Goal: Task Accomplishment & Management: Complete application form

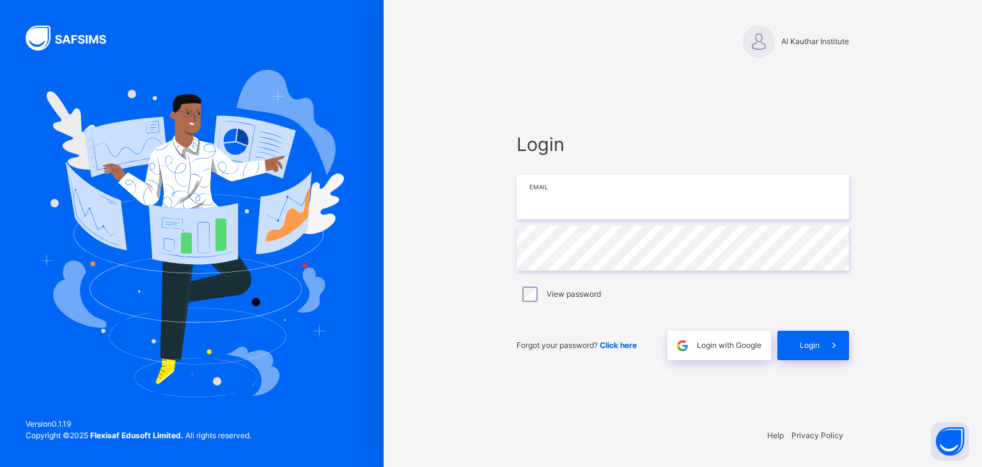
click at [548, 193] on input "email" at bounding box center [683, 197] width 332 height 45
click at [697, 347] on span "Login with Google" at bounding box center [729, 346] width 65 height 12
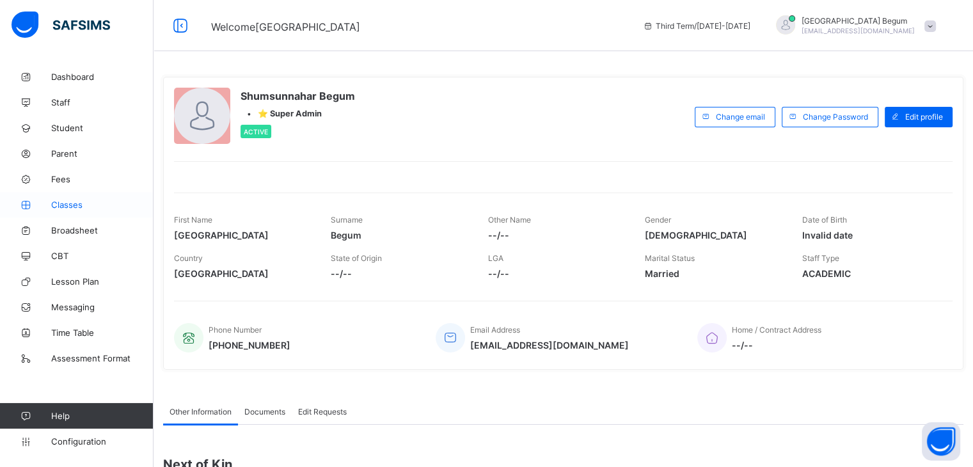
click at [100, 210] on link "Classes" at bounding box center [76, 205] width 153 height 26
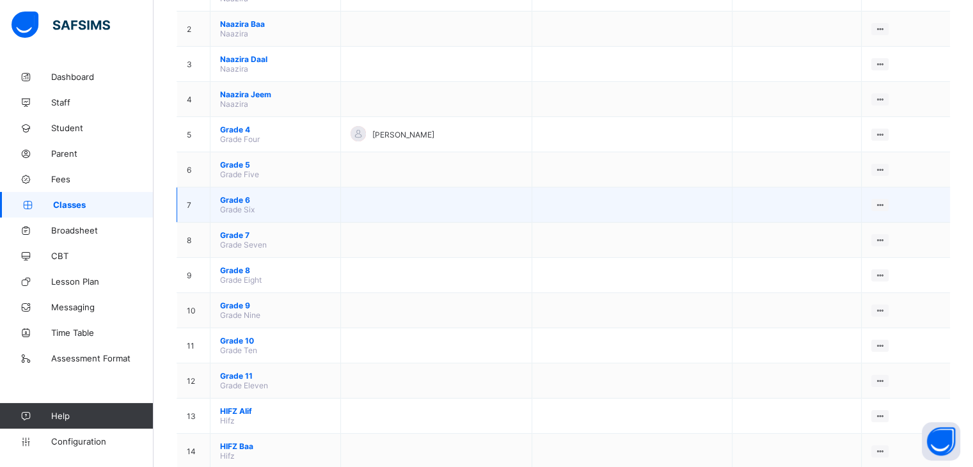
scroll to position [184, 0]
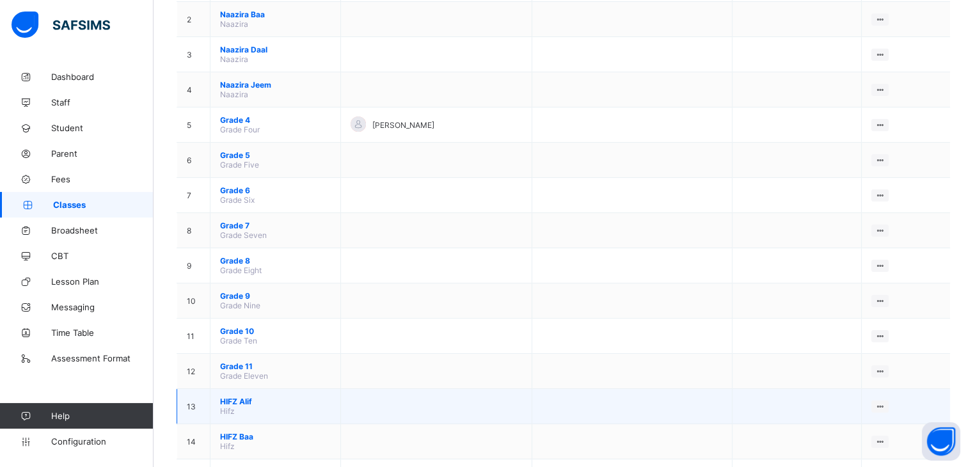
click at [247, 406] on span "HIFZ Alif" at bounding box center [275, 401] width 111 height 10
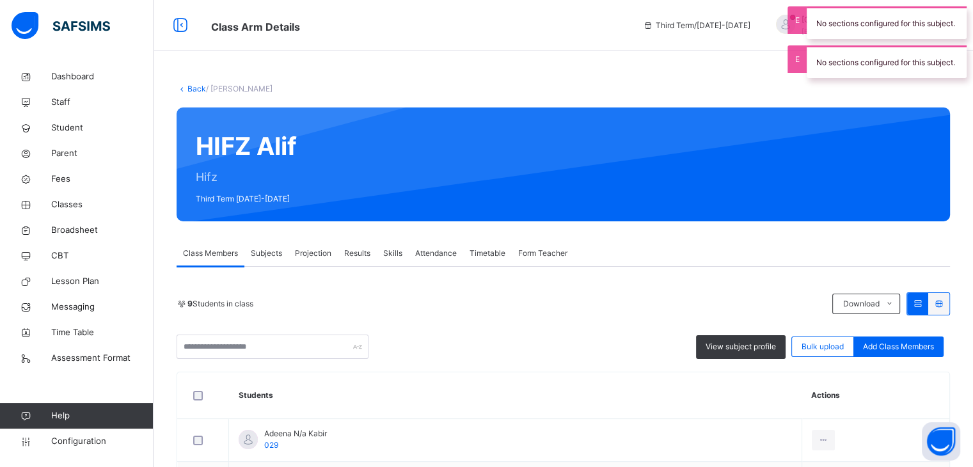
scroll to position [139, 0]
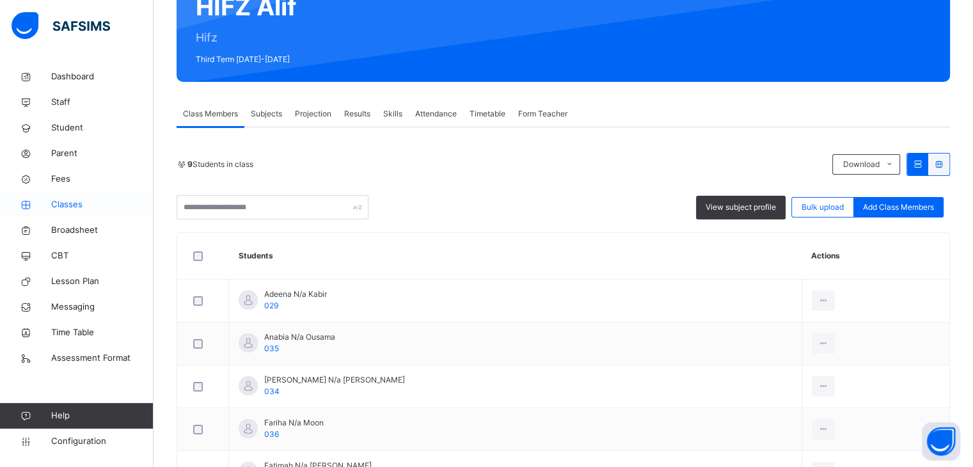
click at [97, 210] on span "Classes" at bounding box center [102, 204] width 102 height 13
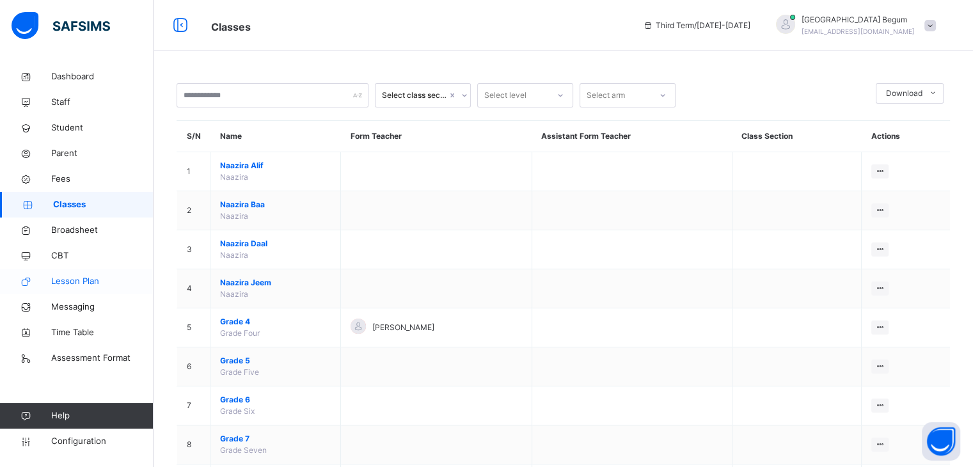
click at [105, 285] on span "Lesson Plan" at bounding box center [102, 281] width 102 height 13
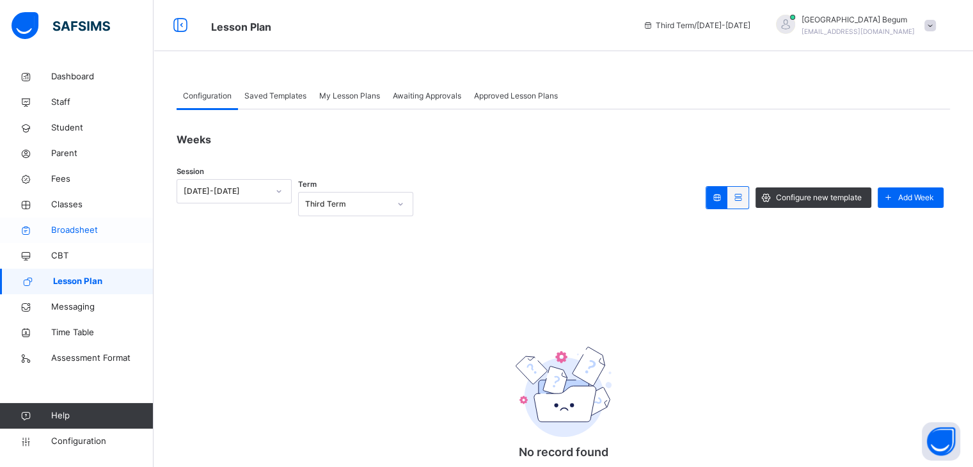
click at [102, 228] on span "Broadsheet" at bounding box center [102, 230] width 102 height 13
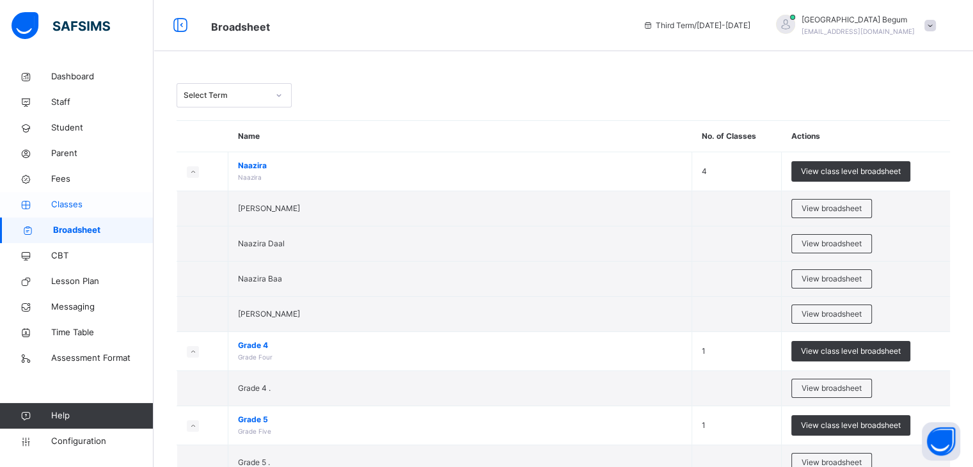
click at [83, 200] on span "Classes" at bounding box center [102, 204] width 102 height 13
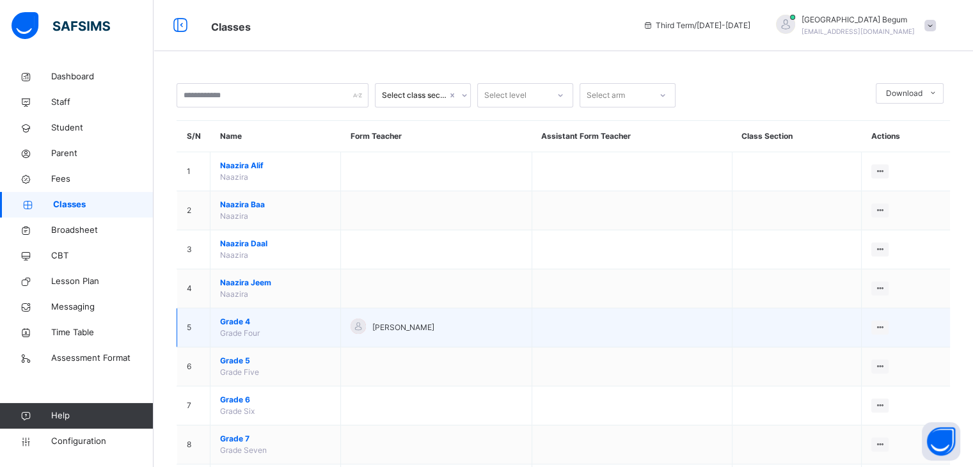
click at [237, 322] on span "Grade 4" at bounding box center [275, 322] width 111 height 12
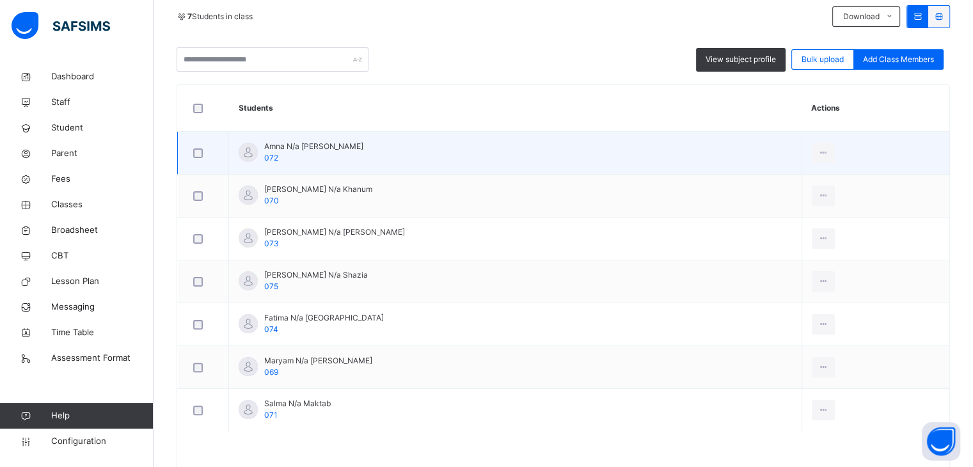
scroll to position [289, 0]
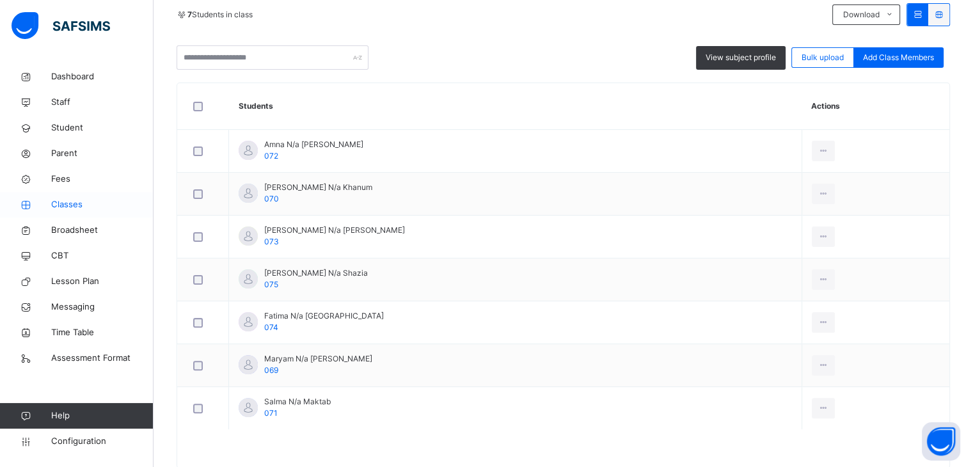
click at [119, 203] on span "Classes" at bounding box center [102, 204] width 102 height 13
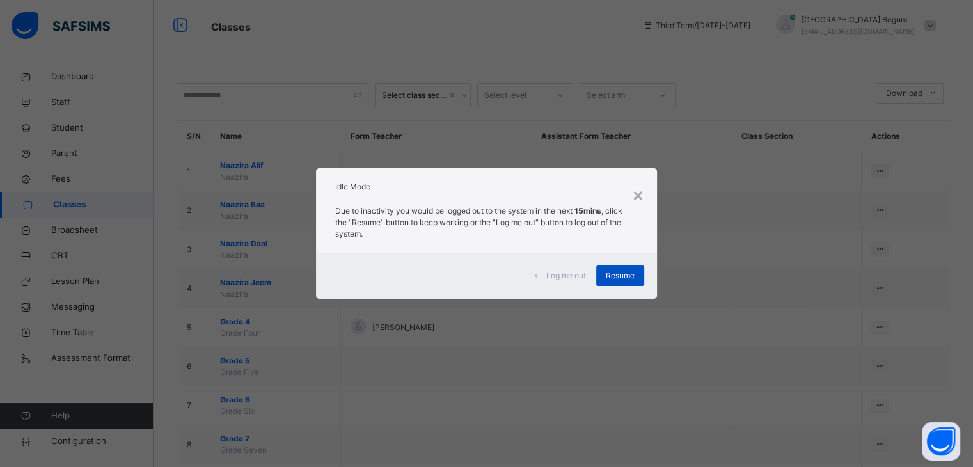
click at [634, 274] on span "Resume" at bounding box center [620, 276] width 29 height 12
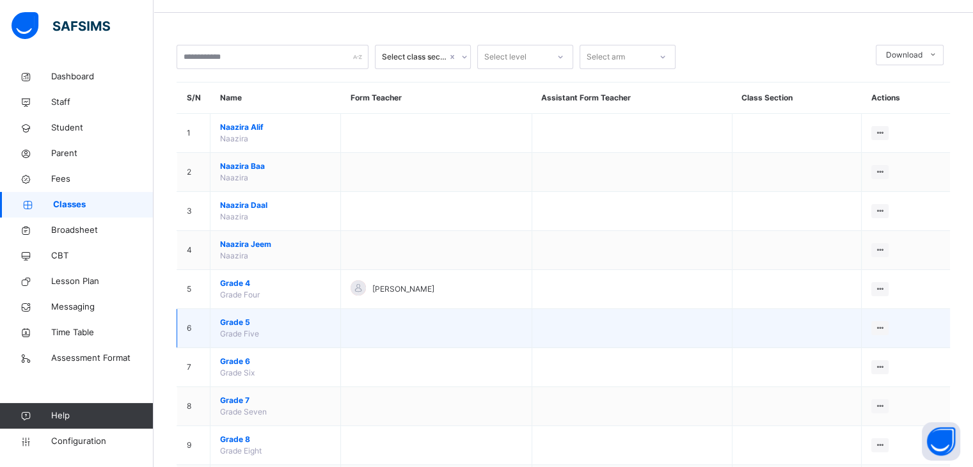
scroll to position [38, 0]
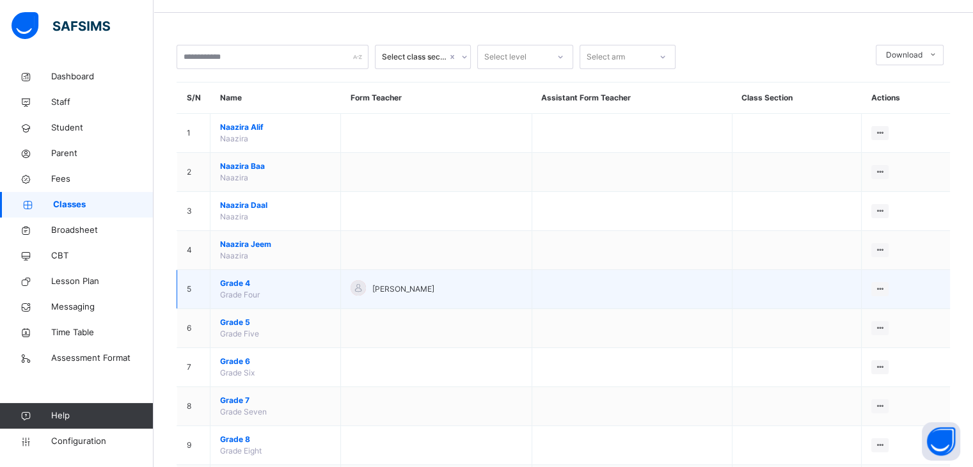
click at [267, 298] on td "Grade 4 Grade Four" at bounding box center [275, 289] width 130 height 39
click at [241, 283] on span "Grade 4" at bounding box center [275, 284] width 111 height 12
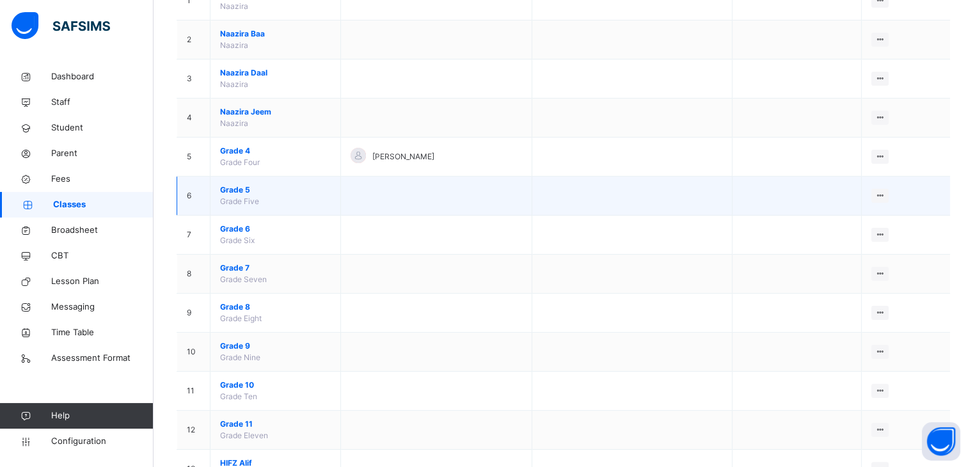
scroll to position [180, 0]
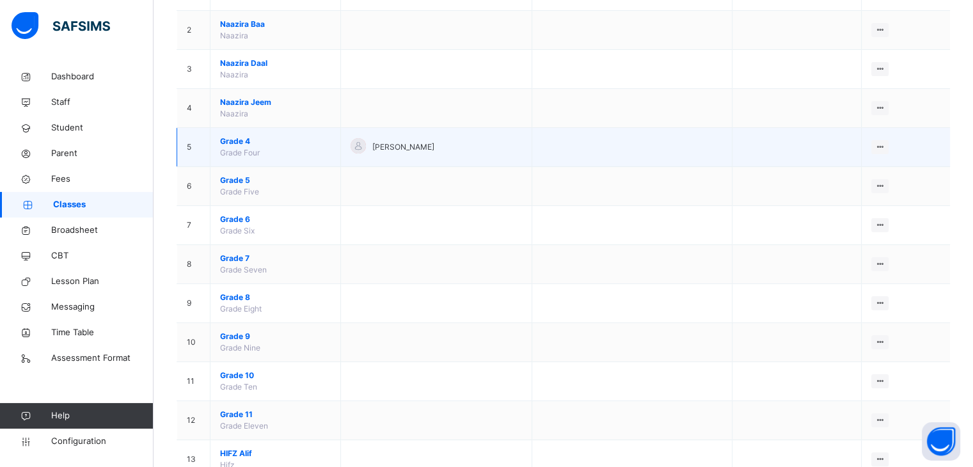
click at [246, 136] on span "Grade 4" at bounding box center [275, 142] width 111 height 12
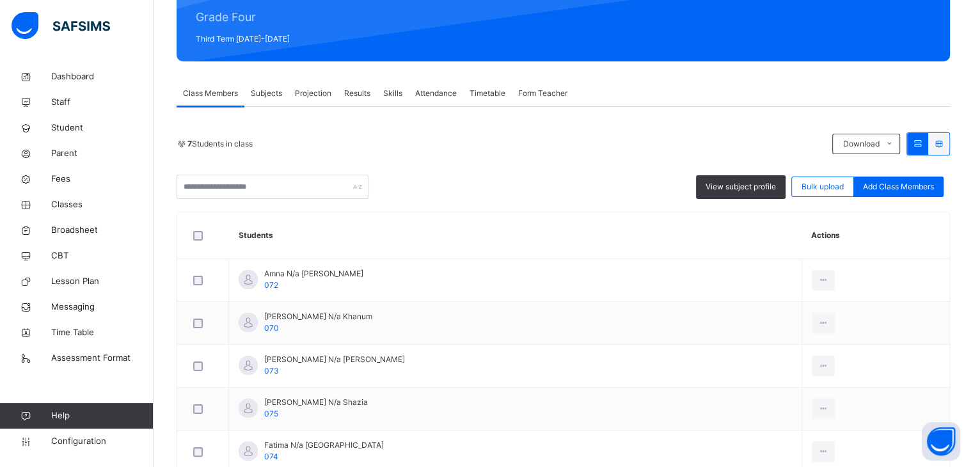
scroll to position [155, 0]
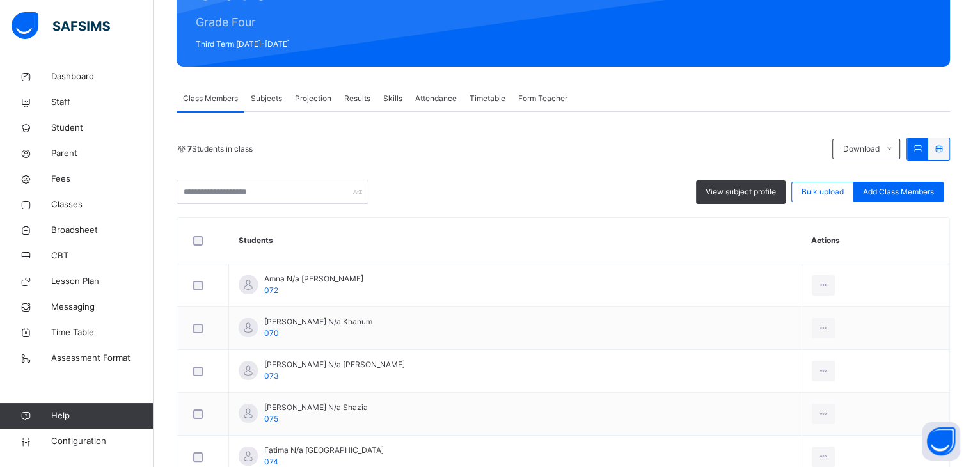
click at [263, 104] on div "Subjects" at bounding box center [266, 99] width 44 height 26
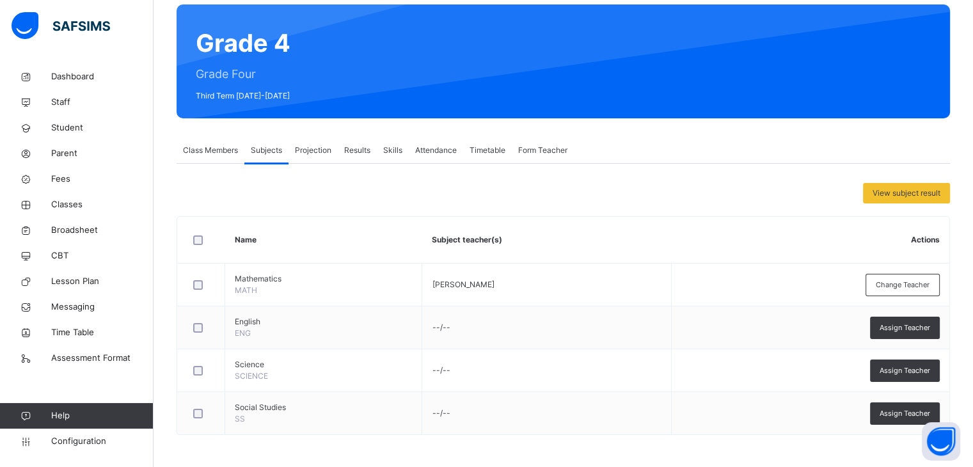
scroll to position [102, 0]
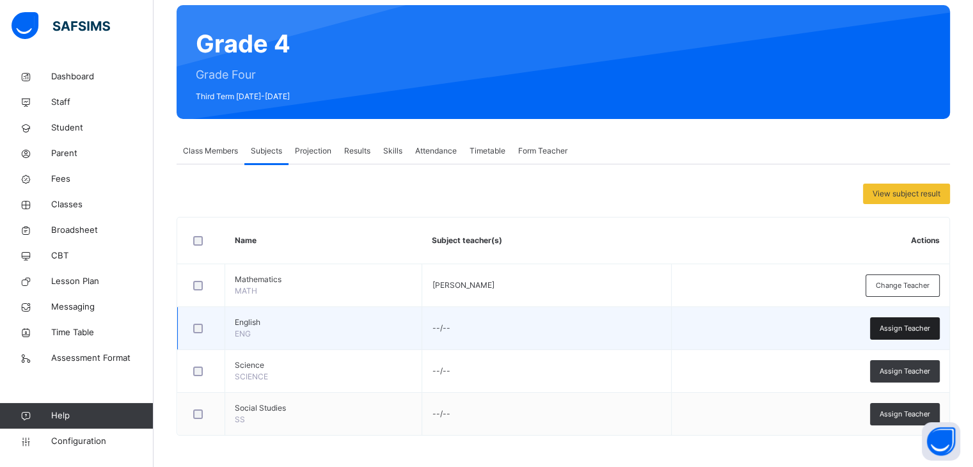
click at [893, 329] on span "Assign Teacher" at bounding box center [904, 328] width 51 height 11
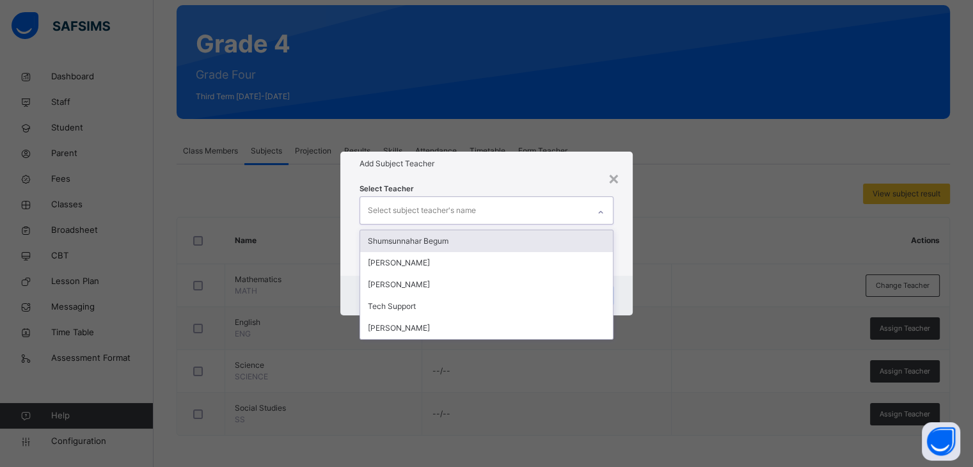
click at [524, 216] on div "Select subject teacher's name" at bounding box center [474, 210] width 228 height 27
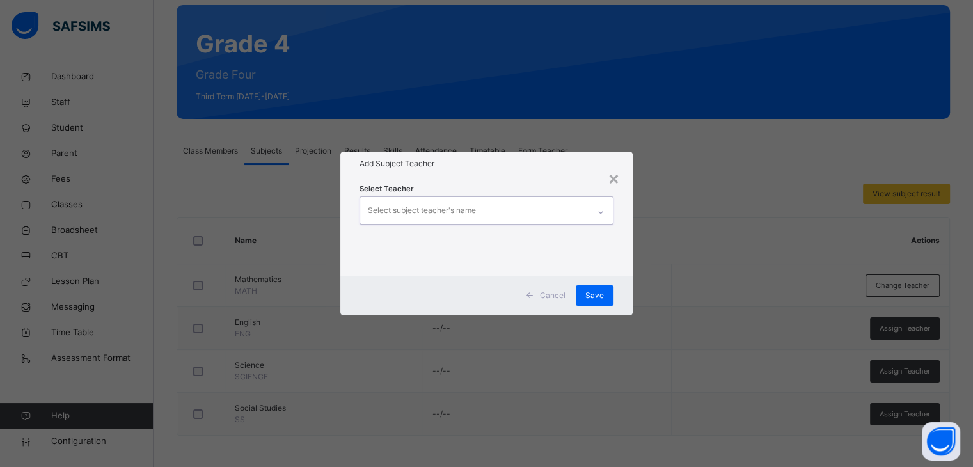
click at [524, 216] on div "Select subject teacher's name" at bounding box center [474, 210] width 228 height 27
click at [617, 180] on div "×" at bounding box center [613, 177] width 12 height 27
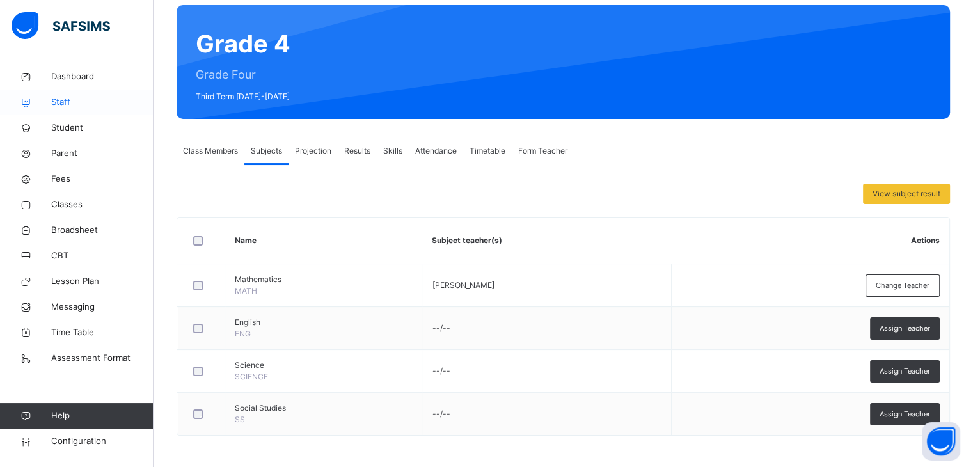
click at [82, 113] on link "Staff" at bounding box center [76, 103] width 153 height 26
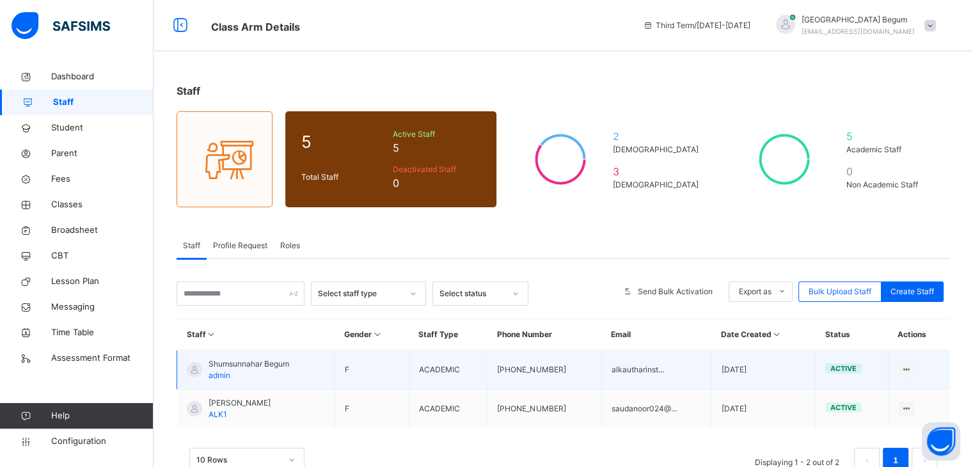
scroll to position [38, 0]
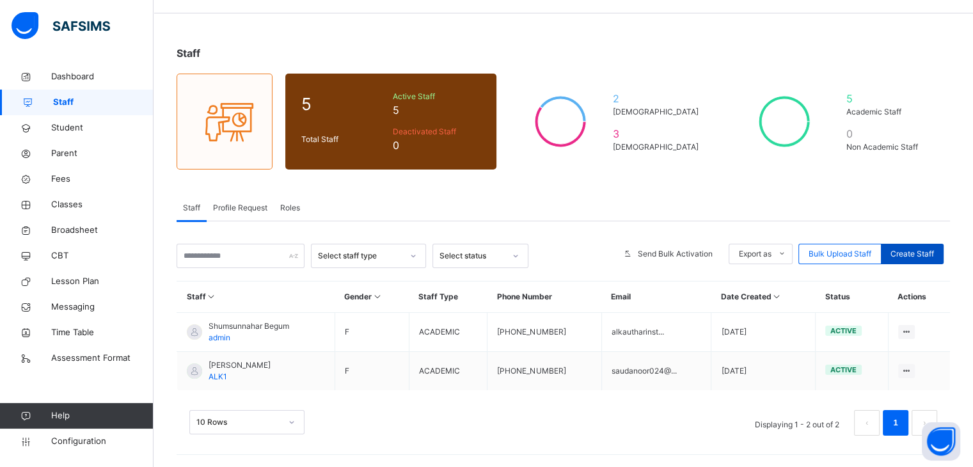
click at [920, 255] on span "Create Staff" at bounding box center [911, 254] width 43 height 12
select select "**"
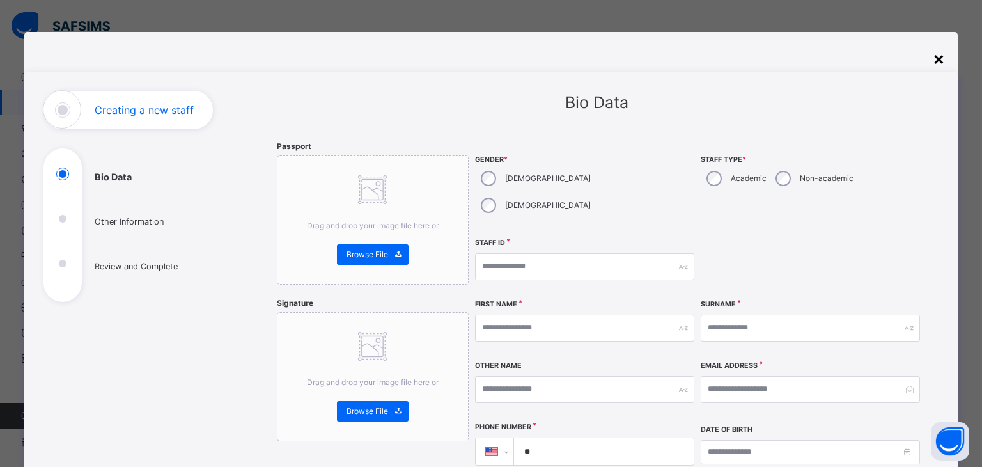
click at [937, 57] on div "×" at bounding box center [939, 58] width 12 height 27
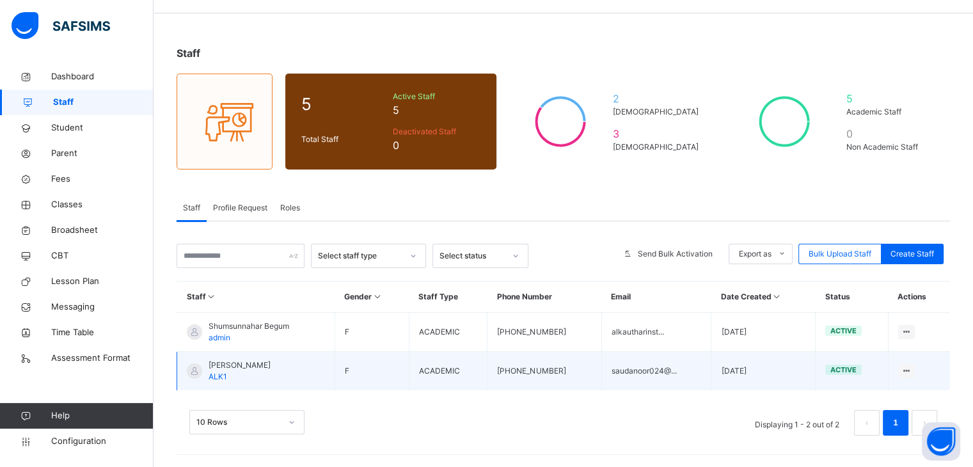
click at [231, 359] on span "[PERSON_NAME]" at bounding box center [239, 365] width 62 height 12
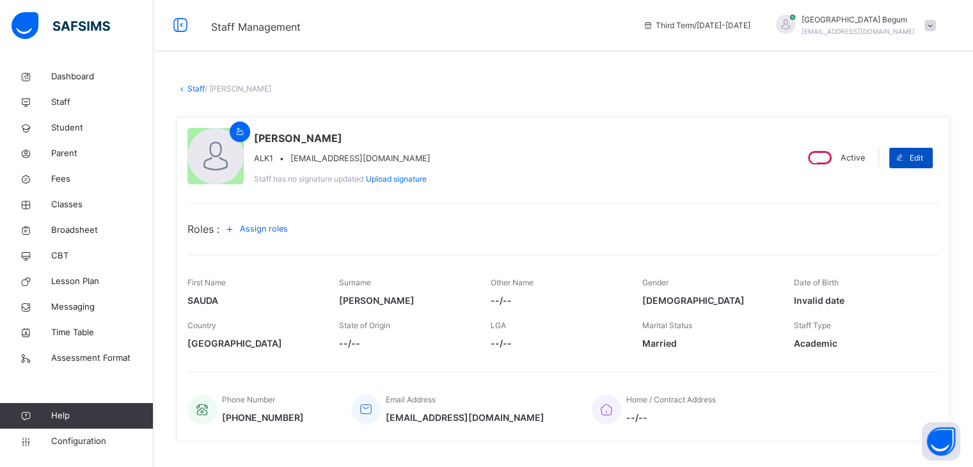
click at [909, 160] on span at bounding box center [899, 158] width 20 height 20
select select "**"
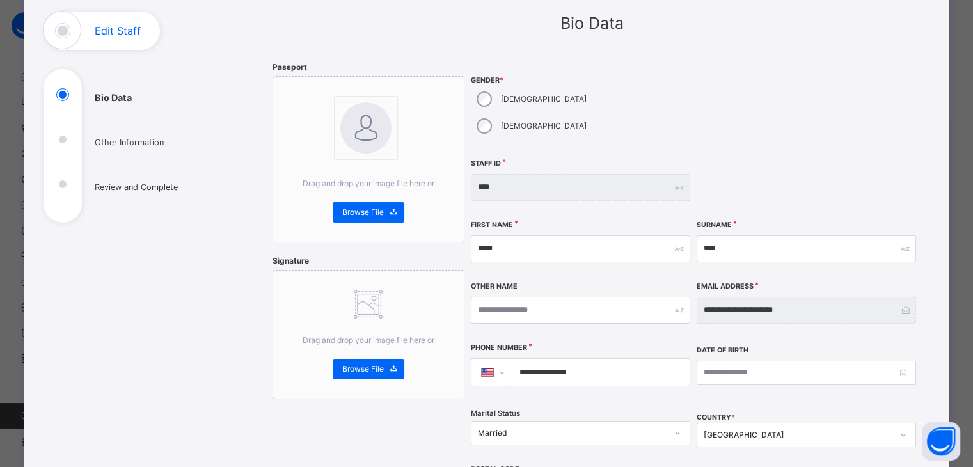
scroll to position [77, 0]
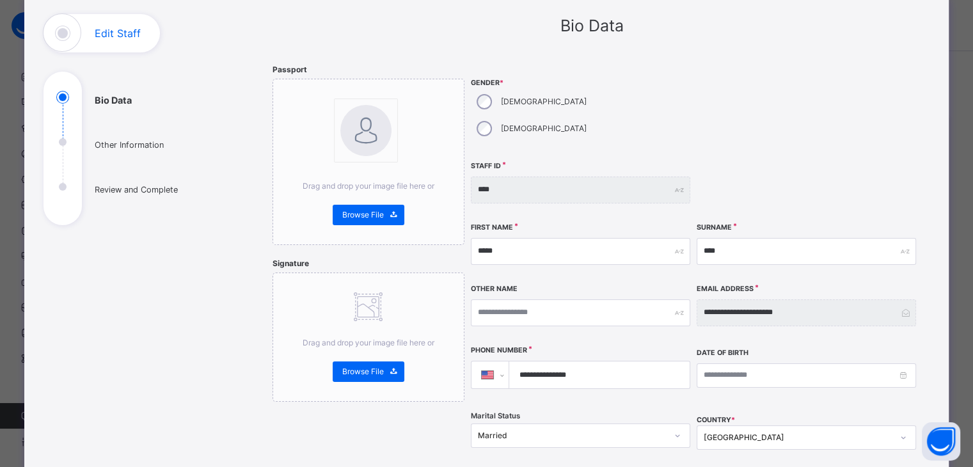
click at [517, 177] on div "Staff ID ****" at bounding box center [580, 189] width 219 height 55
click at [672, 134] on div "**********" at bounding box center [695, 293] width 448 height 459
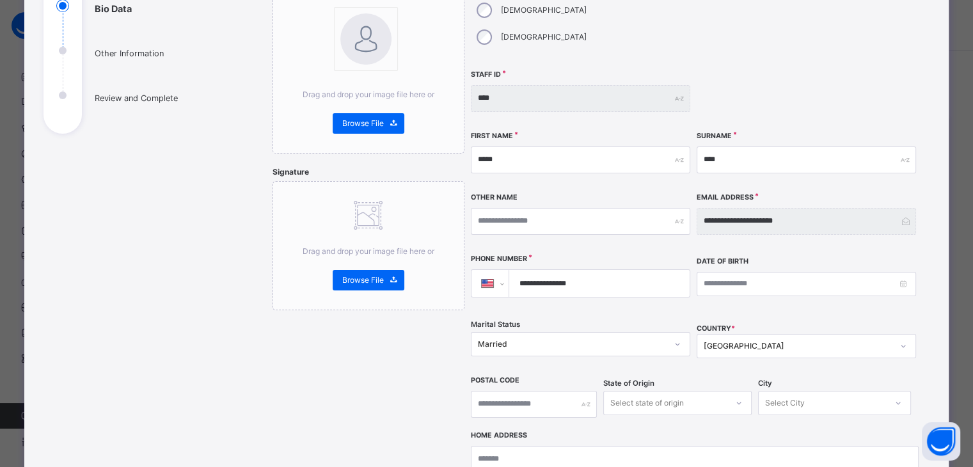
scroll to position [0, 0]
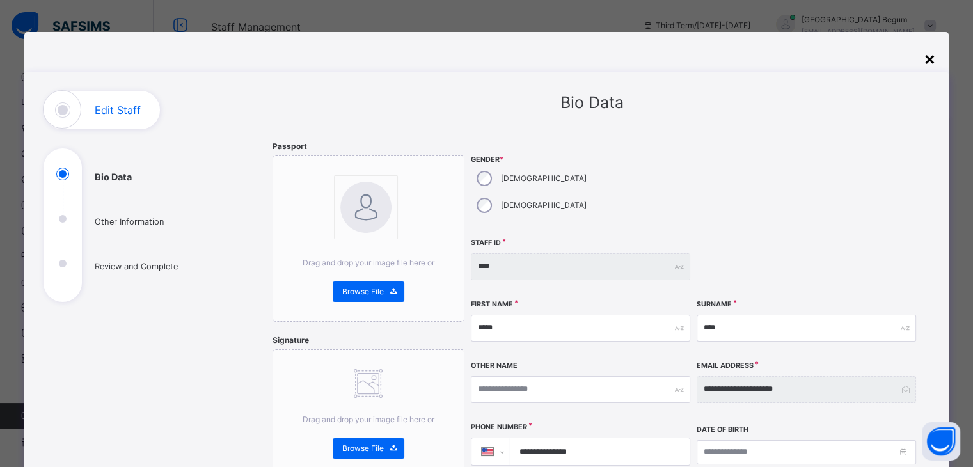
click at [934, 56] on div "×" at bounding box center [929, 58] width 12 height 27
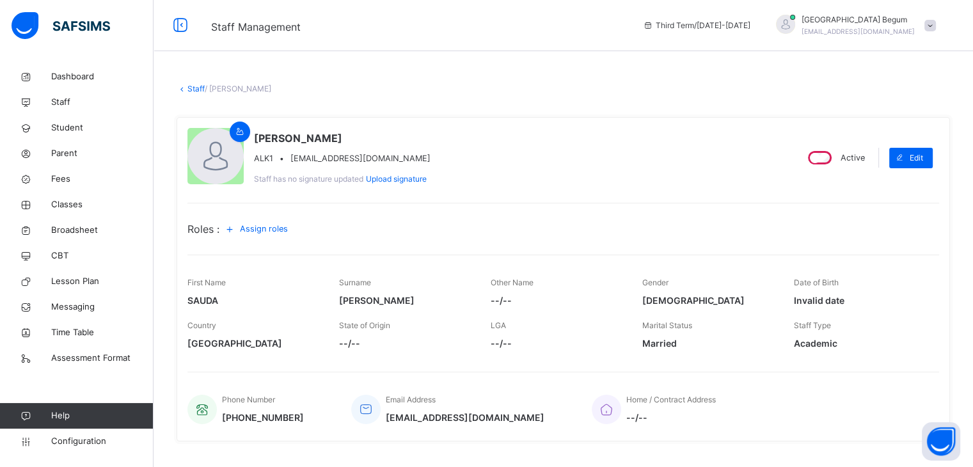
click at [194, 85] on link "Staff" at bounding box center [195, 89] width 17 height 10
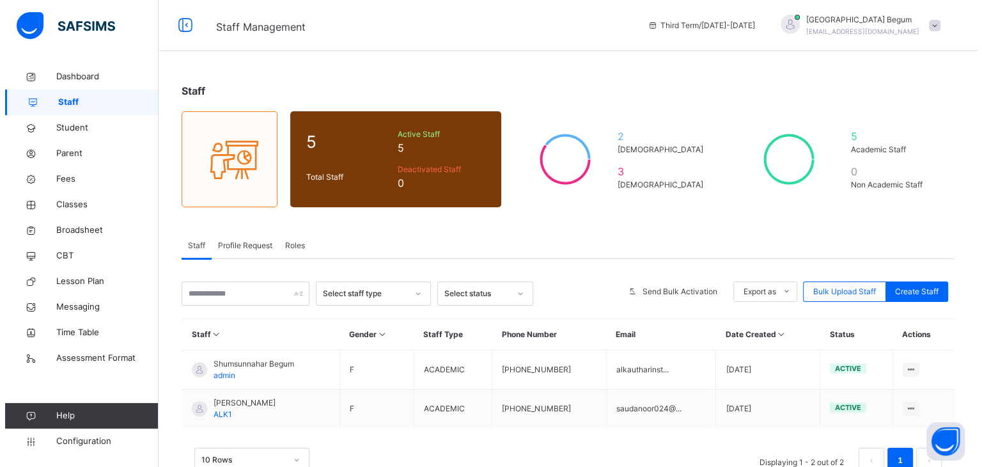
scroll to position [38, 0]
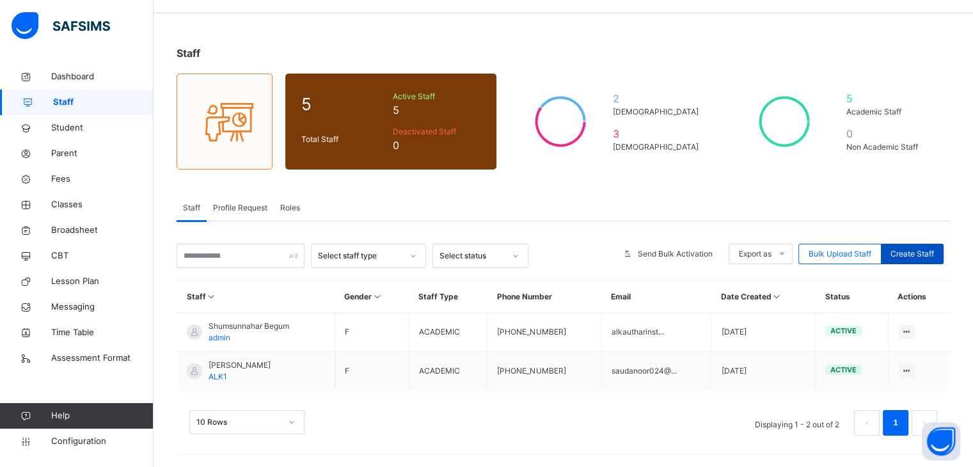
click at [898, 248] on div "Create Staff" at bounding box center [911, 254] width 63 height 20
select select "**"
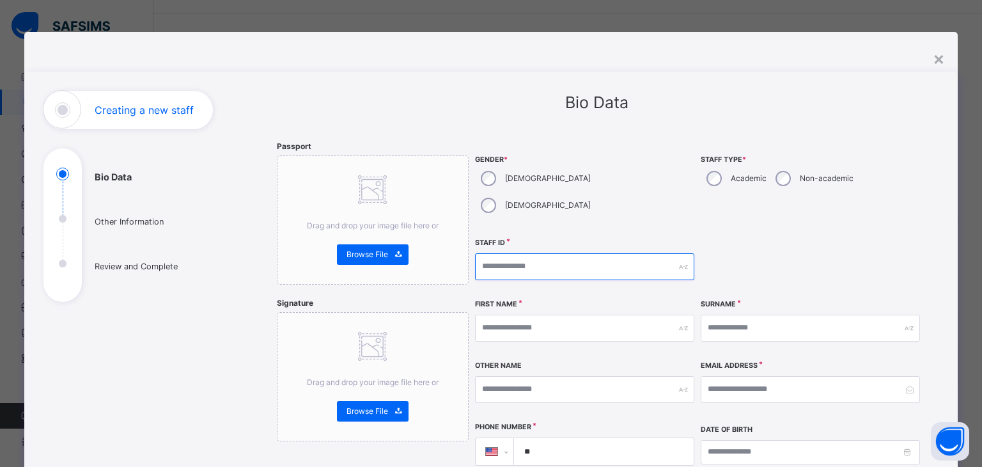
click at [552, 253] on input "text" at bounding box center [584, 266] width 219 height 27
click at [549, 315] on input "text" at bounding box center [584, 328] width 219 height 27
type input "*****"
click at [744, 315] on input "text" at bounding box center [810, 328] width 219 height 27
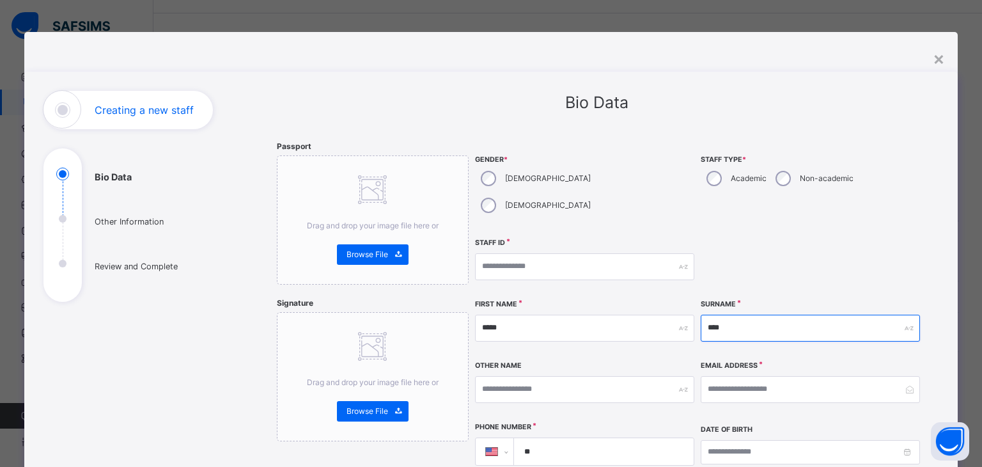
type input "****"
click at [583, 253] on input "text" at bounding box center [584, 266] width 219 height 27
type input "****"
click at [583, 438] on input "**" at bounding box center [601, 451] width 169 height 27
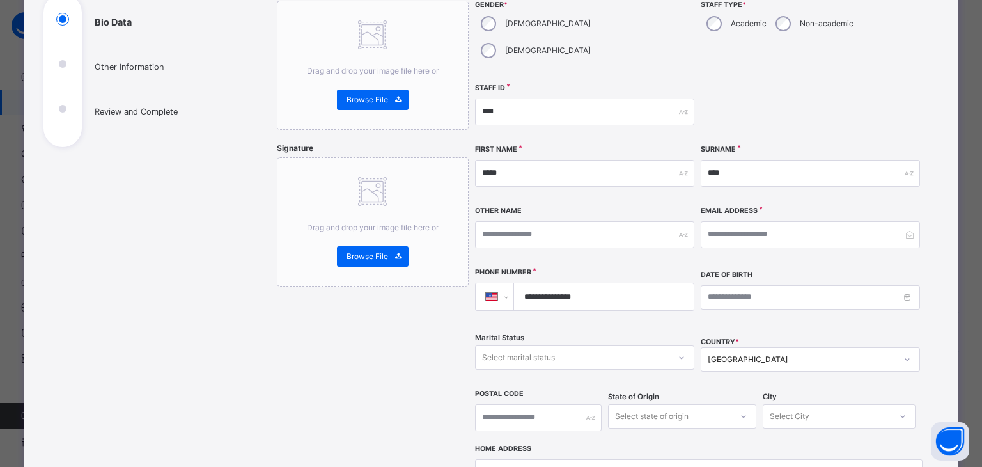
scroll to position [155, 0]
type input "**********"
click at [775, 221] on input "email" at bounding box center [810, 234] width 219 height 27
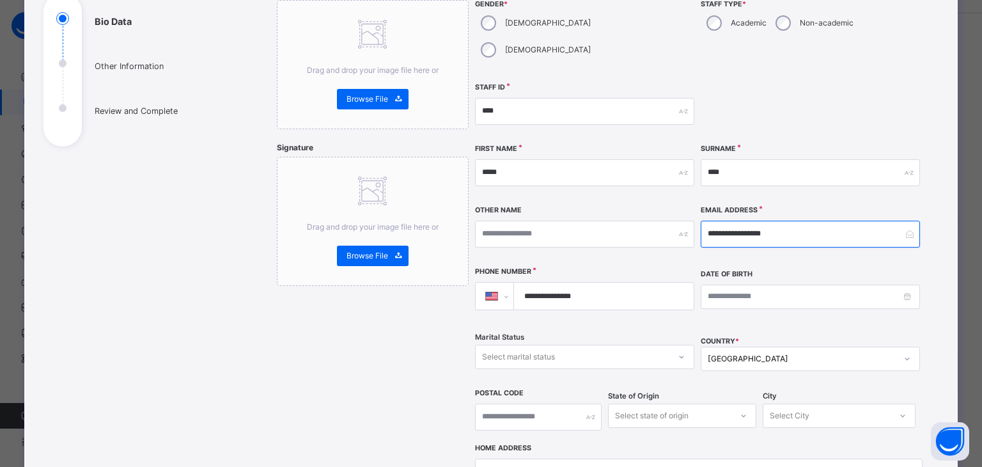
click at [726, 221] on input "**********" at bounding box center [810, 234] width 219 height 27
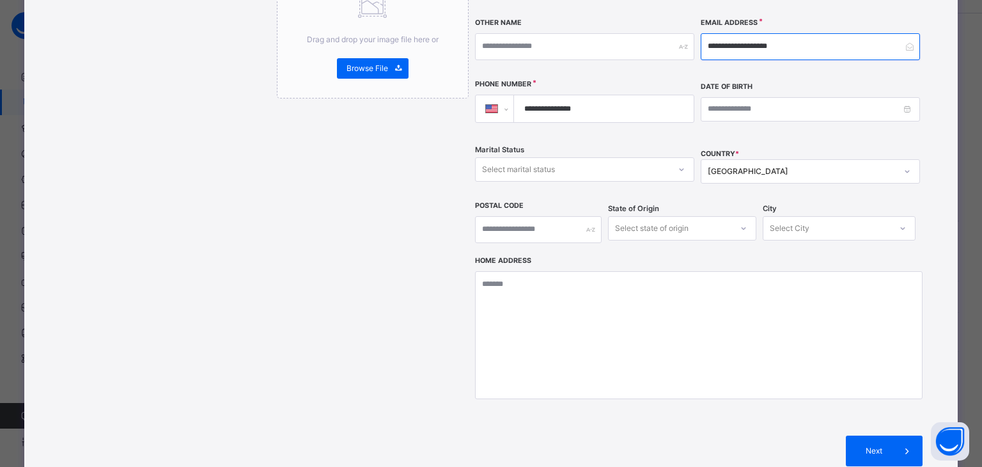
scroll to position [343, 0]
type input "**********"
click at [866, 445] on span "Next" at bounding box center [874, 451] width 36 height 12
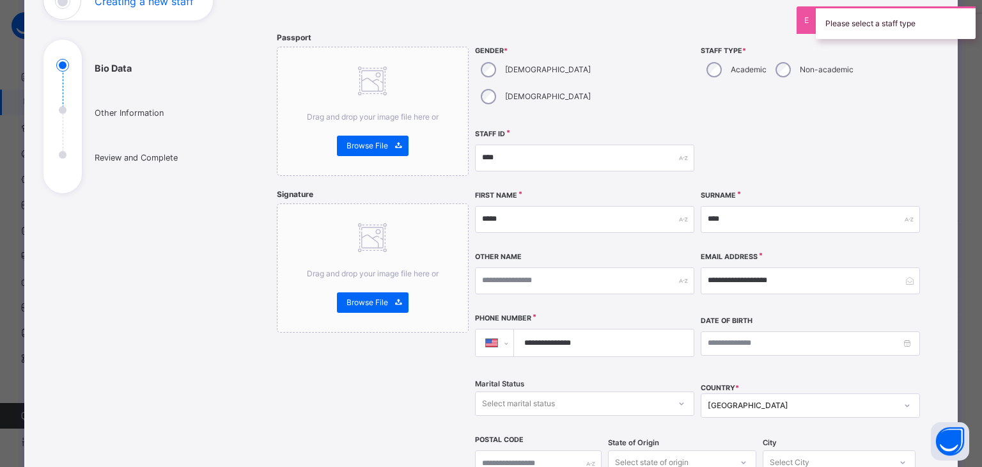
scroll to position [107, 0]
click at [719, 77] on div "Academic" at bounding box center [735, 71] width 69 height 27
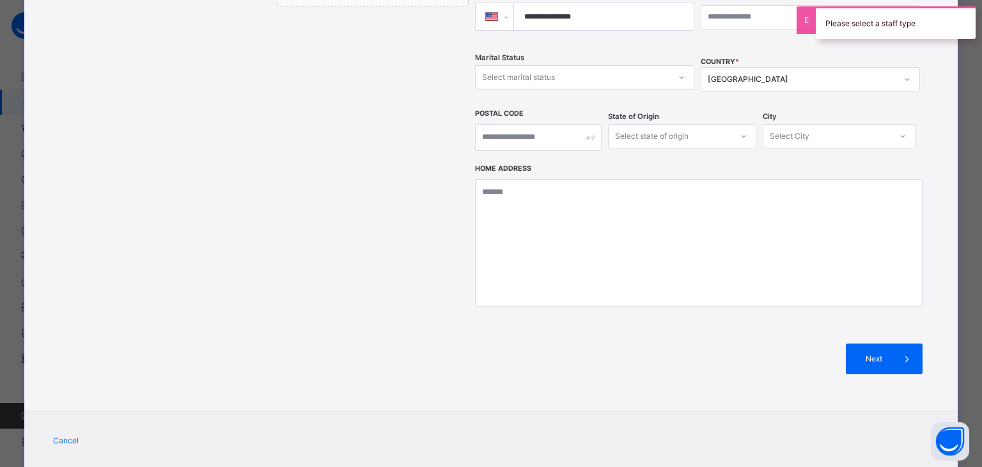
scroll to position [437, 0]
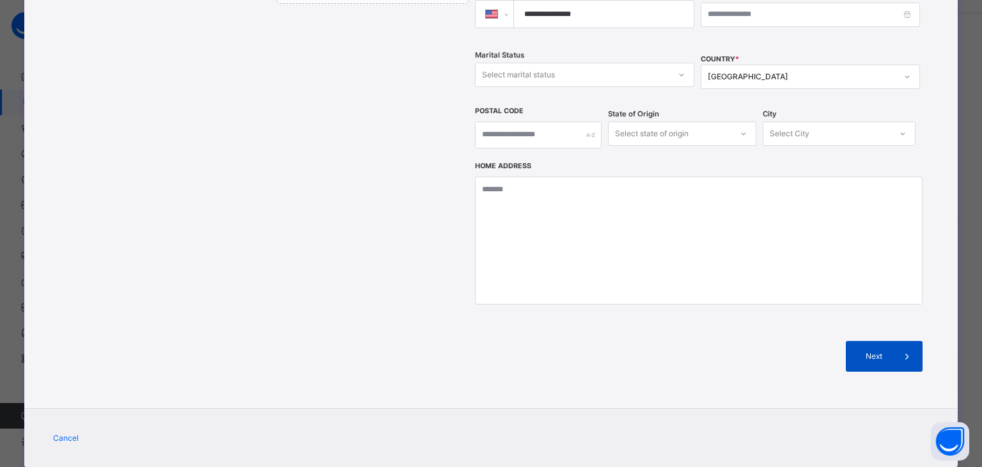
click at [865, 341] on div "Next" at bounding box center [884, 356] width 77 height 31
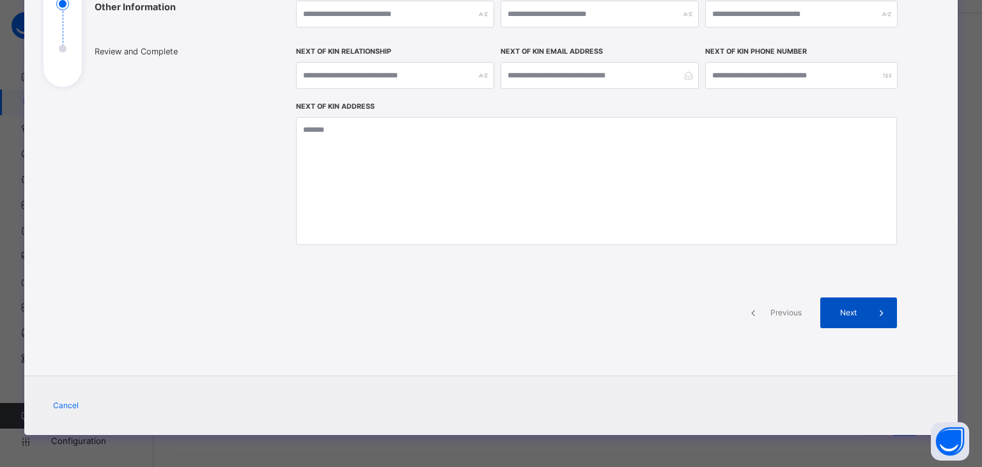
click at [859, 301] on div "Next" at bounding box center [858, 312] width 77 height 31
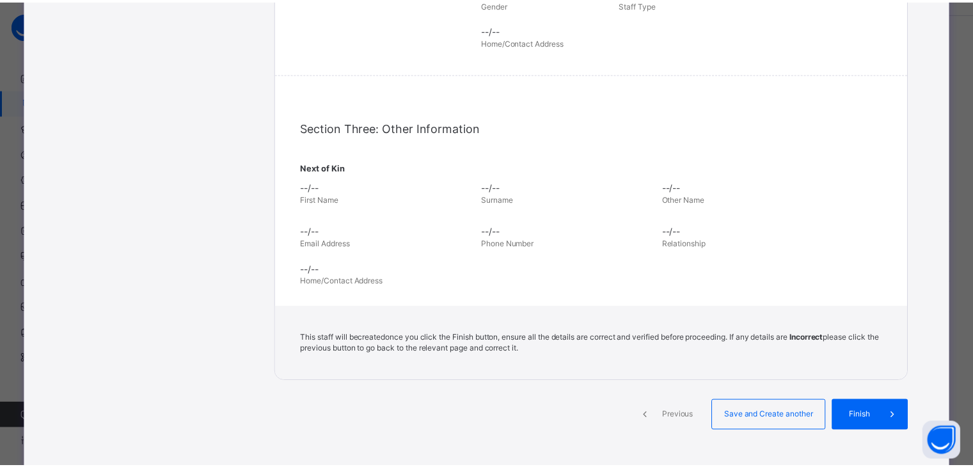
scroll to position [347, 0]
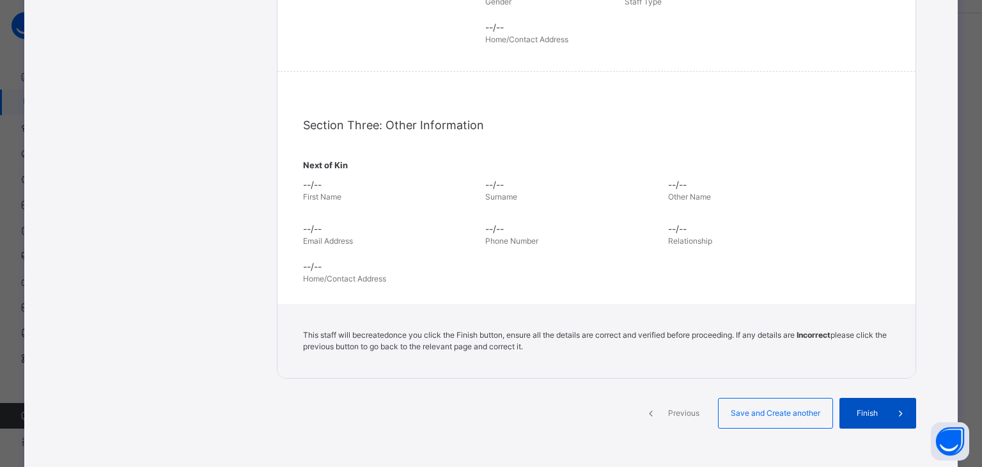
click at [873, 420] on div "Finish" at bounding box center [878, 413] width 77 height 31
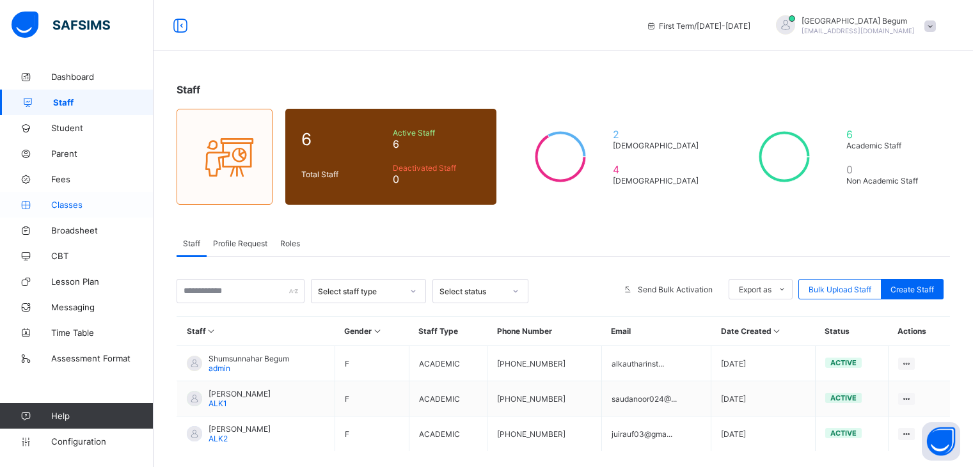
scroll to position [61, 0]
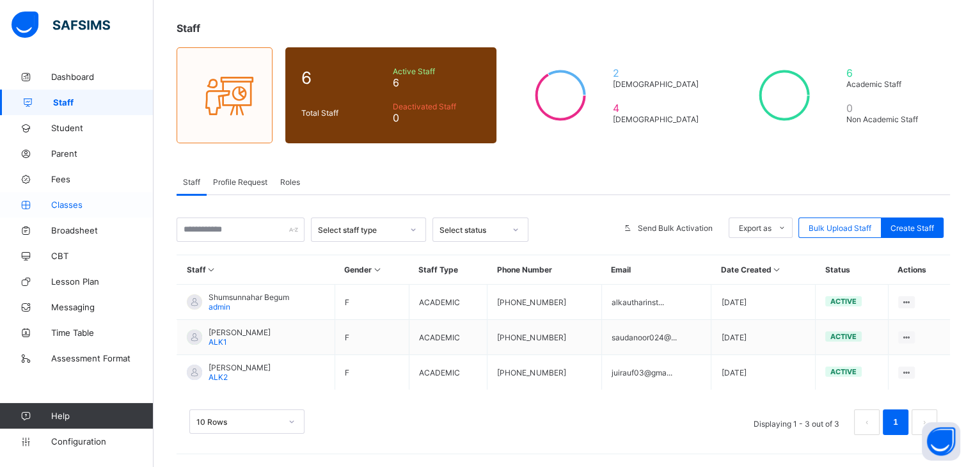
click at [101, 200] on span "Classes" at bounding box center [102, 204] width 102 height 10
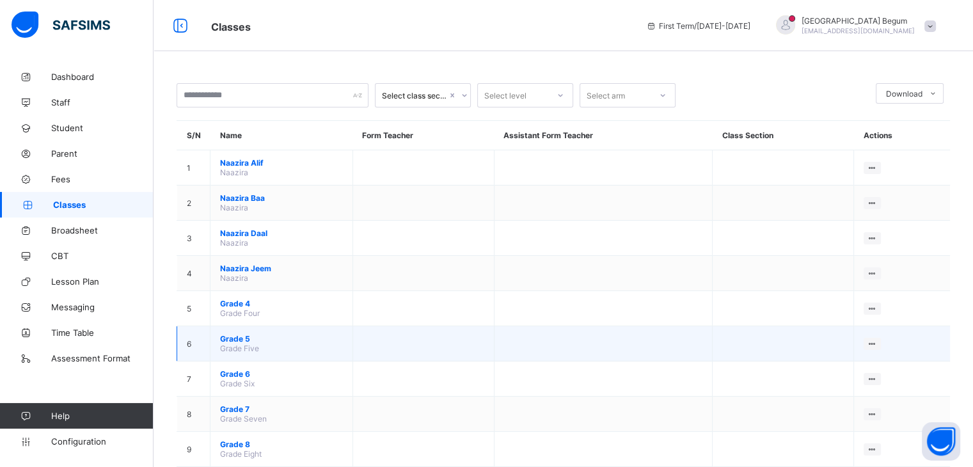
click at [240, 340] on span "Grade 5" at bounding box center [281, 339] width 123 height 10
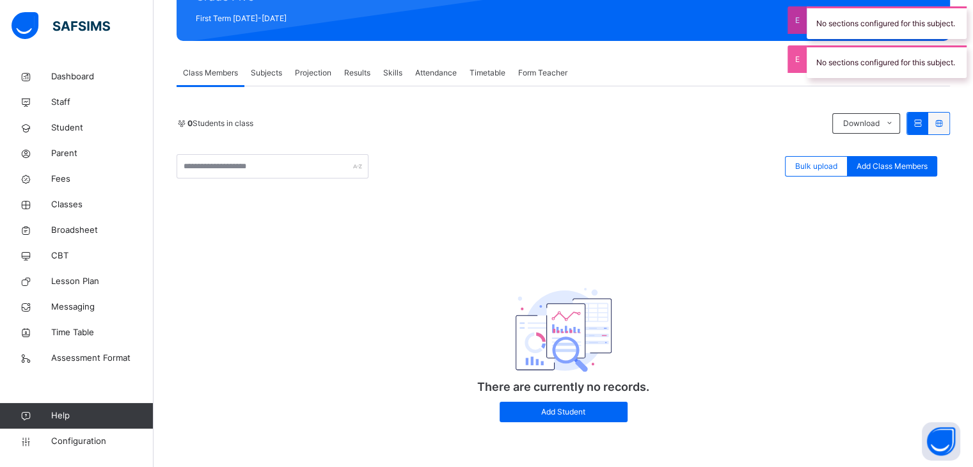
scroll to position [77, 0]
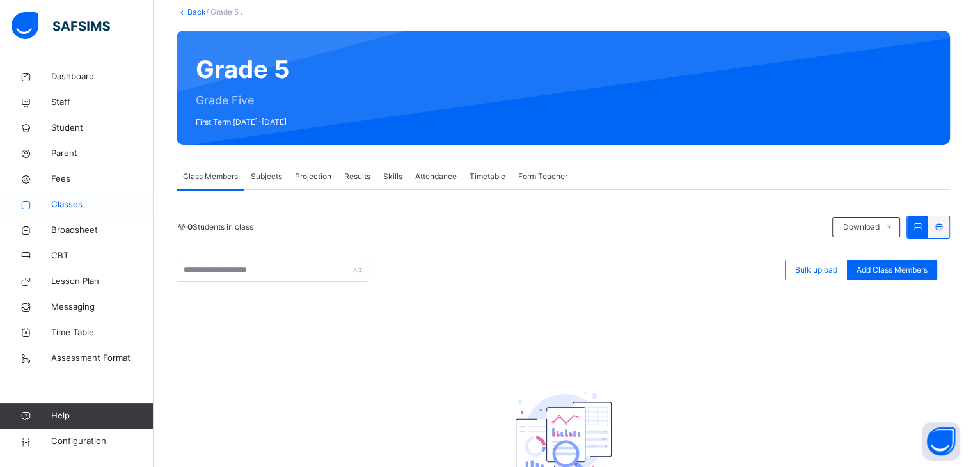
click at [100, 200] on span "Classes" at bounding box center [102, 204] width 102 height 13
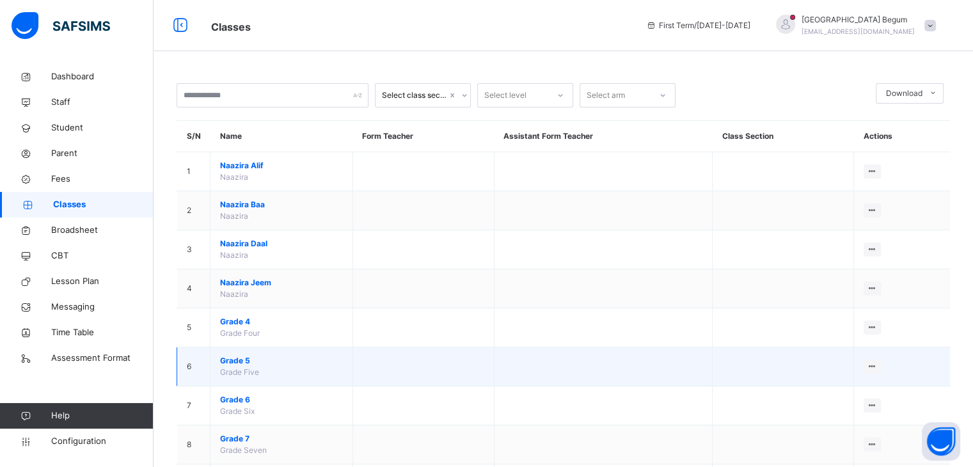
click at [266, 361] on span "Grade 5" at bounding box center [281, 361] width 123 height 12
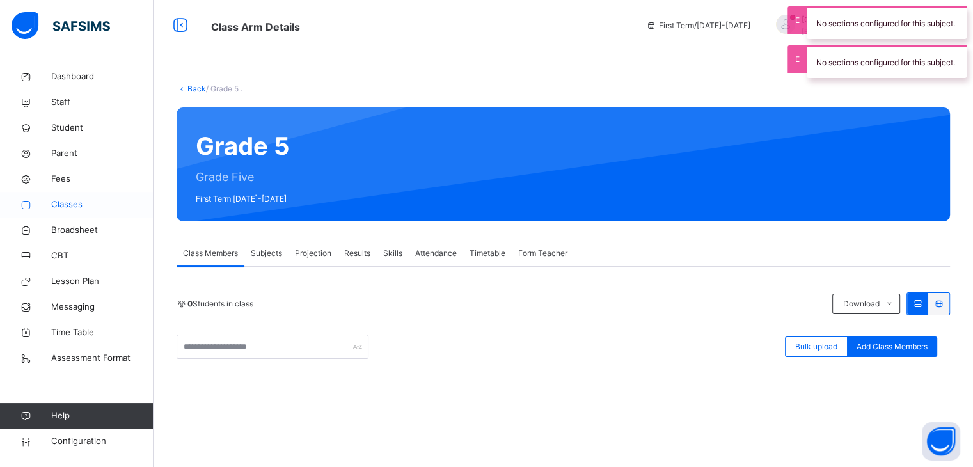
click at [86, 214] on link "Classes" at bounding box center [76, 205] width 153 height 26
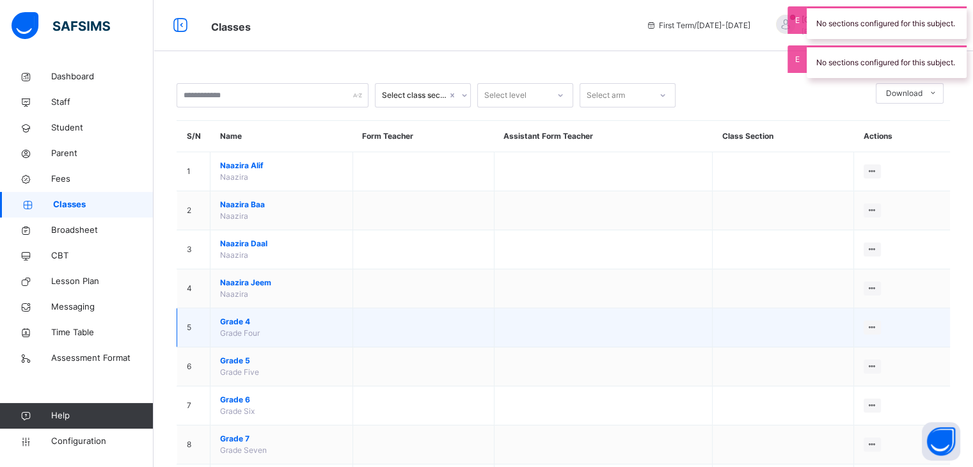
click at [244, 316] on span "Grade 4" at bounding box center [281, 322] width 123 height 12
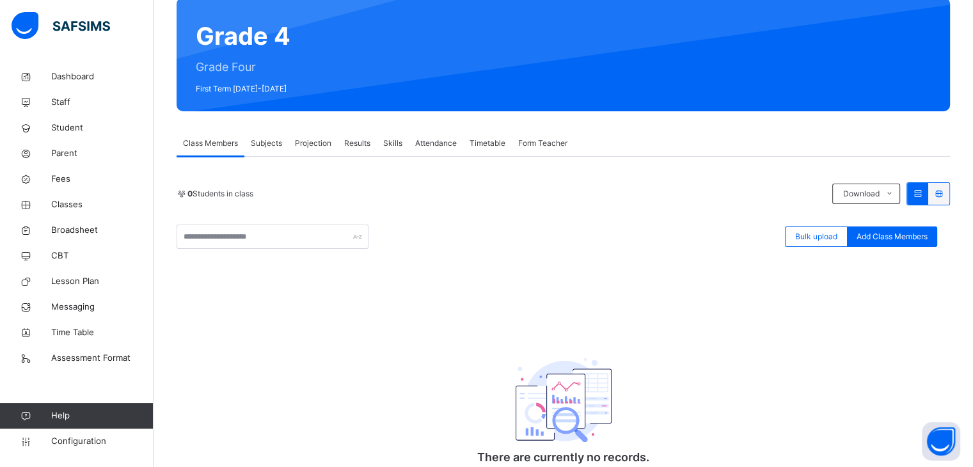
scroll to position [86, 0]
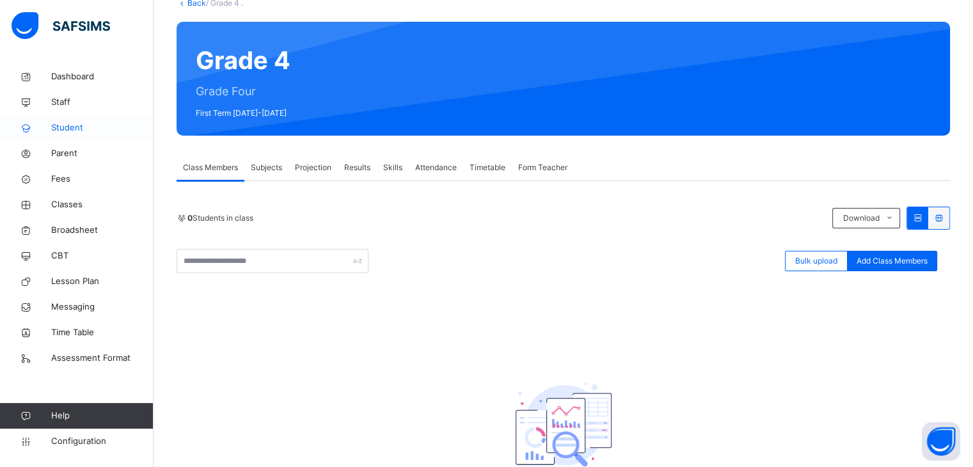
click at [93, 133] on span "Student" at bounding box center [102, 127] width 102 height 13
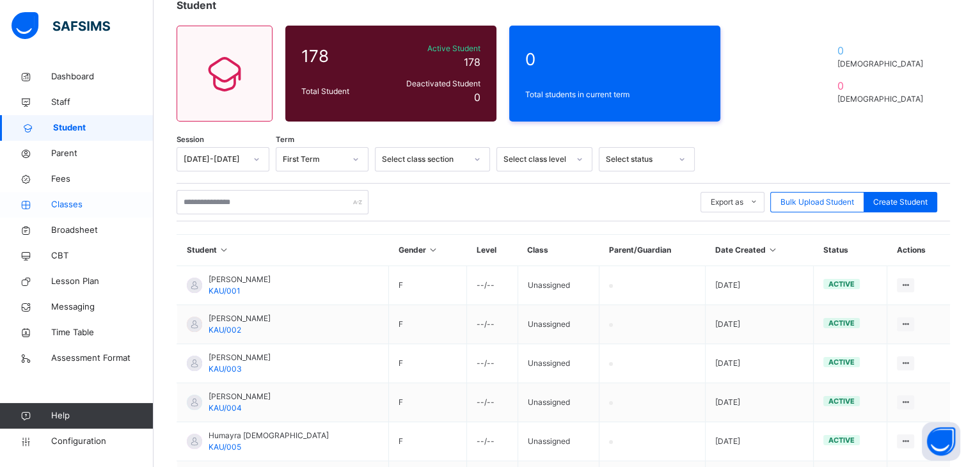
click at [84, 202] on span "Classes" at bounding box center [102, 204] width 102 height 13
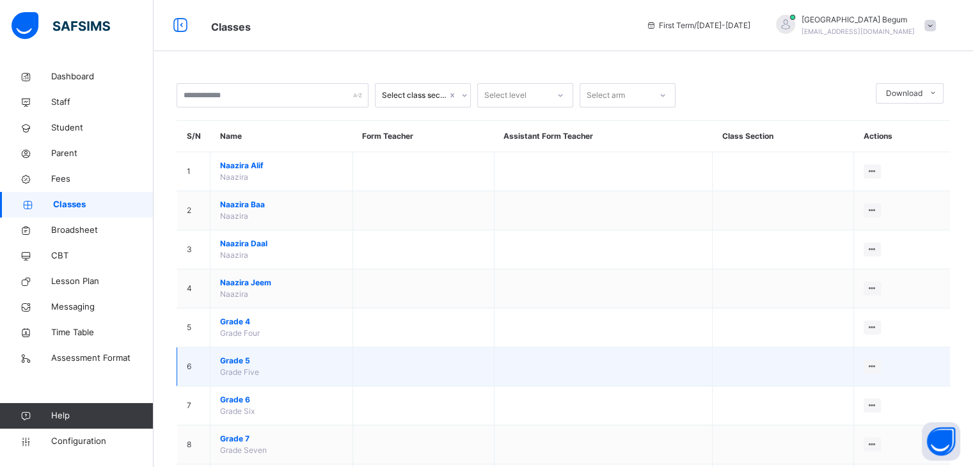
click at [251, 362] on span "Grade 5" at bounding box center [281, 361] width 123 height 12
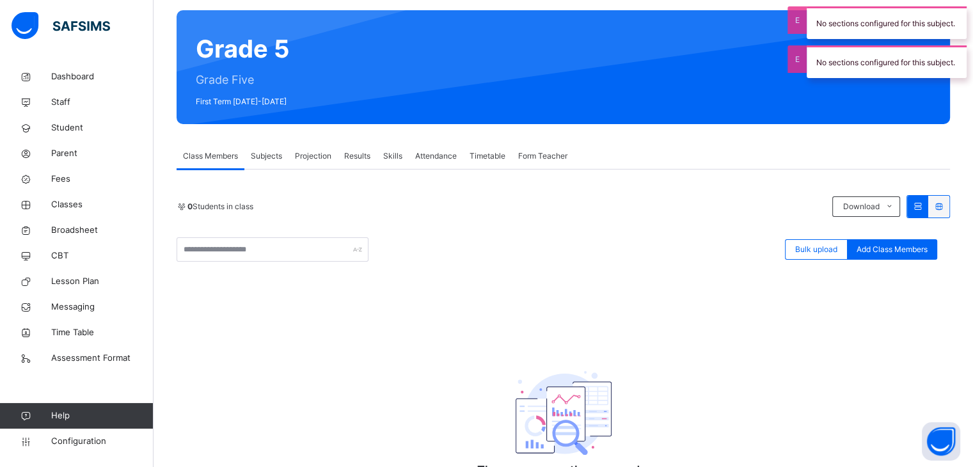
scroll to position [72, 0]
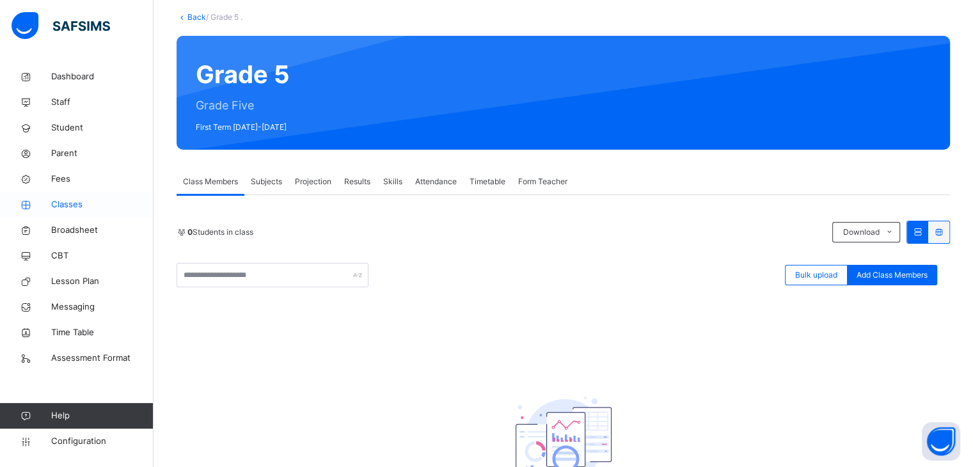
click at [86, 203] on span "Classes" at bounding box center [102, 204] width 102 height 13
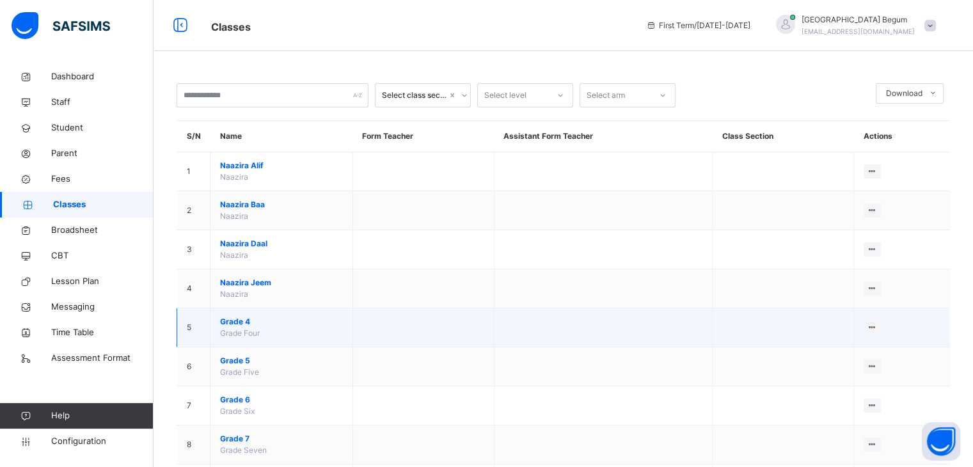
click at [235, 325] on span "Grade 4" at bounding box center [281, 322] width 123 height 12
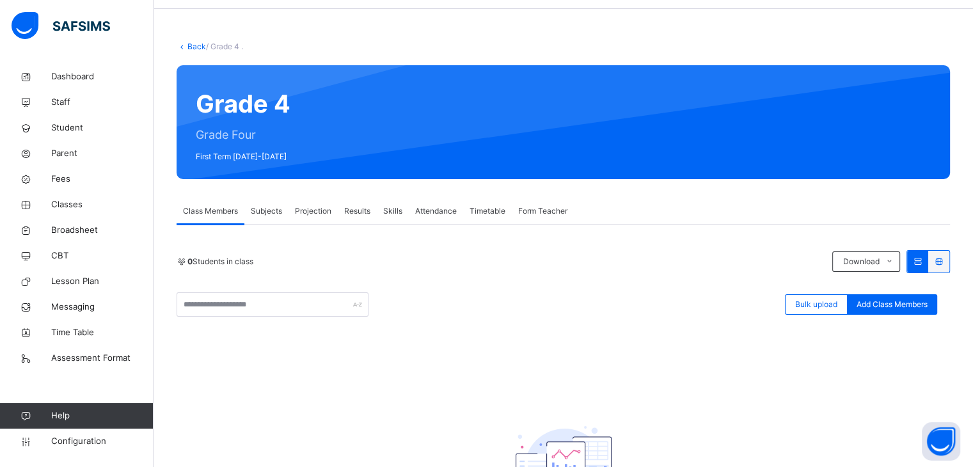
scroll to position [41, 0]
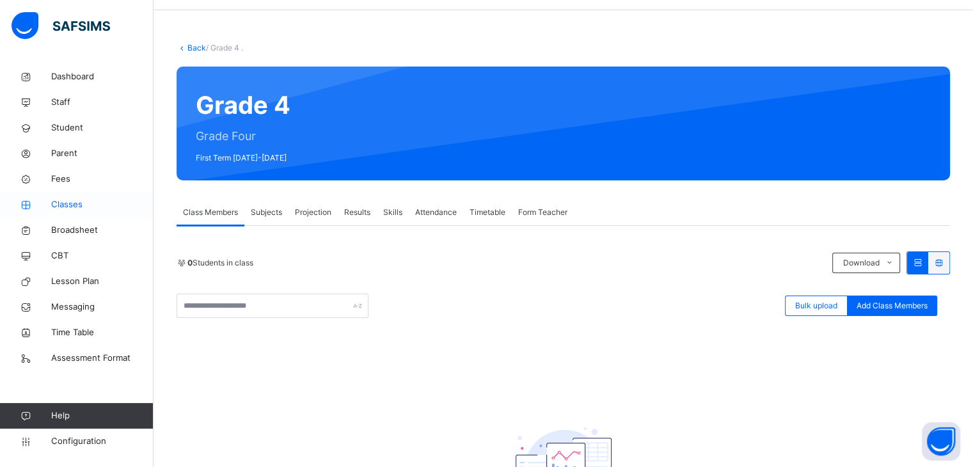
click at [88, 203] on span "Classes" at bounding box center [102, 204] width 102 height 13
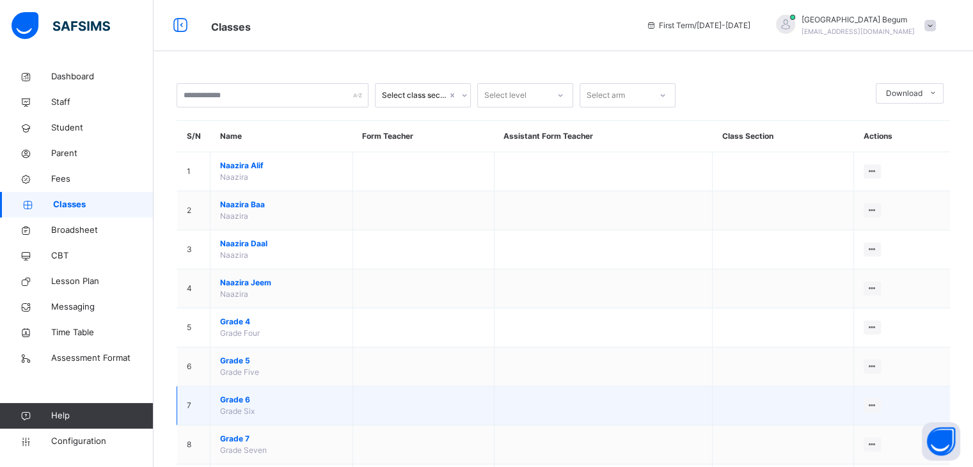
click at [232, 397] on span "Grade 6" at bounding box center [281, 400] width 123 height 12
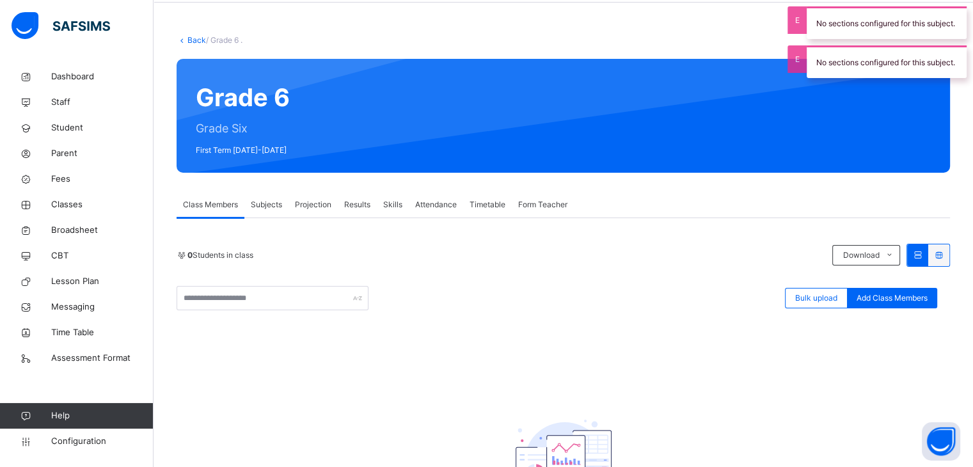
scroll to position [45, 0]
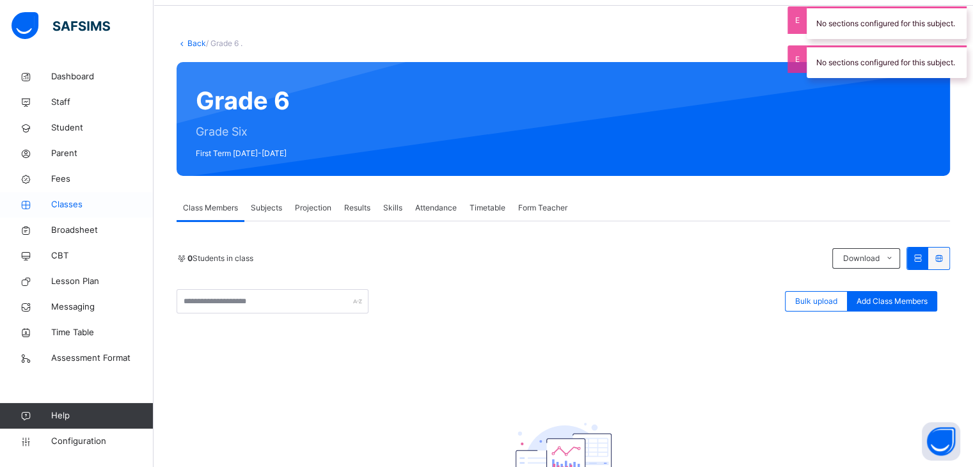
click at [88, 203] on span "Classes" at bounding box center [102, 204] width 102 height 13
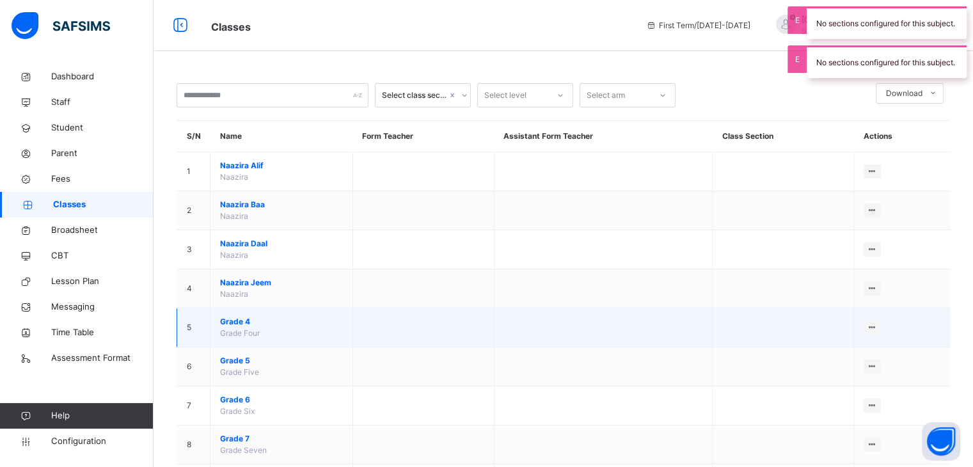
scroll to position [183, 0]
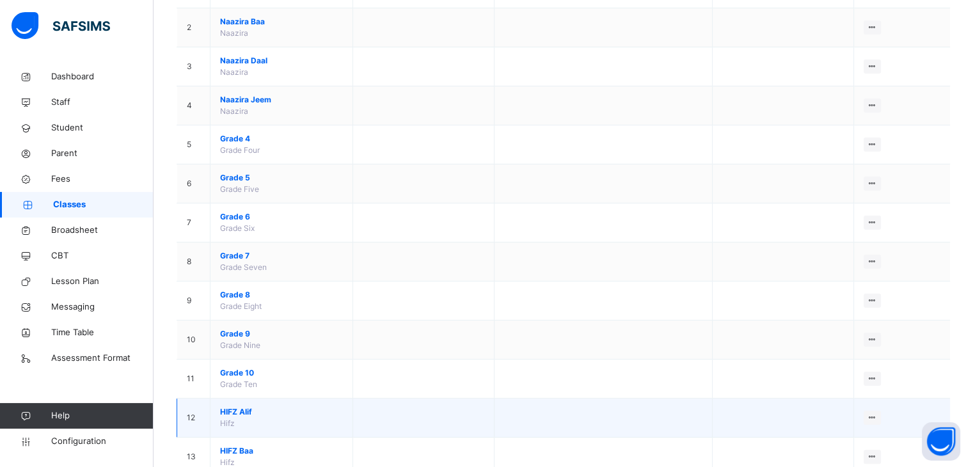
click at [241, 409] on span "HIFZ Alif" at bounding box center [281, 412] width 123 height 12
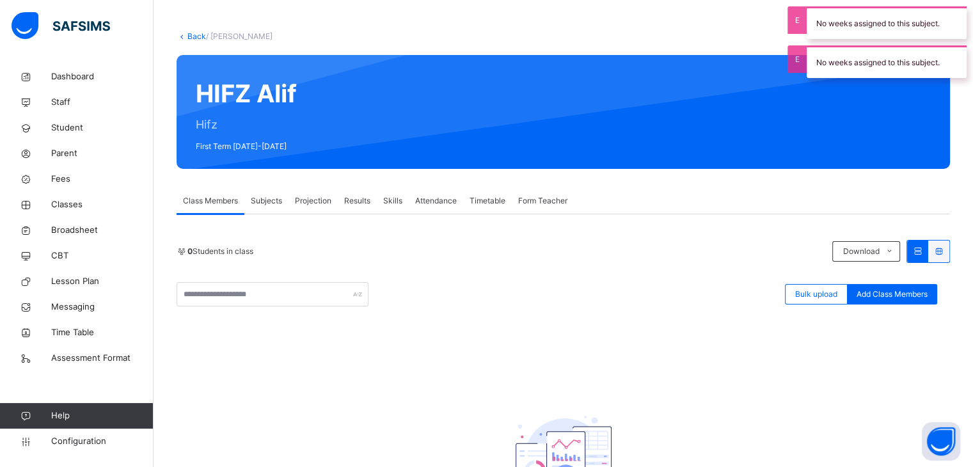
scroll to position [50, 0]
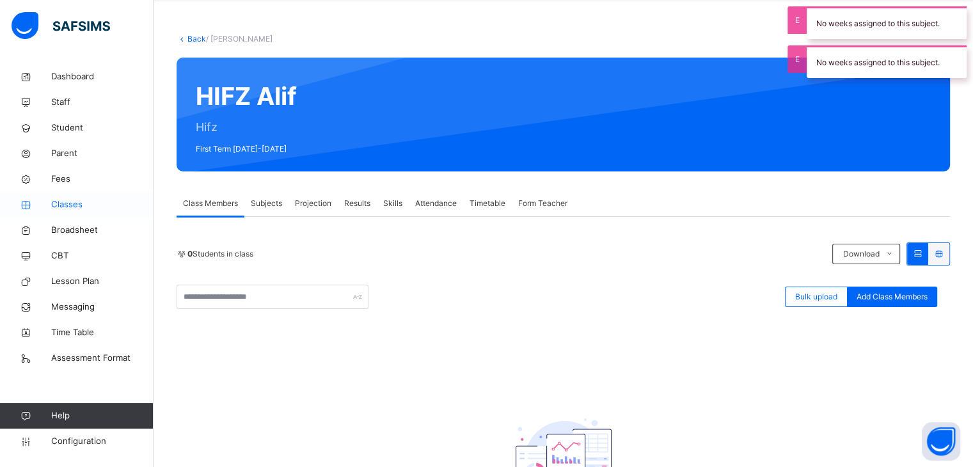
click at [90, 202] on span "Classes" at bounding box center [102, 204] width 102 height 13
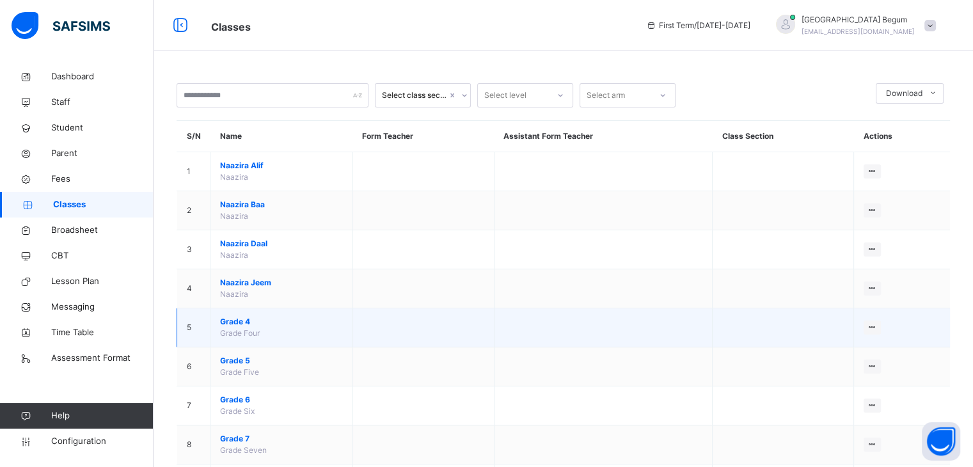
click at [244, 323] on span "Grade 4" at bounding box center [281, 322] width 123 height 12
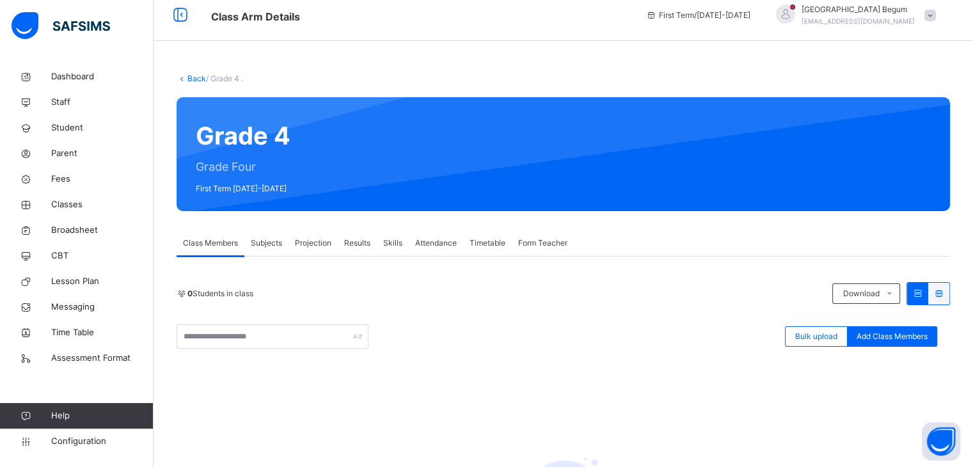
scroll to position [6, 0]
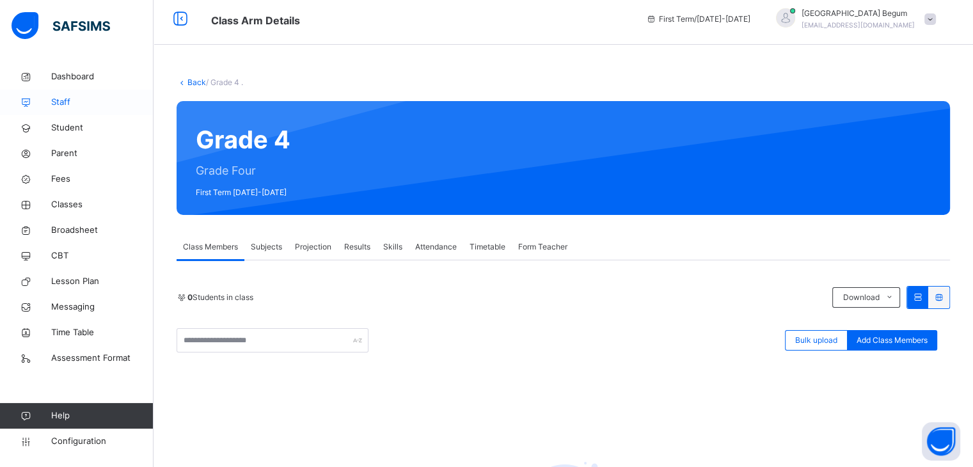
click at [86, 105] on span "Staff" at bounding box center [102, 102] width 102 height 13
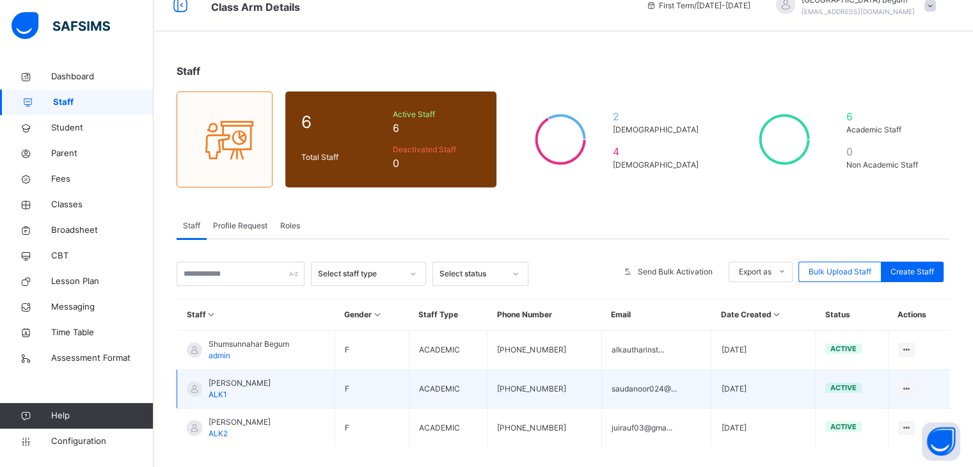
scroll to position [77, 0]
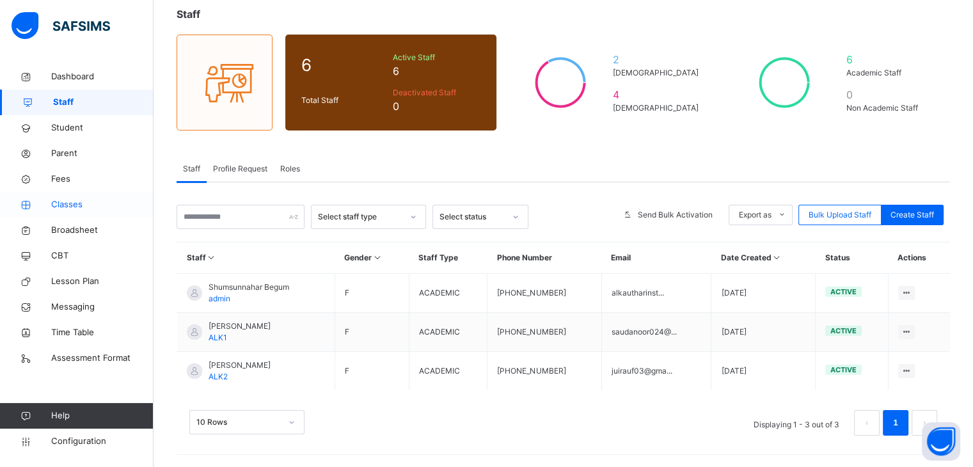
click at [81, 203] on span "Classes" at bounding box center [102, 204] width 102 height 13
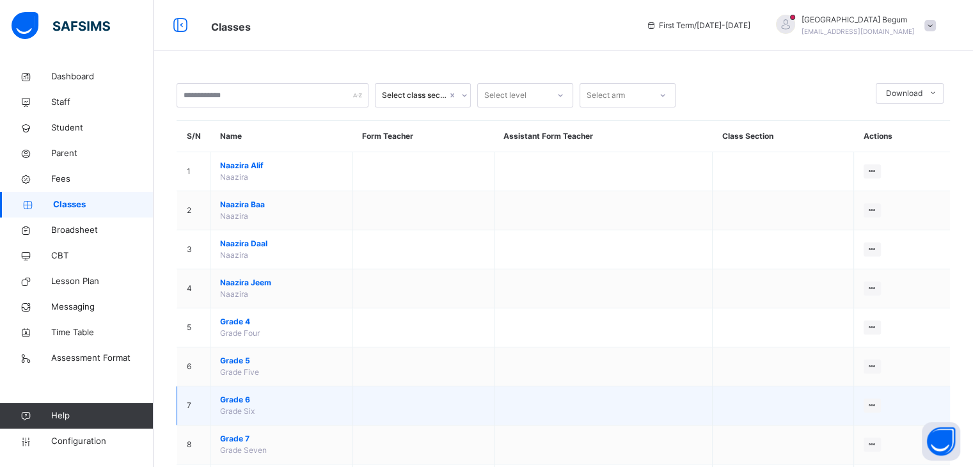
click at [237, 394] on span "Grade 6" at bounding box center [281, 400] width 123 height 12
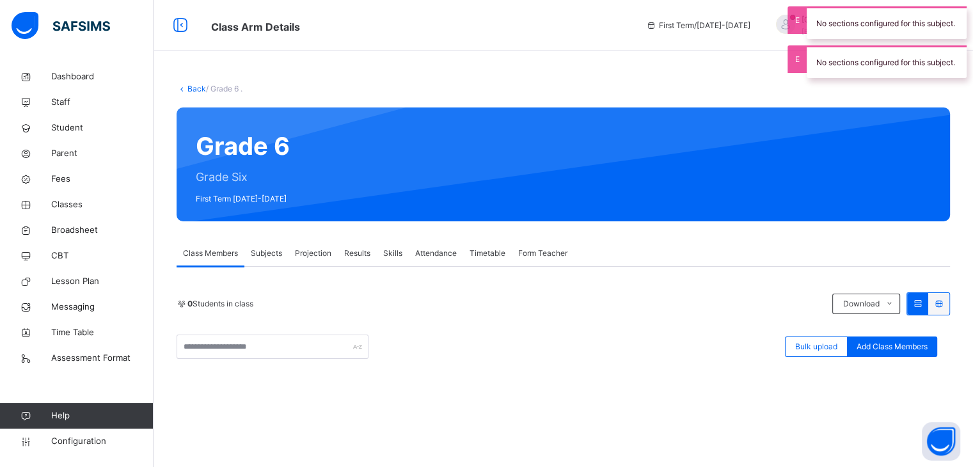
scroll to position [168, 0]
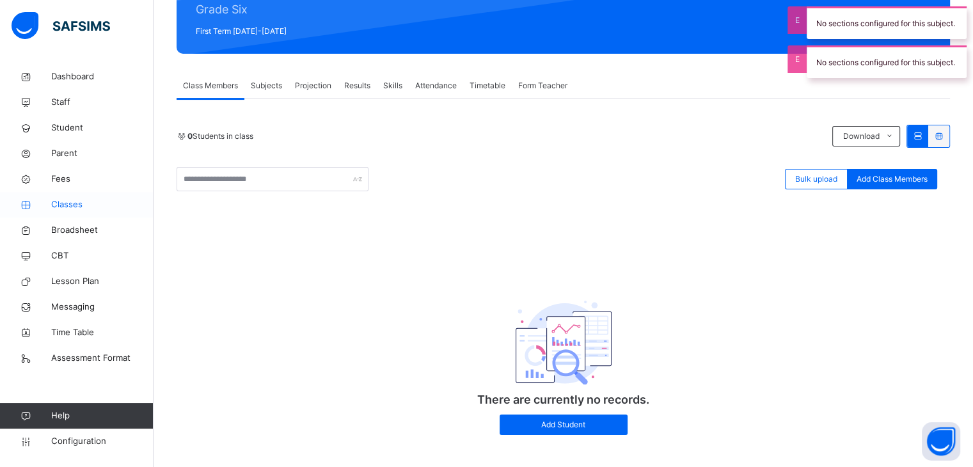
click at [71, 205] on span "Classes" at bounding box center [102, 204] width 102 height 13
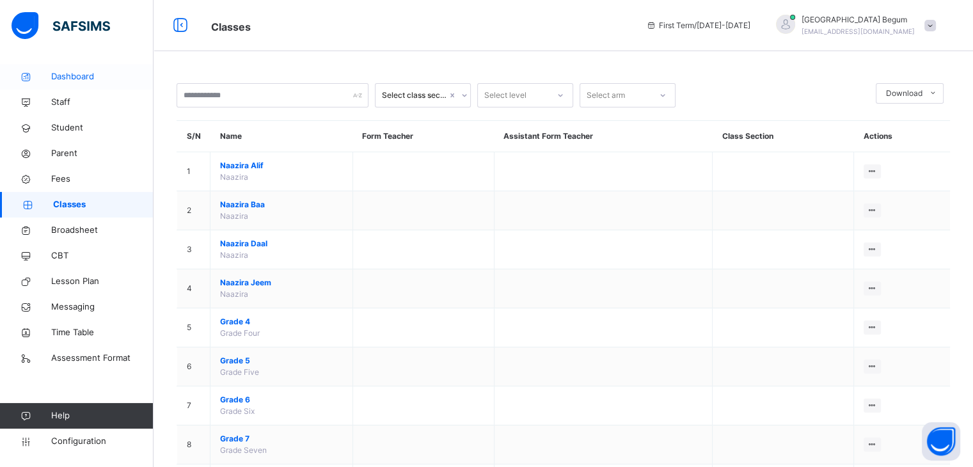
click at [93, 85] on link "Dashboard" at bounding box center [76, 77] width 153 height 26
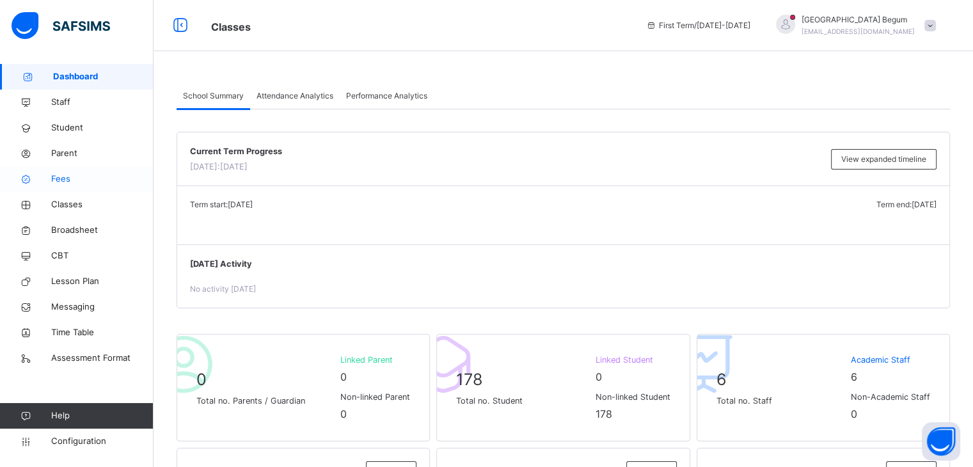
click at [95, 177] on span "Fees" at bounding box center [102, 179] width 102 height 13
select select "****"
select select "*"
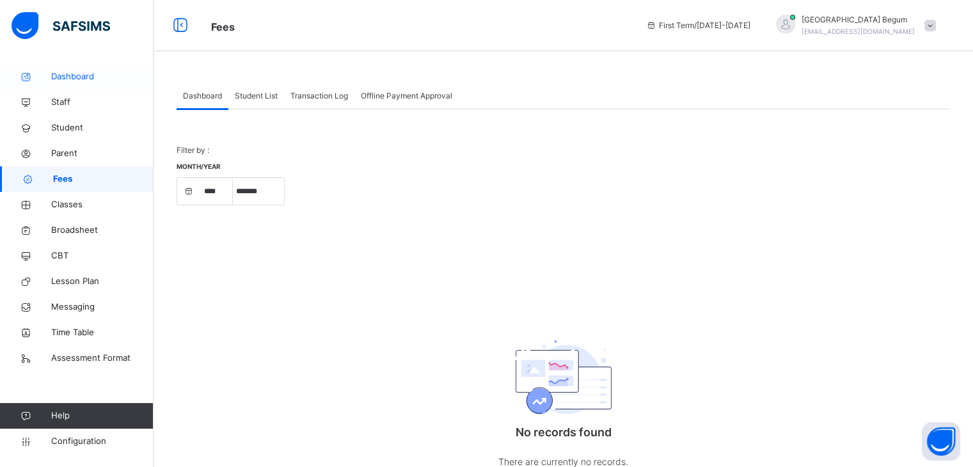
click at [91, 79] on span "Dashboard" at bounding box center [102, 76] width 102 height 13
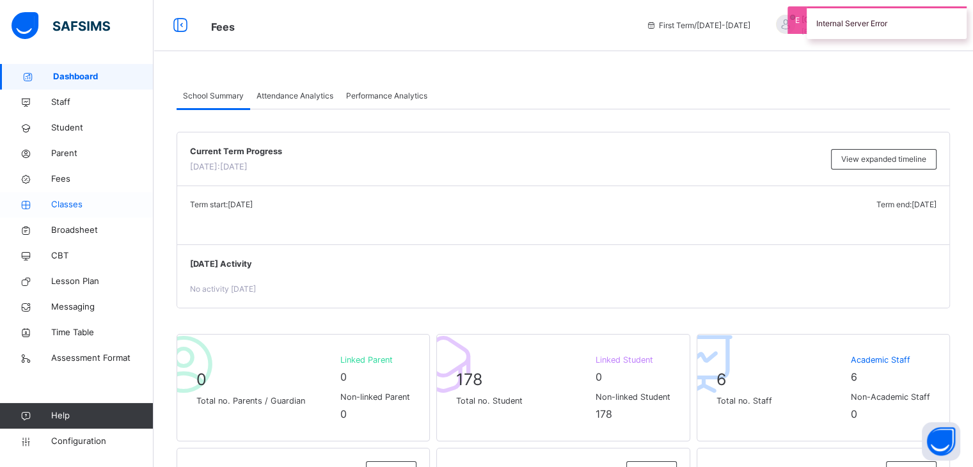
click at [88, 199] on span "Classes" at bounding box center [102, 204] width 102 height 13
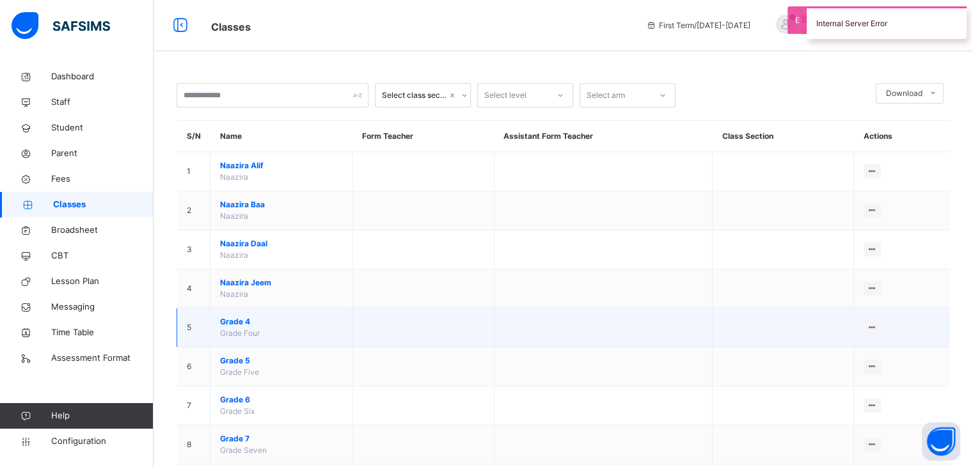
click at [246, 323] on span "Grade 4" at bounding box center [281, 322] width 123 height 12
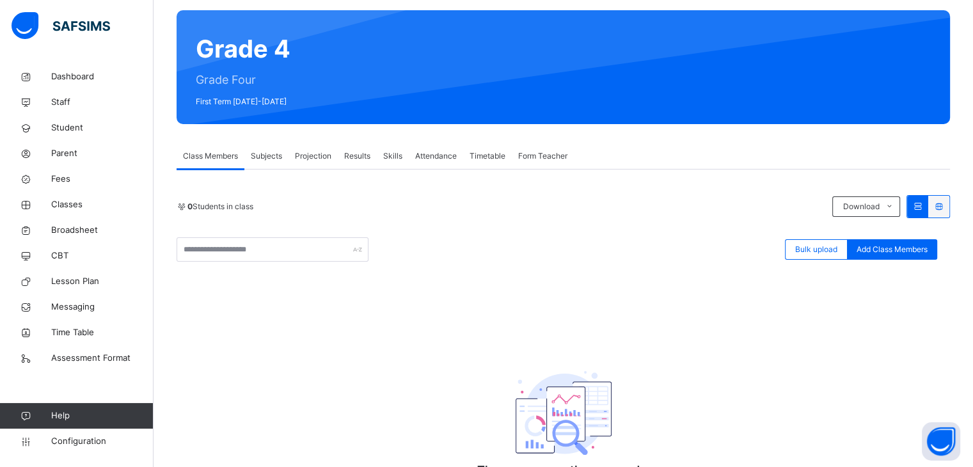
scroll to position [95, 0]
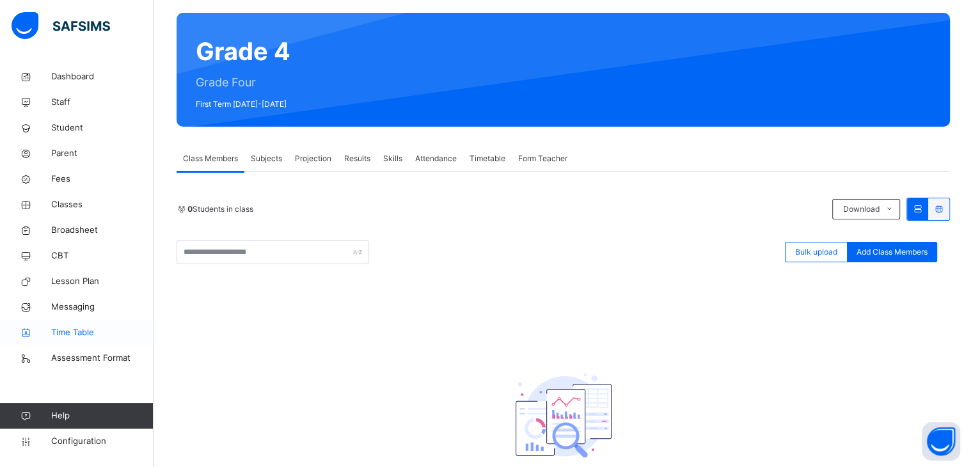
click at [71, 325] on link "Time Table" at bounding box center [76, 333] width 153 height 26
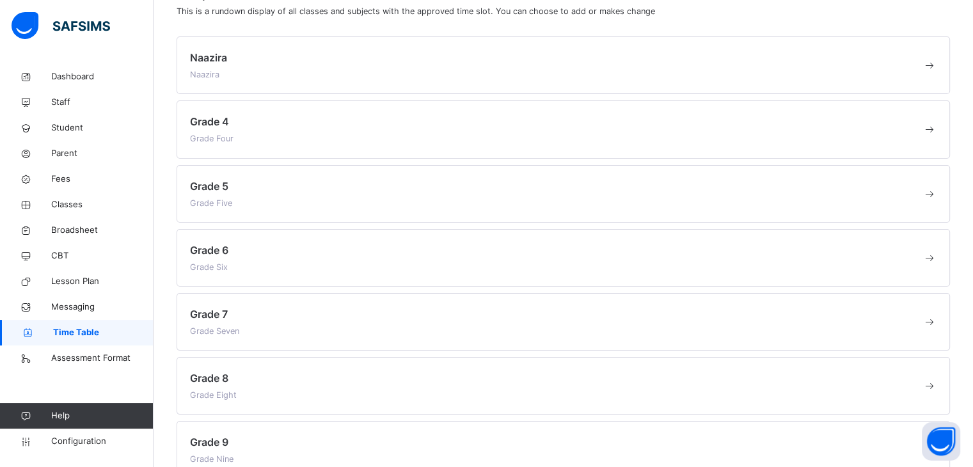
click at [299, 185] on div "Grade 5 Grade Five" at bounding box center [556, 193] width 732 height 31
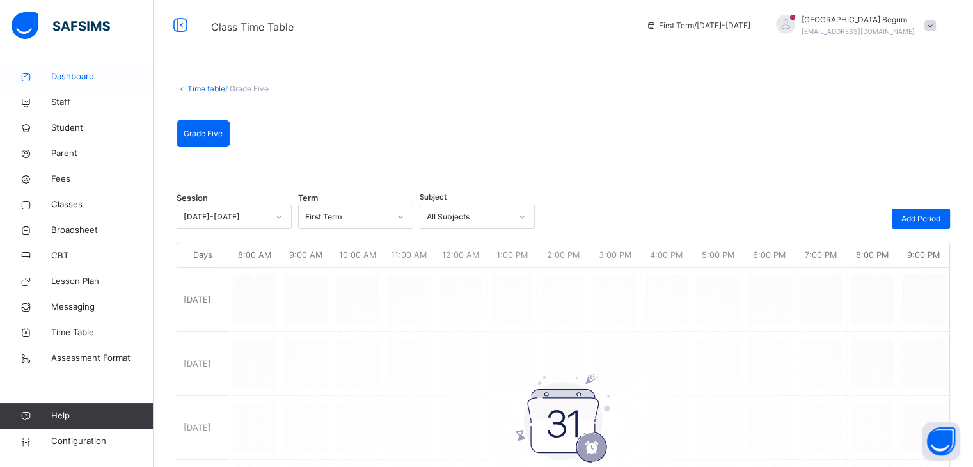
click at [61, 86] on link "Dashboard" at bounding box center [76, 77] width 153 height 26
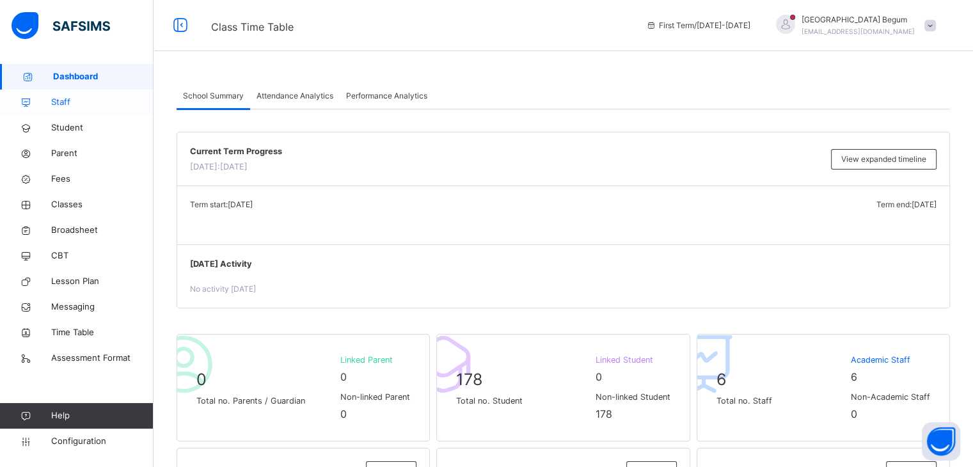
click at [101, 108] on span "Staff" at bounding box center [102, 102] width 102 height 13
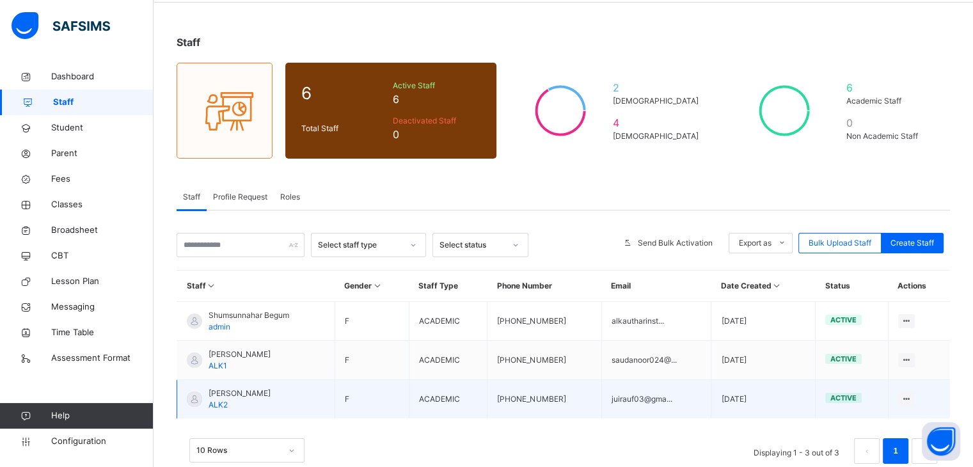
scroll to position [66, 0]
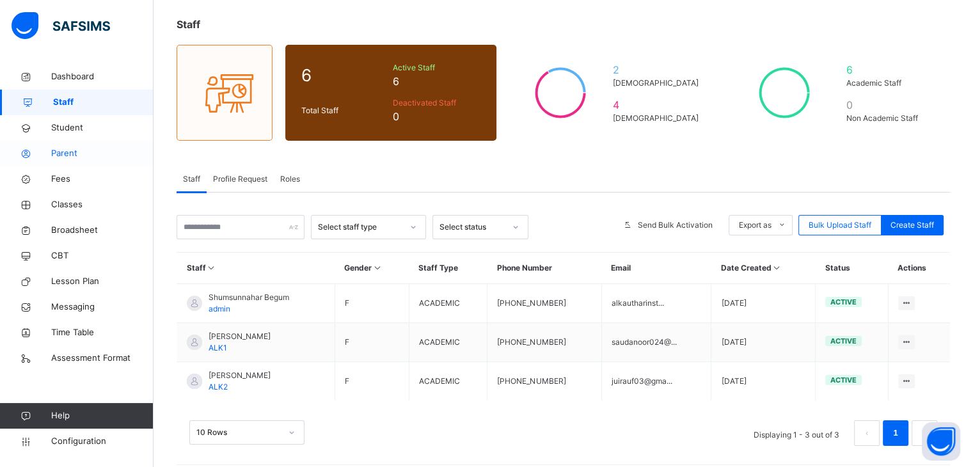
click at [96, 154] on span "Parent" at bounding box center [102, 153] width 102 height 13
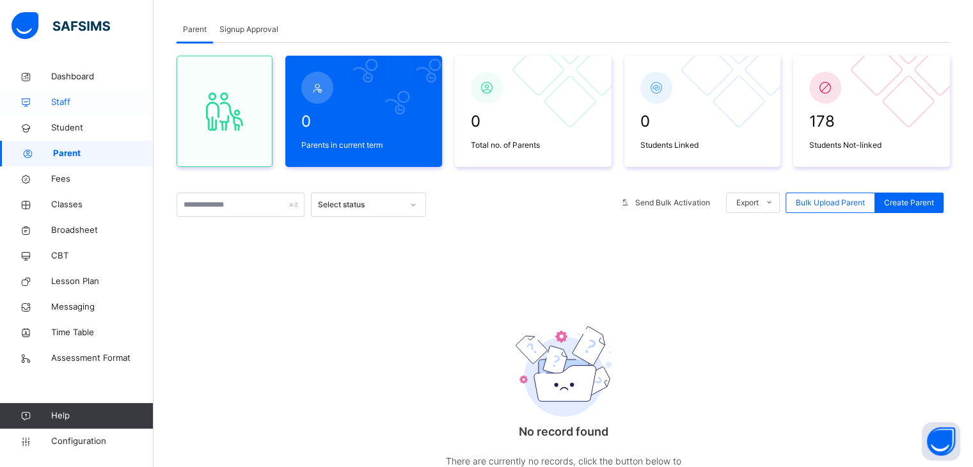
click at [90, 97] on span "Staff" at bounding box center [102, 102] width 102 height 13
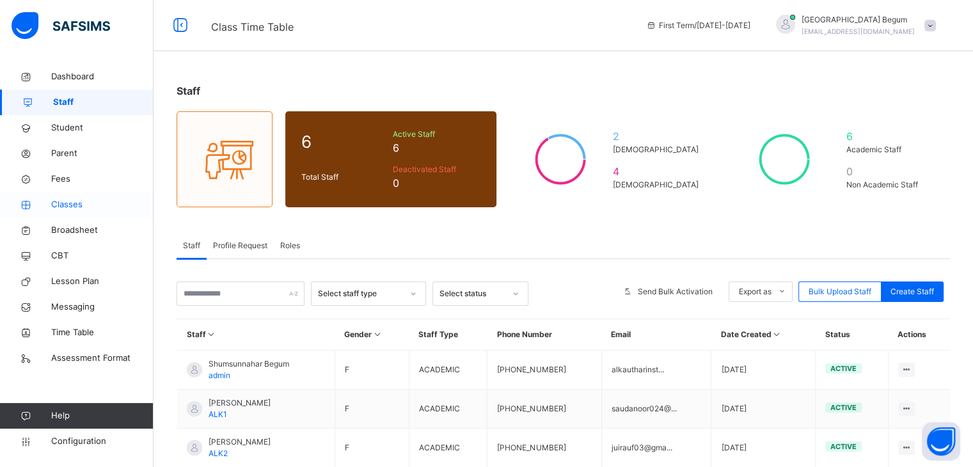
click at [72, 199] on span "Classes" at bounding box center [102, 204] width 102 height 13
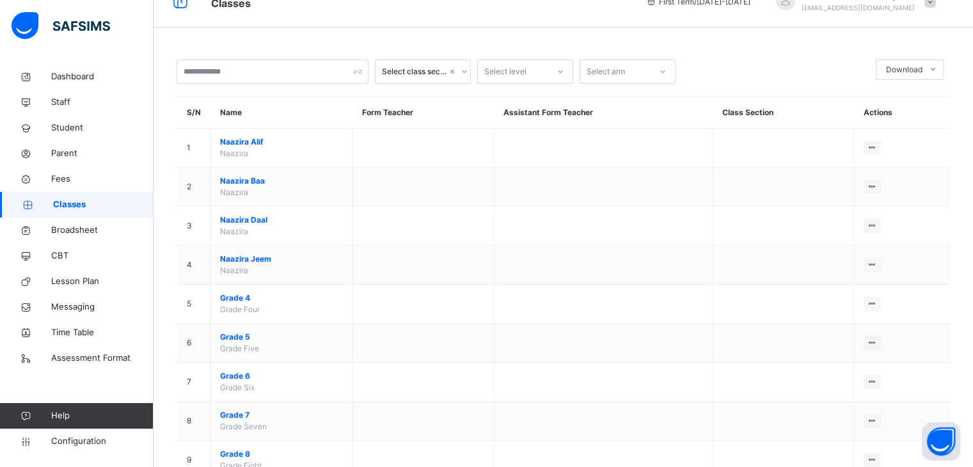
scroll to position [20, 0]
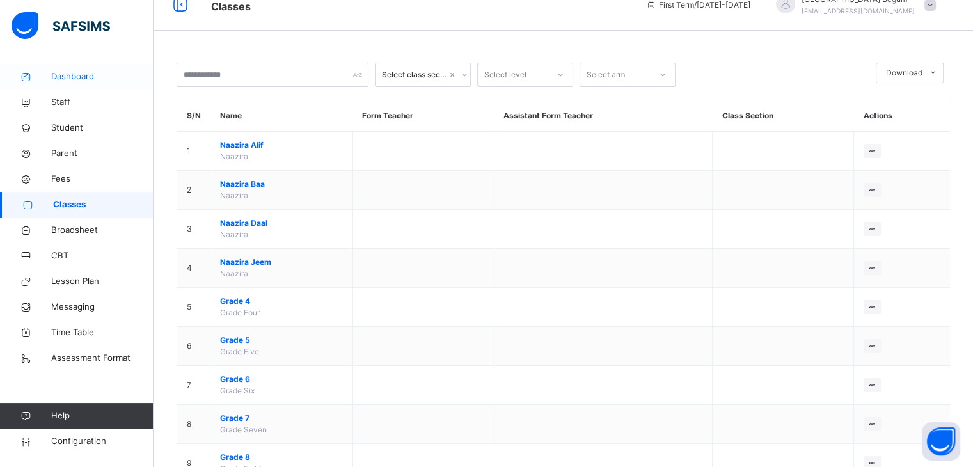
click at [78, 84] on link "Dashboard" at bounding box center [76, 77] width 153 height 26
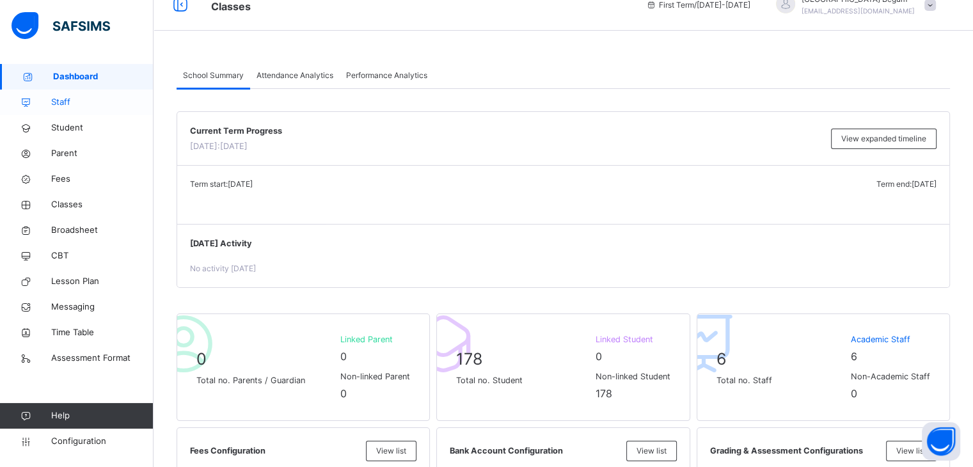
click at [77, 90] on link "Staff" at bounding box center [76, 103] width 153 height 26
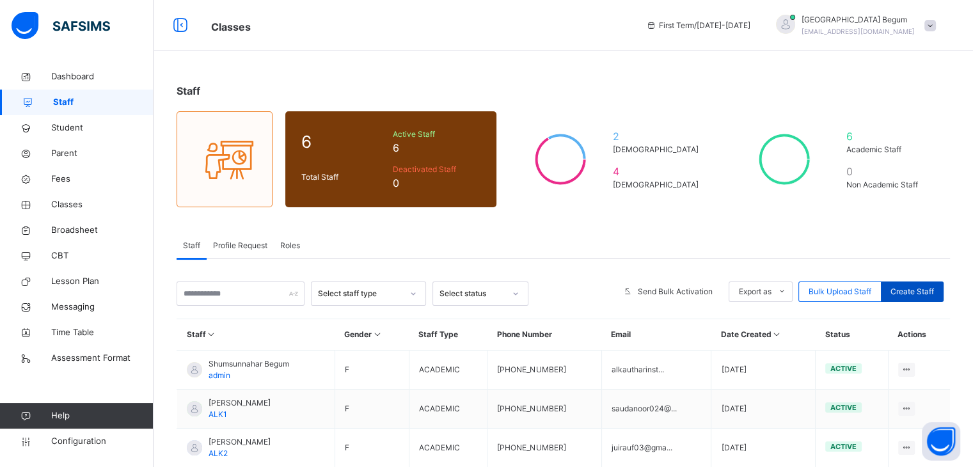
click at [932, 290] on span "Create Staff" at bounding box center [911, 292] width 43 height 12
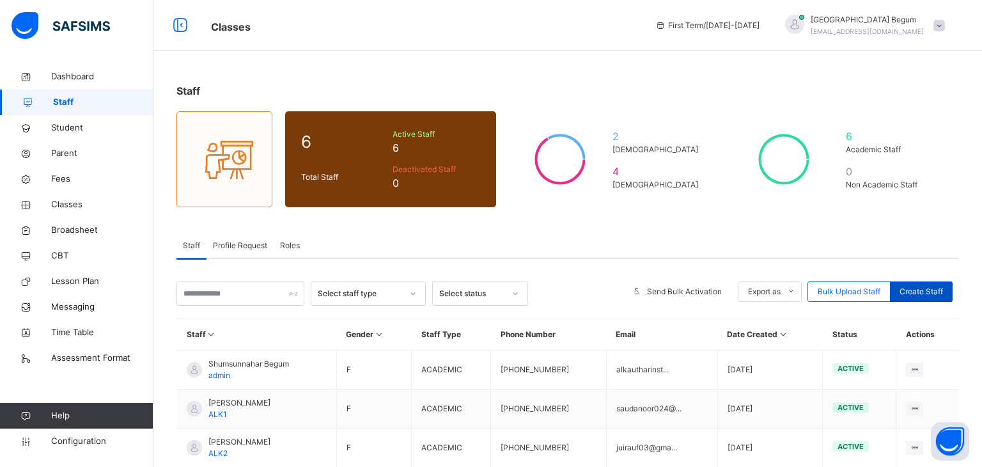
select select "**"
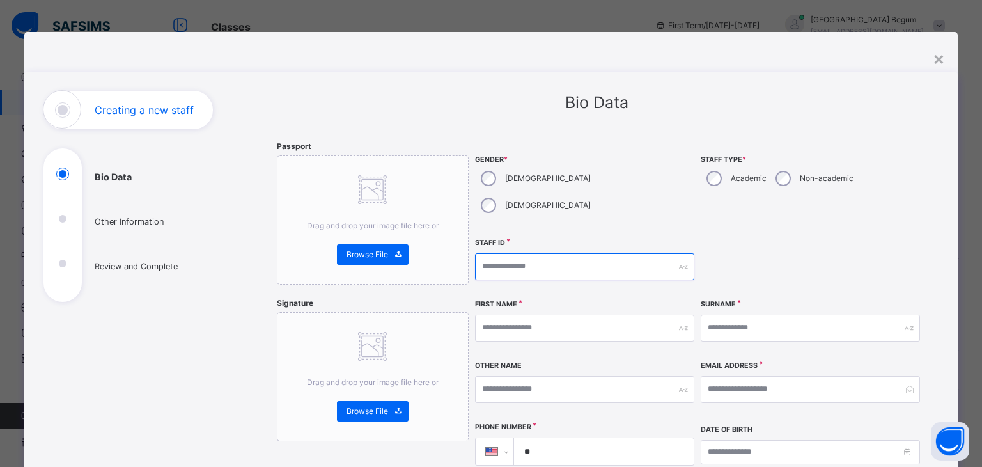
click at [597, 253] on input "text" at bounding box center [584, 266] width 219 height 27
type input "****"
click at [565, 315] on input "text" at bounding box center [584, 328] width 219 height 27
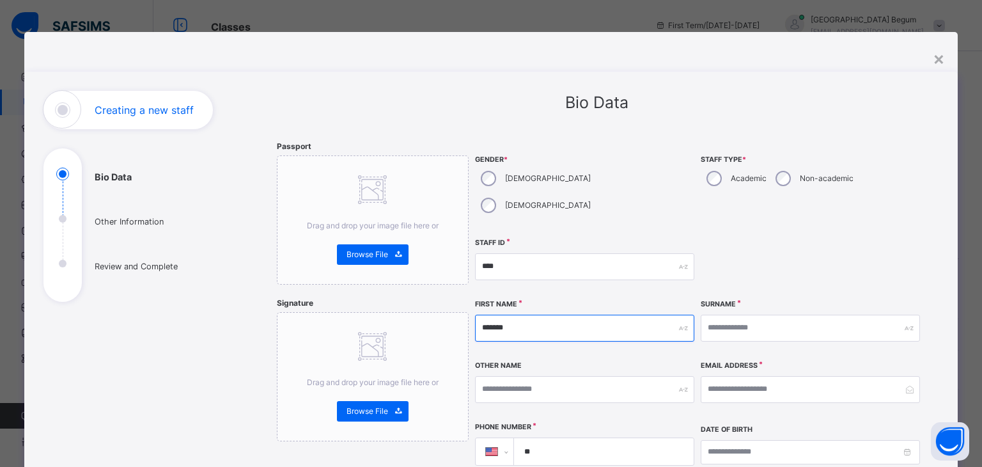
type input "*******"
click at [784, 315] on input "text" at bounding box center [810, 328] width 219 height 27
type input "*****"
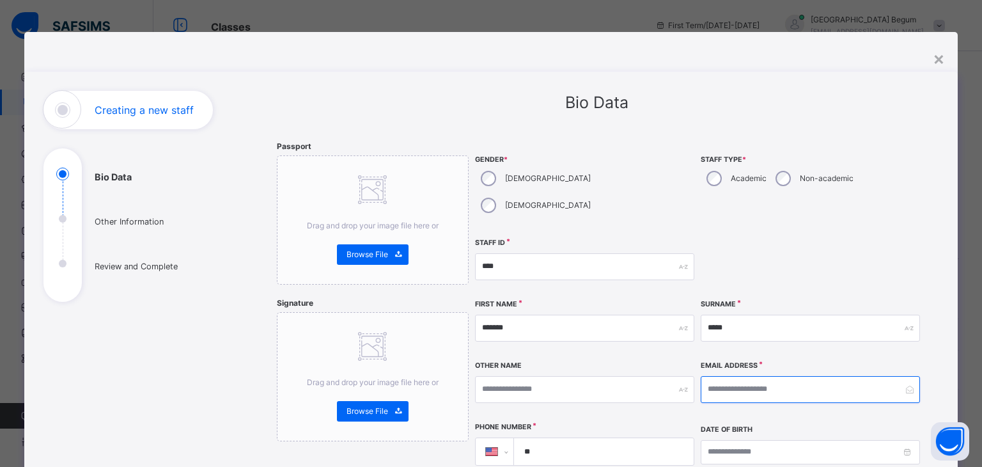
click at [726, 376] on input "email" at bounding box center [810, 389] width 219 height 27
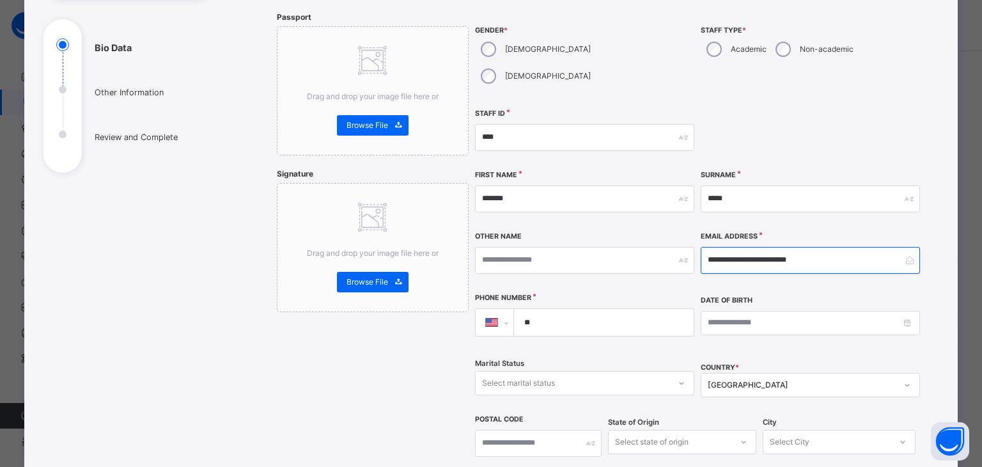
scroll to position [122, 0]
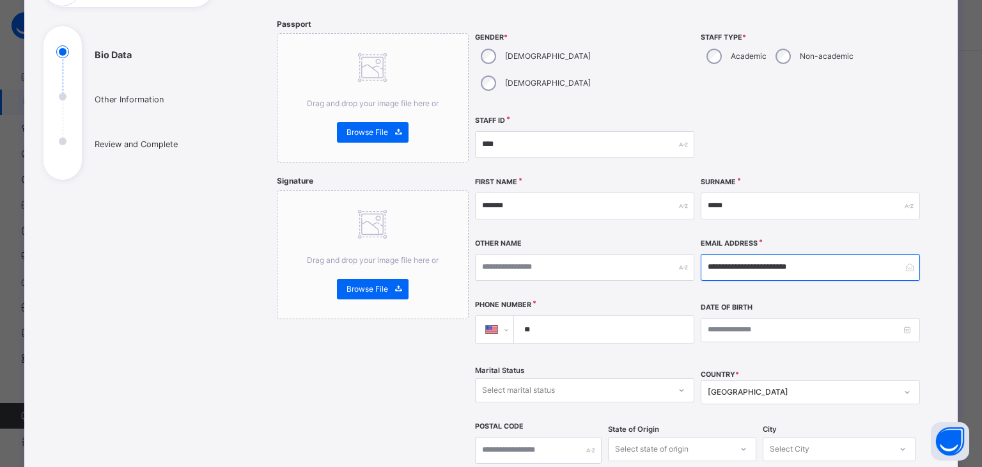
type input "**********"
click at [574, 316] on input "**" at bounding box center [601, 329] width 169 height 27
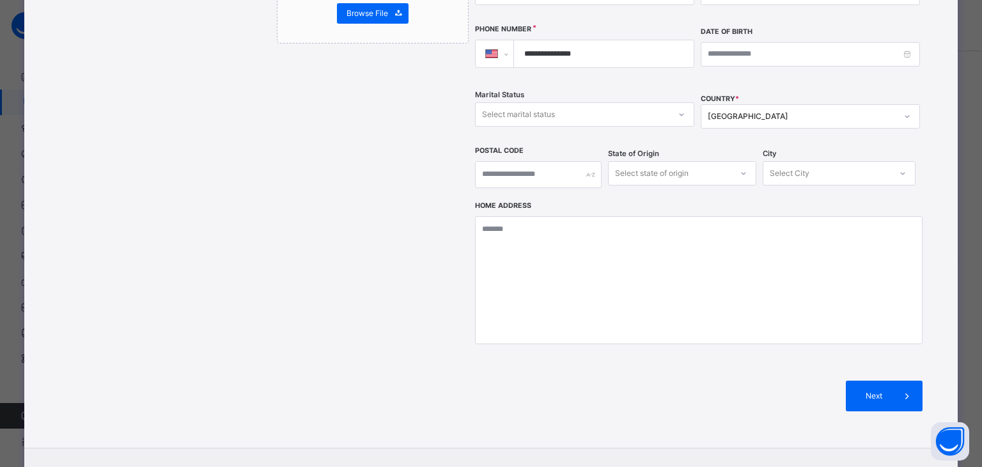
scroll to position [398, 0]
type input "**********"
click at [866, 389] on span "Next" at bounding box center [874, 395] width 36 height 12
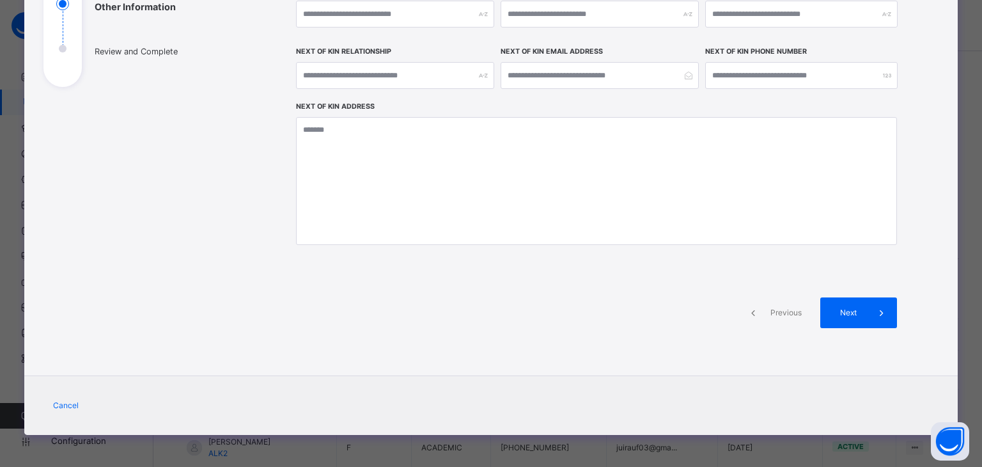
scroll to position [215, 0]
click at [834, 313] on span "Next" at bounding box center [848, 313] width 36 height 12
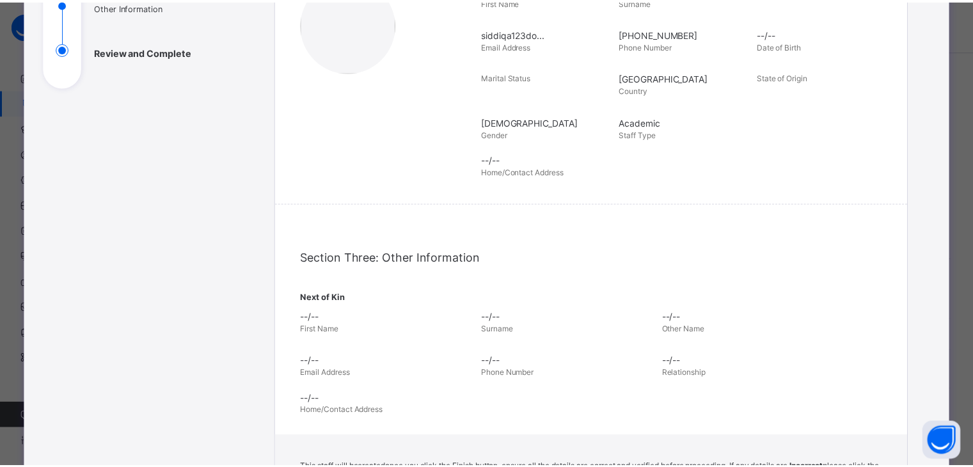
scroll to position [398, 0]
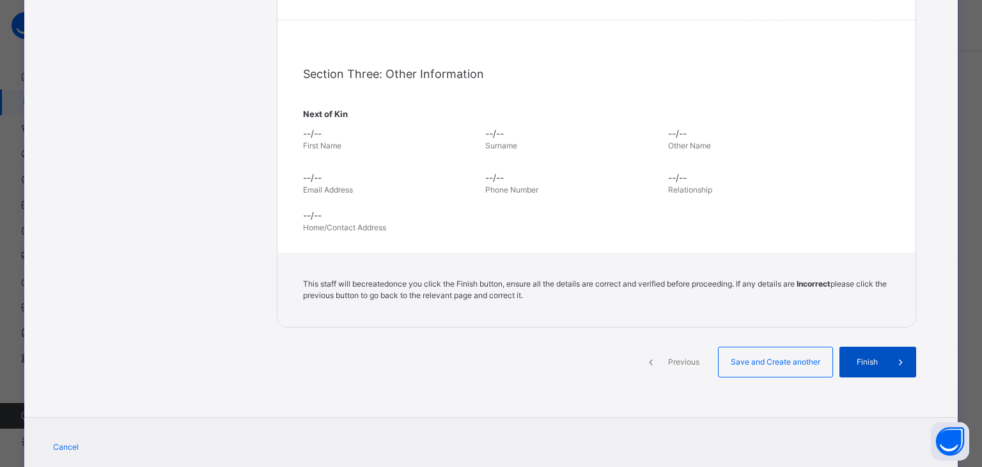
click at [856, 362] on span "Finish" at bounding box center [867, 362] width 36 height 12
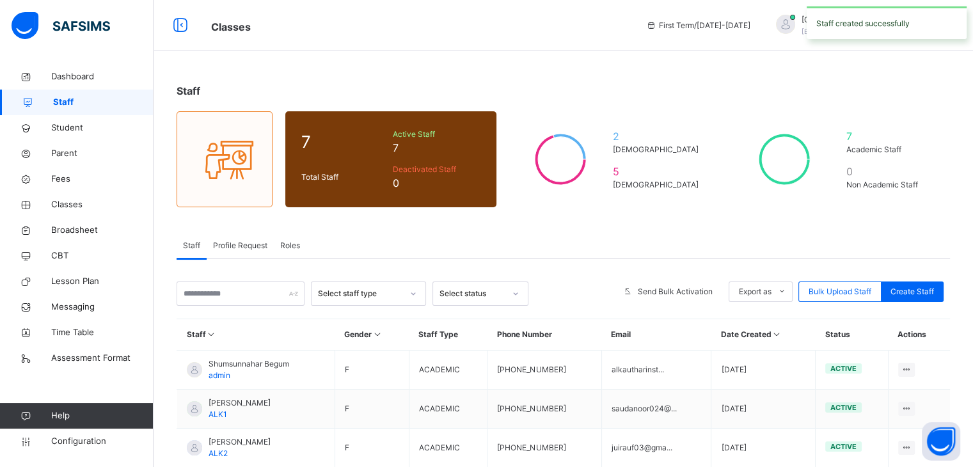
scroll to position [77, 0]
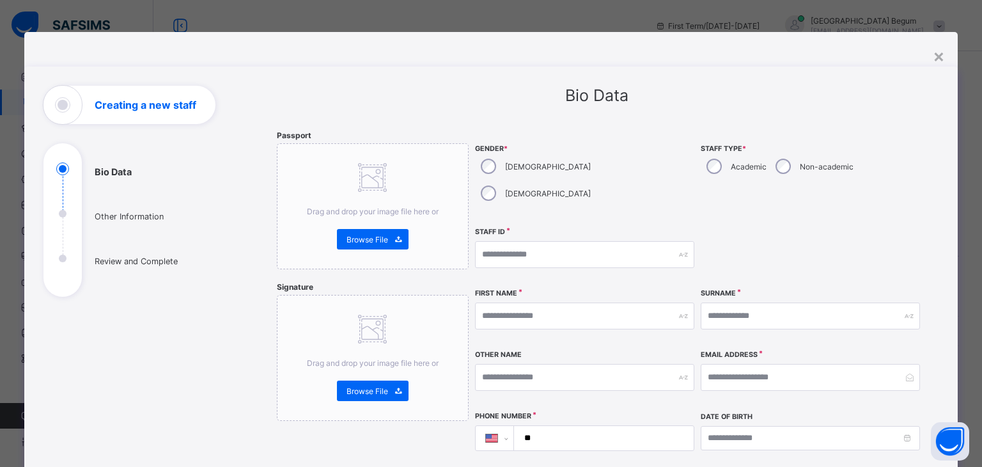
select select "**"
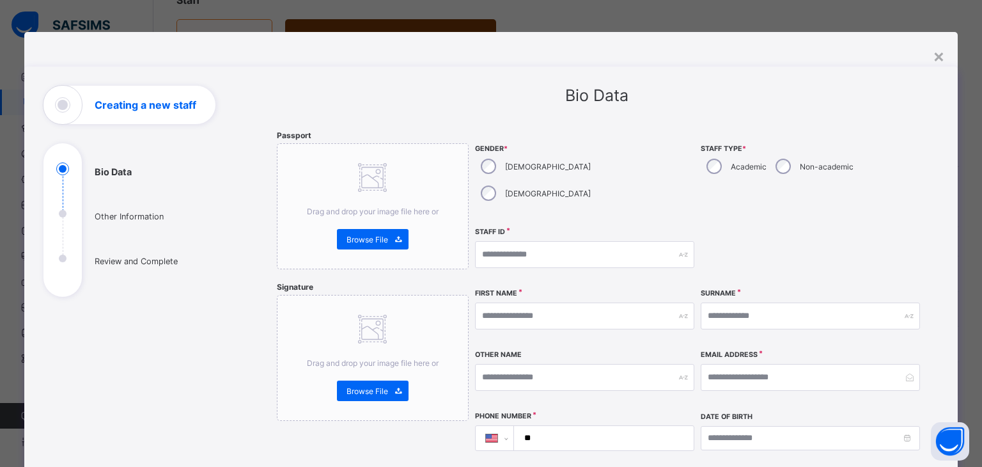
click at [530, 180] on div "Female" at bounding box center [534, 193] width 119 height 27
click at [620, 241] on input "text" at bounding box center [584, 254] width 219 height 27
type input "****"
click at [565, 302] on input "text" at bounding box center [584, 315] width 219 height 27
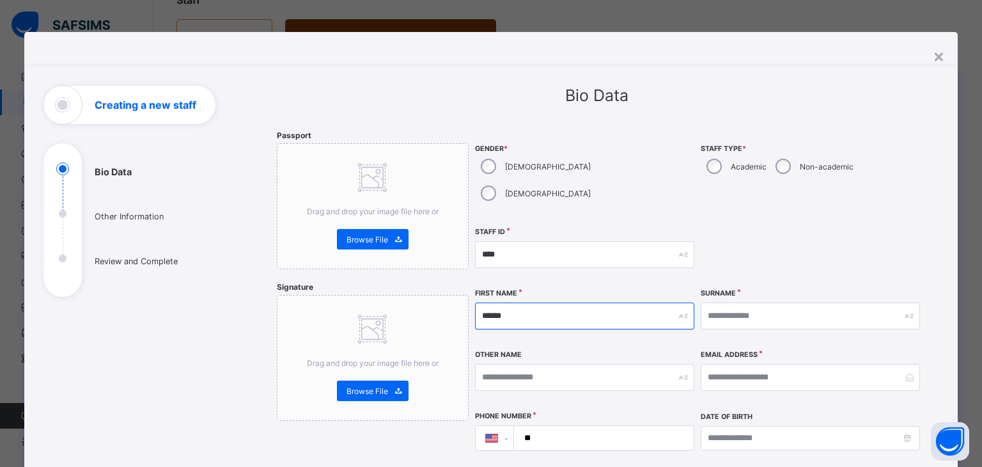
type input "******"
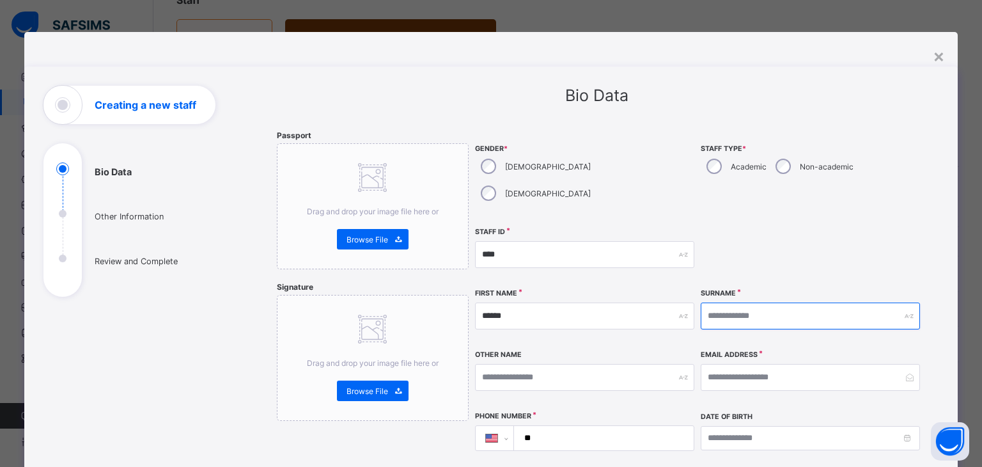
click at [736, 302] on input "text" at bounding box center [810, 315] width 219 height 27
type input "******"
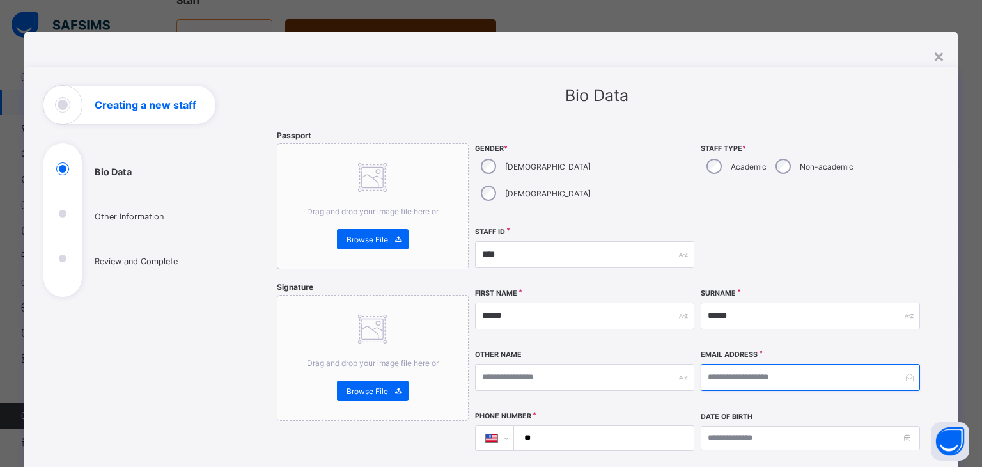
click at [727, 364] on input "email" at bounding box center [810, 377] width 219 height 27
type input "**********"
click at [597, 426] on input "**" at bounding box center [601, 438] width 169 height 24
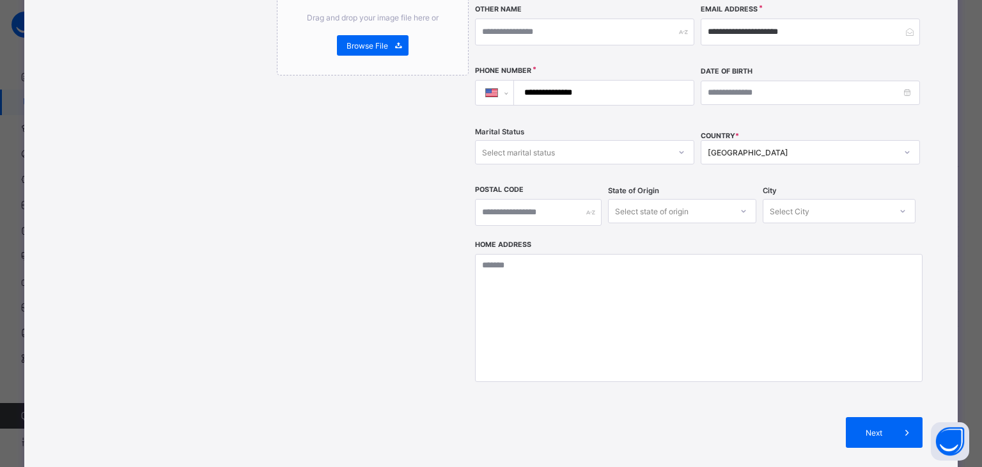
scroll to position [347, 0]
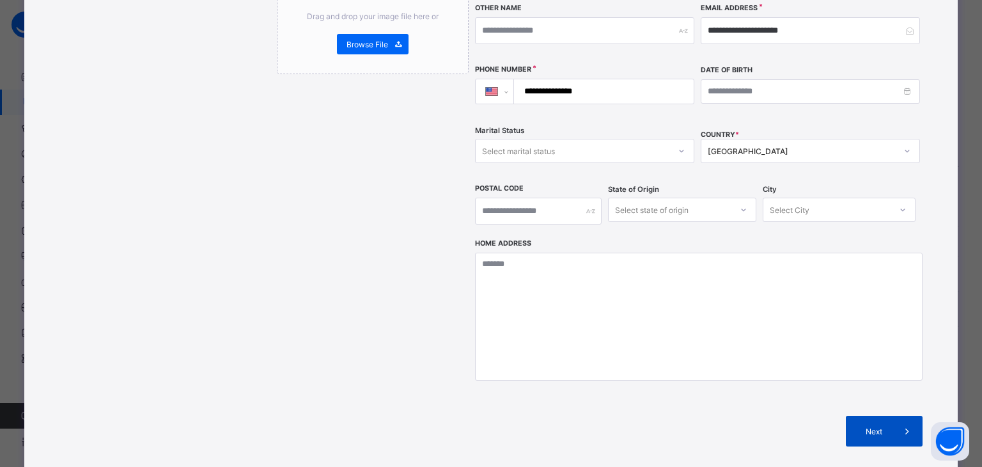
type input "**********"
click at [866, 426] on span "Next" at bounding box center [874, 431] width 36 height 10
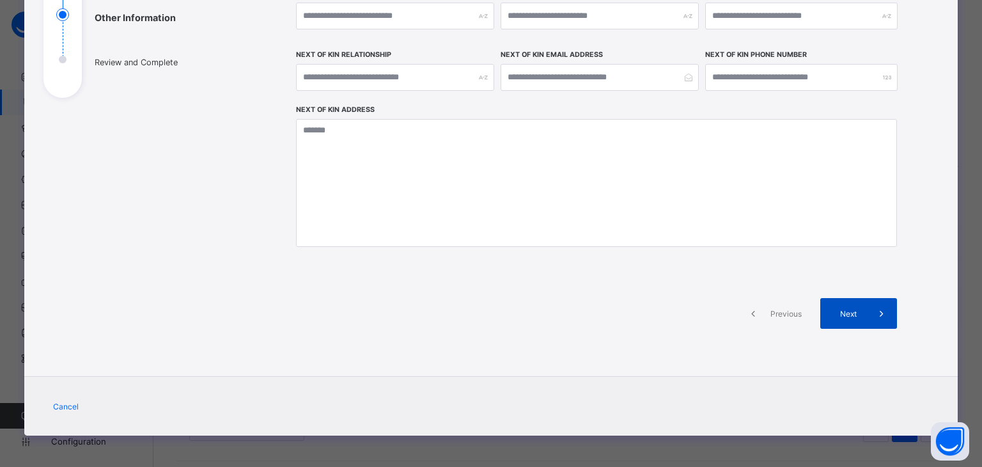
click at [857, 306] on div "Next" at bounding box center [858, 313] width 77 height 31
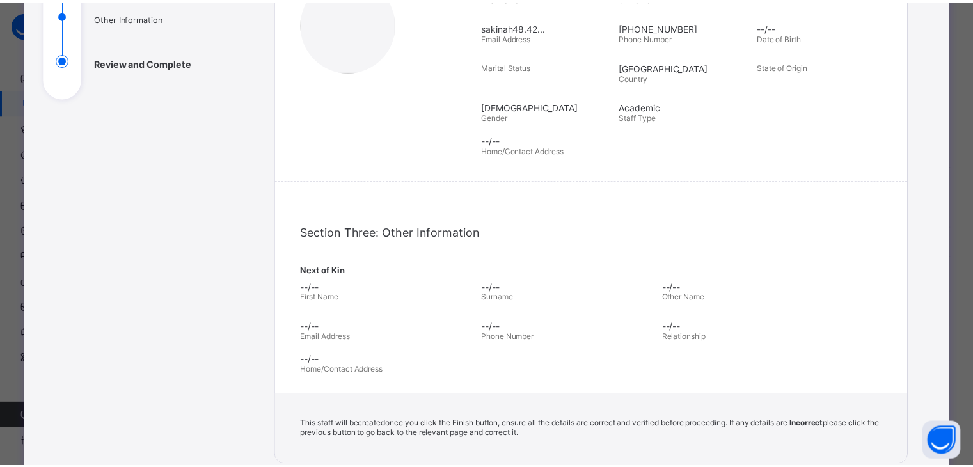
scroll to position [347, 0]
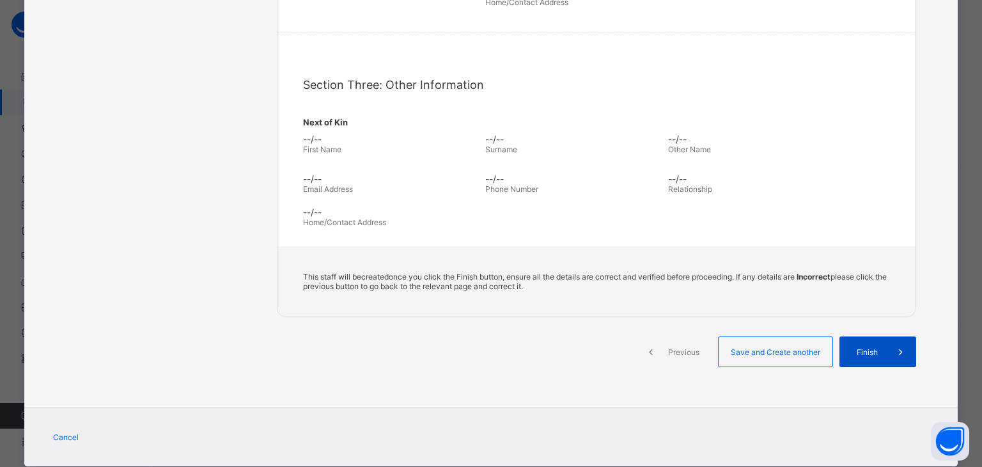
click at [867, 352] on span "Finish" at bounding box center [867, 352] width 36 height 10
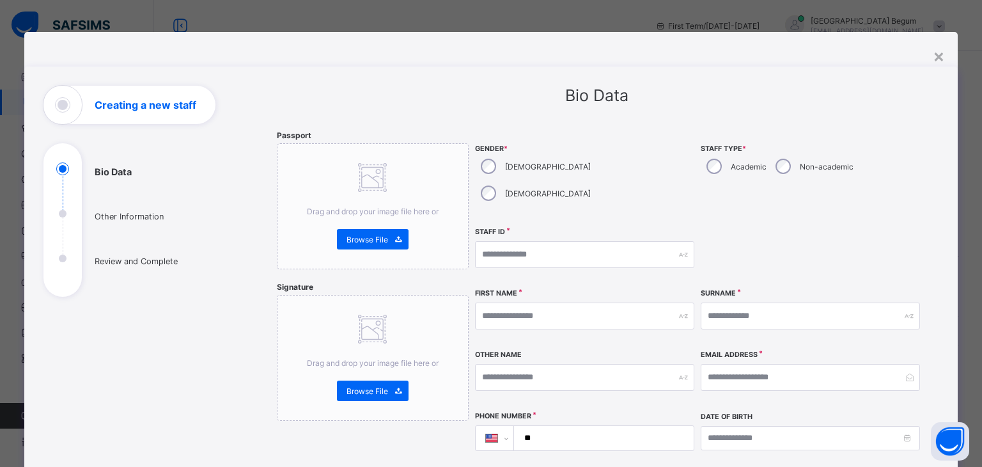
select select "**"
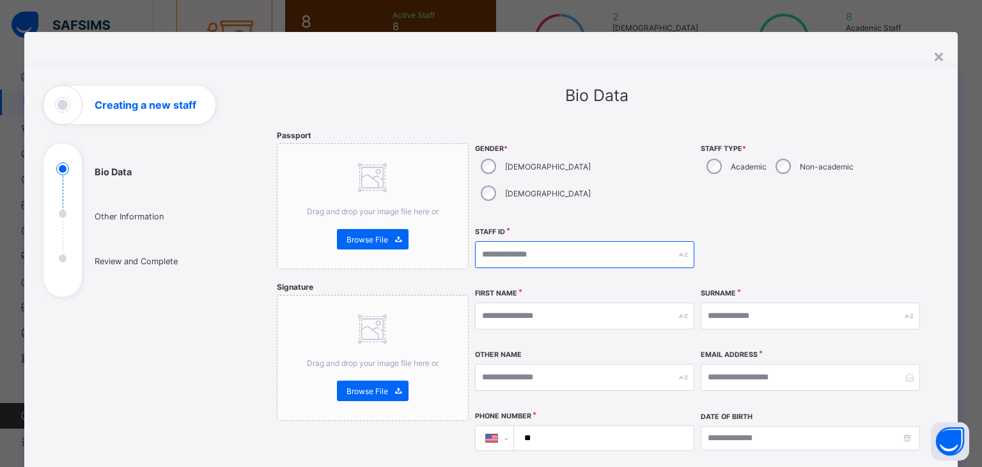
click at [490, 241] on input "text" at bounding box center [584, 254] width 219 height 27
type input "****"
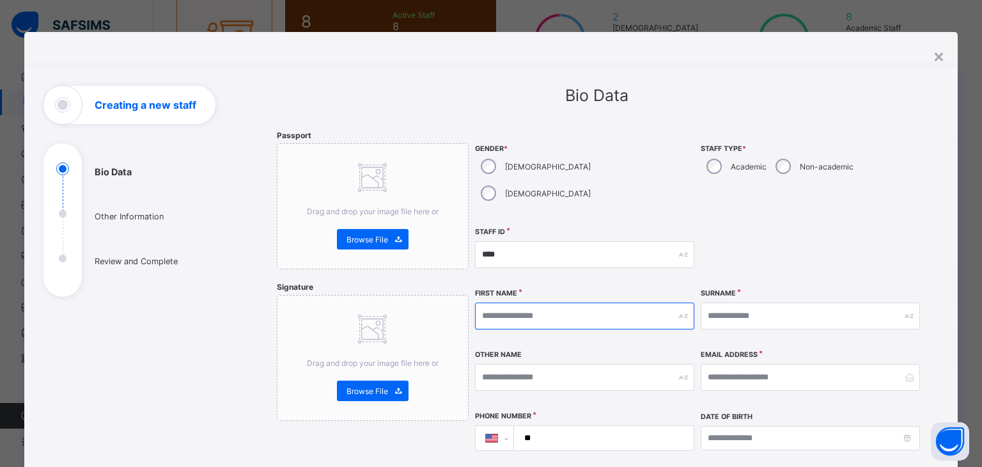
click at [492, 302] on input "text" at bounding box center [584, 315] width 219 height 27
type input "*****"
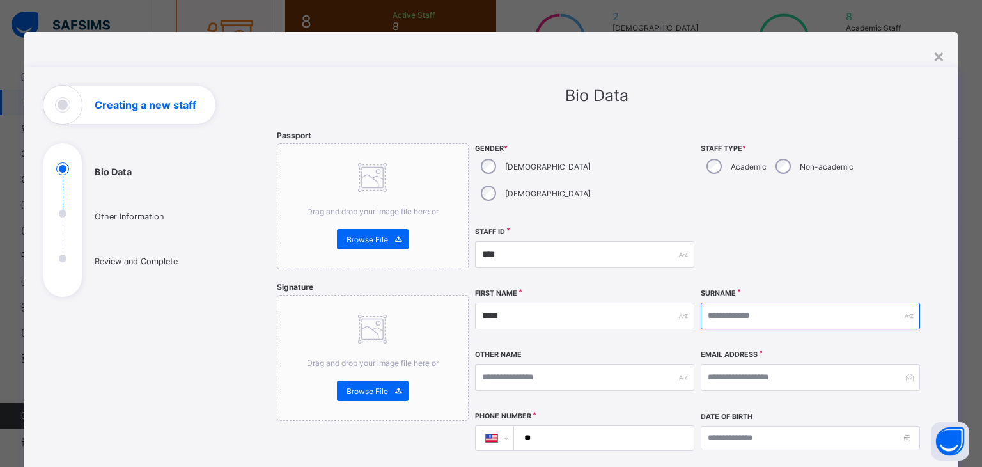
click at [710, 302] on input "text" at bounding box center [810, 315] width 219 height 27
type input "******"
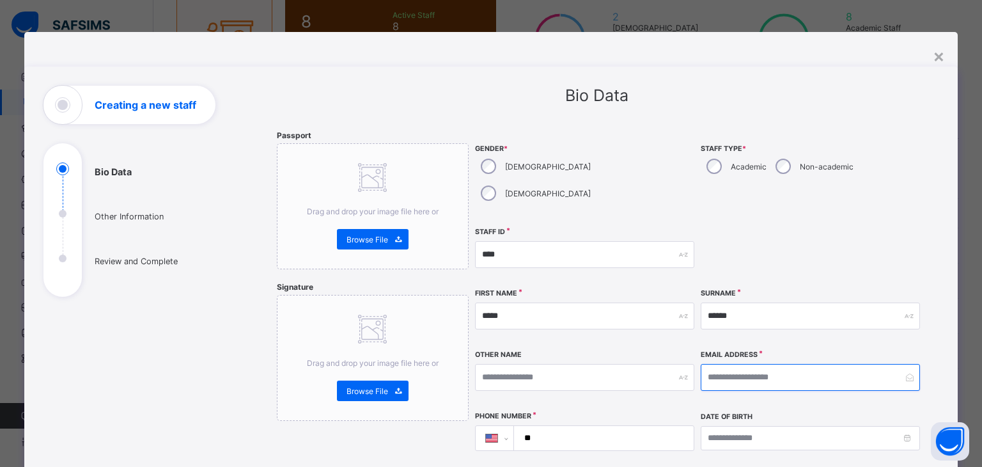
click at [723, 364] on input "email" at bounding box center [810, 377] width 219 height 27
type input "**********"
click at [570, 426] on input "**" at bounding box center [601, 438] width 169 height 24
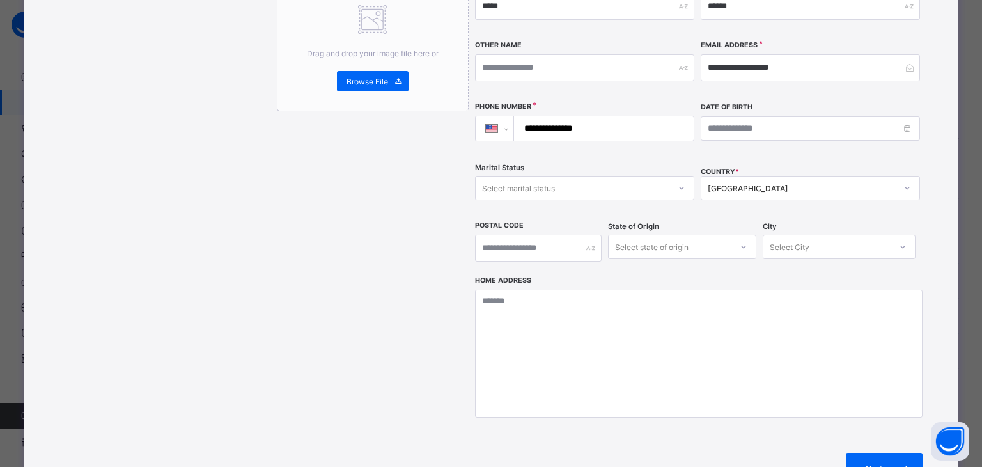
scroll to position [309, 0]
type input "**********"
click at [849, 453] on div "Next" at bounding box center [884, 468] width 77 height 31
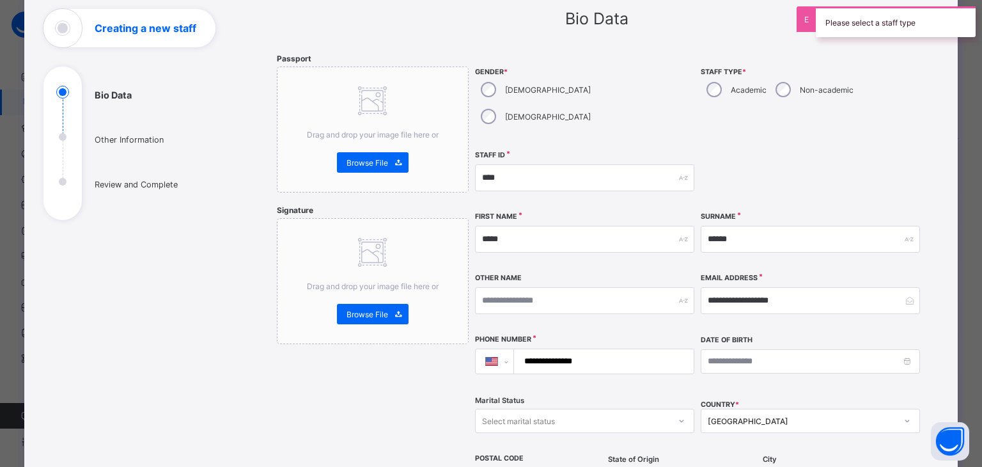
scroll to position [74, 0]
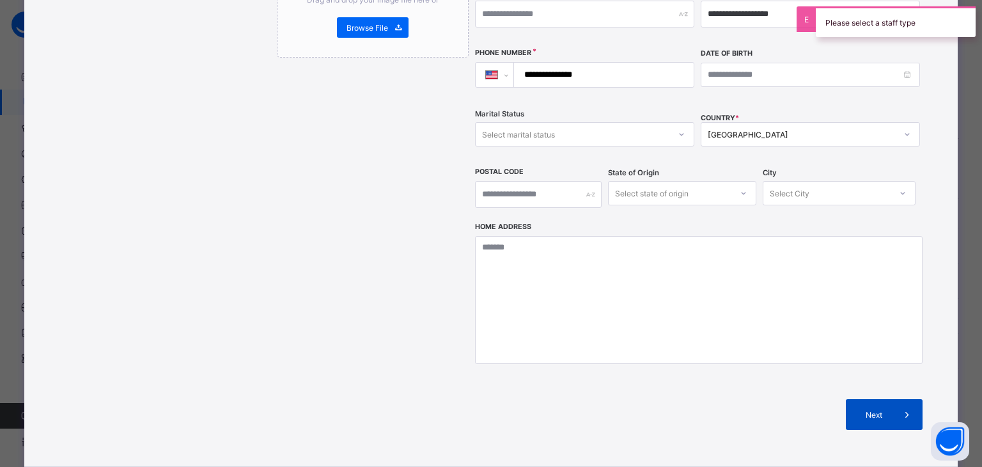
click at [866, 399] on div "Next" at bounding box center [884, 414] width 77 height 31
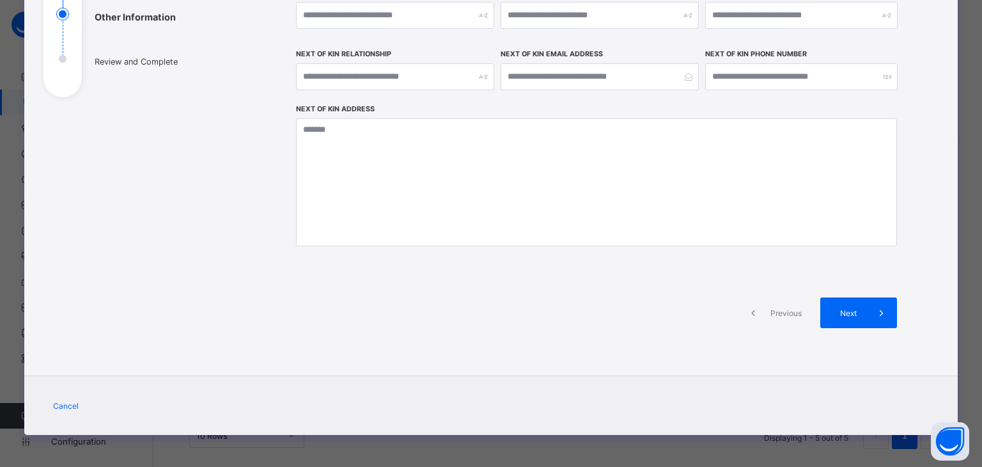
scroll to position [199, 0]
click at [875, 308] on icon at bounding box center [882, 313] width 14 height 13
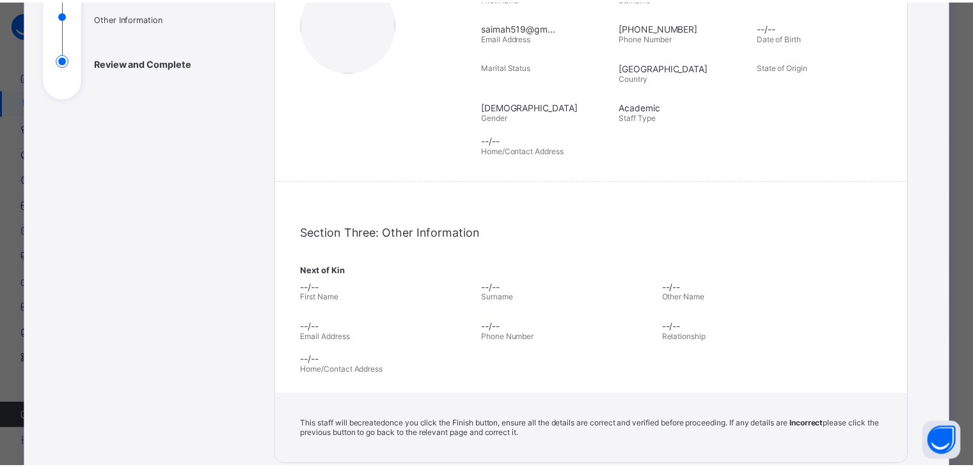
scroll to position [363, 0]
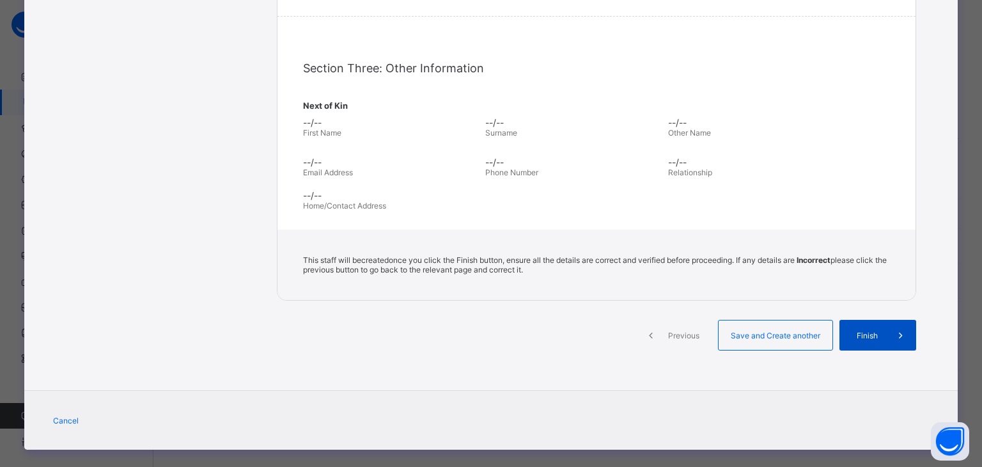
click at [873, 336] on span "Finish" at bounding box center [867, 336] width 36 height 10
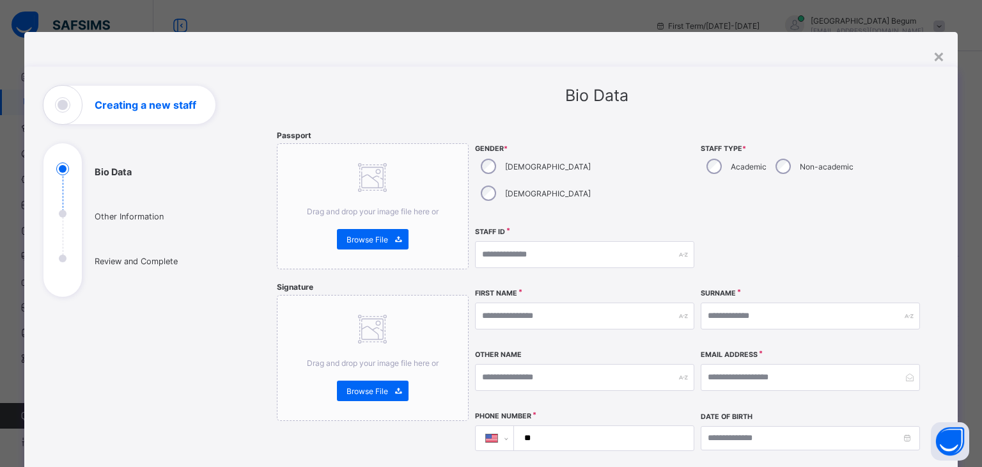
select select "**"
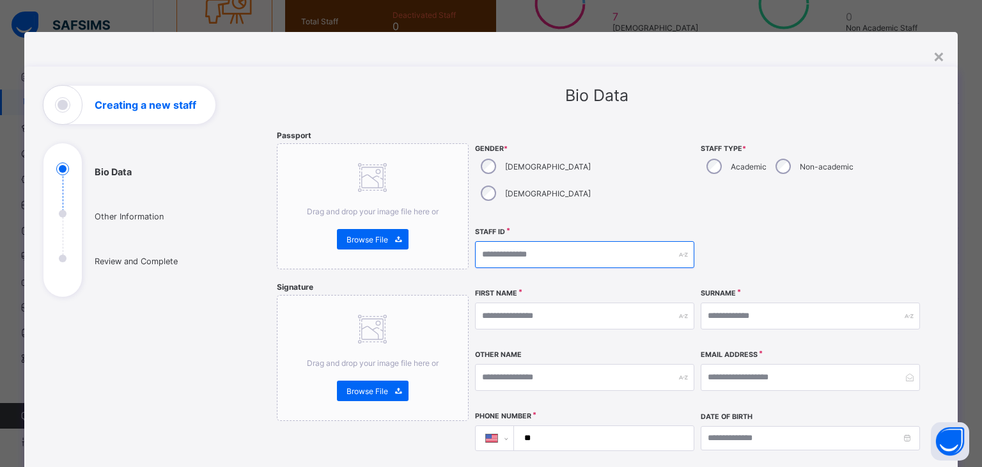
click at [588, 241] on input "text" at bounding box center [584, 254] width 219 height 27
type input "****"
click at [558, 288] on div "First Name" at bounding box center [584, 315] width 219 height 55
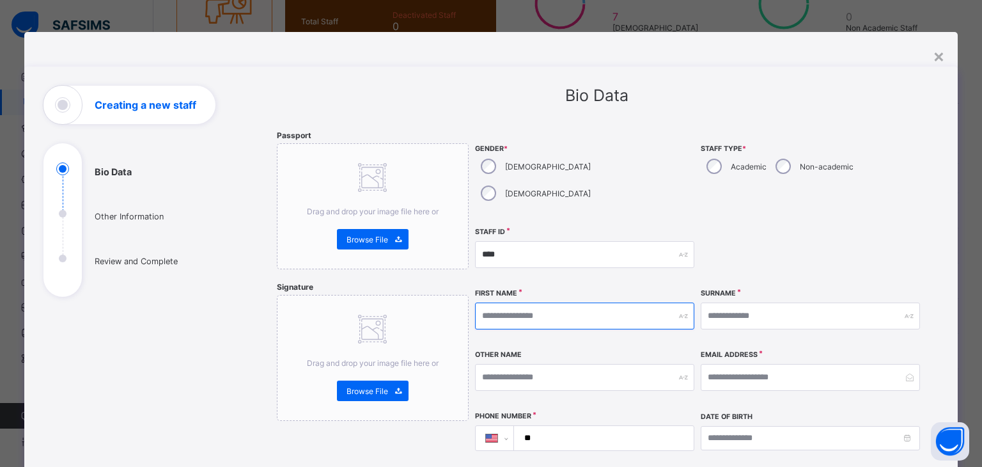
click at [556, 302] on input "text" at bounding box center [584, 315] width 219 height 27
type input "*****"
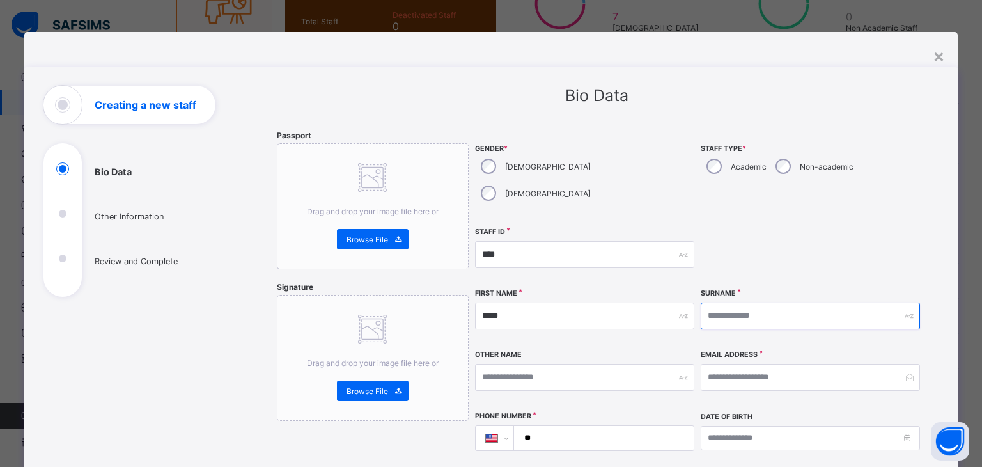
click at [806, 302] on input "text" at bounding box center [810, 315] width 219 height 27
type input "*****"
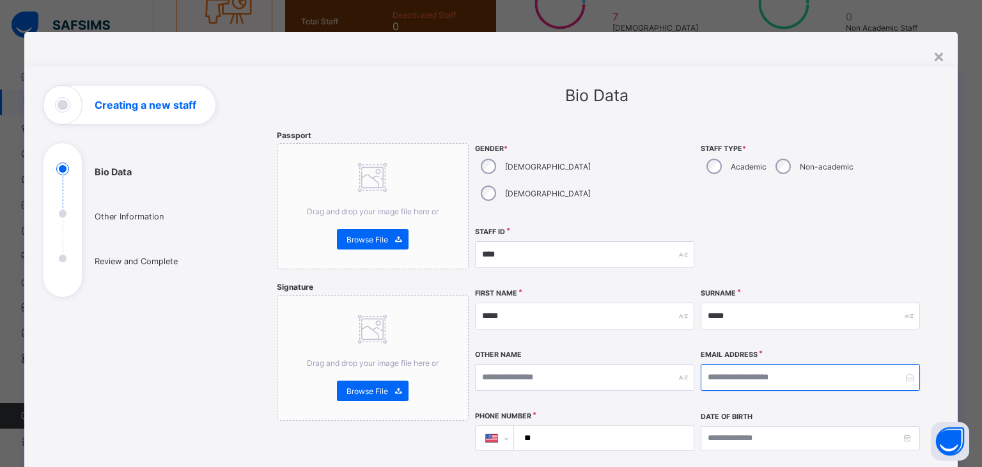
click at [746, 364] on input "email" at bounding box center [810, 377] width 219 height 27
type input "**********"
click at [613, 426] on input "**" at bounding box center [601, 438] width 169 height 24
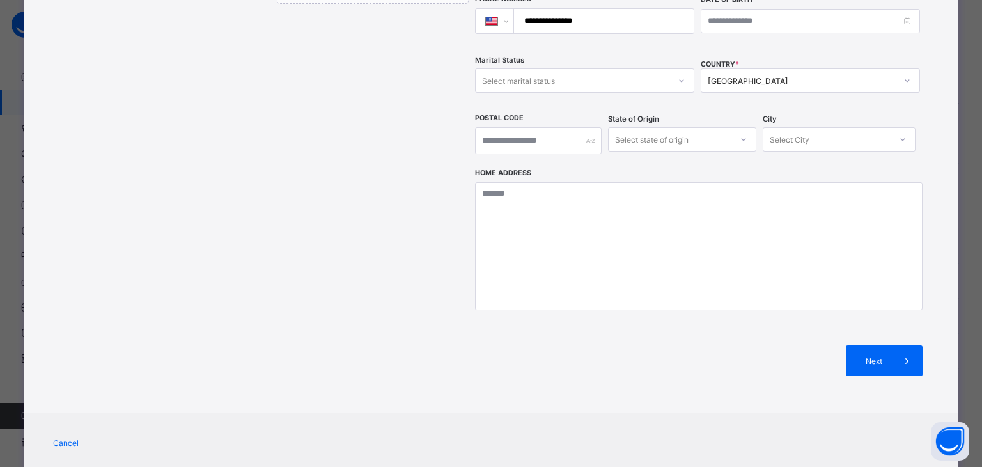
scroll to position [428, 0]
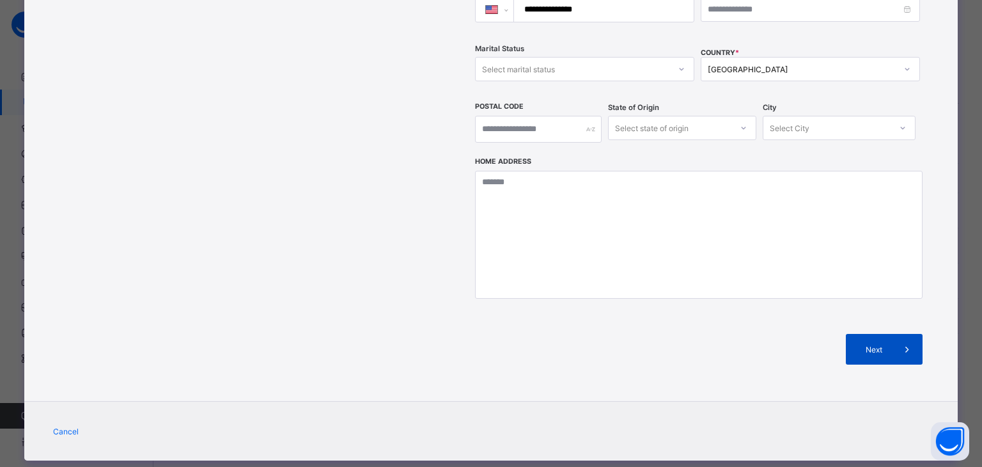
type input "**********"
click at [875, 345] on span "Next" at bounding box center [874, 350] width 36 height 10
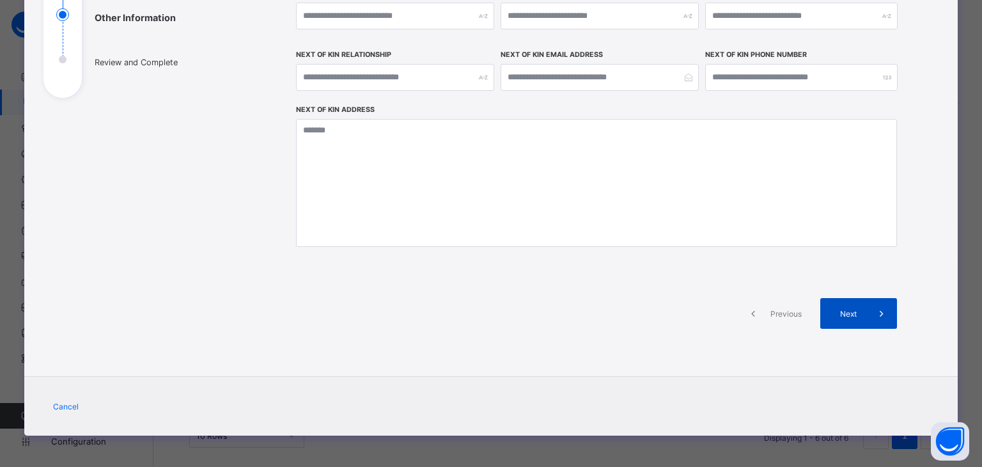
click at [859, 312] on span "Next" at bounding box center [848, 314] width 36 height 10
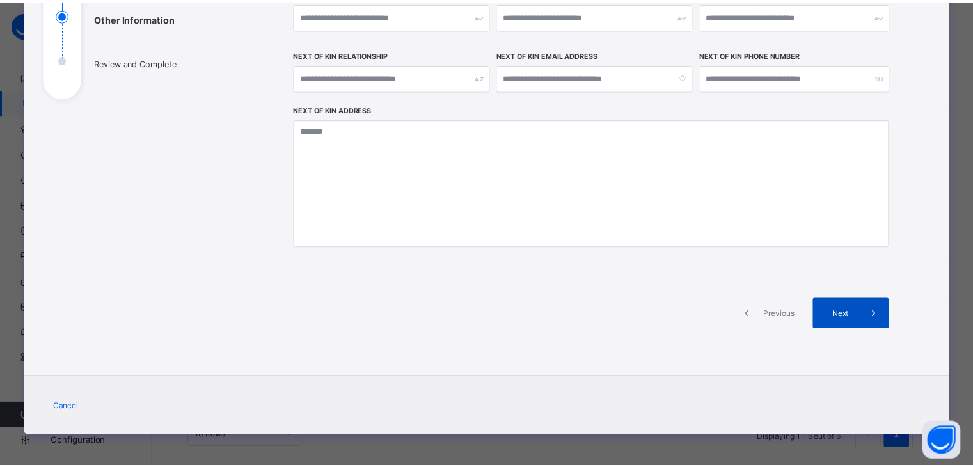
scroll to position [379, 0]
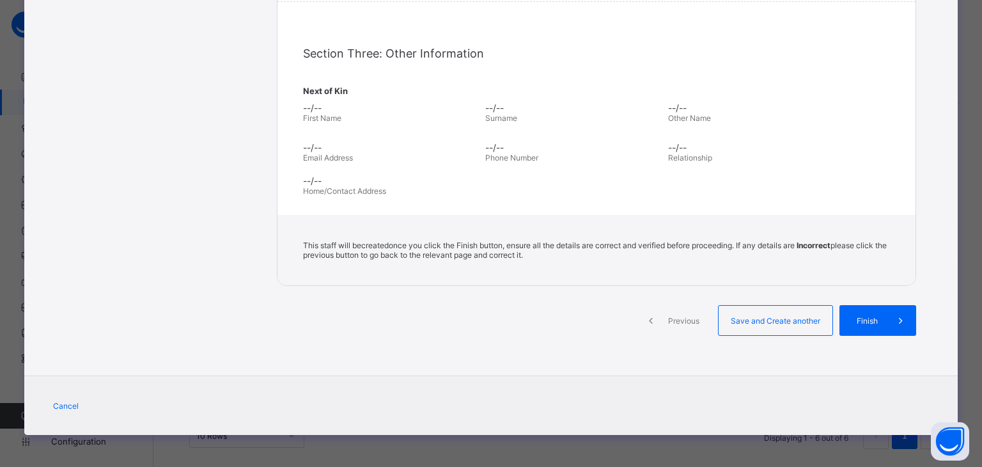
click at [859, 312] on div "Finish" at bounding box center [878, 320] width 77 height 31
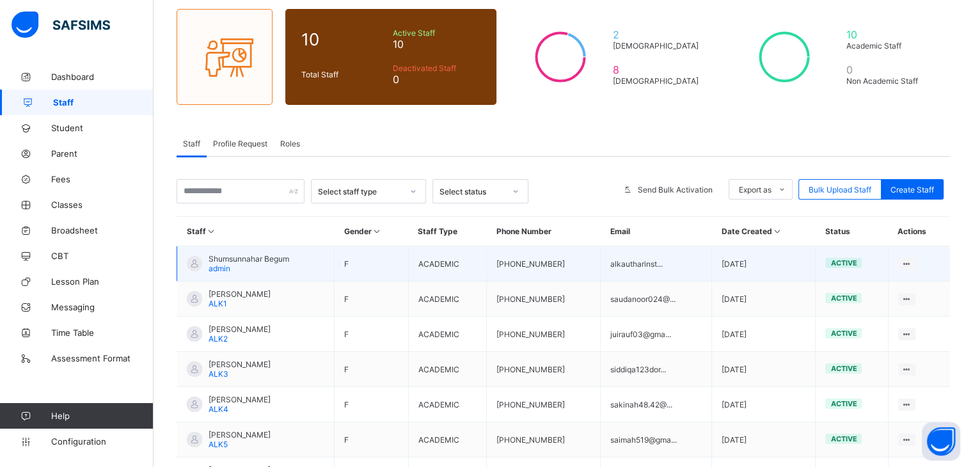
scroll to position [95, 0]
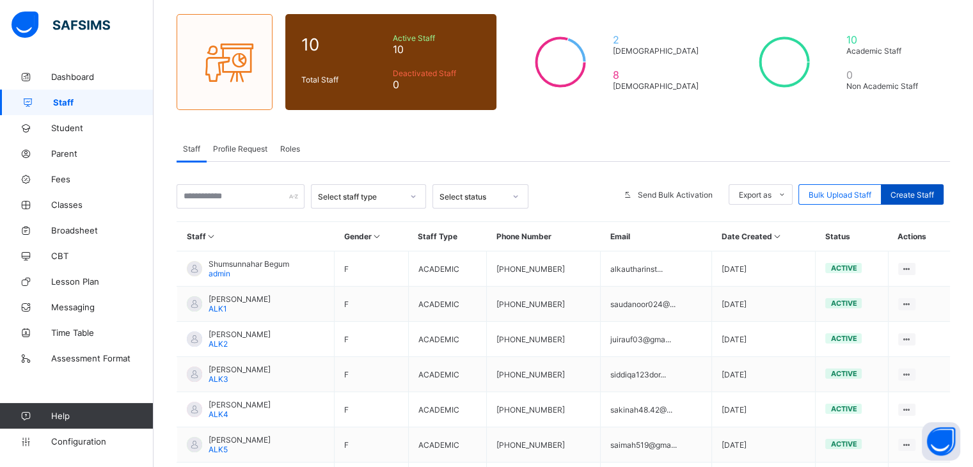
click at [931, 198] on div "Create Staff" at bounding box center [911, 194] width 63 height 20
select select "**"
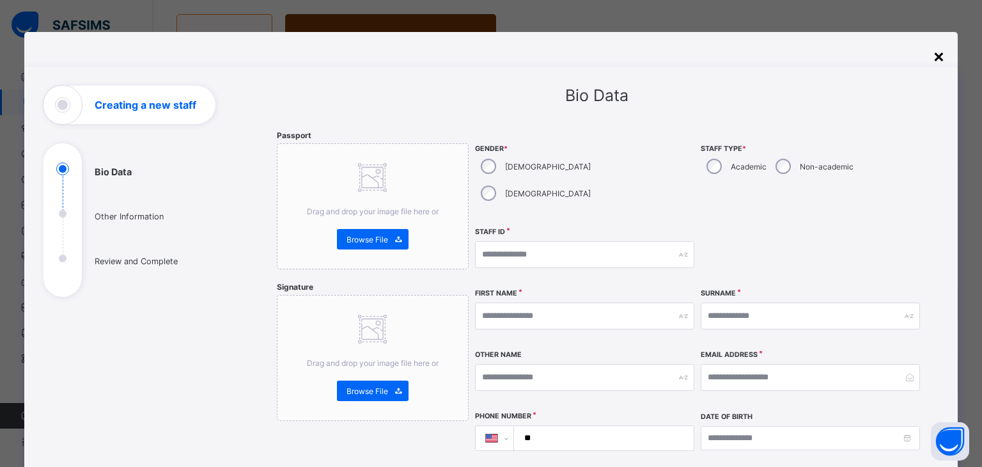
click at [933, 60] on div "×" at bounding box center [939, 56] width 12 height 22
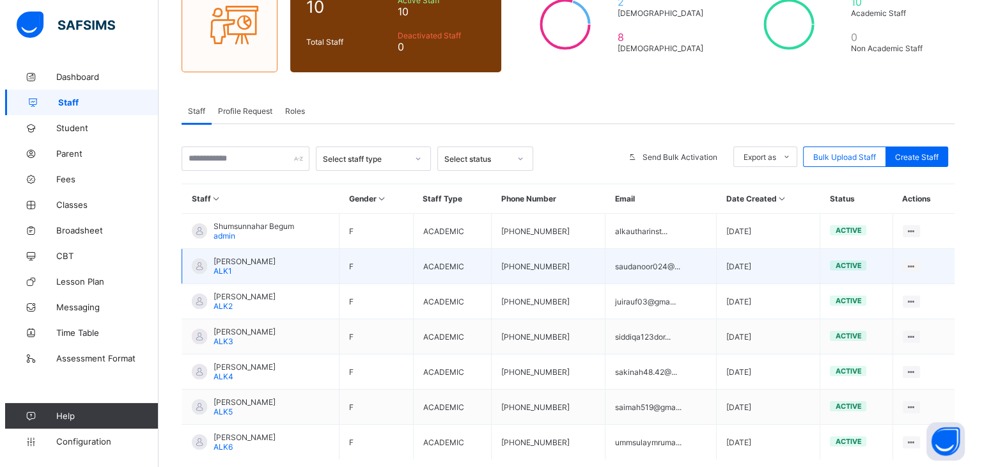
scroll to position [117, 0]
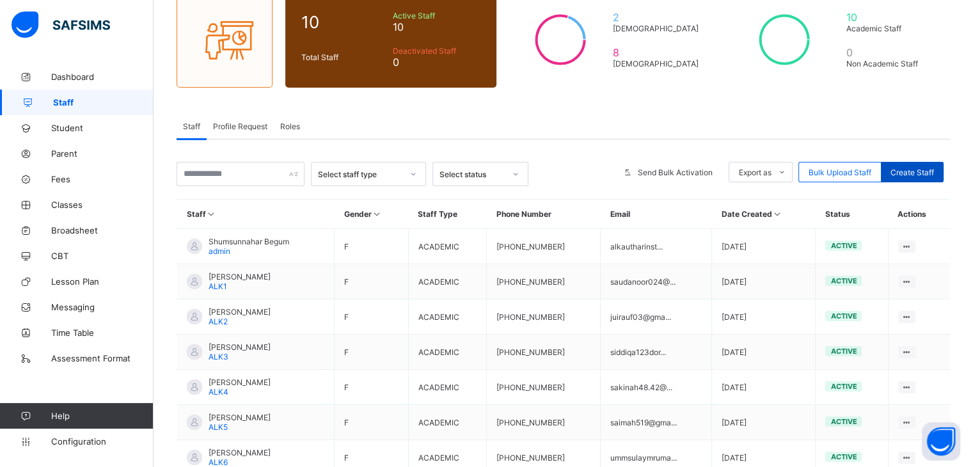
click at [919, 171] on span "Create Staff" at bounding box center [911, 173] width 43 height 10
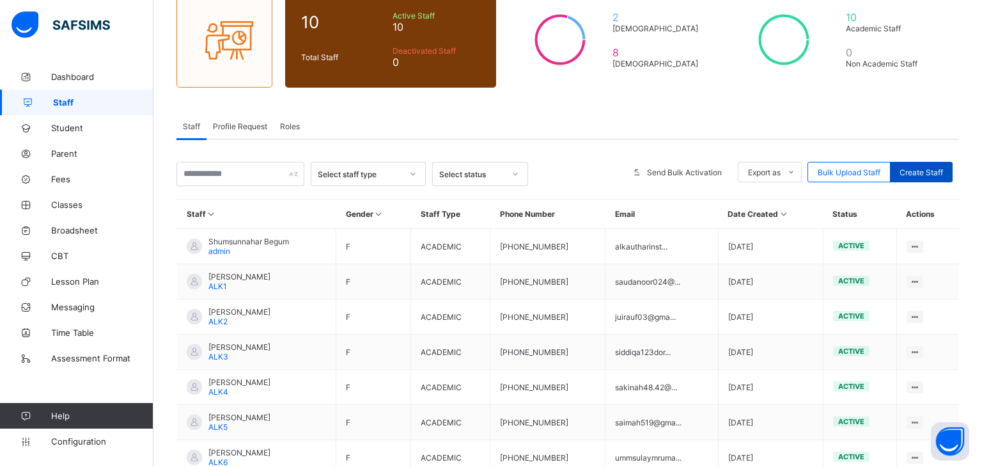
select select "**"
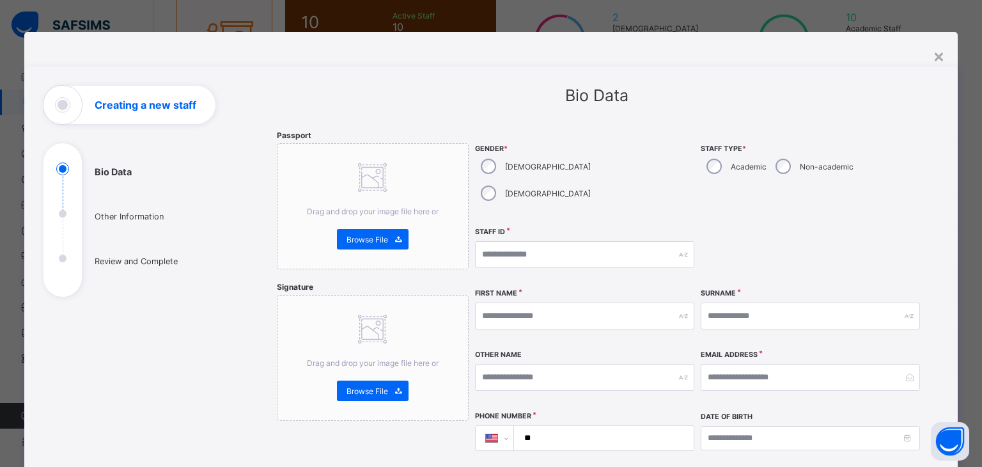
drag, startPoint x: 724, startPoint y: 165, endPoint x: 701, endPoint y: 168, distance: 23.2
click at [701, 168] on div "Academic" at bounding box center [735, 166] width 69 height 27
click at [609, 241] on input "text" at bounding box center [584, 254] width 219 height 27
type input "****"
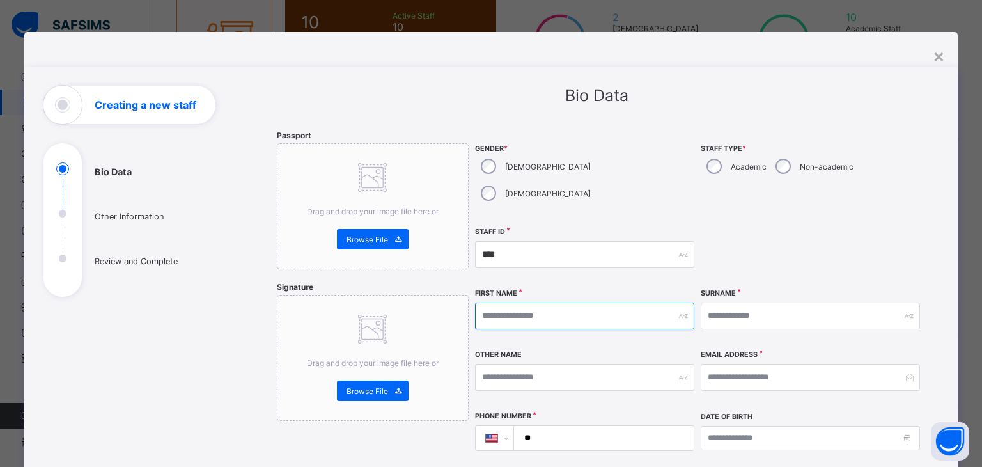
click at [602, 302] on input "text" at bounding box center [584, 315] width 219 height 27
type input "********"
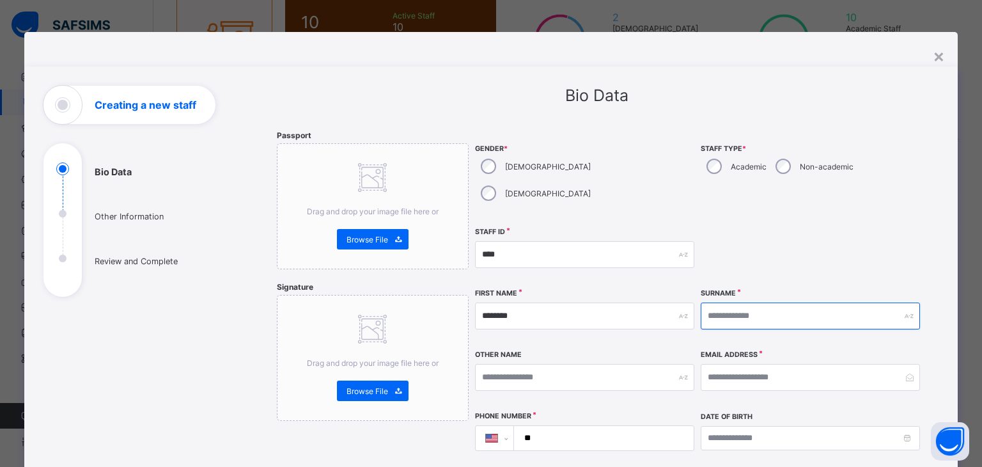
click at [746, 302] on input "text" at bounding box center [810, 315] width 219 height 27
type input "*****"
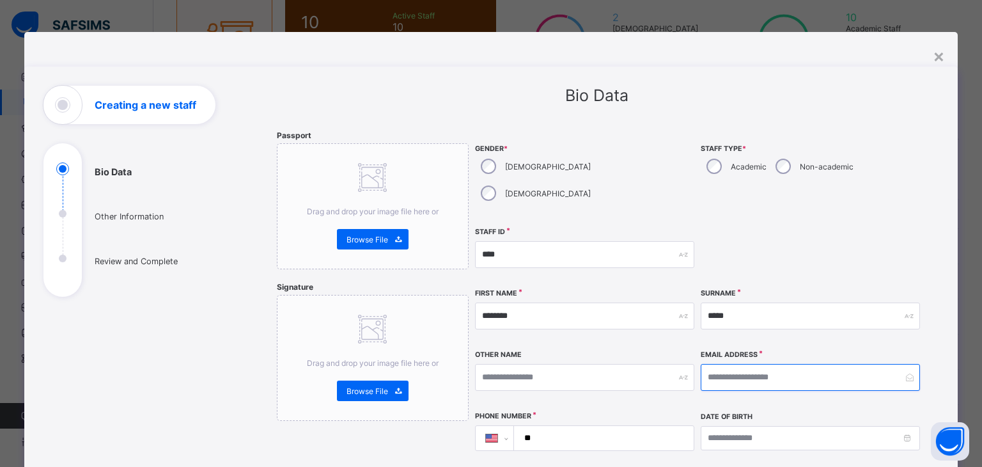
click at [731, 364] on input "email" at bounding box center [810, 377] width 219 height 27
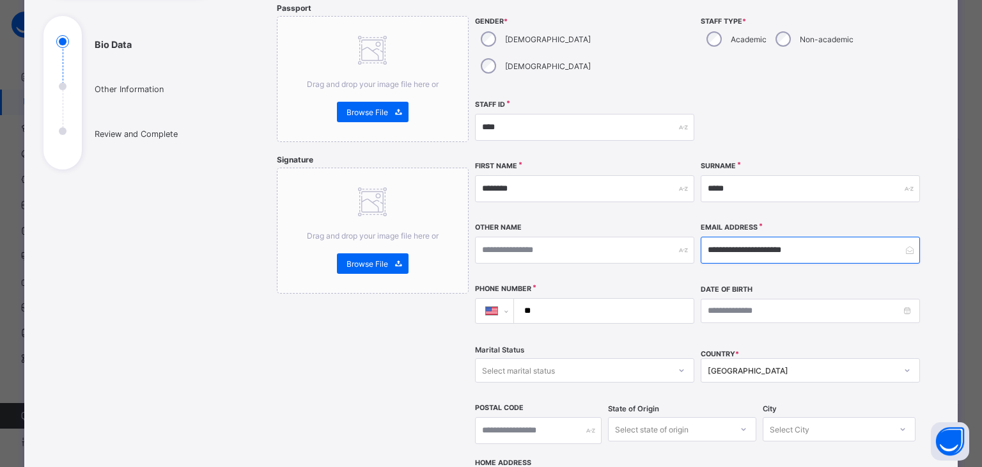
type input "**********"
click at [568, 299] on input "**" at bounding box center [601, 311] width 169 height 24
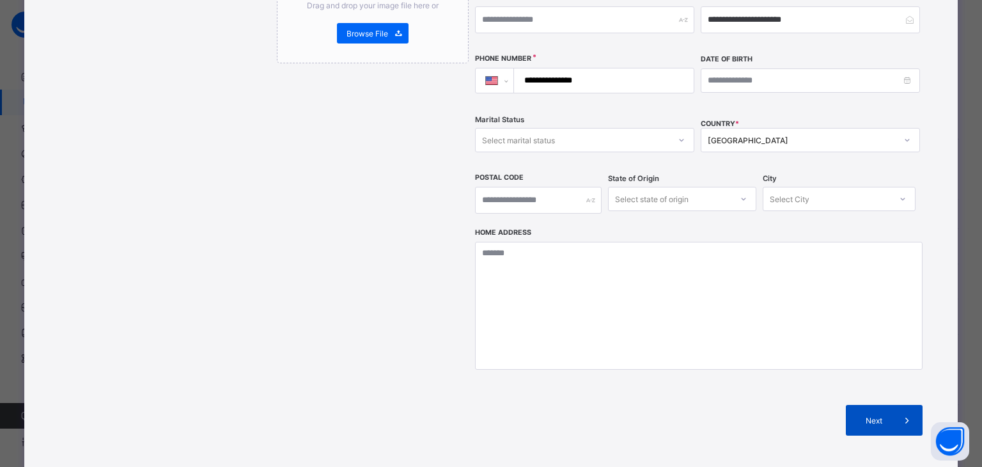
type input "**********"
click at [849, 405] on div "Next" at bounding box center [884, 420] width 77 height 31
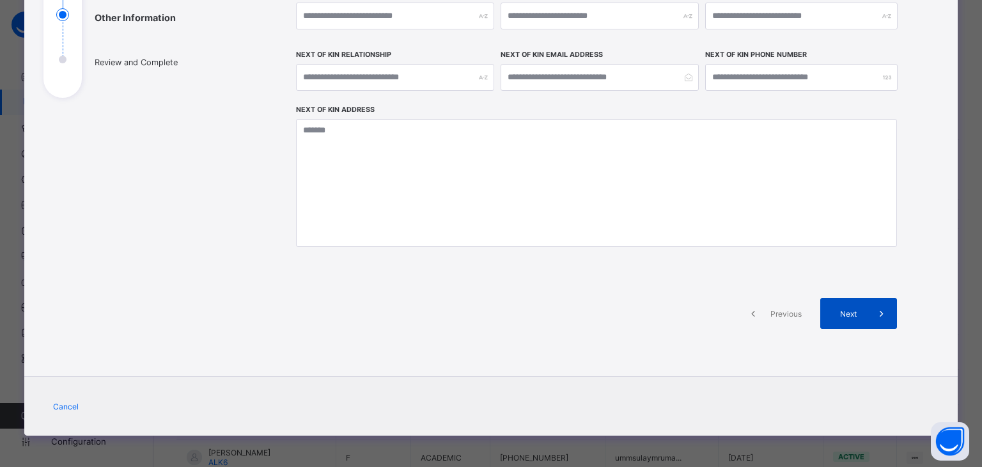
click at [858, 327] on div "Next" at bounding box center [858, 313] width 77 height 31
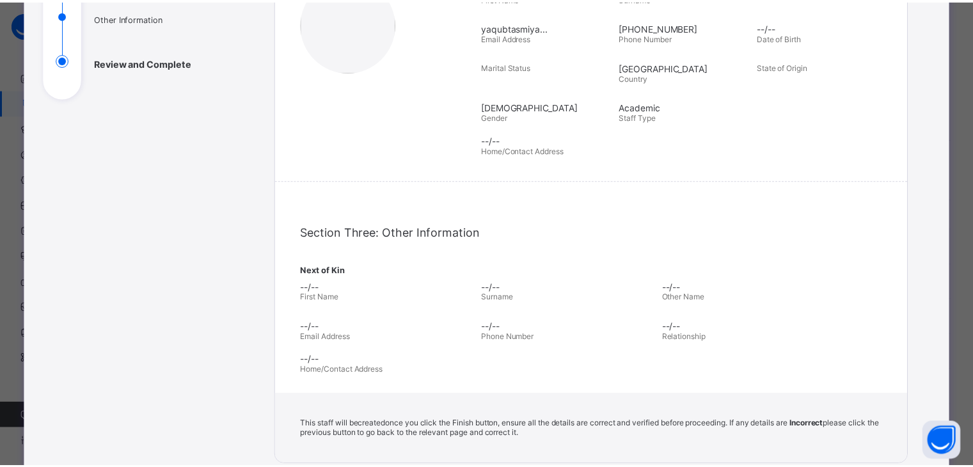
scroll to position [357, 0]
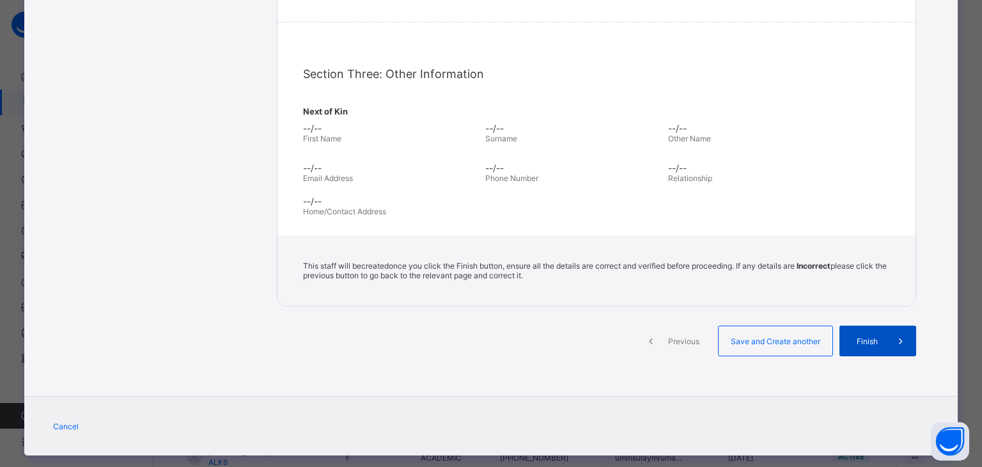
click at [858, 337] on span "Finish" at bounding box center [867, 341] width 36 height 10
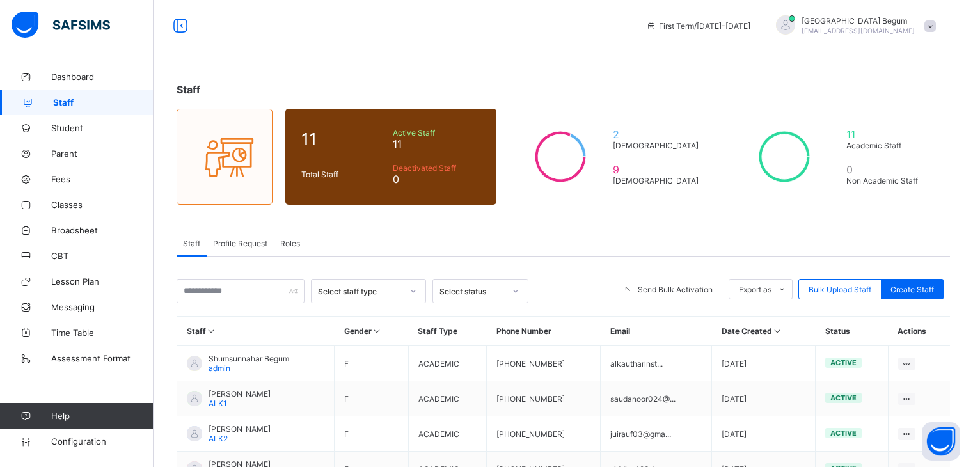
scroll to position [231, 0]
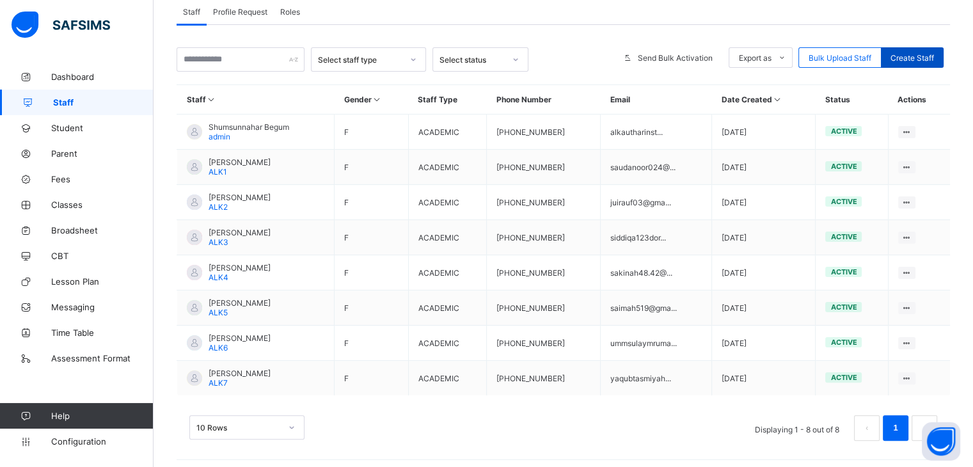
click at [931, 49] on div "Create Staff" at bounding box center [911, 57] width 63 height 20
select select "**"
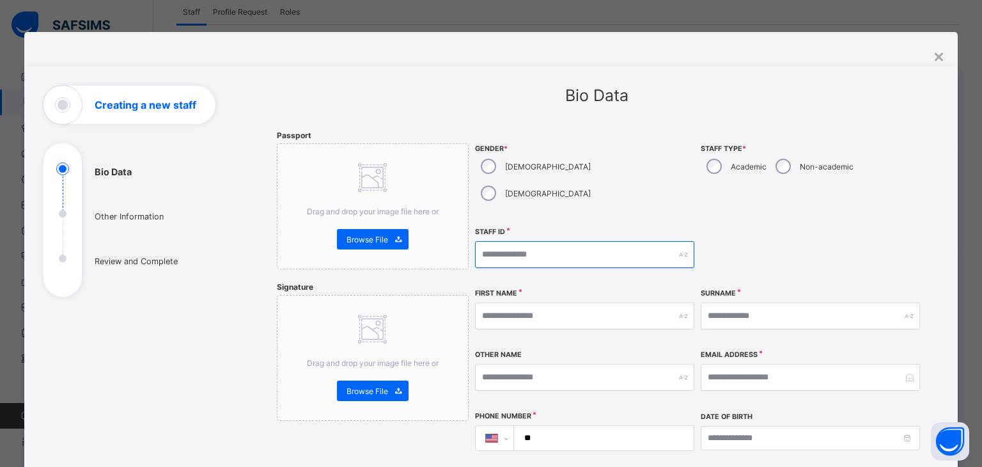
click at [519, 241] on input "text" at bounding box center [584, 254] width 219 height 27
click at [941, 50] on div "×" at bounding box center [939, 56] width 12 height 22
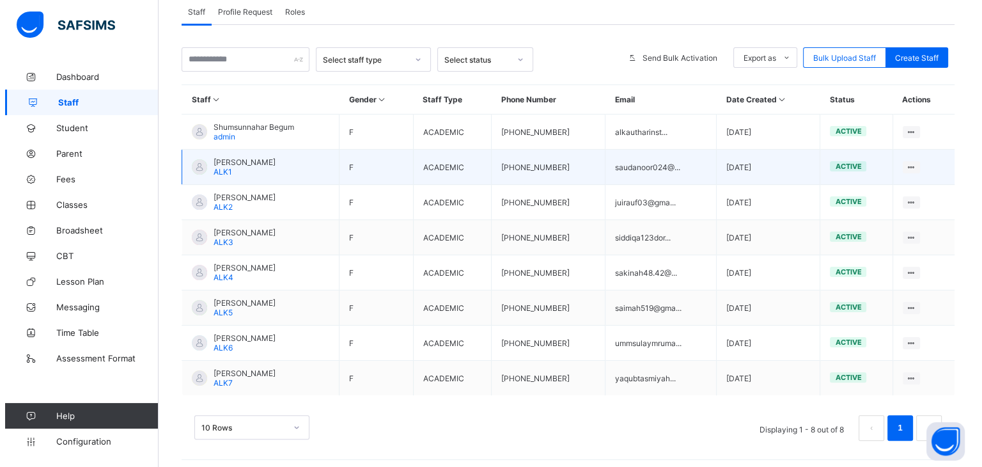
scroll to position [238, 0]
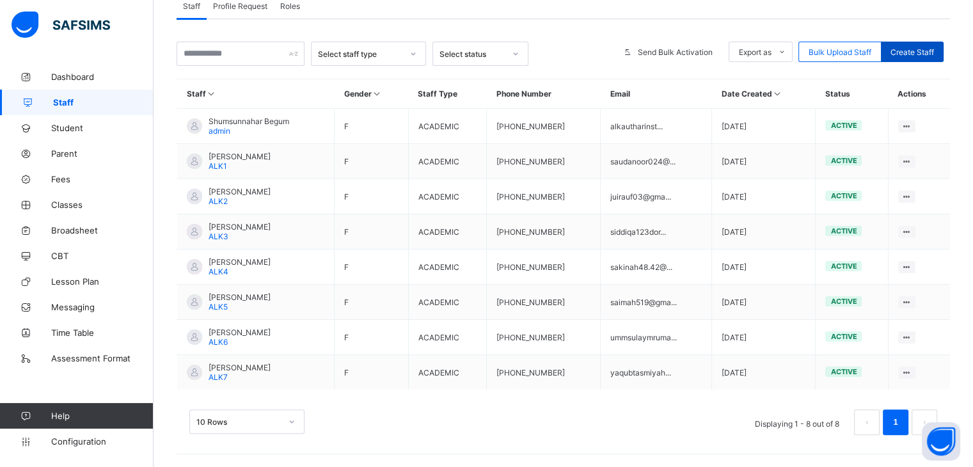
click at [916, 44] on div "Create Staff" at bounding box center [911, 52] width 63 height 20
select select "**"
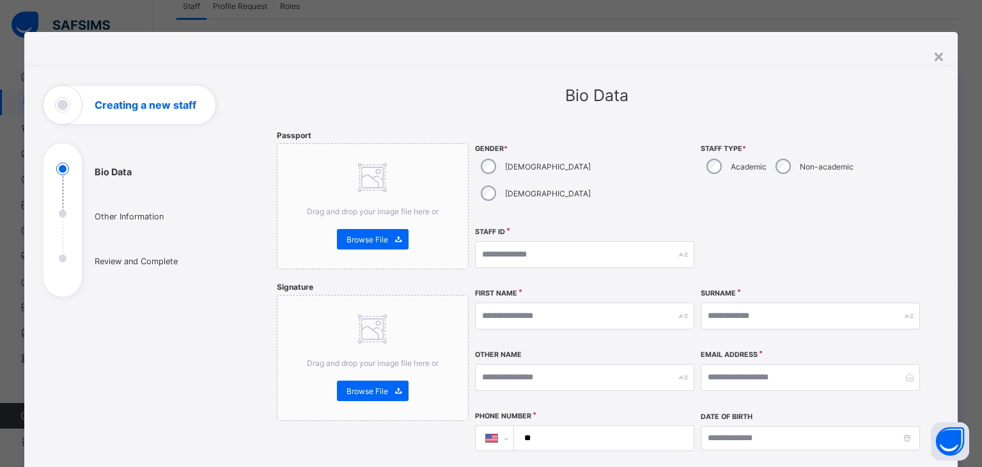
click at [528, 180] on div "[DEMOGRAPHIC_DATA]" at bounding box center [534, 193] width 119 height 27
click at [709, 175] on div "Academic" at bounding box center [735, 166] width 69 height 27
click at [616, 241] on input "text" at bounding box center [584, 254] width 219 height 27
type input "****"
click at [542, 302] on input "text" at bounding box center [584, 315] width 219 height 27
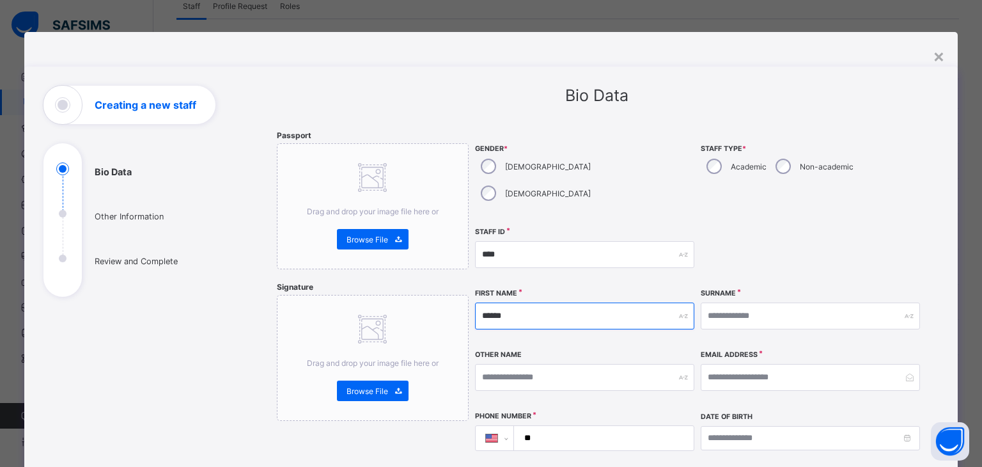
type input "******"
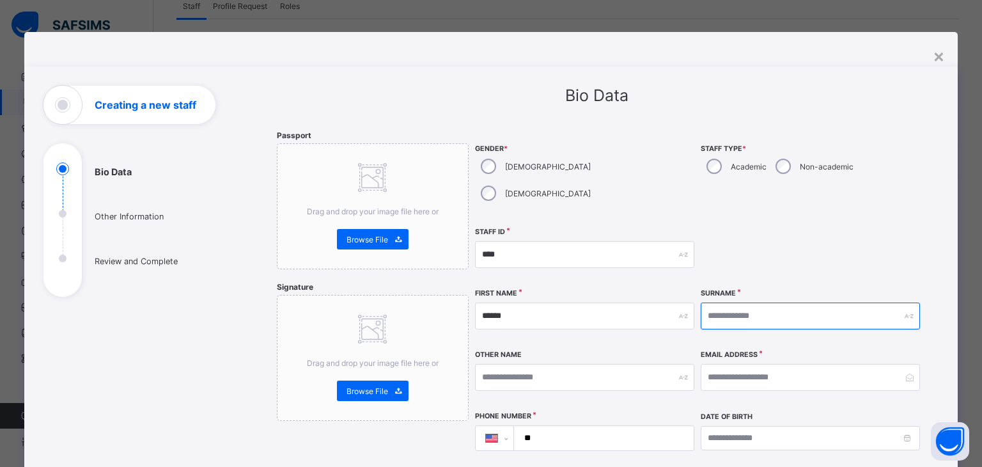
click at [711, 302] on input "text" at bounding box center [810, 315] width 219 height 27
type input "****"
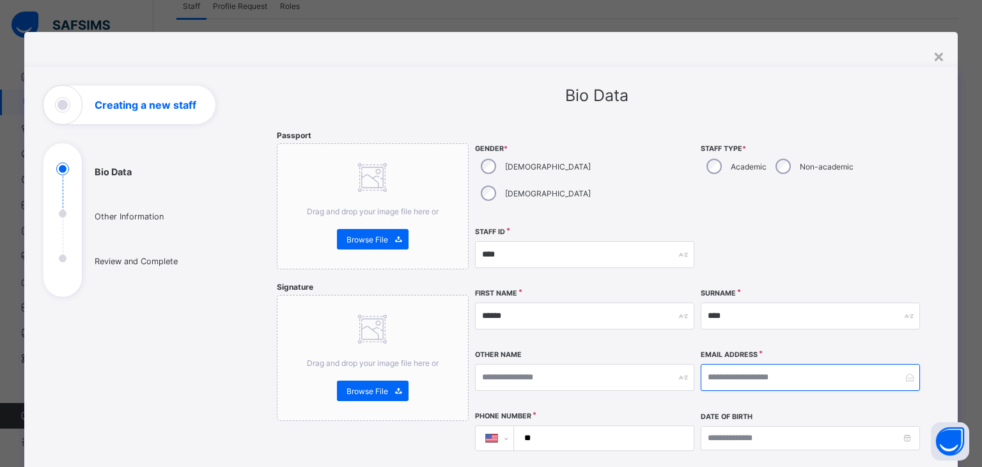
click at [722, 364] on input "email" at bounding box center [810, 377] width 219 height 27
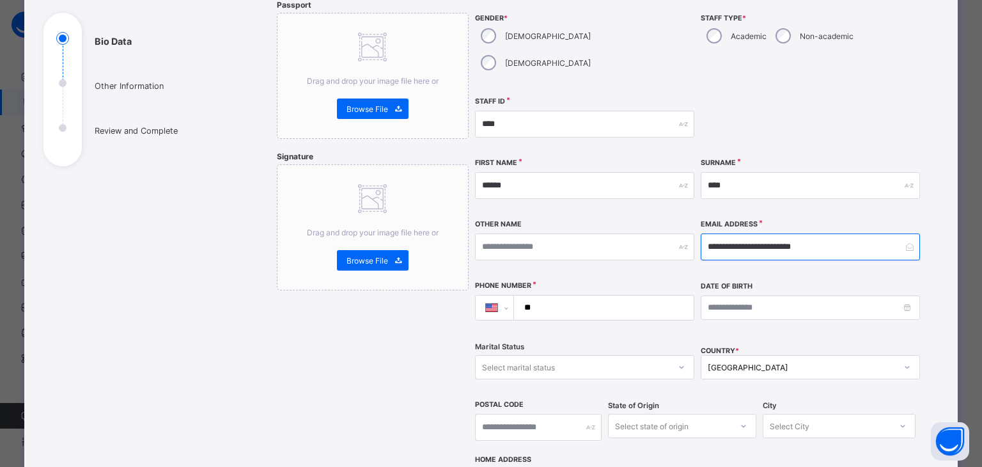
scroll to position [132, 0]
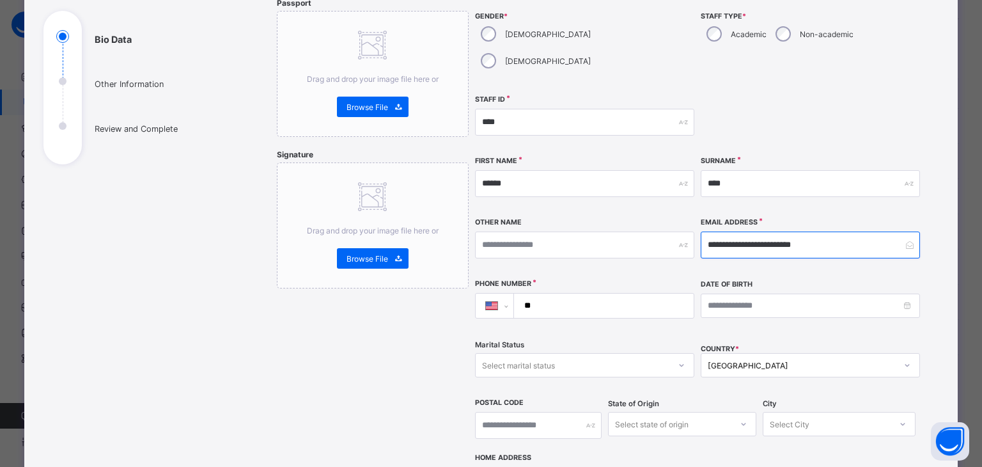
type input "**********"
click at [619, 293] on input "**" at bounding box center [601, 305] width 169 height 24
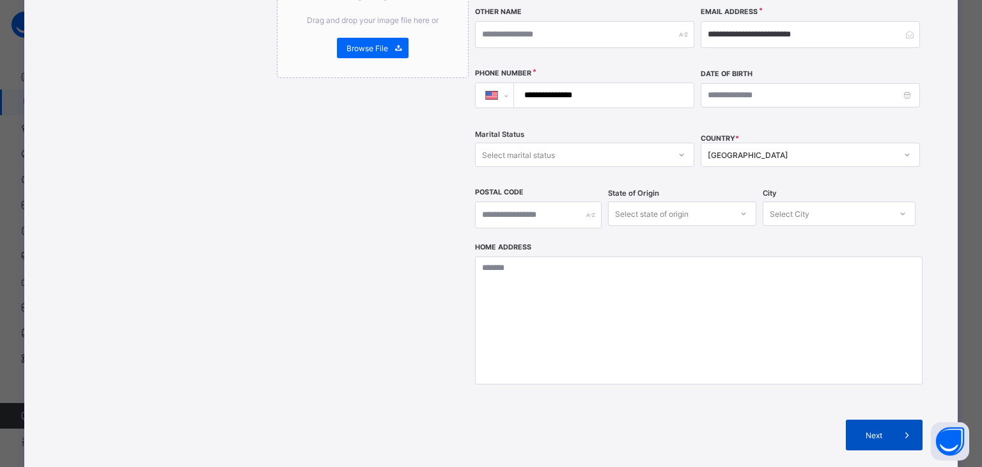
type input "**********"
click at [859, 430] on span "Next" at bounding box center [874, 435] width 36 height 10
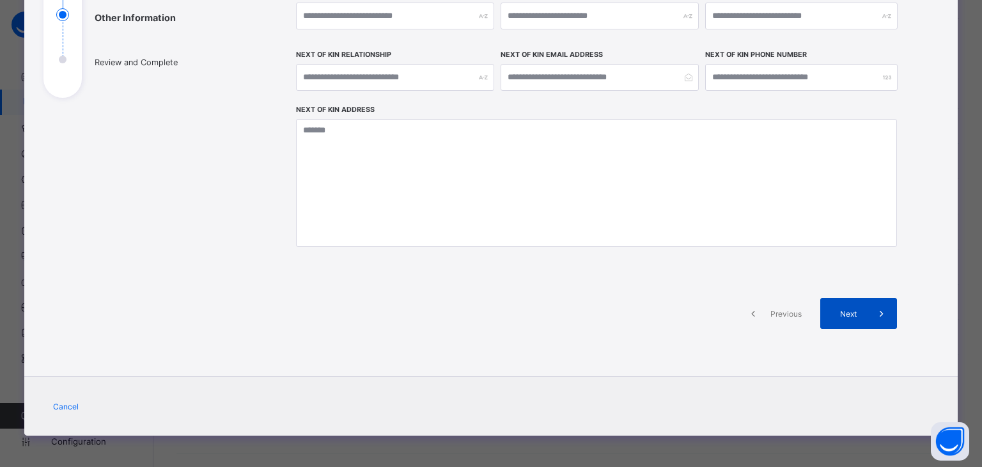
click at [861, 314] on span "Next" at bounding box center [848, 314] width 36 height 10
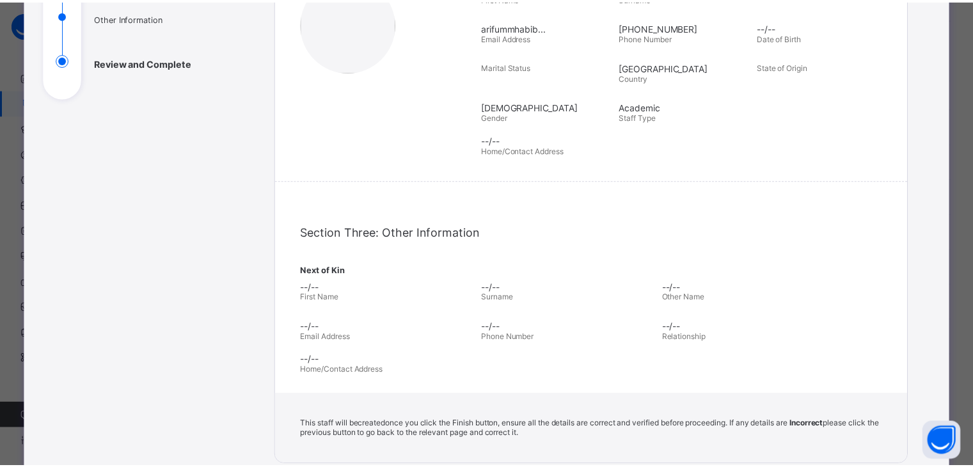
scroll to position [343, 0]
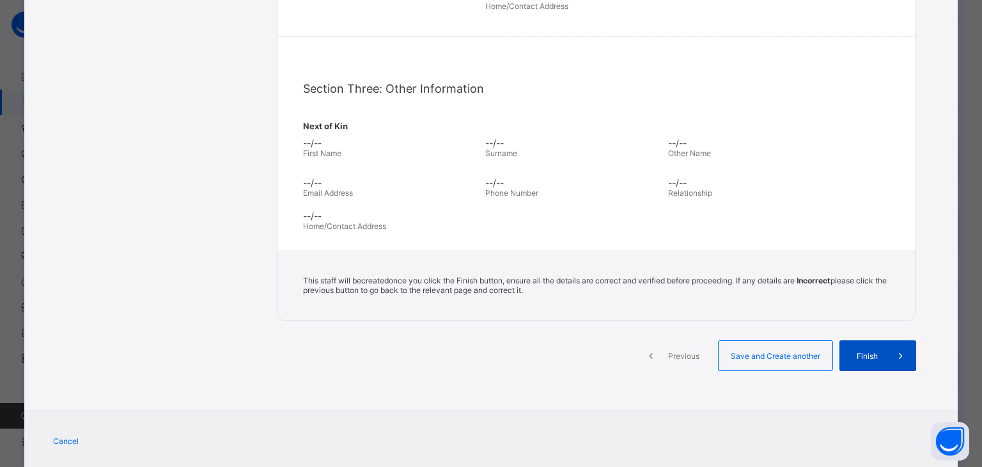
click at [882, 366] on div "Finish" at bounding box center [878, 355] width 77 height 31
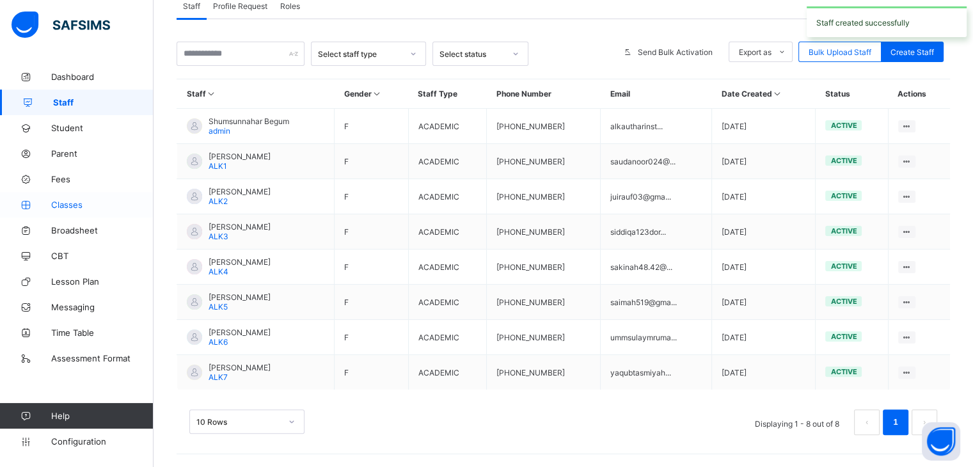
click at [74, 207] on span "Classes" at bounding box center [102, 204] width 102 height 10
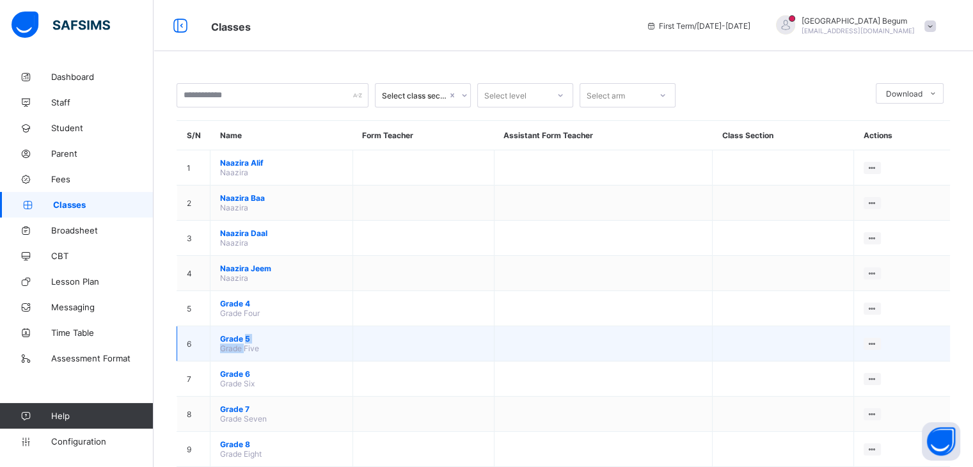
drag, startPoint x: 245, startPoint y: 351, endPoint x: 245, endPoint y: 340, distance: 11.5
click at [245, 340] on td "Grade 5 Grade Five" at bounding box center [281, 343] width 143 height 35
click at [245, 340] on span "Grade 5" at bounding box center [281, 339] width 123 height 10
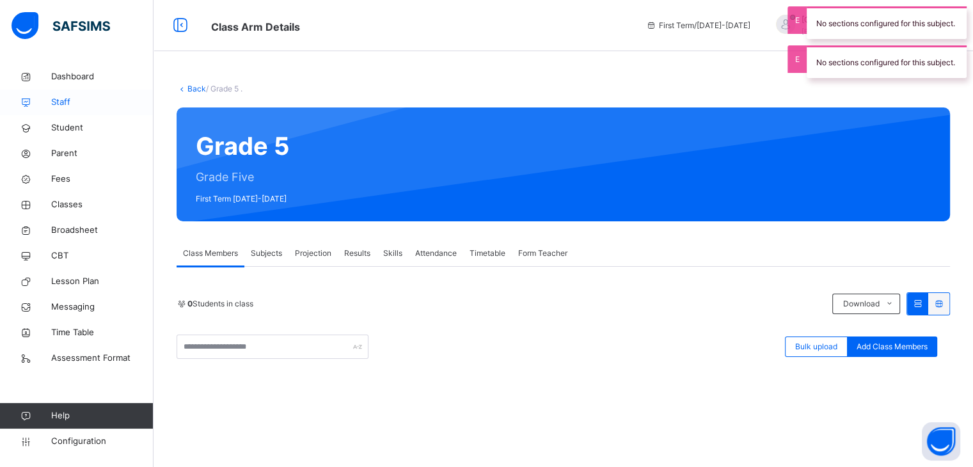
click at [81, 113] on link "Staff" at bounding box center [76, 103] width 153 height 26
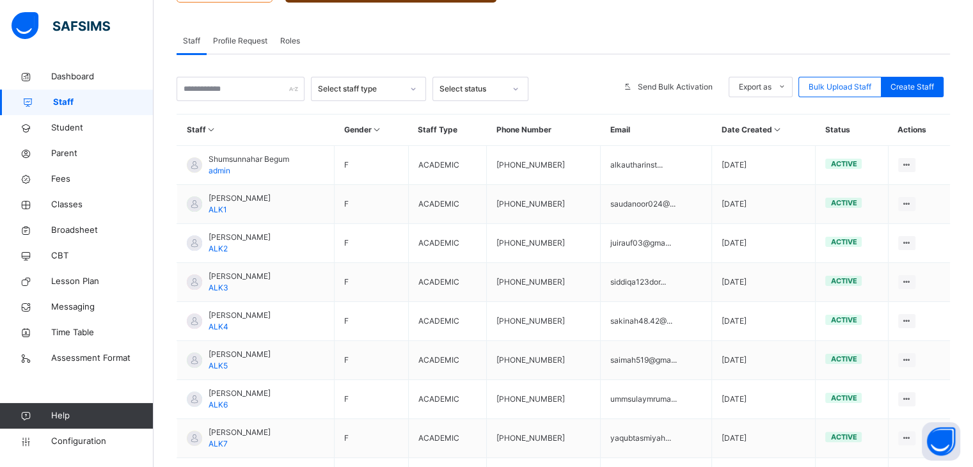
scroll to position [307, 0]
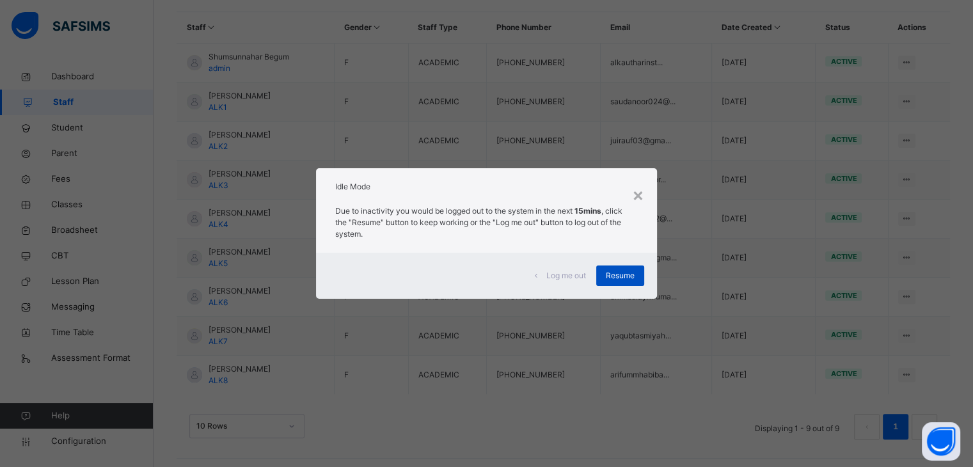
click at [611, 269] on div "Resume" at bounding box center [620, 275] width 48 height 20
click at [623, 279] on span "Resume" at bounding box center [620, 276] width 29 height 12
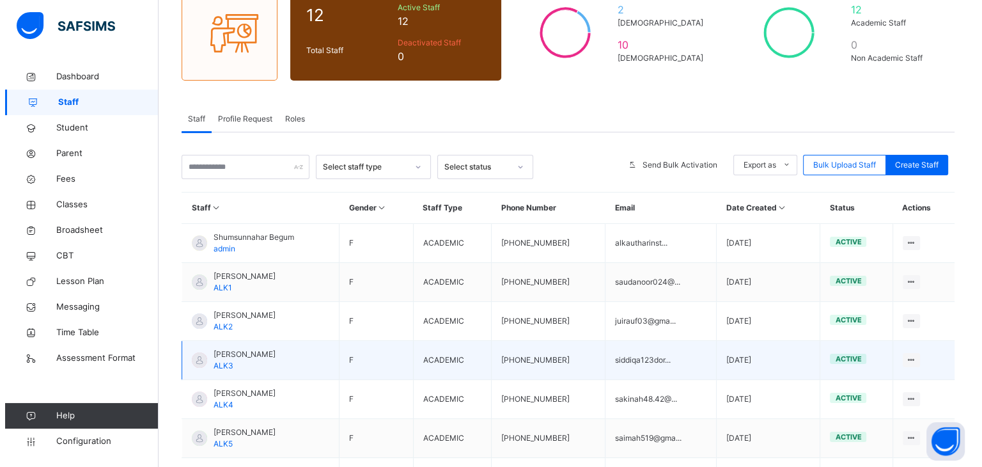
scroll to position [123, 0]
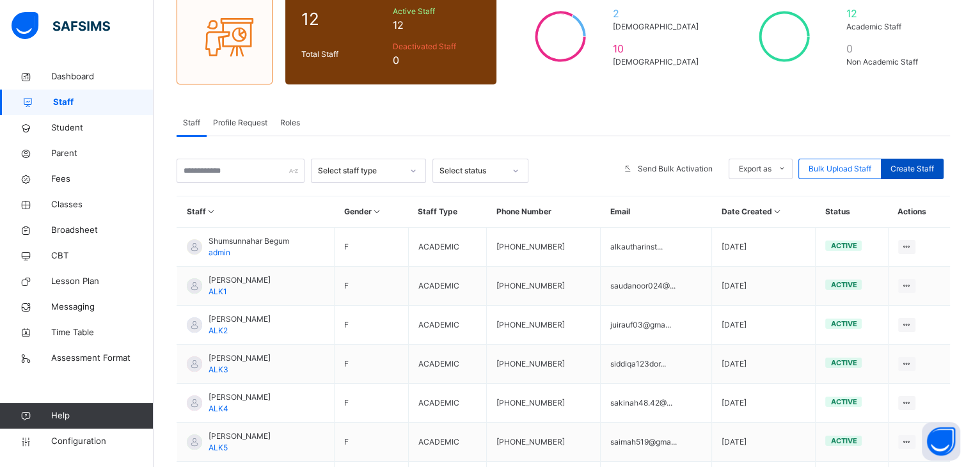
click at [905, 173] on span "Create Staff" at bounding box center [911, 169] width 43 height 12
select select "**"
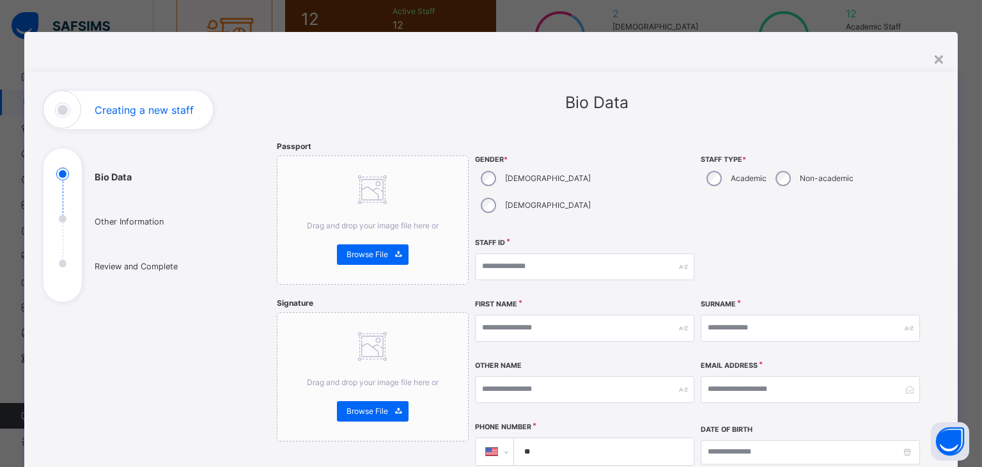
click at [719, 172] on div "Academic" at bounding box center [735, 178] width 69 height 27
click at [558, 253] on input "text" at bounding box center [584, 266] width 219 height 27
type input "****"
click at [506, 315] on input "text" at bounding box center [584, 328] width 219 height 27
type input "******"
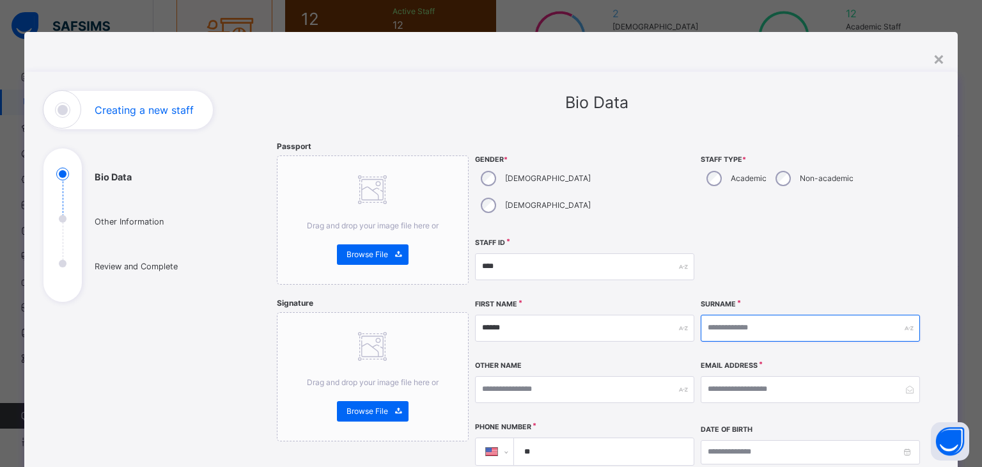
click at [723, 315] on input "text" at bounding box center [810, 328] width 219 height 27
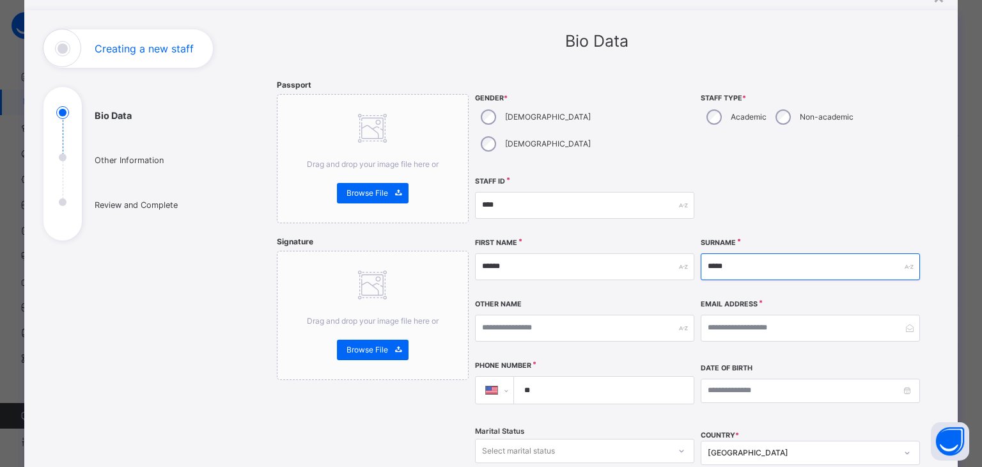
type input "*****"
click at [755, 315] on input "email" at bounding box center [810, 328] width 219 height 27
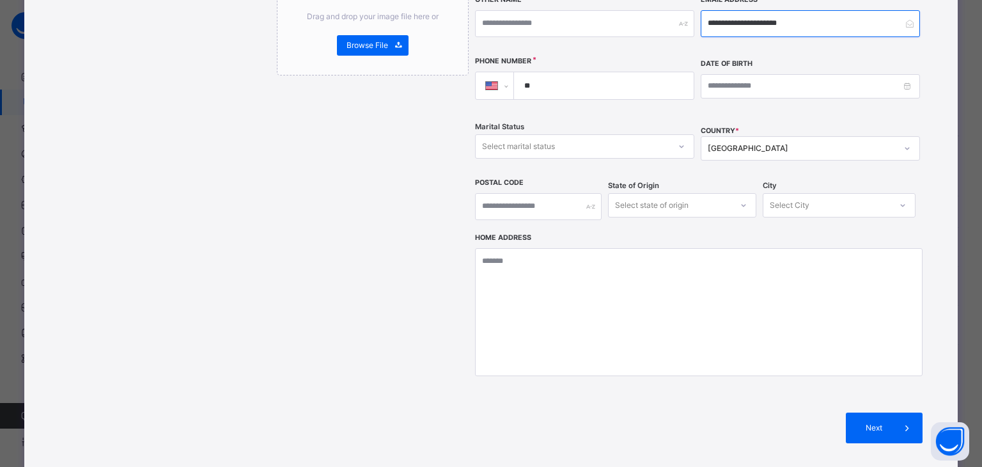
scroll to position [368, 0]
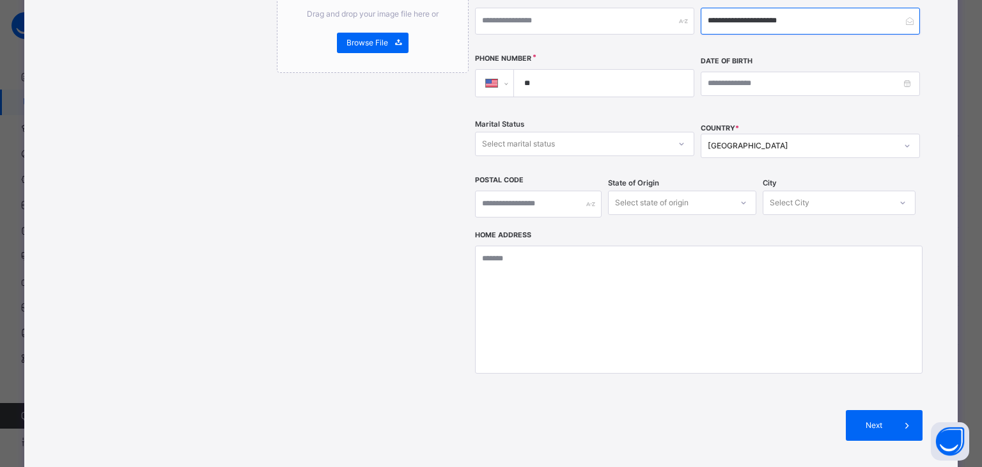
type input "**********"
click at [551, 70] on input "**" at bounding box center [601, 83] width 169 height 27
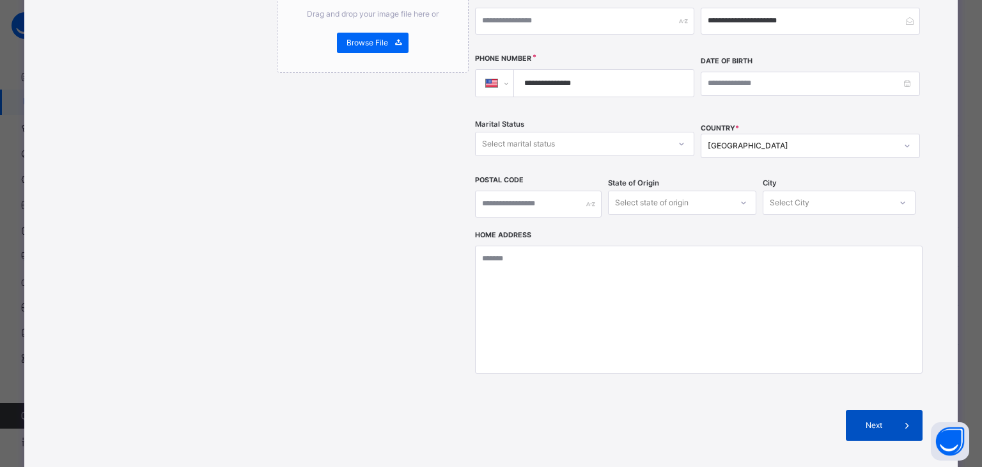
type input "**********"
click at [872, 419] on span "Next" at bounding box center [874, 425] width 36 height 12
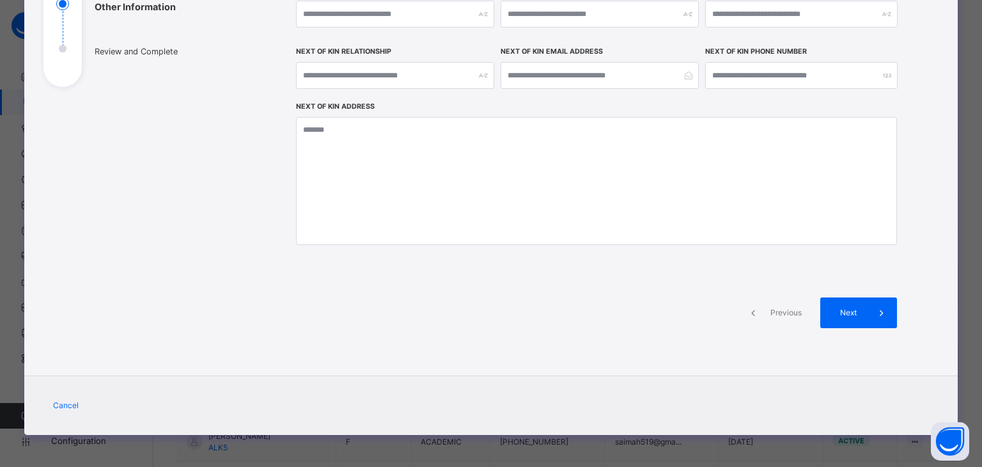
scroll to position [215, 0]
click at [868, 311] on span at bounding box center [881, 312] width 31 height 31
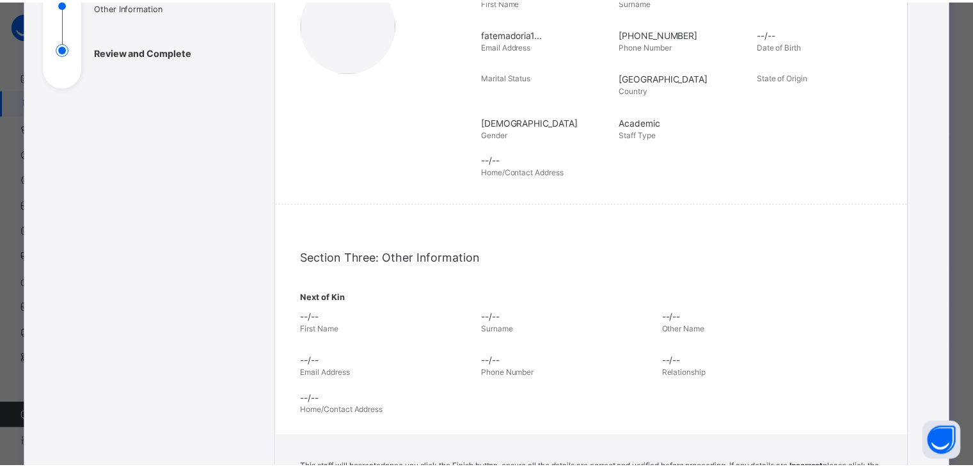
scroll to position [368, 0]
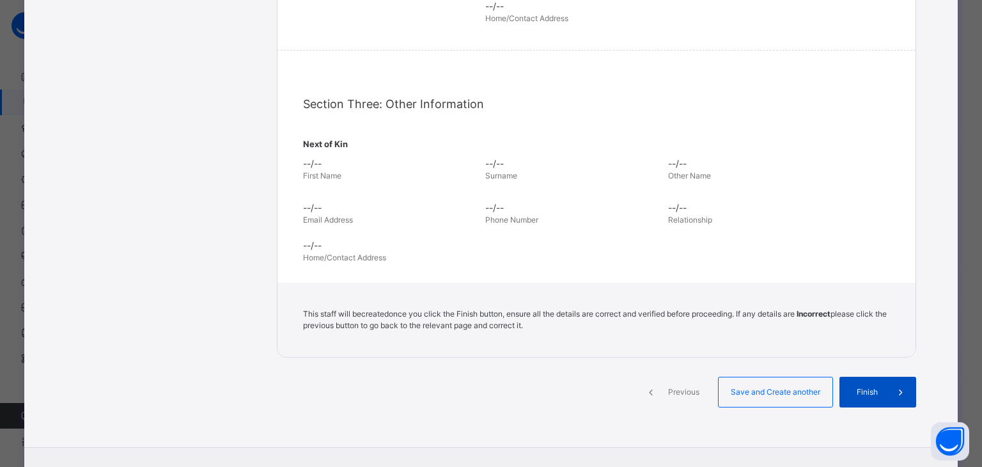
click at [867, 391] on span "Finish" at bounding box center [867, 392] width 36 height 12
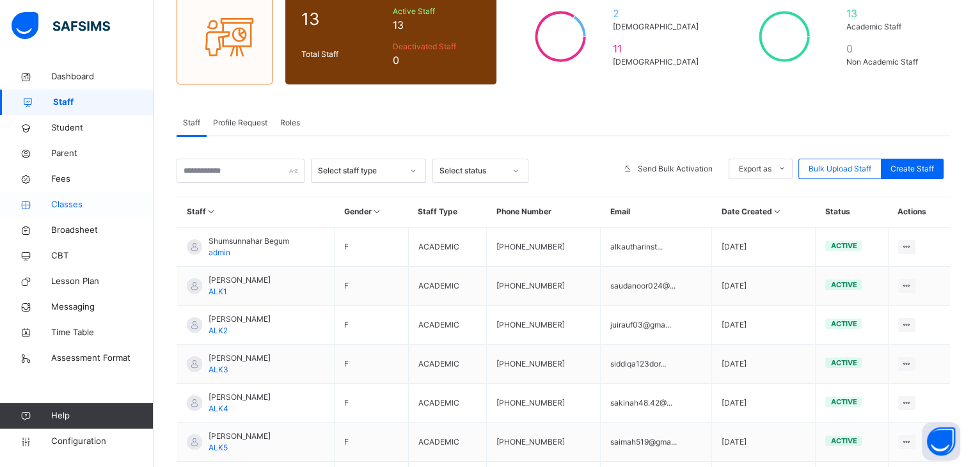
click at [92, 203] on span "Classes" at bounding box center [102, 204] width 102 height 13
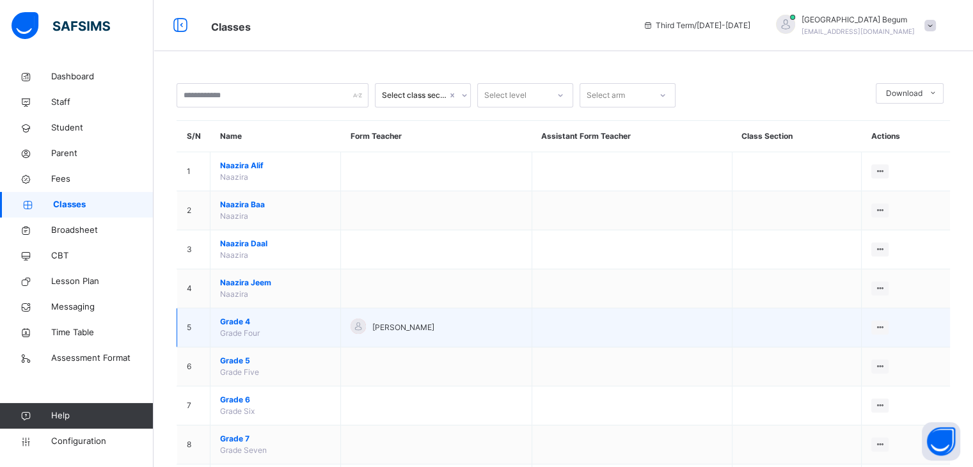
click at [243, 340] on td "Grade 4 Grade Four" at bounding box center [275, 327] width 130 height 39
click at [240, 319] on span "Grade 4" at bounding box center [275, 322] width 111 height 12
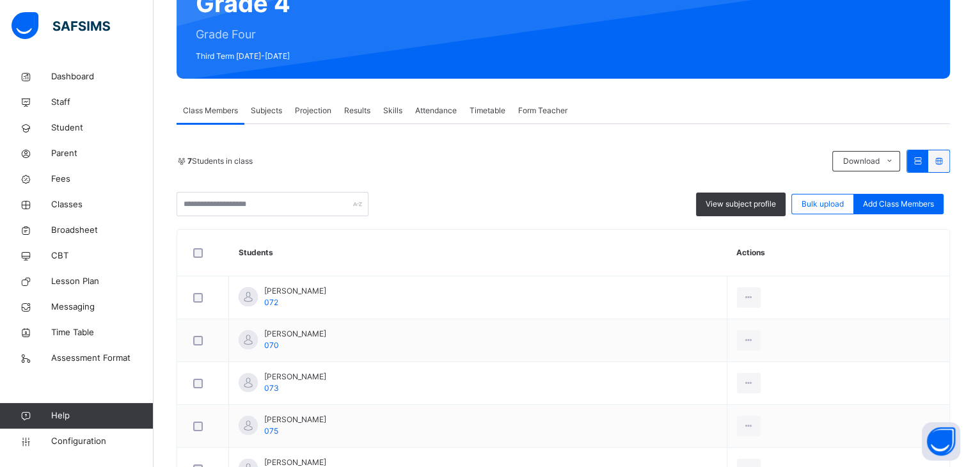
scroll to position [142, 0]
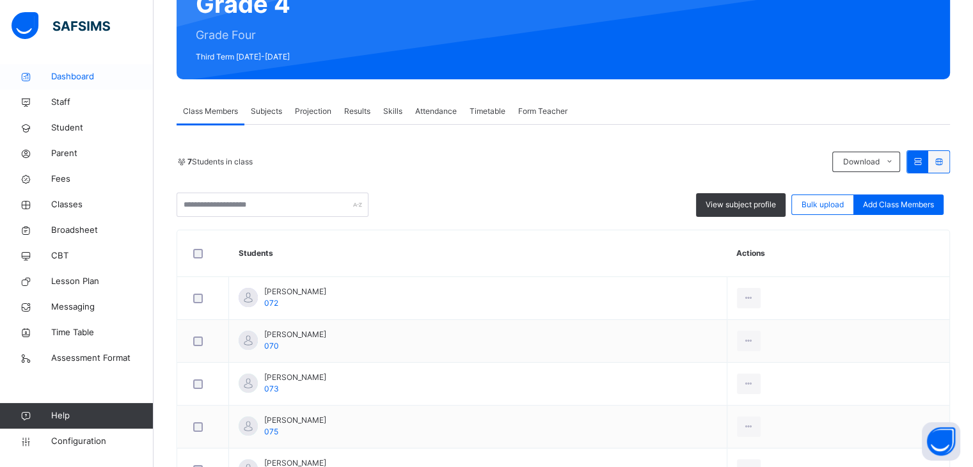
click at [78, 82] on span "Dashboard" at bounding box center [102, 76] width 102 height 13
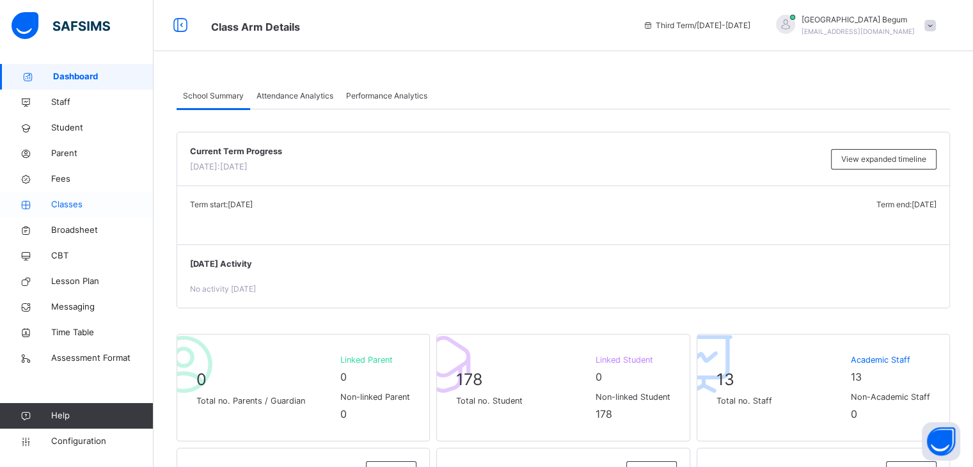
click at [79, 208] on span "Classes" at bounding box center [102, 204] width 102 height 13
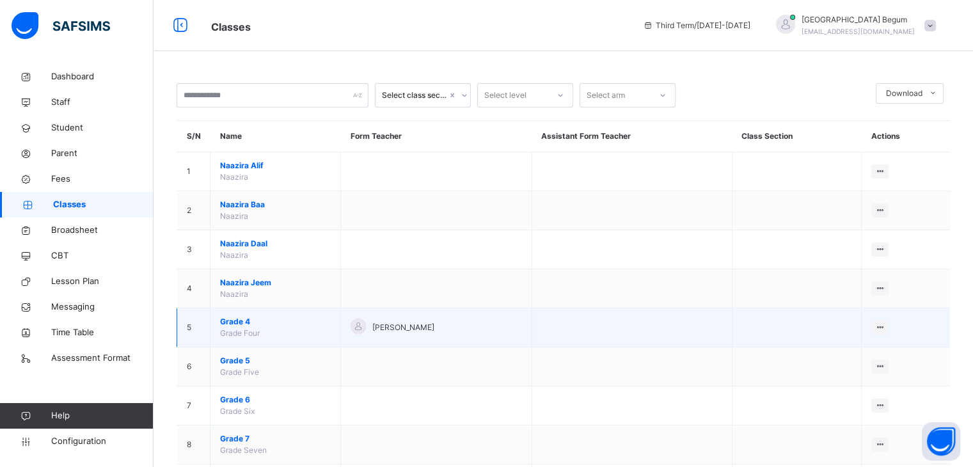
click at [246, 325] on span "Grade 4" at bounding box center [275, 322] width 111 height 12
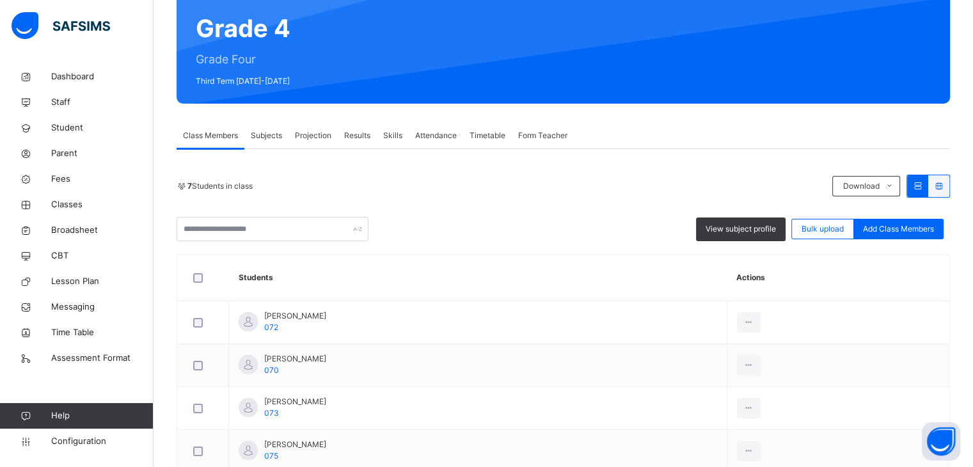
scroll to position [119, 0]
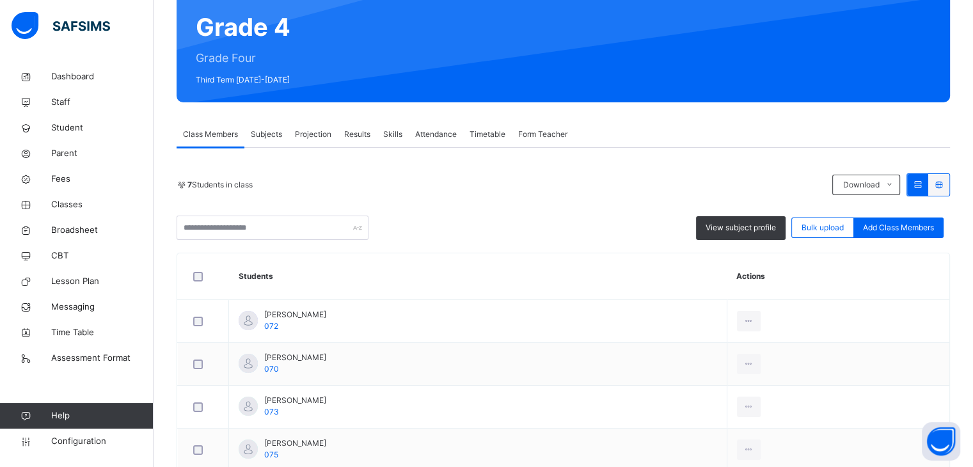
click at [260, 130] on span "Subjects" at bounding box center [266, 135] width 31 height 12
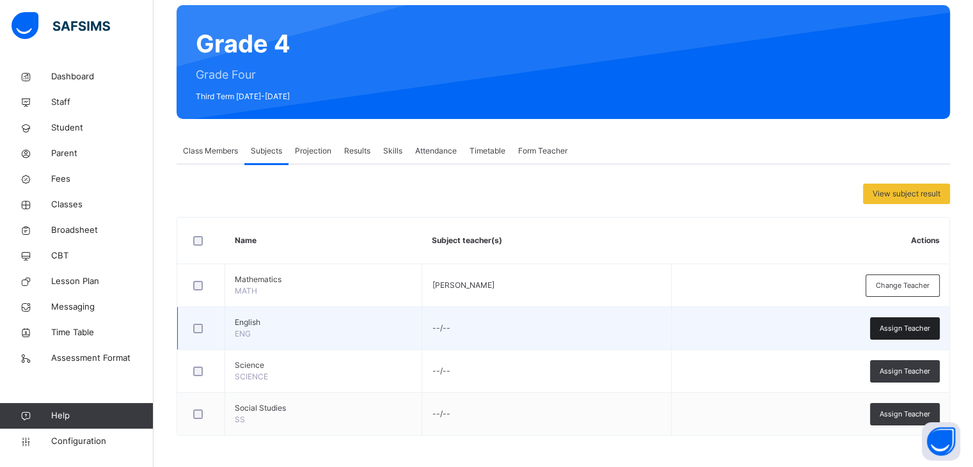
click at [903, 324] on span "Assign Teacher" at bounding box center [904, 328] width 51 height 11
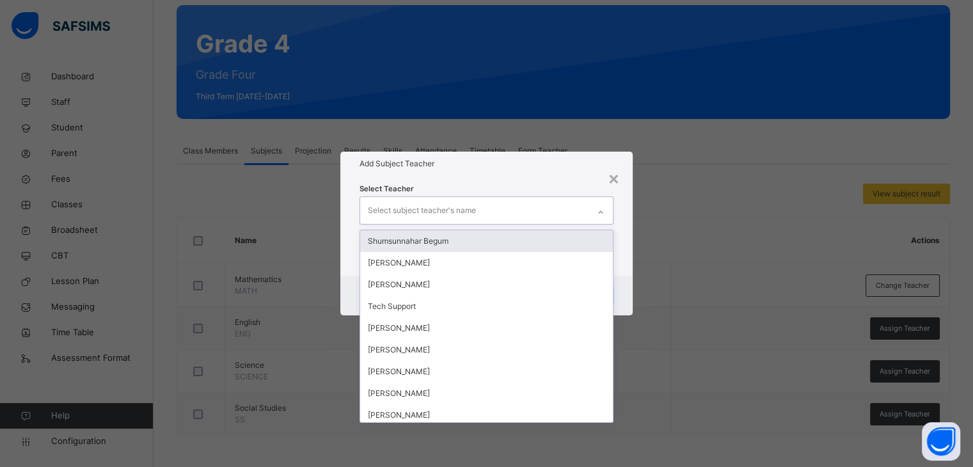
click at [592, 208] on div at bounding box center [601, 212] width 22 height 20
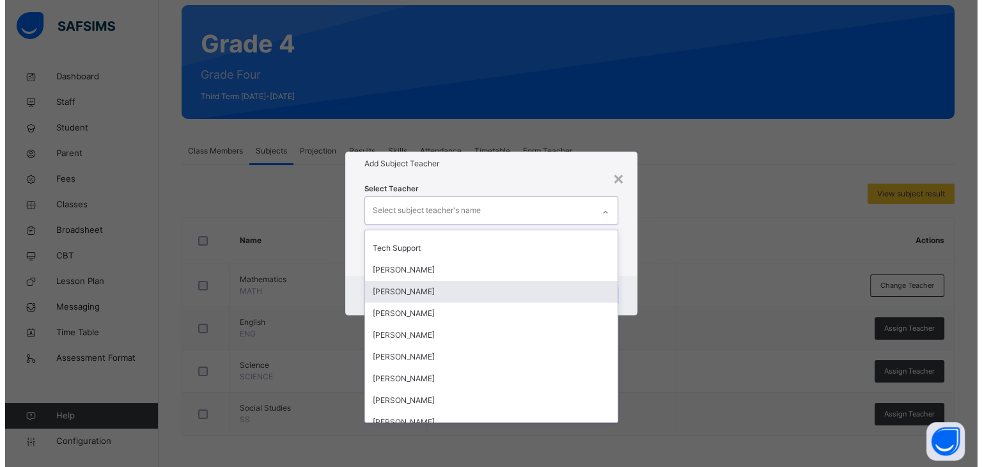
scroll to position [75, 0]
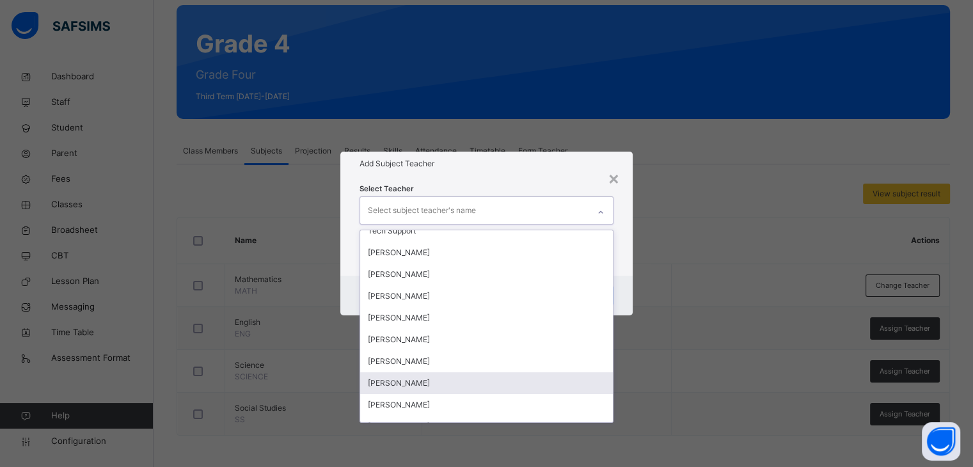
click at [453, 380] on div "[PERSON_NAME]" at bounding box center [486, 383] width 252 height 22
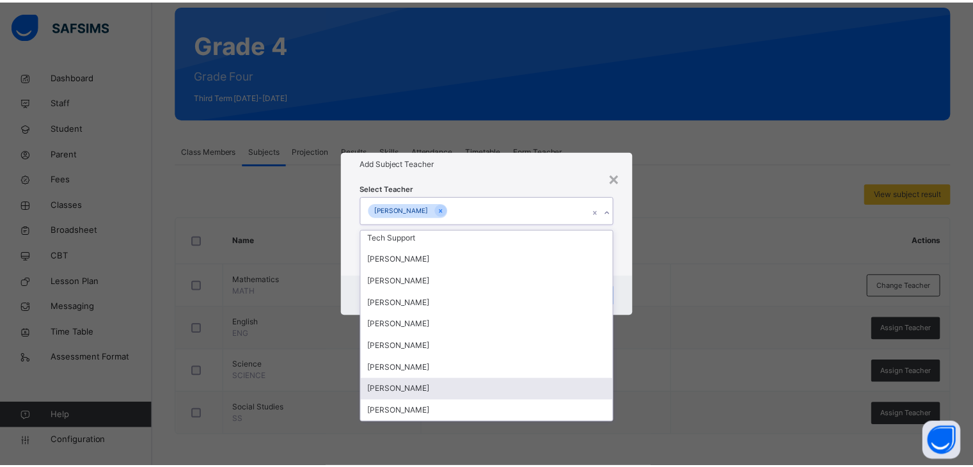
scroll to position [69, 0]
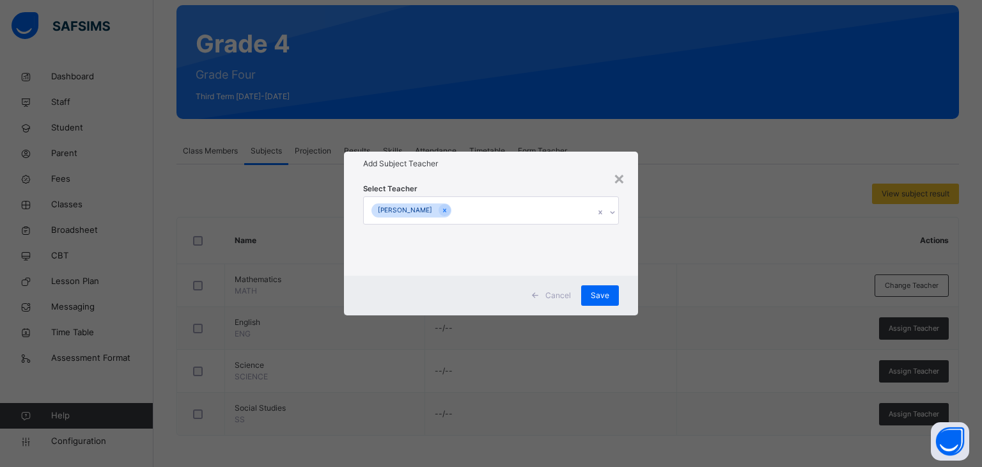
click at [569, 194] on div "Select Teacher [PERSON_NAME]" at bounding box center [491, 225] width 256 height 87
click at [600, 295] on span "Save" at bounding box center [600, 296] width 19 height 12
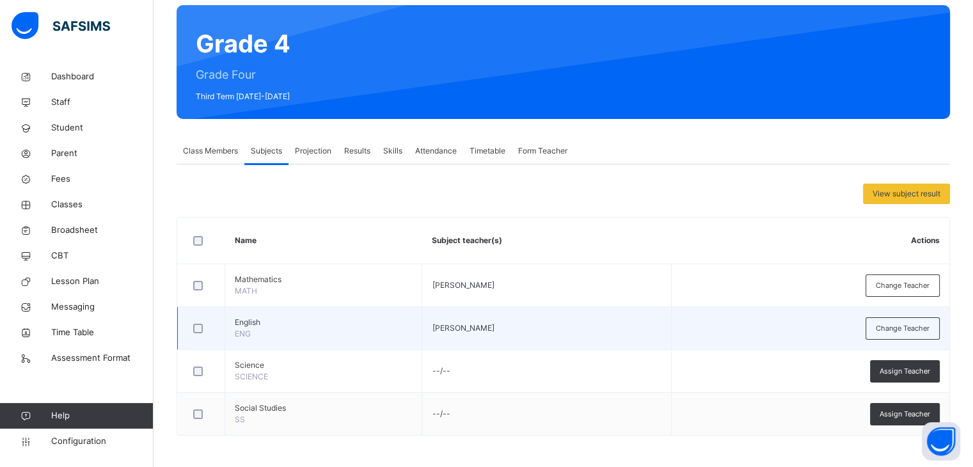
scroll to position [102, 0]
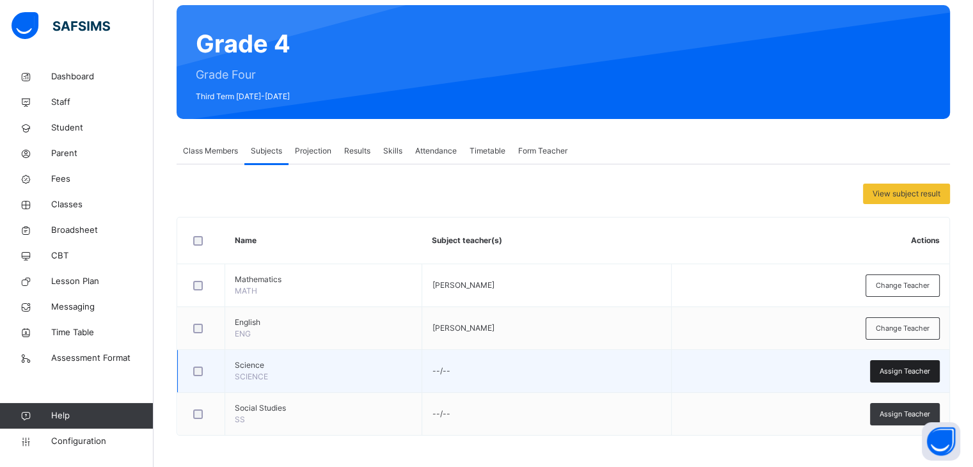
click at [914, 377] on div "Assign Teacher" at bounding box center [905, 371] width 70 height 22
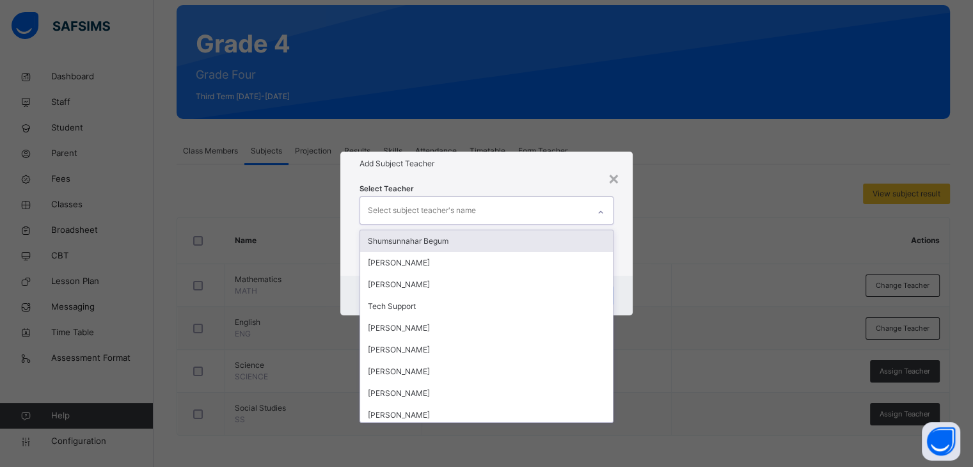
click at [547, 212] on div "Select subject teacher's name" at bounding box center [474, 210] width 228 height 27
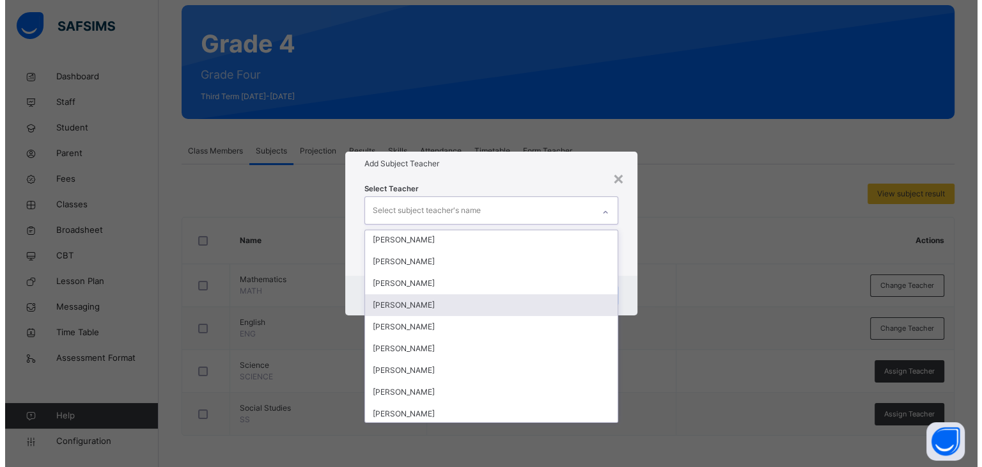
scroll to position [91, 0]
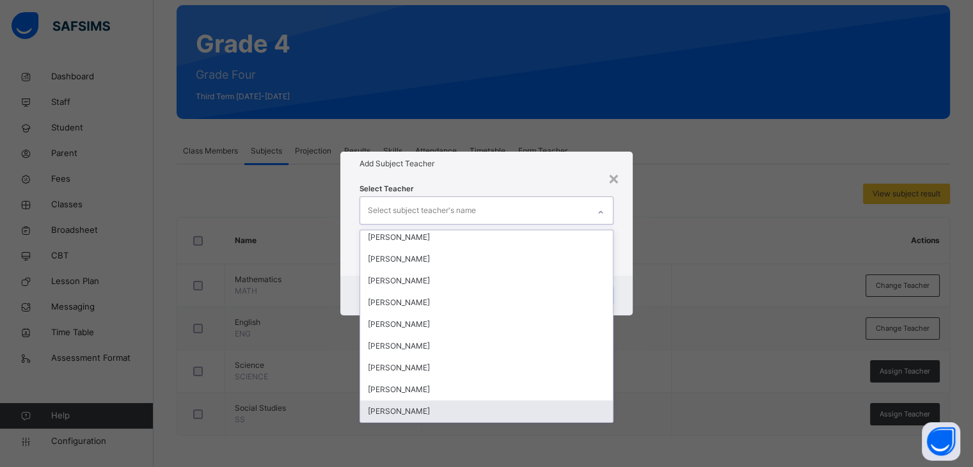
click at [441, 407] on div "[PERSON_NAME]" at bounding box center [486, 411] width 252 height 22
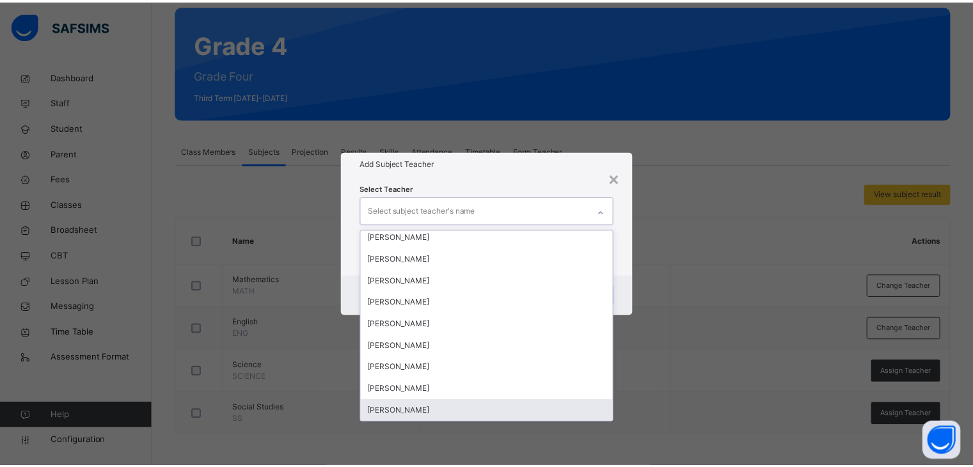
scroll to position [69, 0]
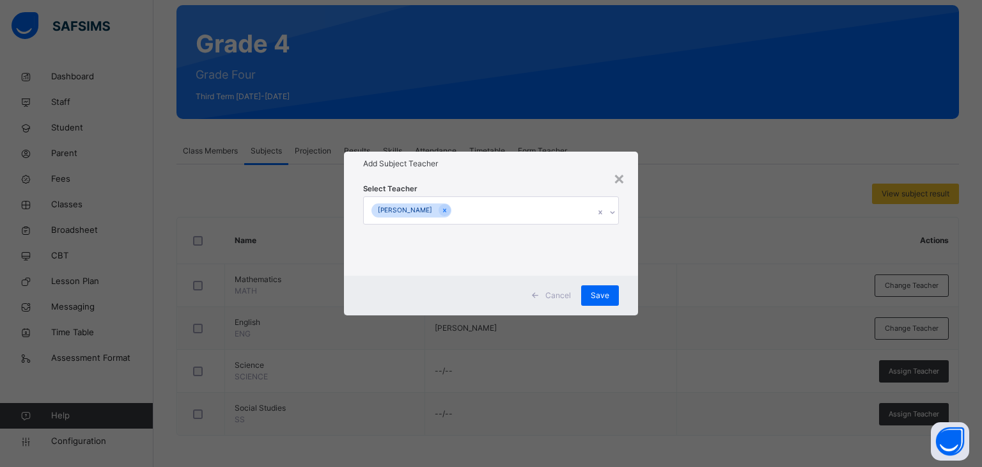
click at [600, 180] on div "Select Teacher [PERSON_NAME]" at bounding box center [491, 226] width 295 height 100
click at [606, 295] on span "Save" at bounding box center [600, 296] width 19 height 12
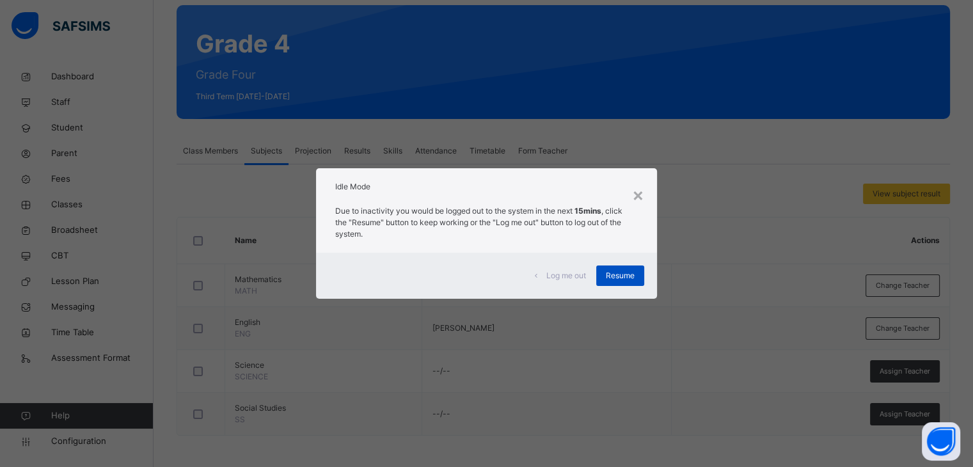
click at [623, 276] on span "Resume" at bounding box center [620, 276] width 29 height 12
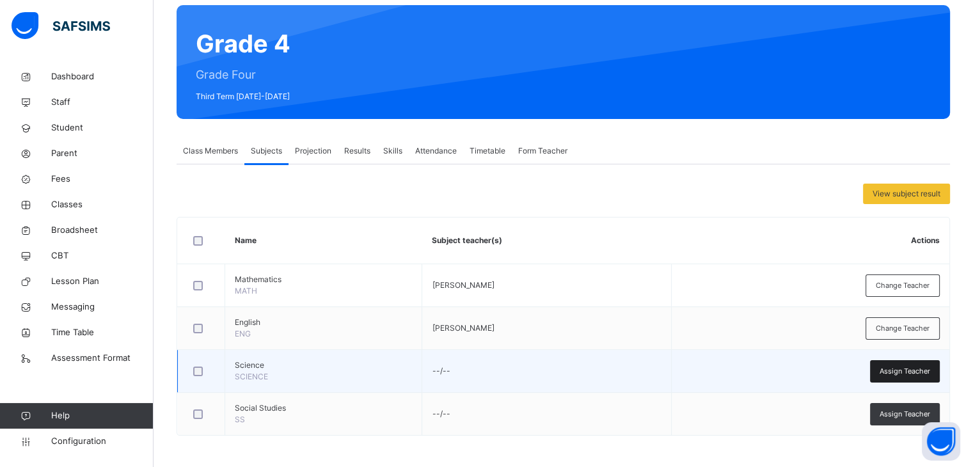
click at [895, 368] on span "Assign Teacher" at bounding box center [904, 371] width 51 height 11
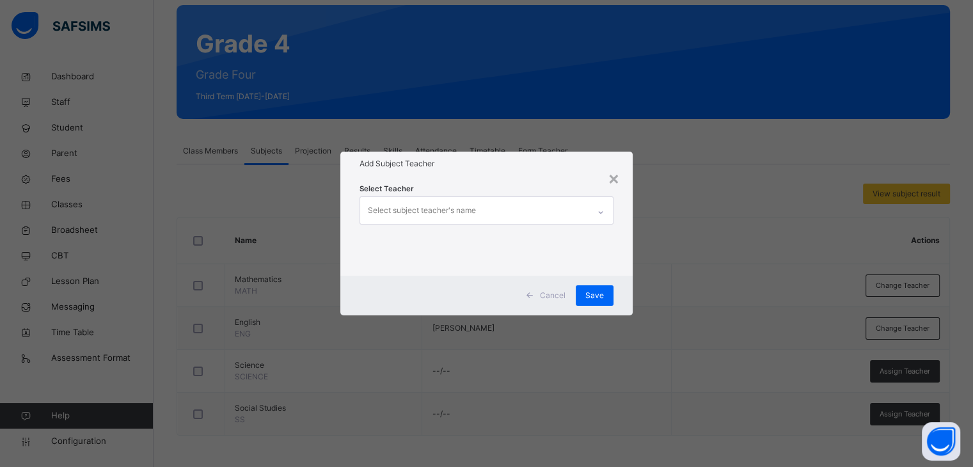
drag, startPoint x: 524, startPoint y: 224, endPoint x: 545, endPoint y: 198, distance: 34.2
click at [545, 198] on div "Select Teacher Select subject teacher's name" at bounding box center [485, 225] width 253 height 87
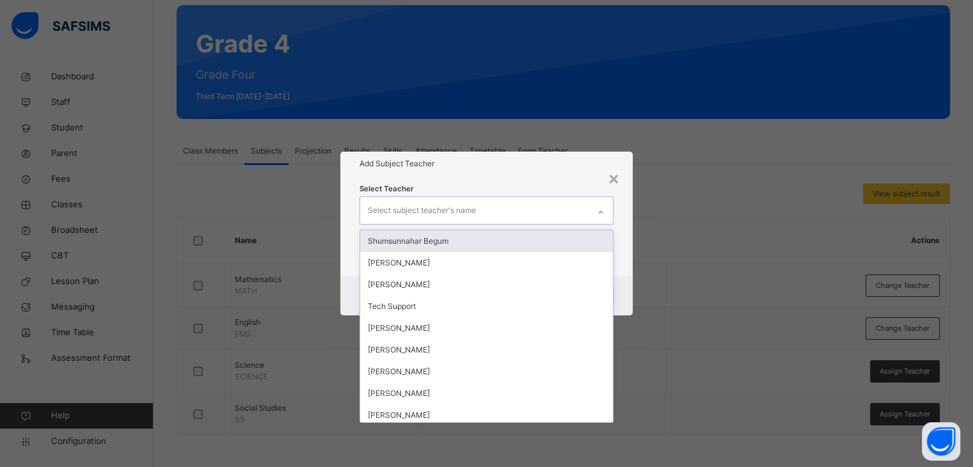
click at [545, 198] on div "Select subject teacher's name" at bounding box center [474, 210] width 228 height 27
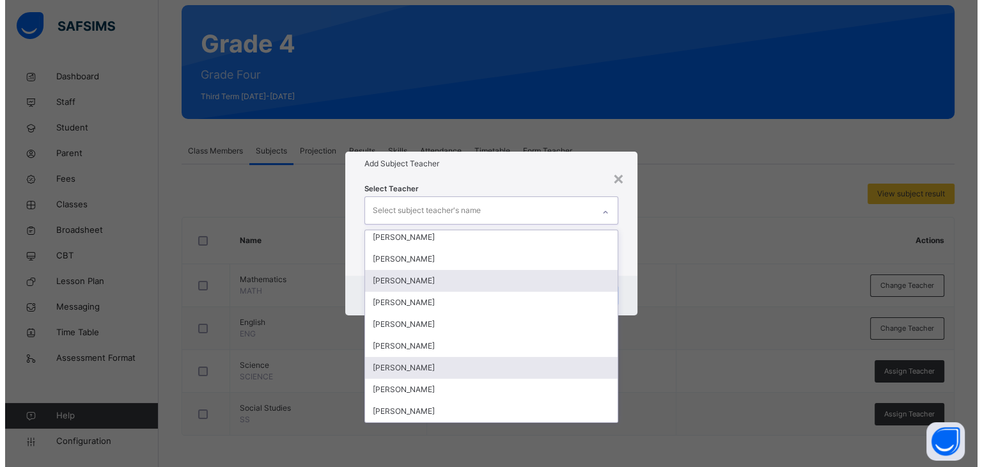
scroll to position [91, 0]
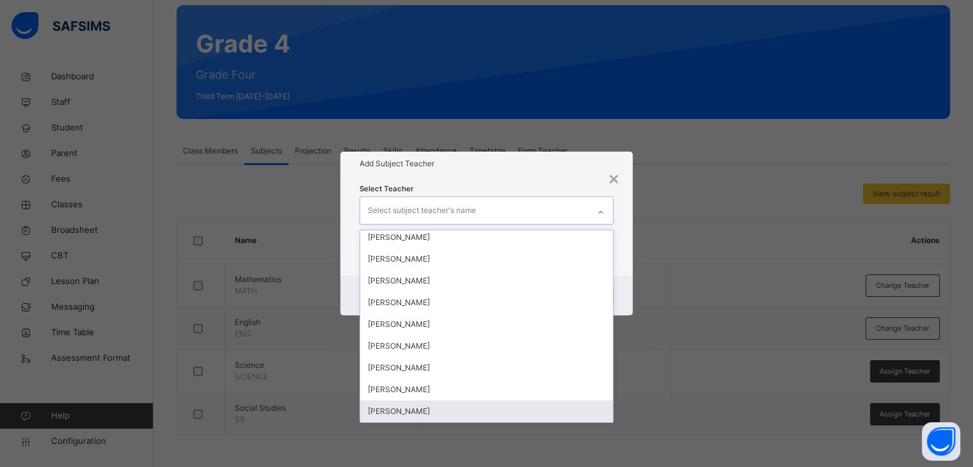
click at [450, 418] on div "[PERSON_NAME]" at bounding box center [486, 411] width 252 height 22
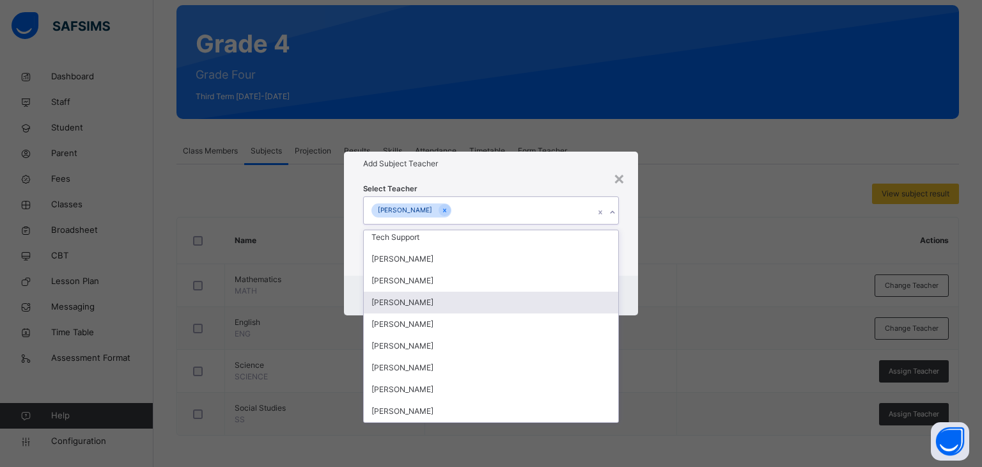
click at [632, 290] on div "Cancel Save" at bounding box center [491, 296] width 295 height 40
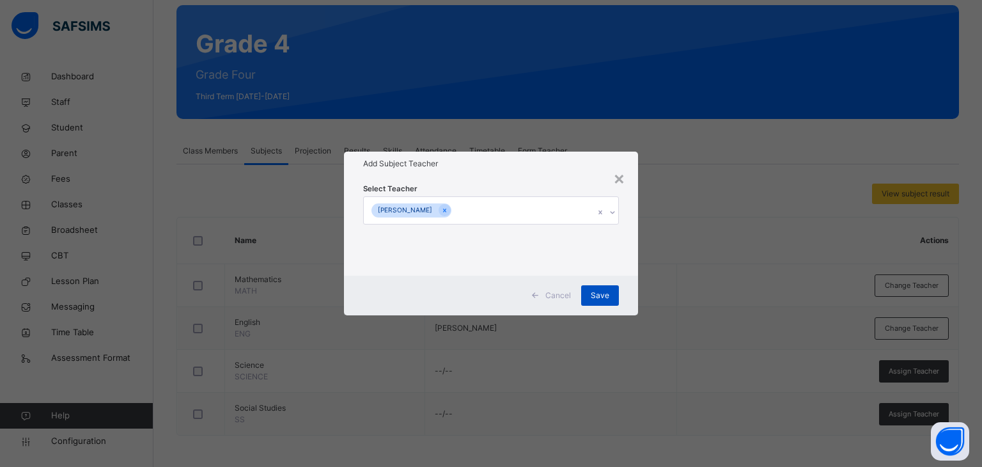
click at [586, 296] on div "Save" at bounding box center [600, 295] width 38 height 20
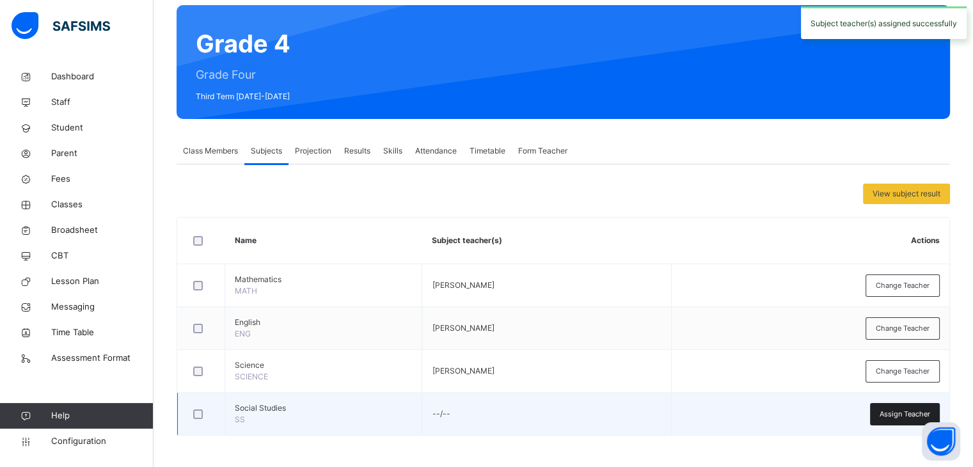
click at [886, 409] on div "Assign Teacher" at bounding box center [905, 414] width 70 height 22
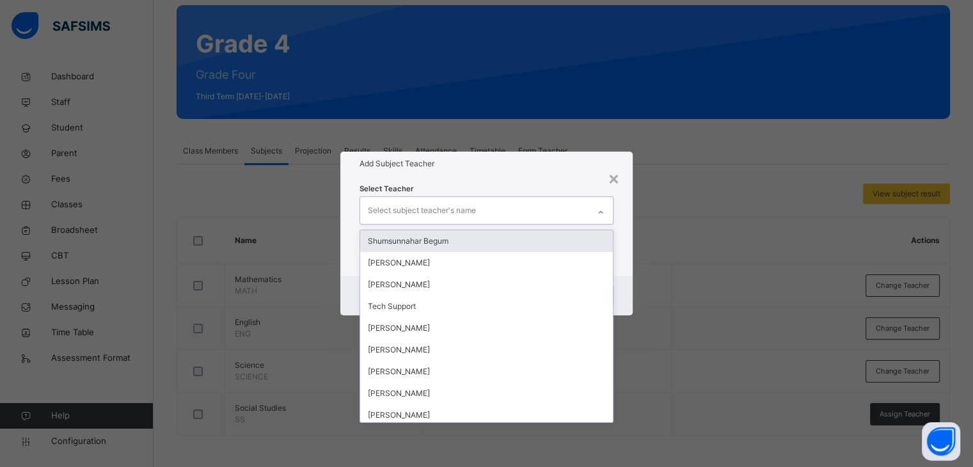
click at [499, 203] on div "Select subject teacher's name" at bounding box center [474, 210] width 228 height 27
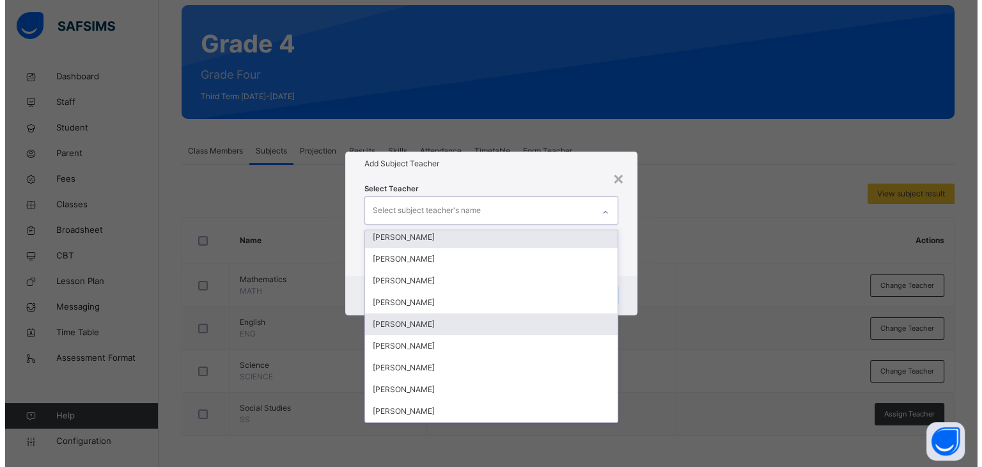
scroll to position [91, 0]
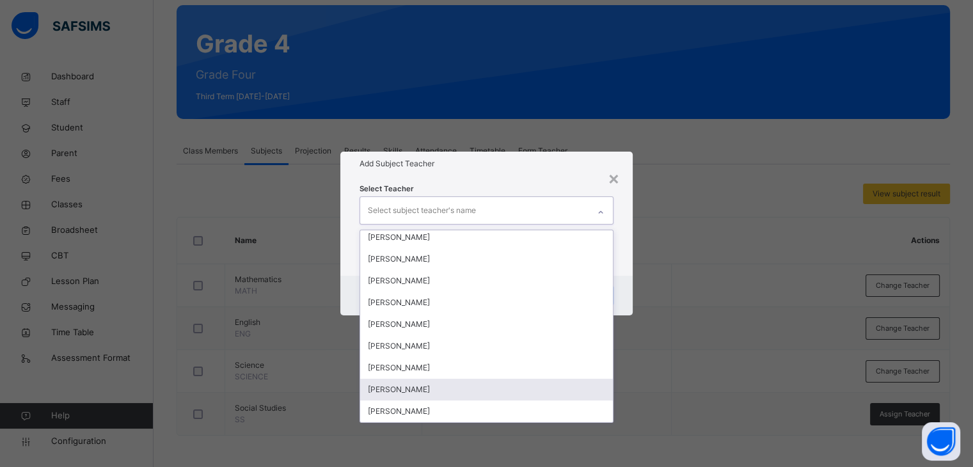
click at [436, 397] on div "[PERSON_NAME]" at bounding box center [486, 390] width 252 height 22
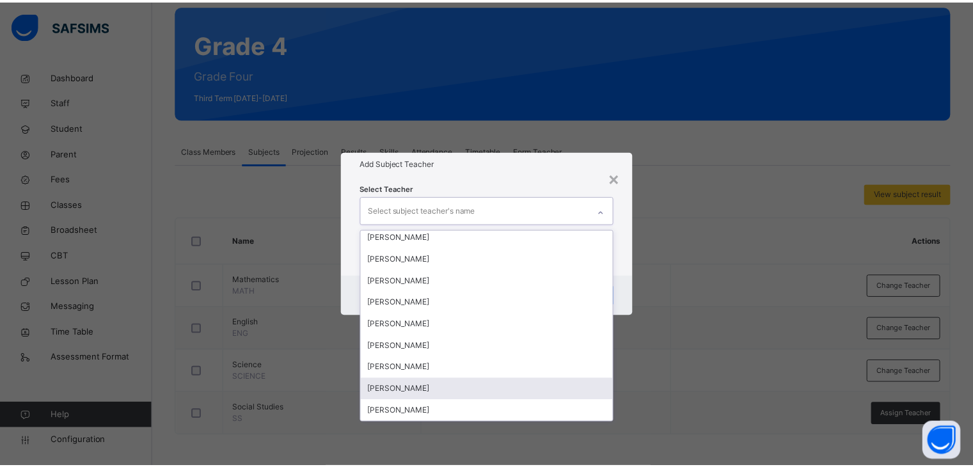
scroll to position [69, 0]
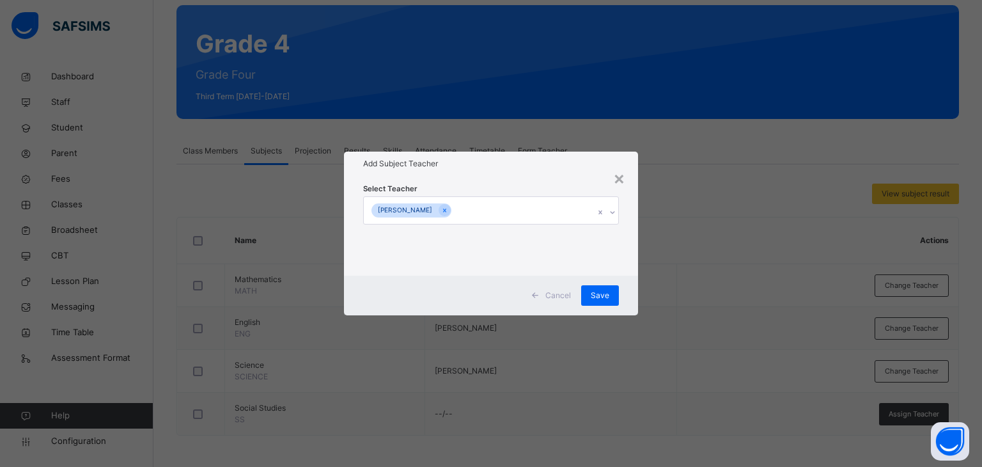
click at [535, 162] on h1 "Add Subject Teacher" at bounding box center [491, 164] width 256 height 12
click at [613, 284] on div "Cancel Save" at bounding box center [491, 296] width 295 height 40
click at [606, 300] on span "Save" at bounding box center [600, 296] width 19 height 12
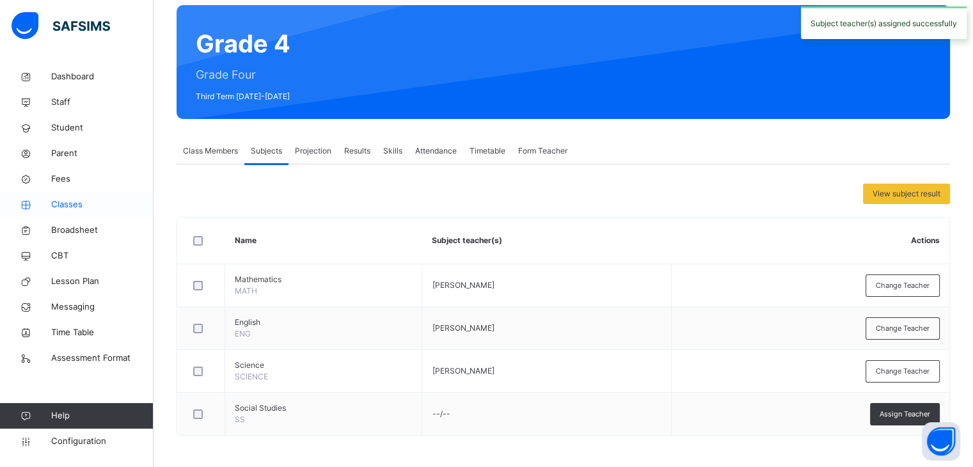
click at [72, 204] on span "Classes" at bounding box center [102, 204] width 102 height 13
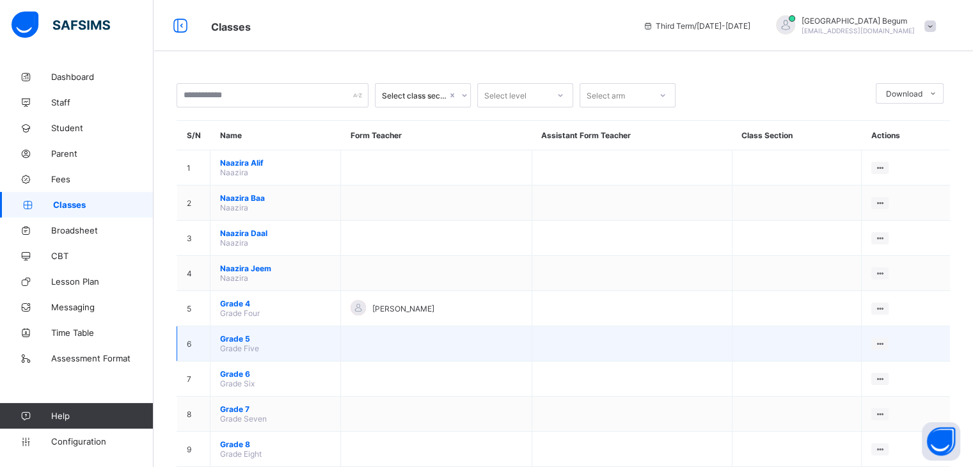
click at [234, 340] on span "Grade 5" at bounding box center [275, 339] width 111 height 10
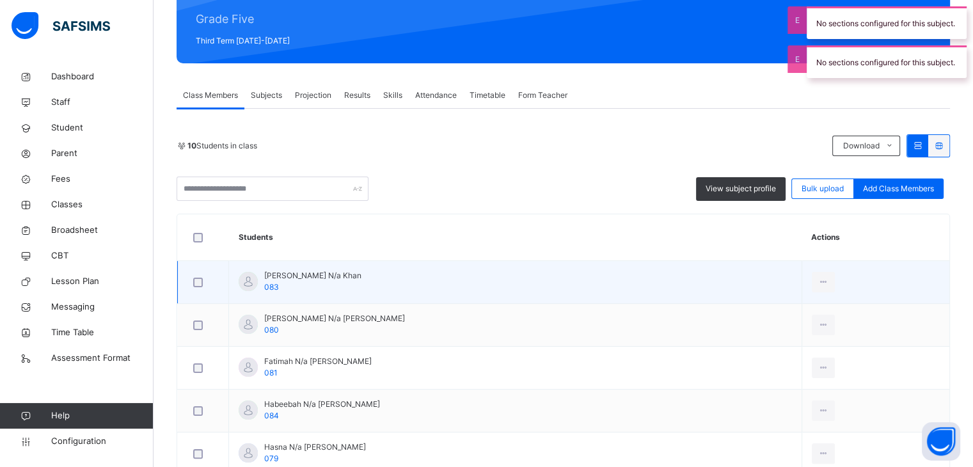
scroll to position [159, 0]
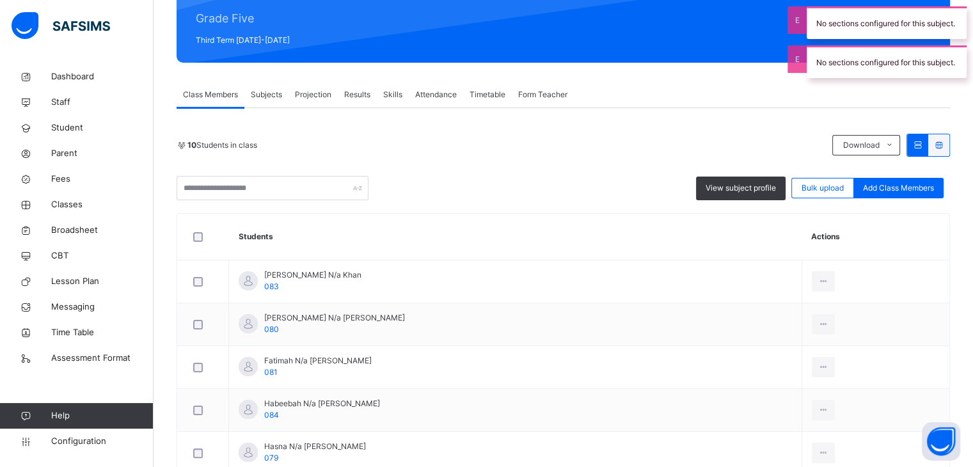
click at [275, 91] on span "Subjects" at bounding box center [266, 95] width 31 height 12
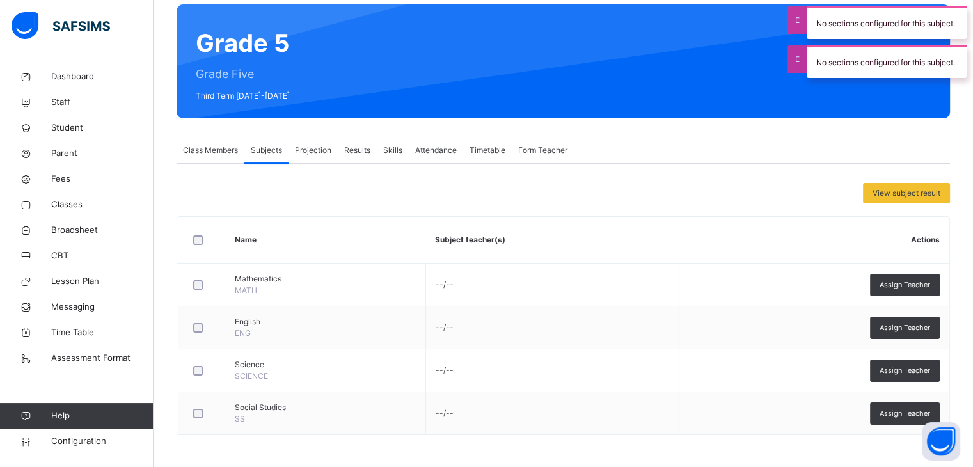
scroll to position [102, 0]
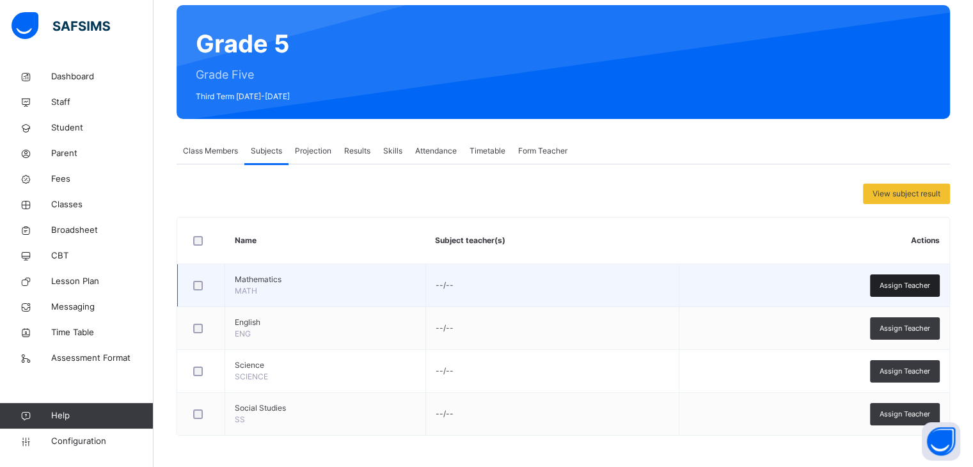
click at [919, 294] on div "Assign Teacher" at bounding box center [905, 285] width 70 height 22
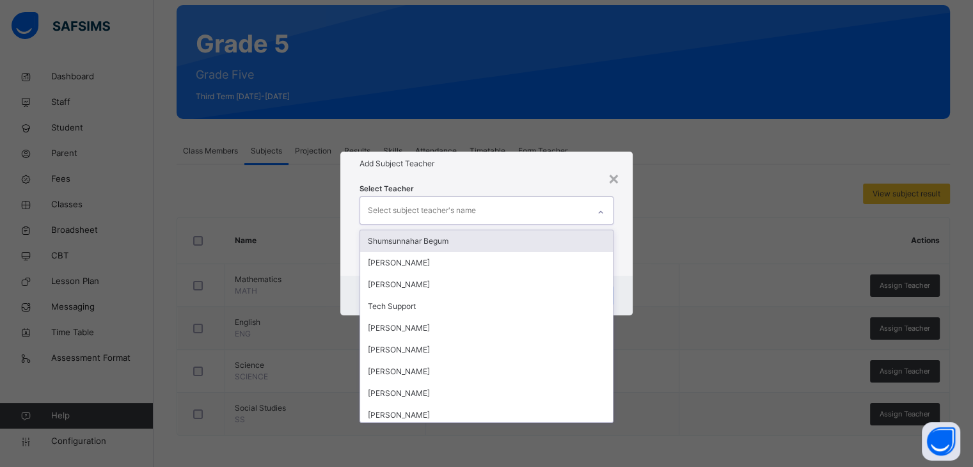
click at [481, 221] on div "Select subject teacher's name" at bounding box center [474, 210] width 228 height 27
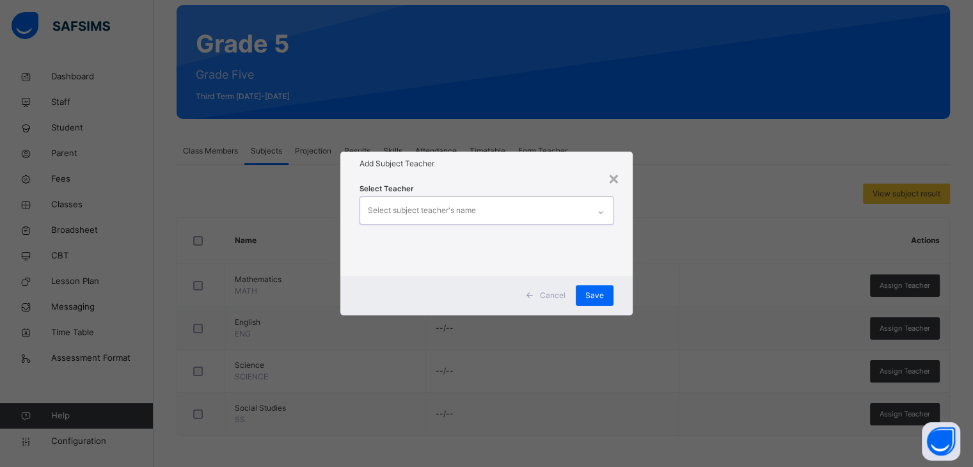
click at [481, 221] on div "Select subject teacher's name" at bounding box center [474, 210] width 228 height 27
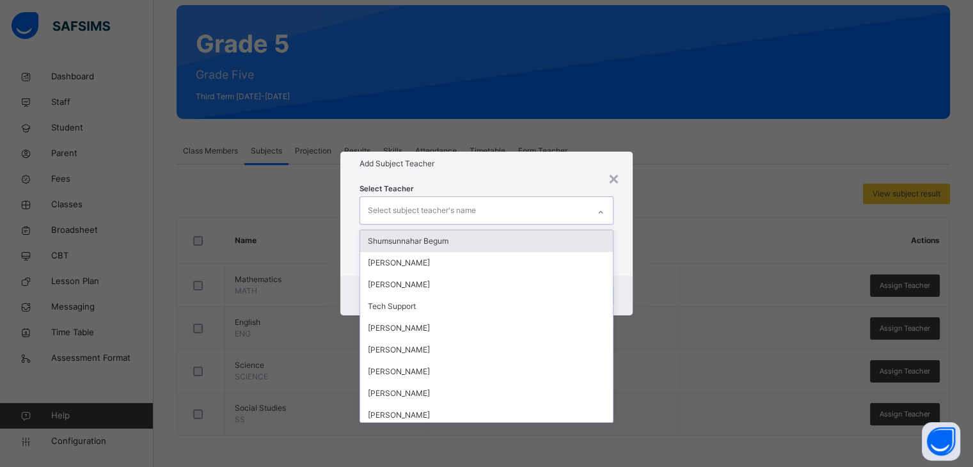
click at [481, 221] on div "Select subject teacher's name" at bounding box center [474, 210] width 228 height 27
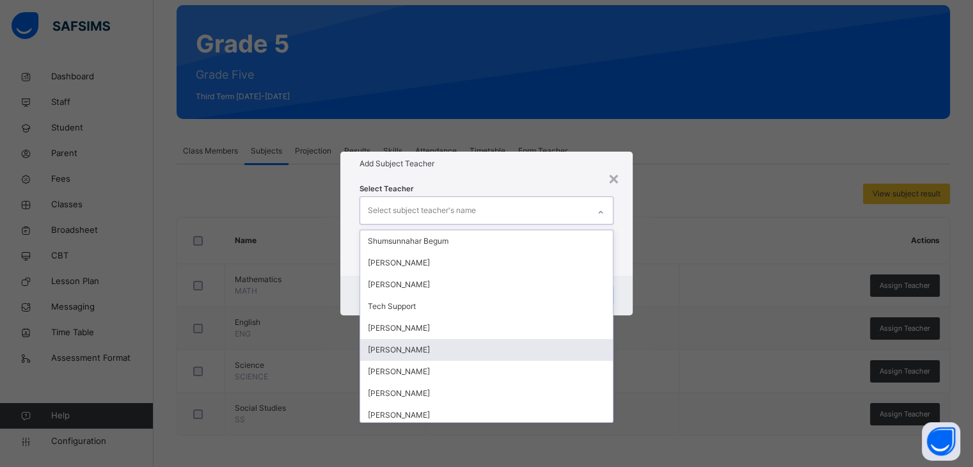
click at [414, 356] on div "[PERSON_NAME]" at bounding box center [486, 350] width 252 height 22
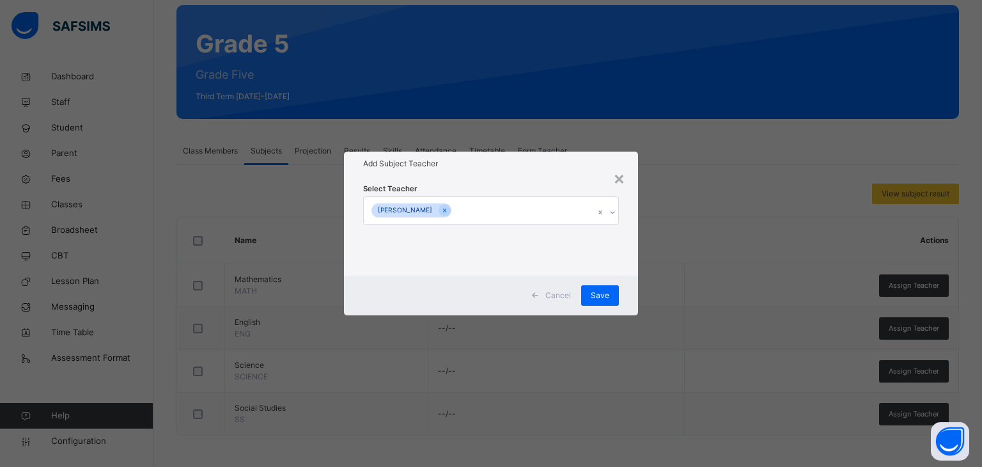
click at [576, 182] on div "Select Teacher [PERSON_NAME]" at bounding box center [491, 225] width 256 height 87
click at [611, 295] on div "Save" at bounding box center [600, 295] width 38 height 20
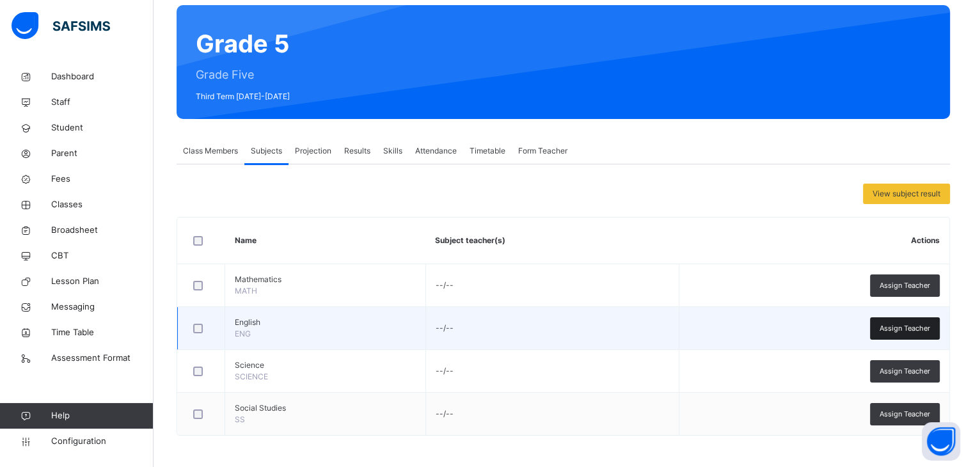
click at [899, 325] on span "Assign Teacher" at bounding box center [904, 328] width 51 height 11
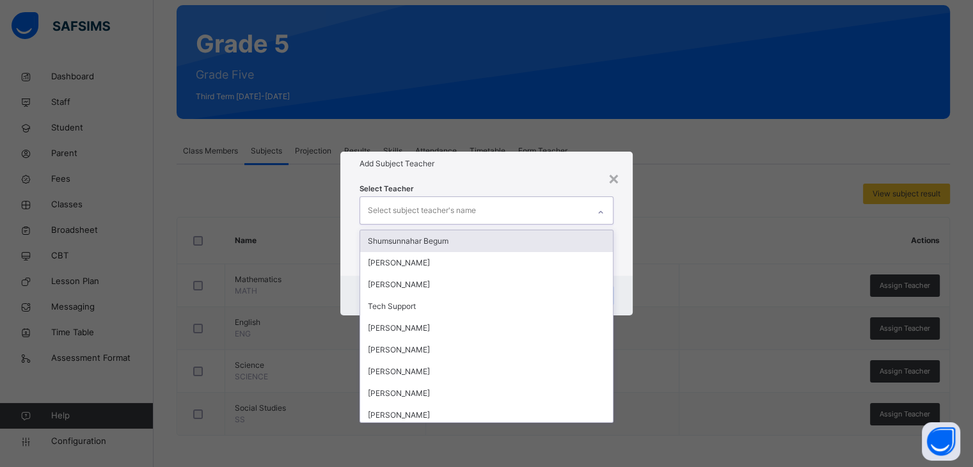
click at [382, 212] on div "Select subject teacher's name" at bounding box center [422, 210] width 108 height 24
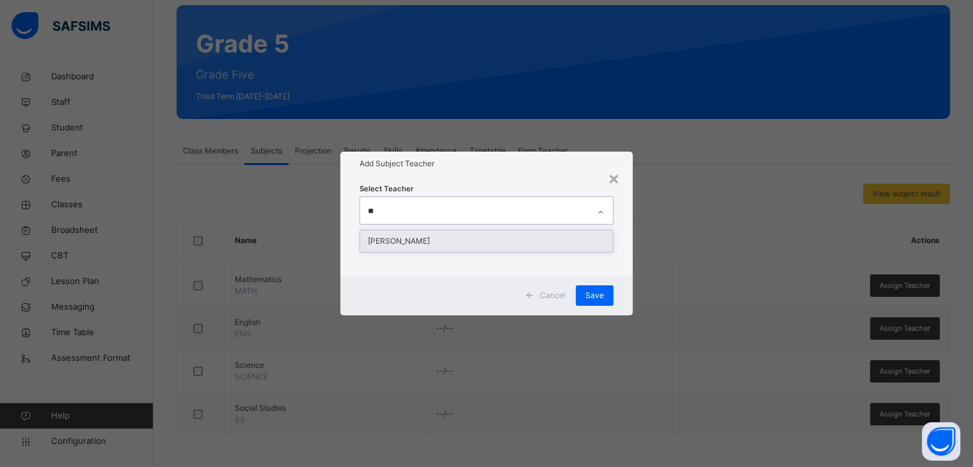
type input "***"
click at [394, 236] on div "[PERSON_NAME]" at bounding box center [486, 241] width 252 height 22
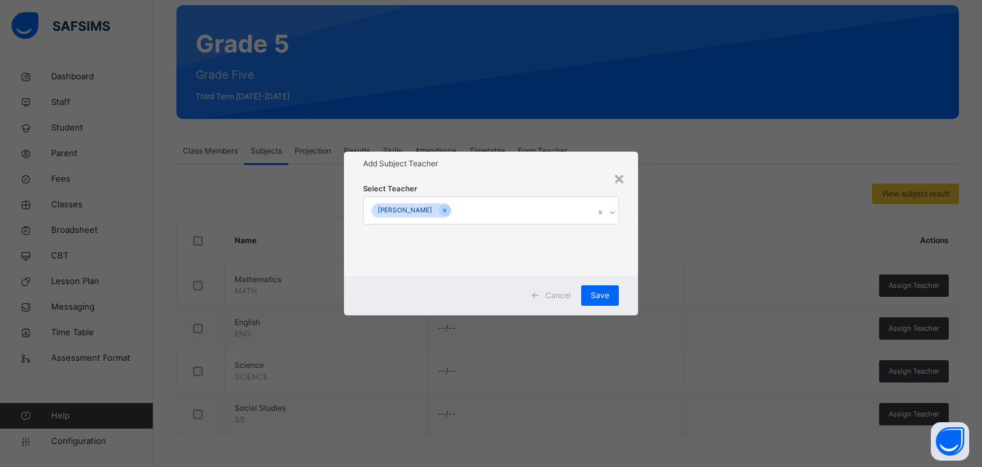
click at [497, 180] on div "Select Teacher [PERSON_NAME]" at bounding box center [491, 226] width 295 height 100
click at [590, 290] on div "Save" at bounding box center [600, 295] width 38 height 20
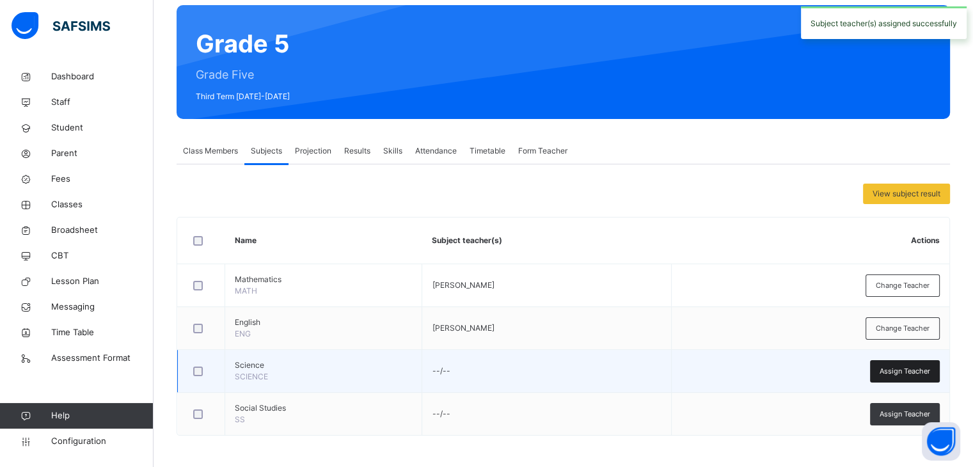
click at [889, 368] on span "Assign Teacher" at bounding box center [904, 371] width 51 height 11
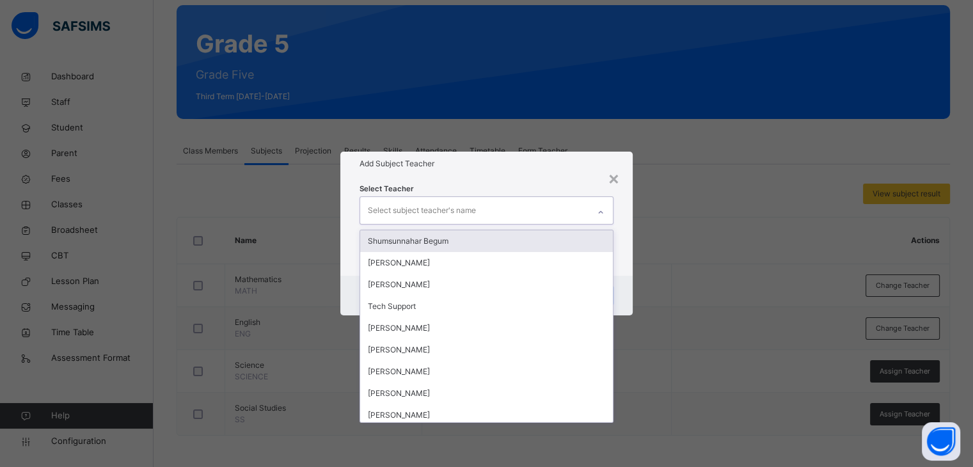
click at [600, 213] on icon at bounding box center [601, 212] width 8 height 13
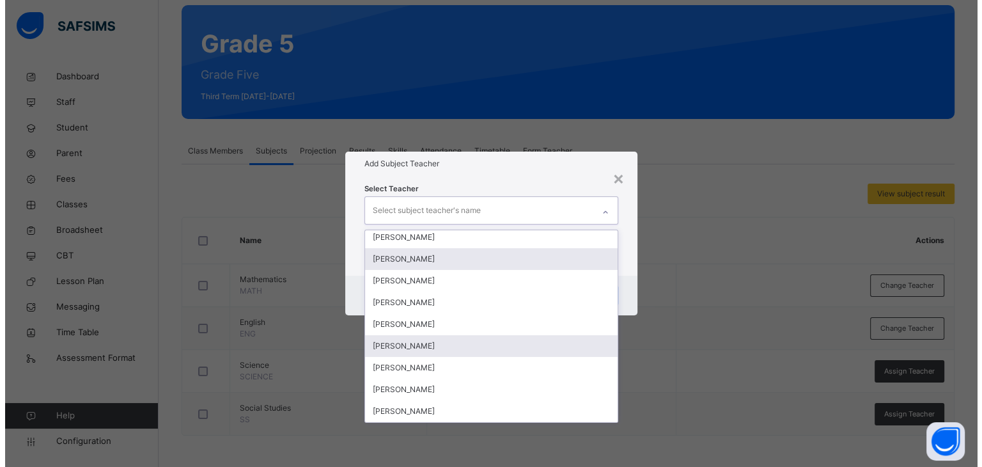
scroll to position [91, 0]
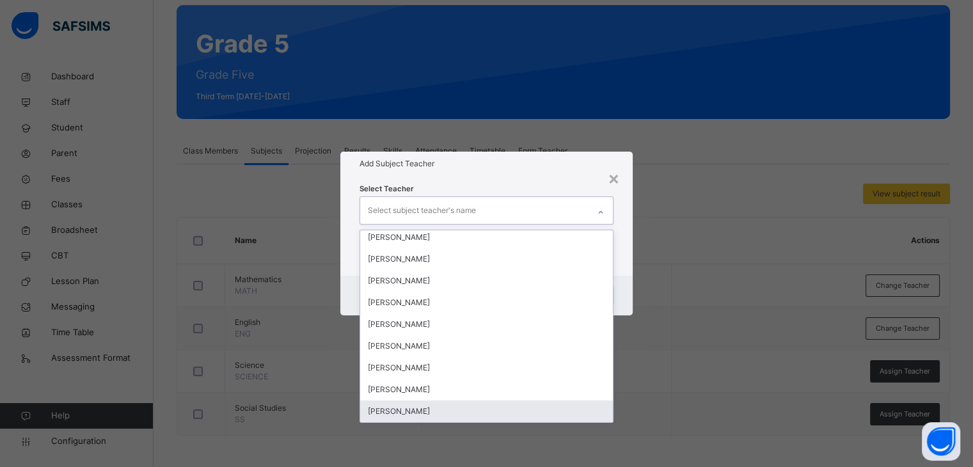
click at [434, 408] on div "[PERSON_NAME]" at bounding box center [486, 411] width 252 height 22
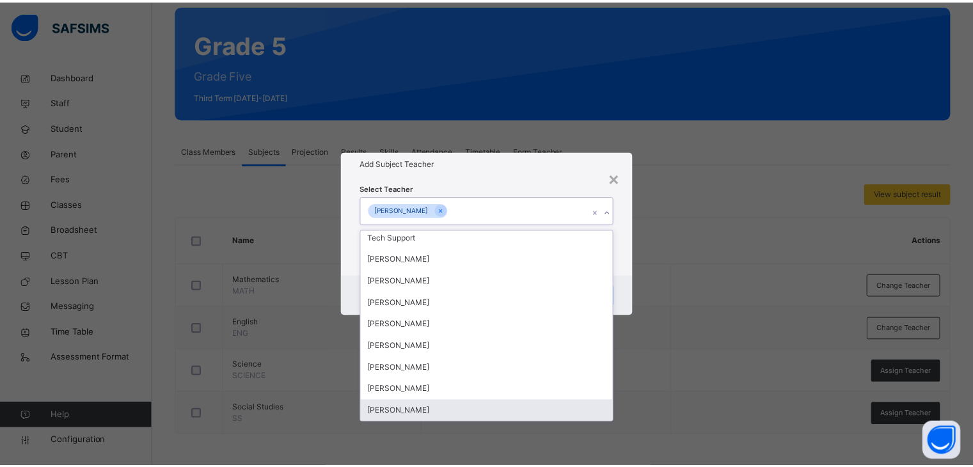
scroll to position [69, 0]
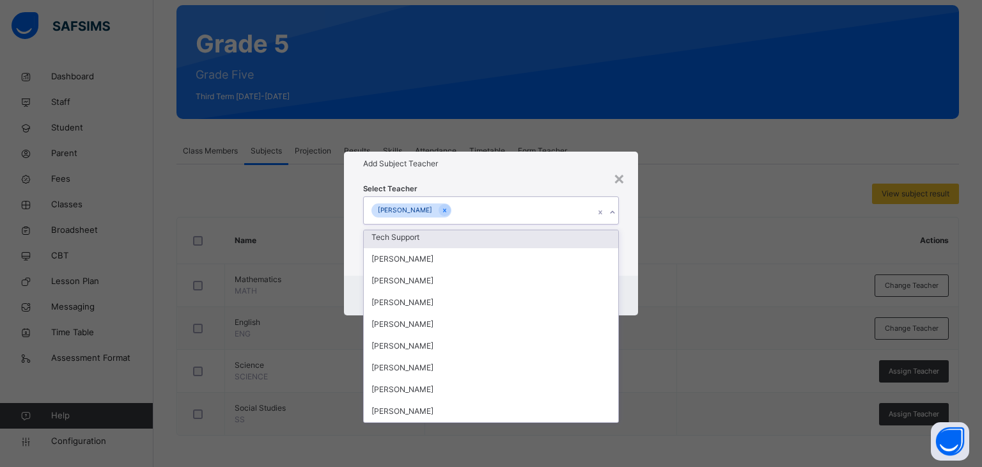
click at [551, 173] on div "Add Subject Teacher" at bounding box center [491, 164] width 295 height 24
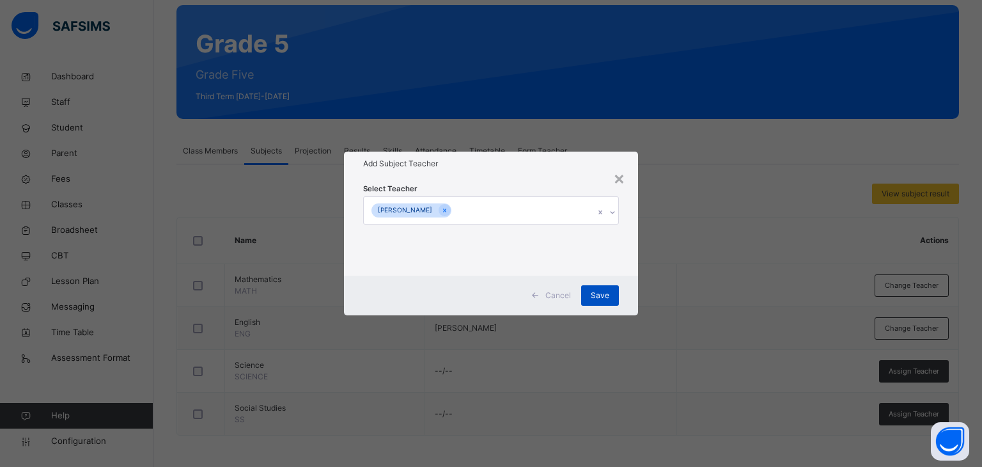
click at [594, 290] on span "Save" at bounding box center [600, 296] width 19 height 12
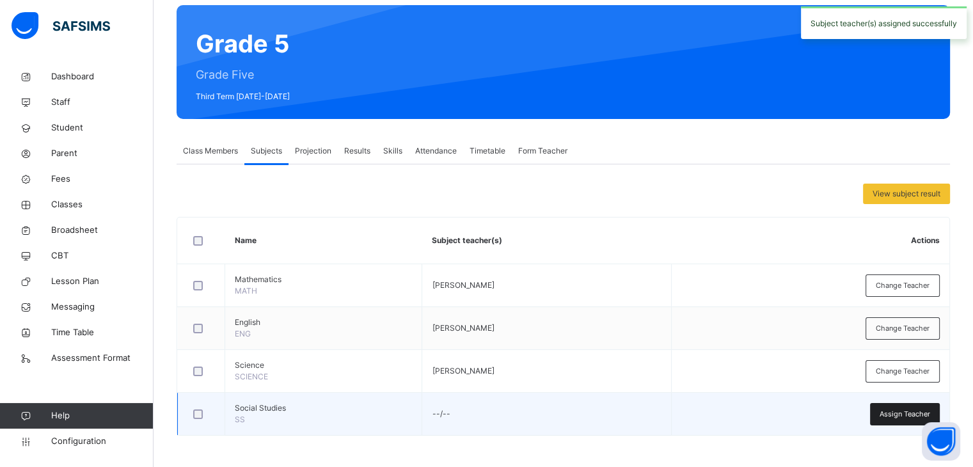
click at [880, 407] on div "Assign Teacher" at bounding box center [905, 414] width 70 height 22
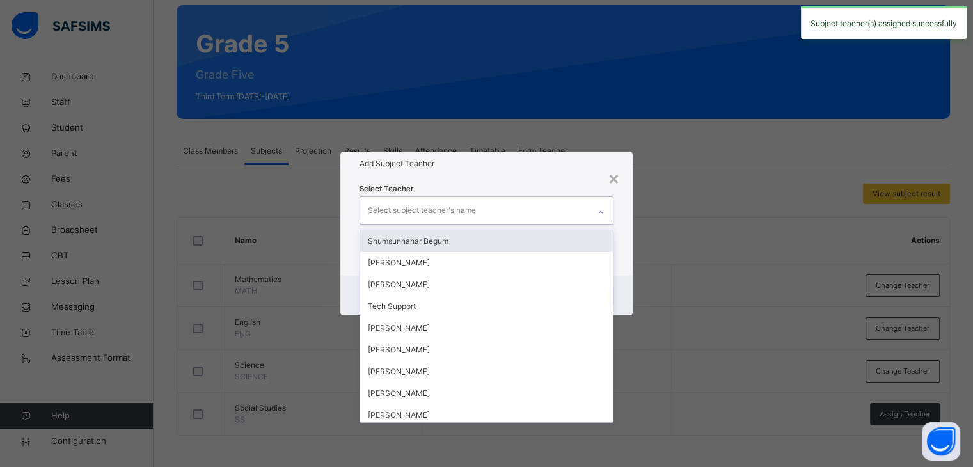
click at [497, 210] on div "Select subject teacher's name" at bounding box center [474, 210] width 228 height 27
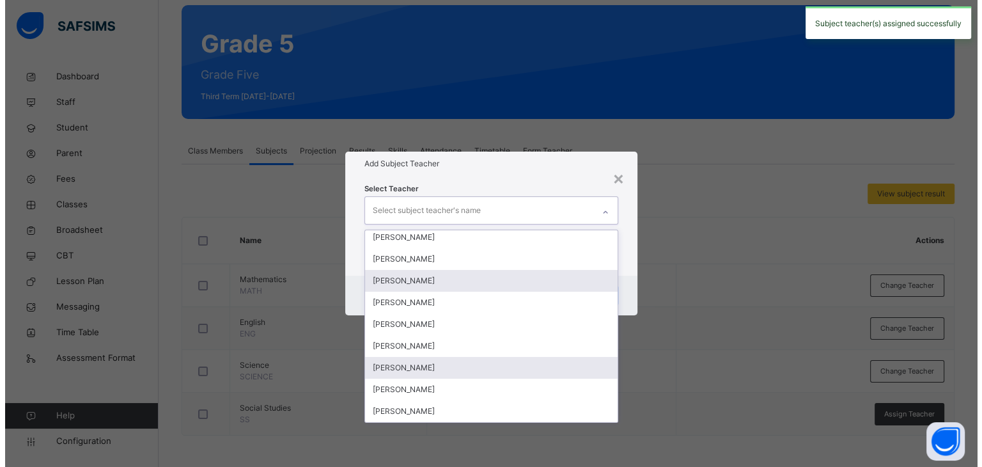
scroll to position [91, 0]
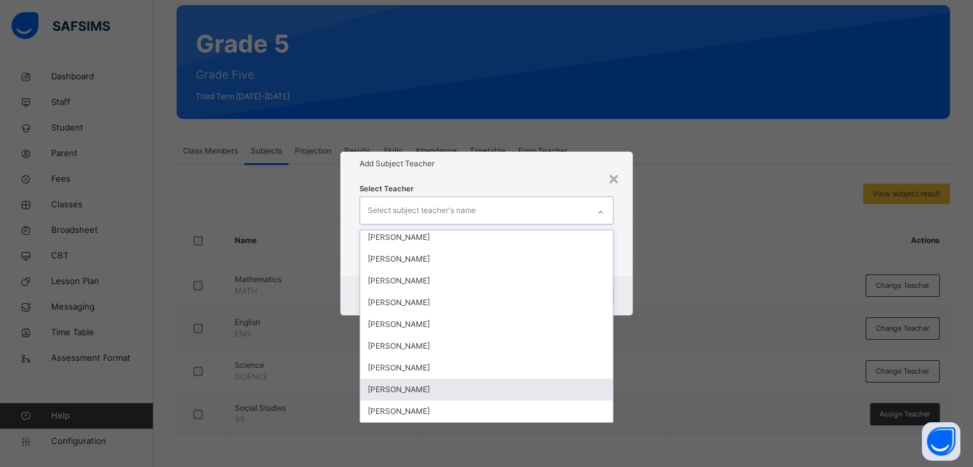
click at [448, 379] on div "[PERSON_NAME]" at bounding box center [486, 390] width 252 height 22
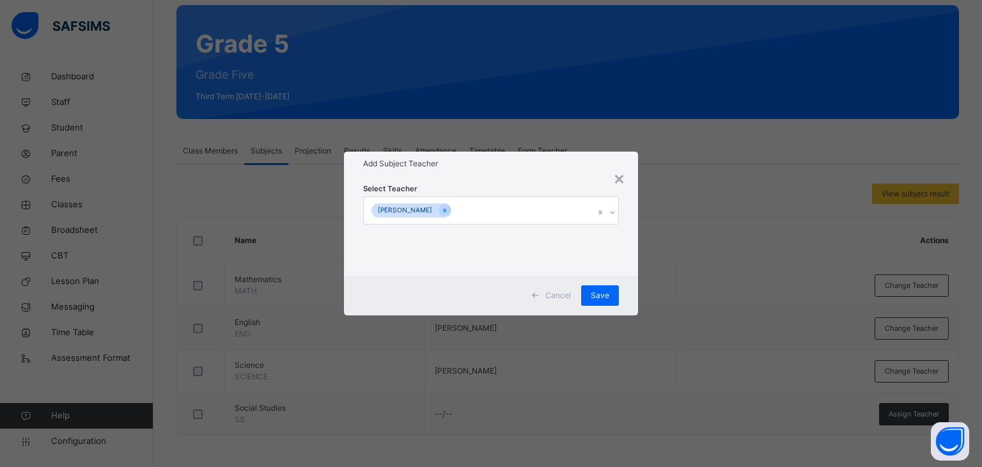
click at [551, 157] on div "Add Subject Teacher" at bounding box center [491, 164] width 295 height 24
click at [600, 288] on div "Save" at bounding box center [600, 295] width 38 height 20
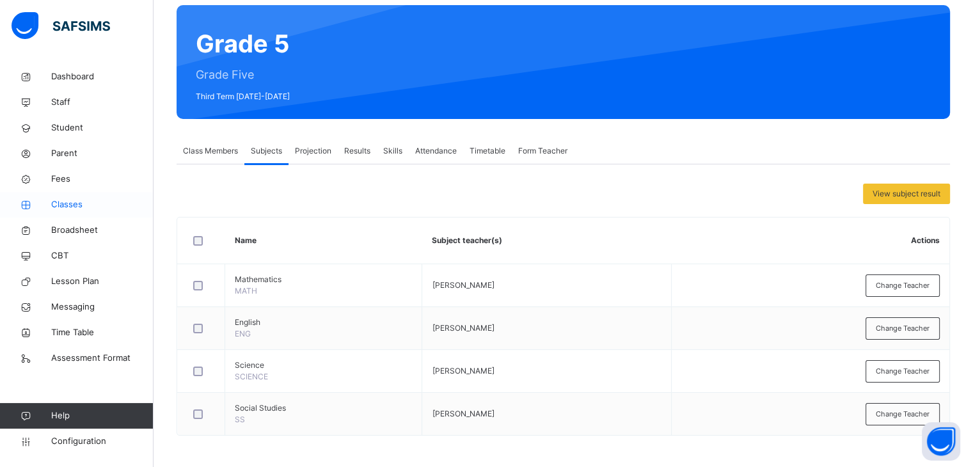
click at [65, 195] on link "Classes" at bounding box center [76, 205] width 153 height 26
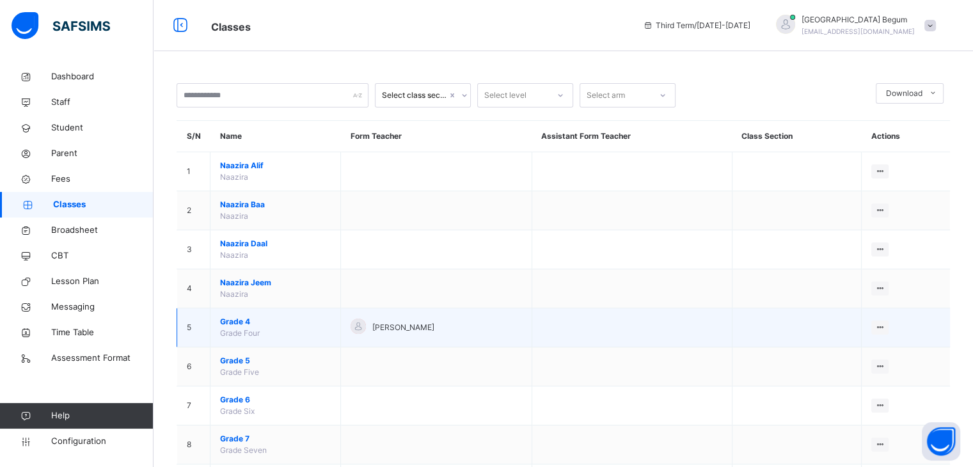
click at [382, 331] on span "[PERSON_NAME]" at bounding box center [403, 328] width 62 height 12
click at [235, 320] on span "Grade 4" at bounding box center [275, 322] width 111 height 12
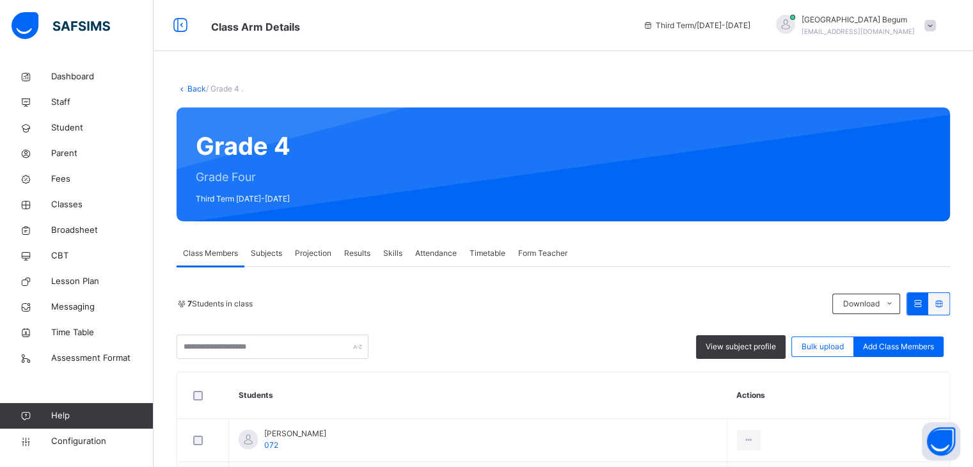
click at [277, 250] on span "Subjects" at bounding box center [266, 253] width 31 height 12
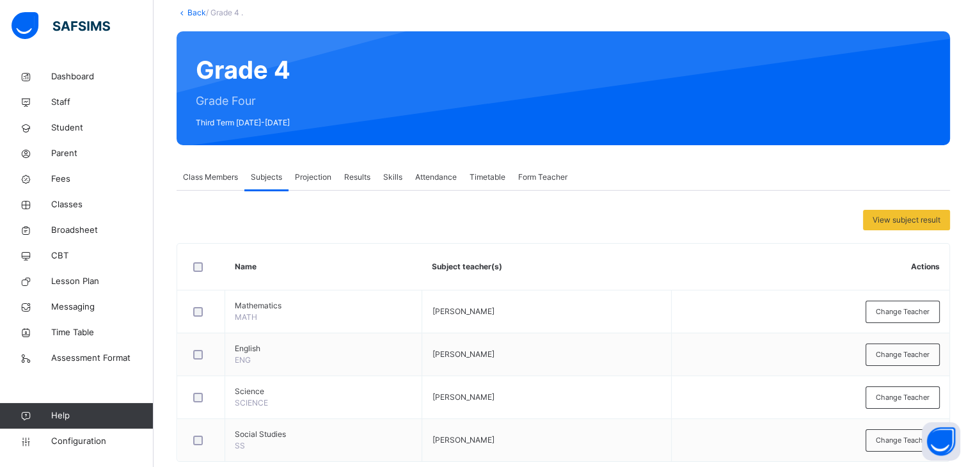
scroll to position [78, 0]
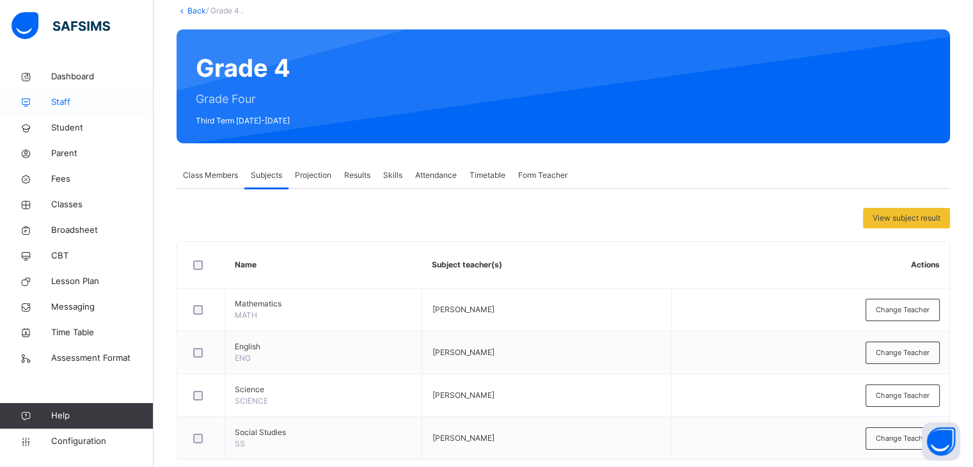
click at [61, 109] on link "Staff" at bounding box center [76, 103] width 153 height 26
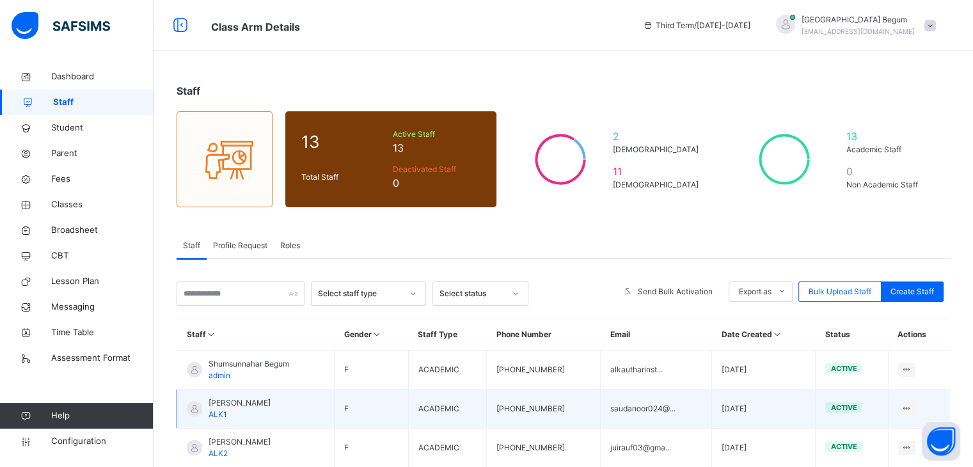
scroll to position [56, 0]
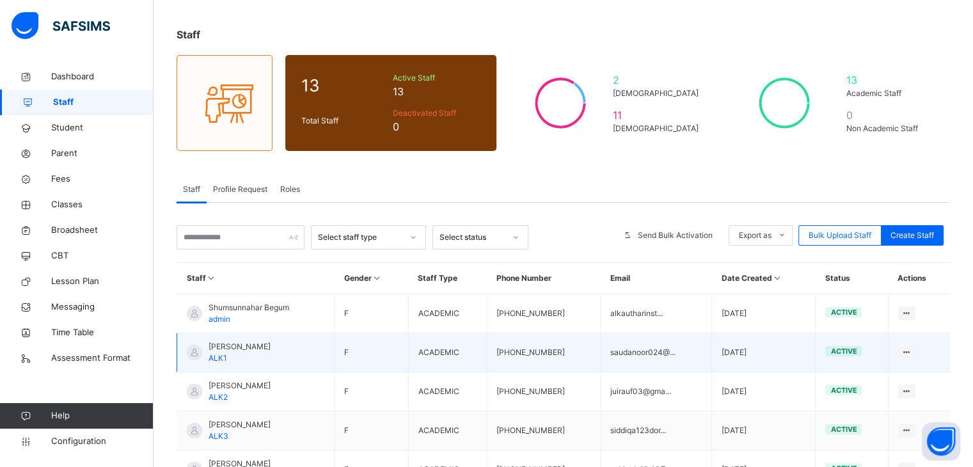
click at [225, 348] on span "[PERSON_NAME]" at bounding box center [239, 347] width 62 height 12
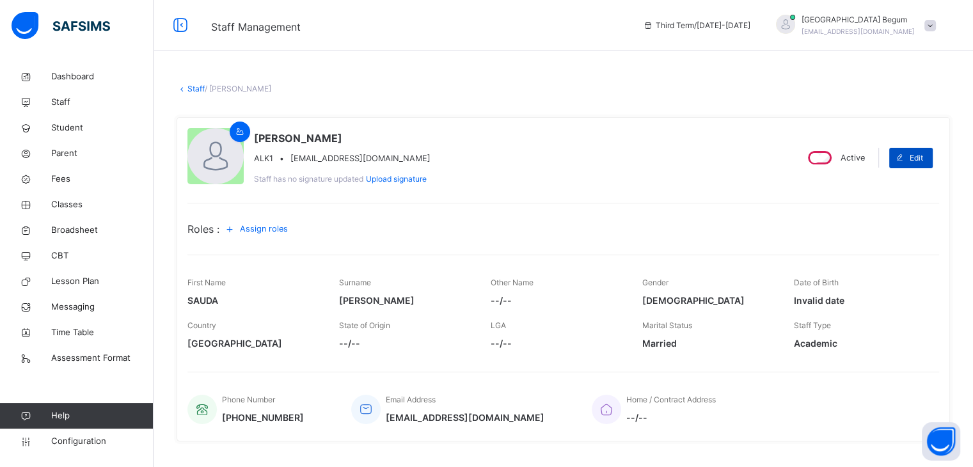
click at [904, 157] on icon at bounding box center [900, 158] width 10 height 10
select select "**"
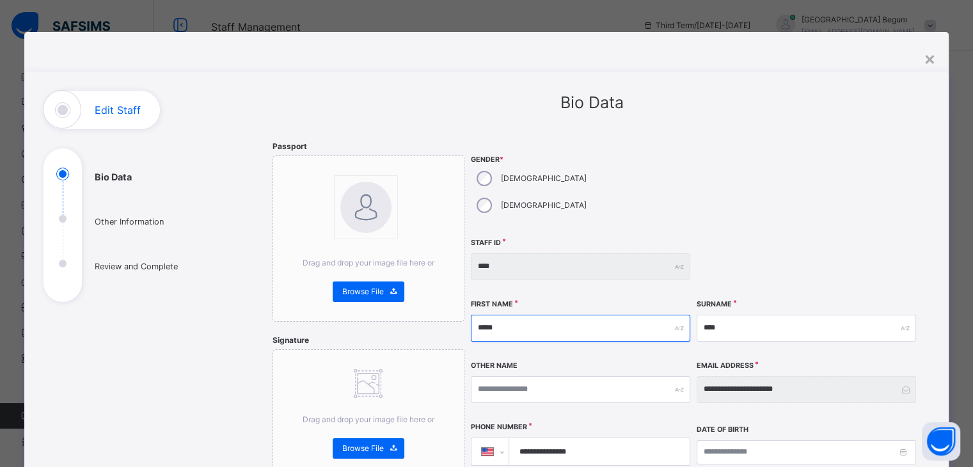
click at [520, 315] on input "*****" at bounding box center [580, 328] width 219 height 27
type input "*****"
click at [728, 315] on input "****" at bounding box center [805, 328] width 219 height 27
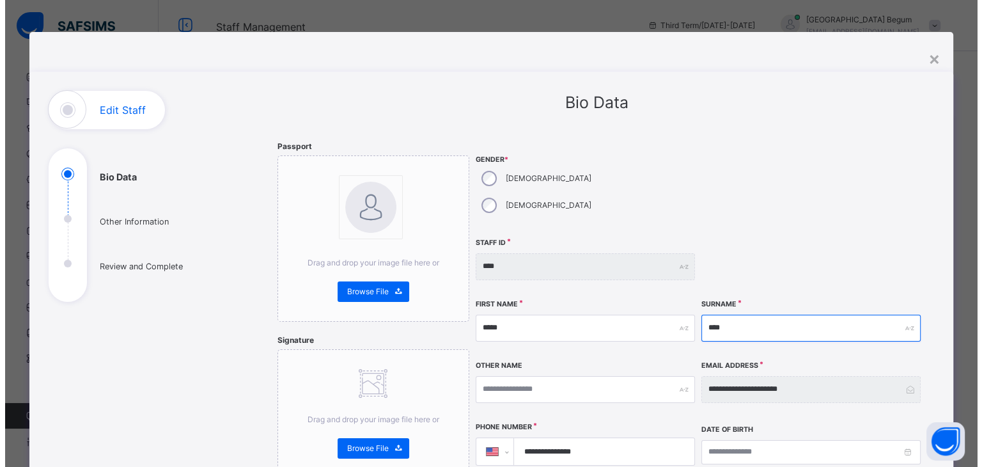
scroll to position [442, 0]
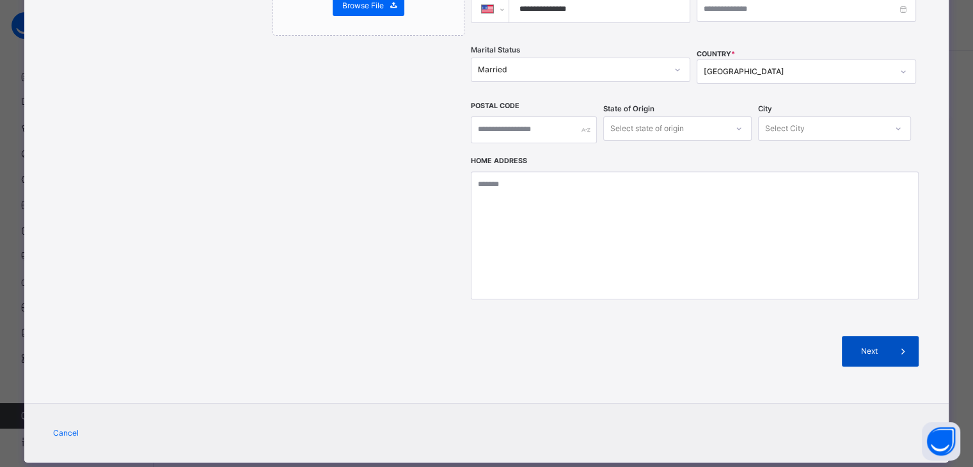
type input "****"
click at [855, 345] on span "Next" at bounding box center [869, 351] width 36 height 12
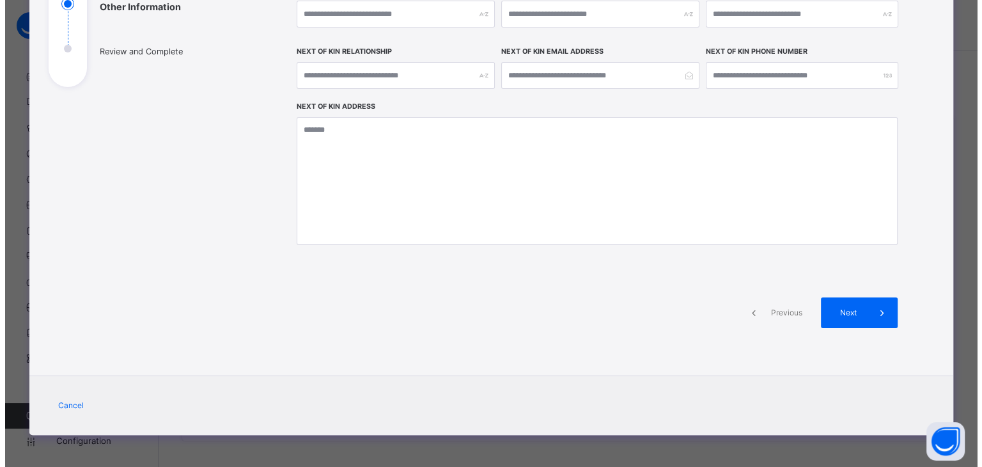
scroll to position [215, 0]
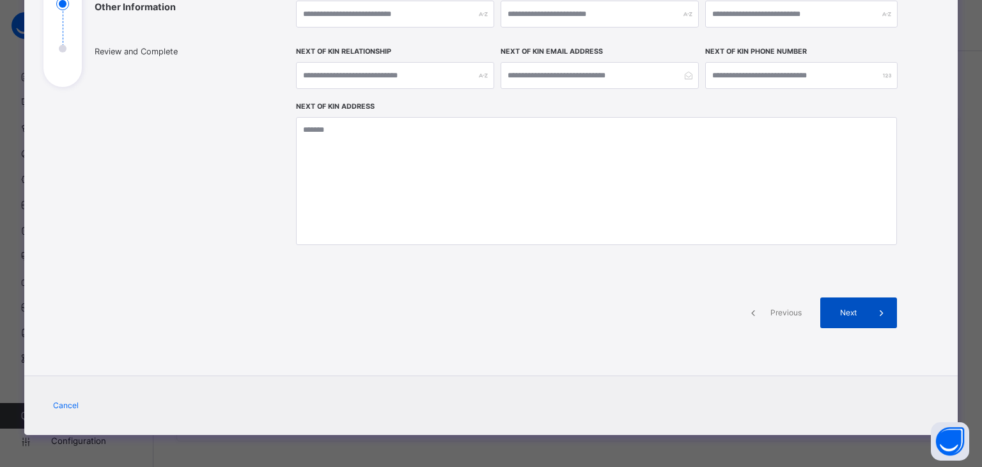
click at [866, 317] on span at bounding box center [881, 312] width 31 height 31
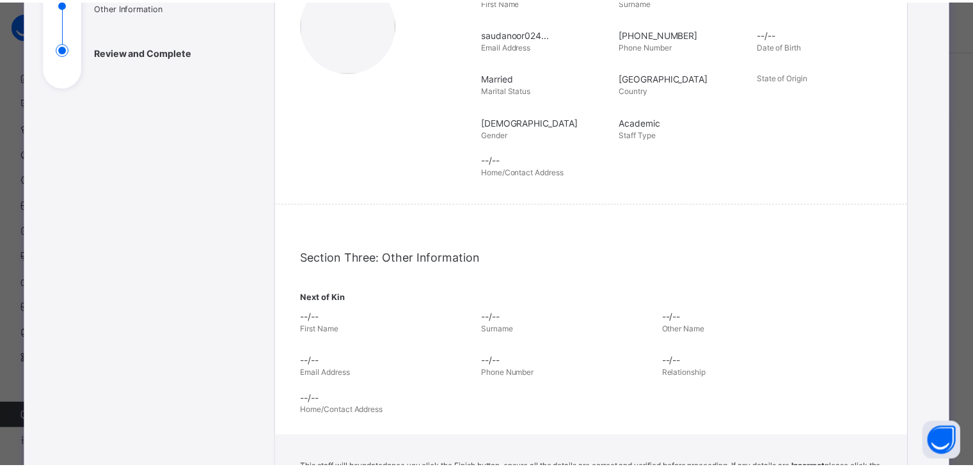
scroll to position [440, 0]
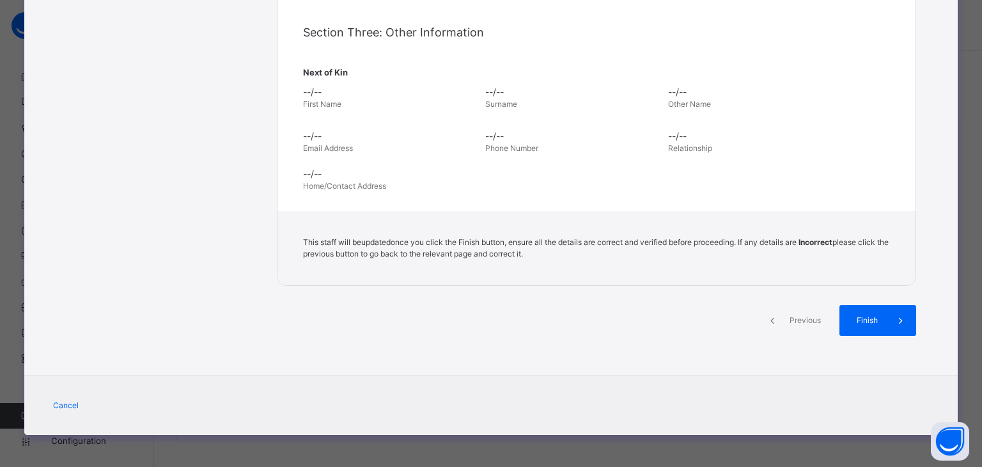
click at [864, 317] on span "Finish" at bounding box center [867, 321] width 36 height 12
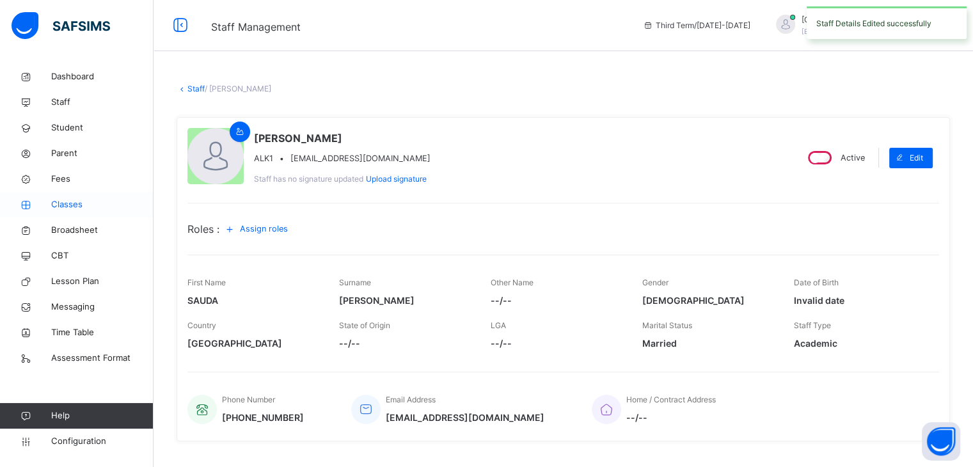
click at [78, 195] on link "Classes" at bounding box center [76, 205] width 153 height 26
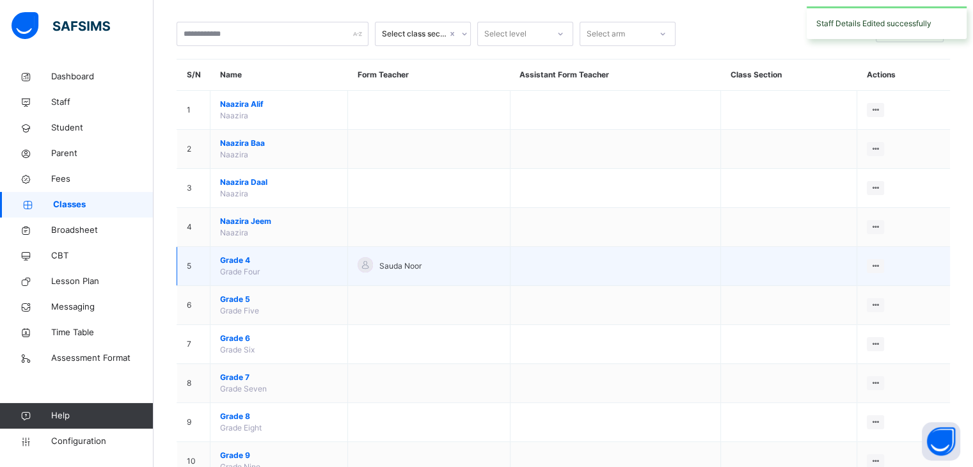
scroll to position [64, 0]
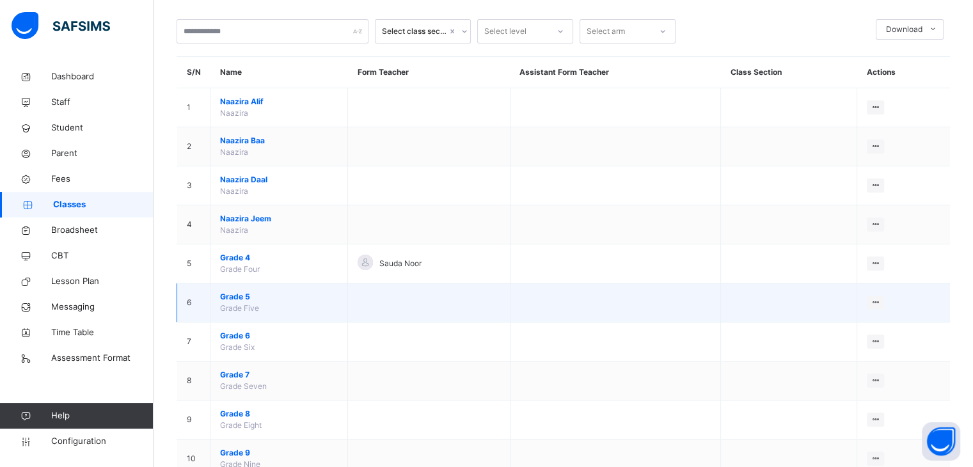
click at [233, 296] on span "Grade 5" at bounding box center [279, 297] width 118 height 12
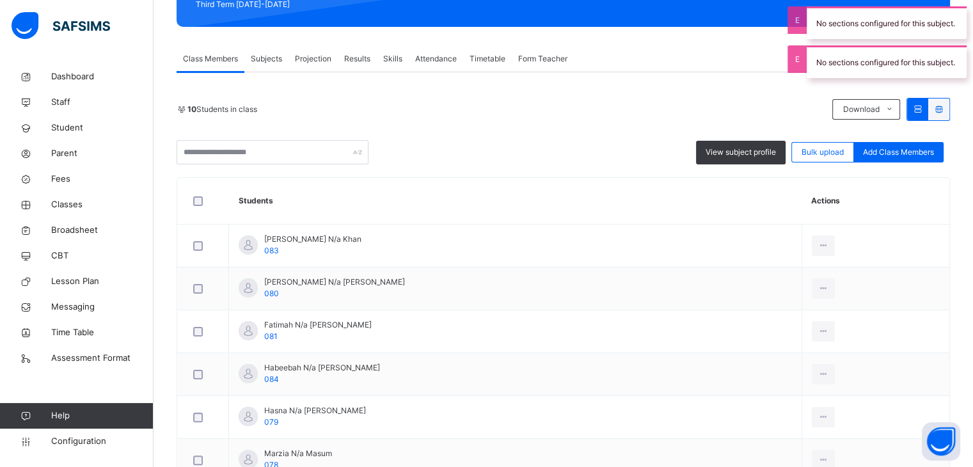
scroll to position [199, 0]
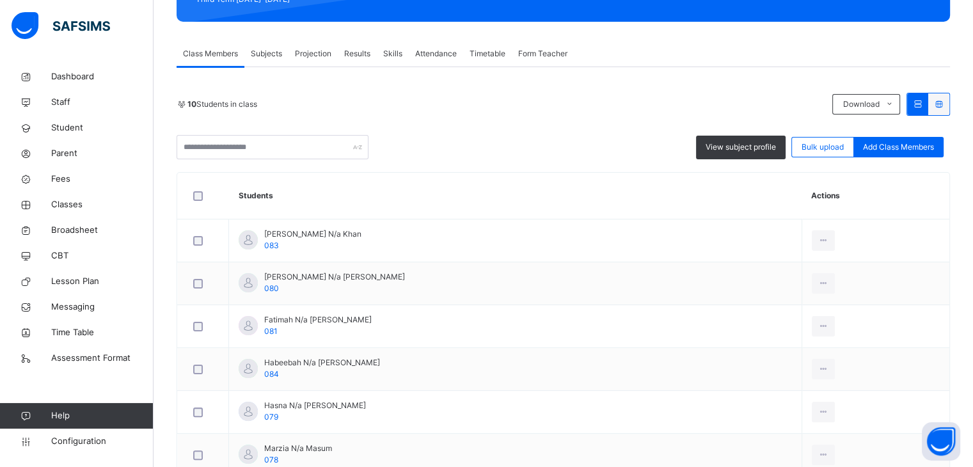
click at [271, 54] on span "Subjects" at bounding box center [266, 54] width 31 height 12
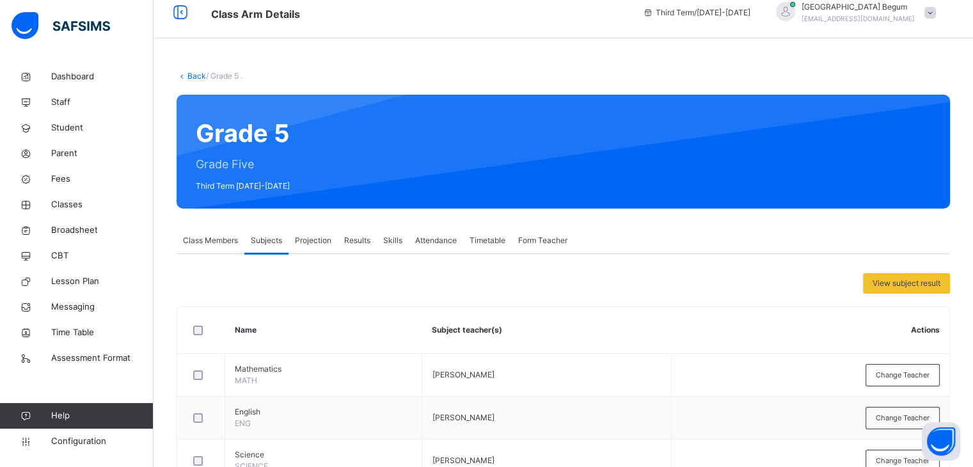
scroll to position [102, 0]
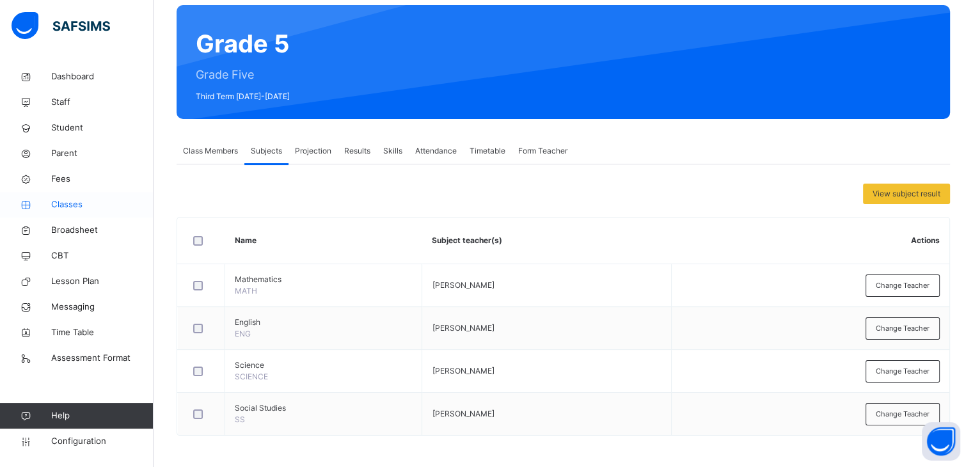
click at [59, 214] on link "Classes" at bounding box center [76, 205] width 153 height 26
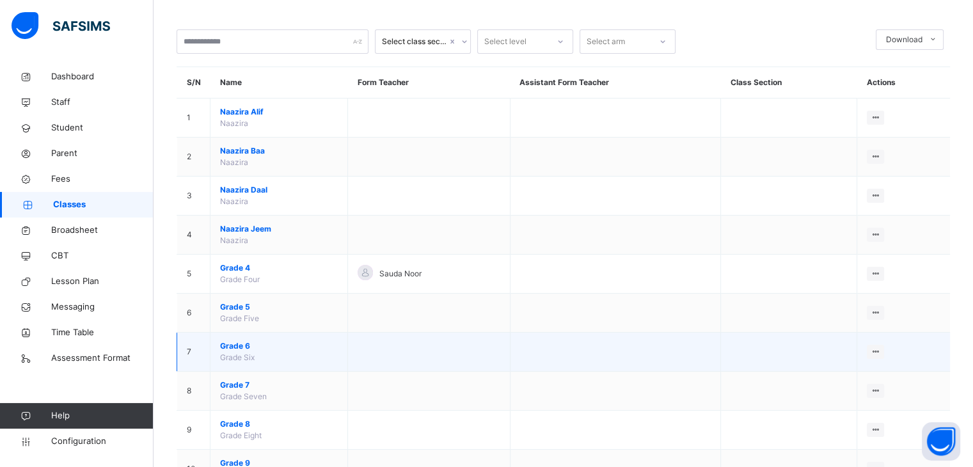
scroll to position [59, 0]
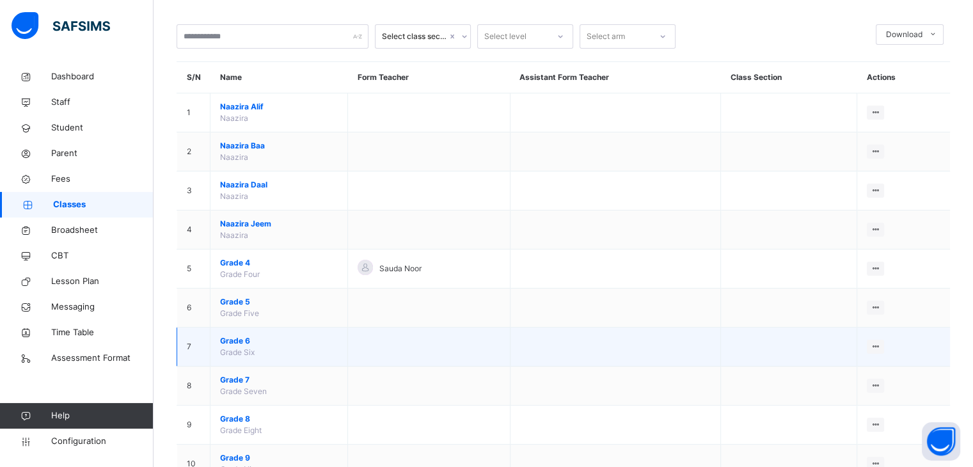
click at [283, 338] on span "Grade 6" at bounding box center [279, 341] width 118 height 12
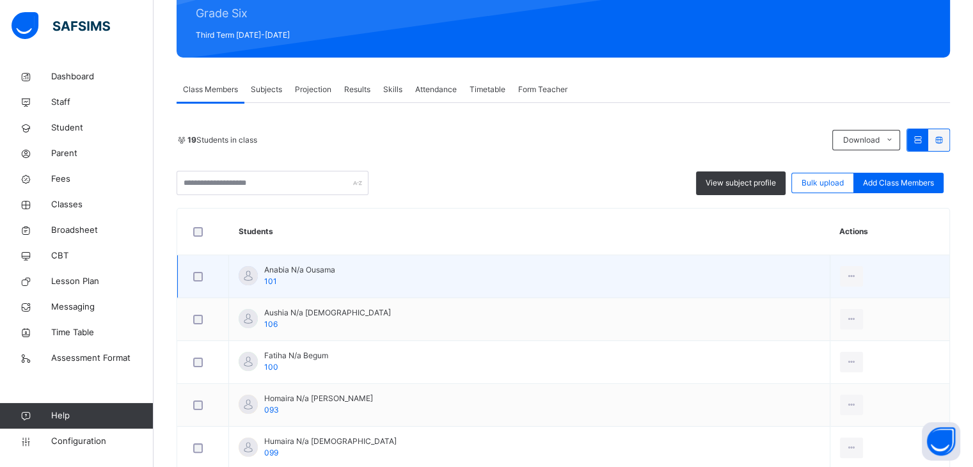
scroll to position [168, 0]
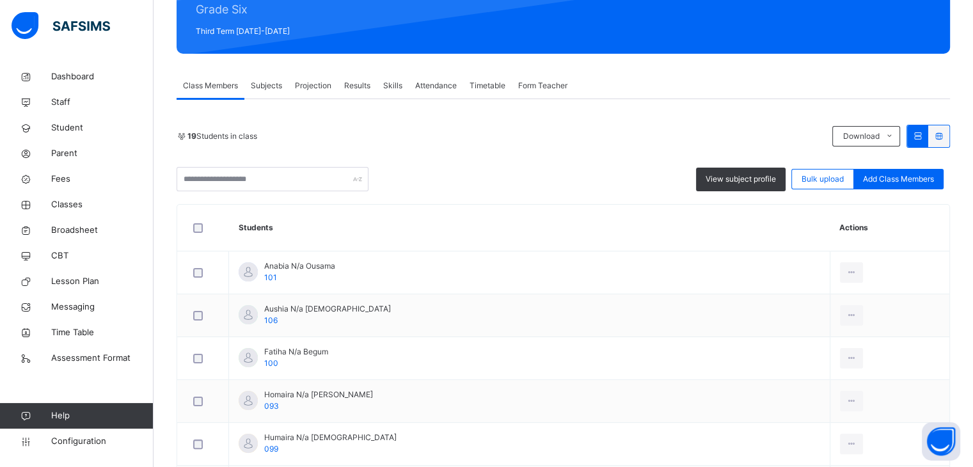
click at [265, 84] on span "Subjects" at bounding box center [266, 86] width 31 height 12
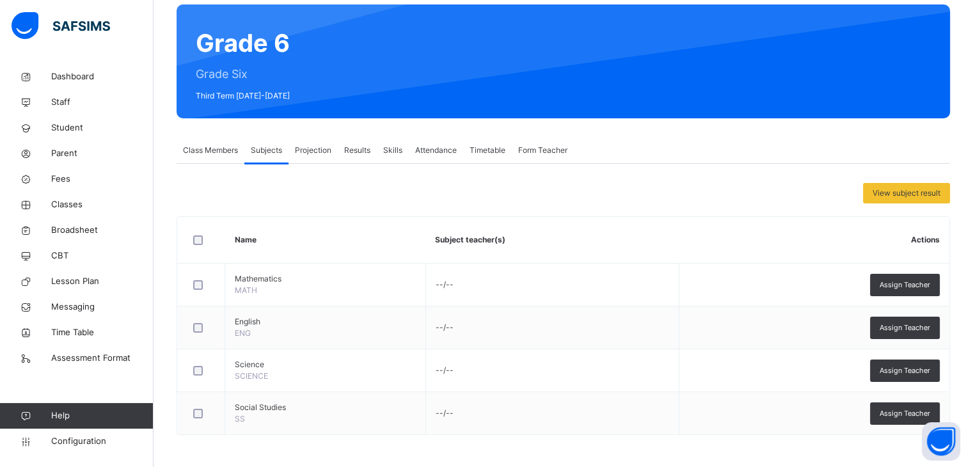
scroll to position [102, 0]
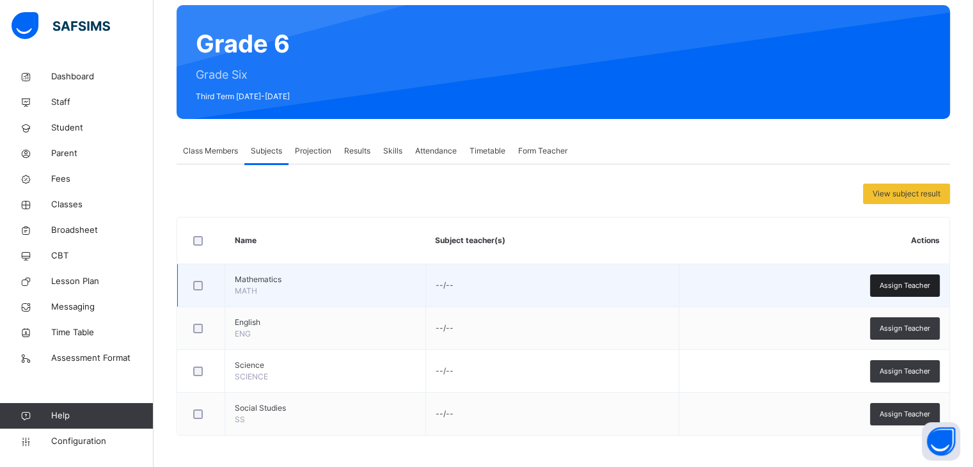
click at [914, 284] on span "Assign Teacher" at bounding box center [904, 285] width 51 height 11
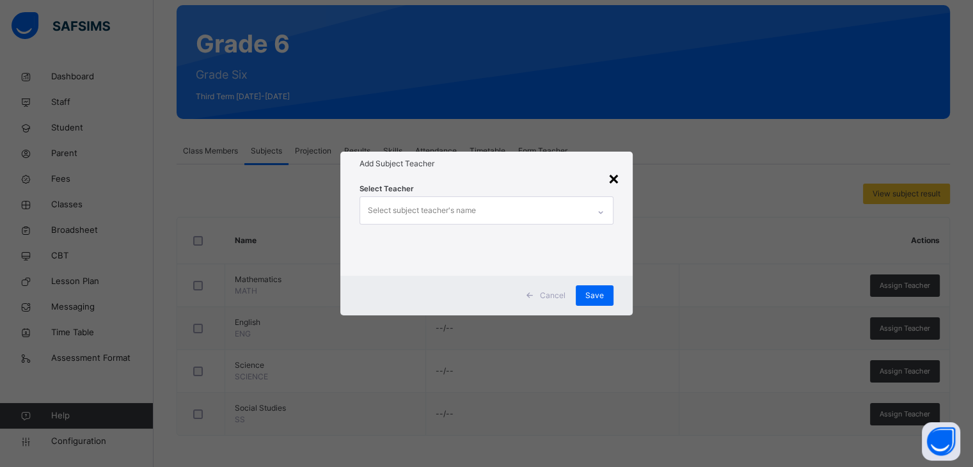
click at [613, 187] on div "×" at bounding box center [613, 177] width 12 height 27
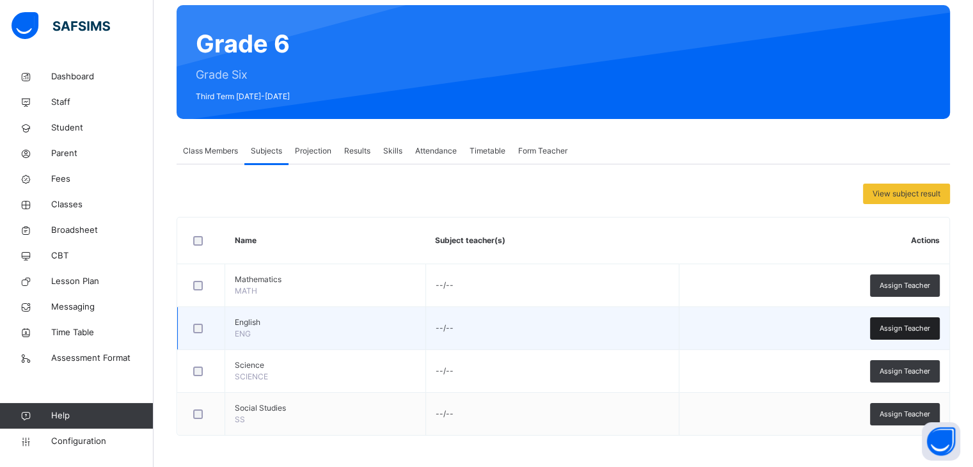
click at [919, 324] on span "Assign Teacher" at bounding box center [904, 328] width 51 height 11
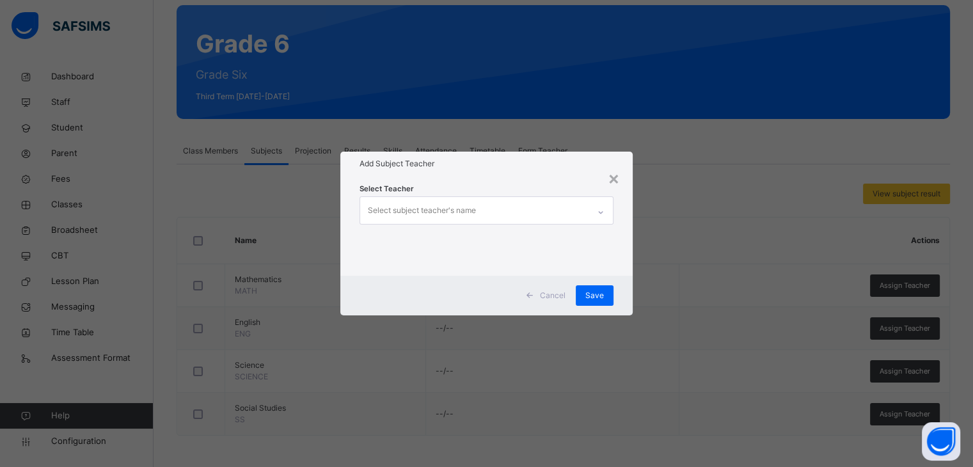
click at [483, 210] on div "Select subject teacher's name" at bounding box center [474, 210] width 228 height 27
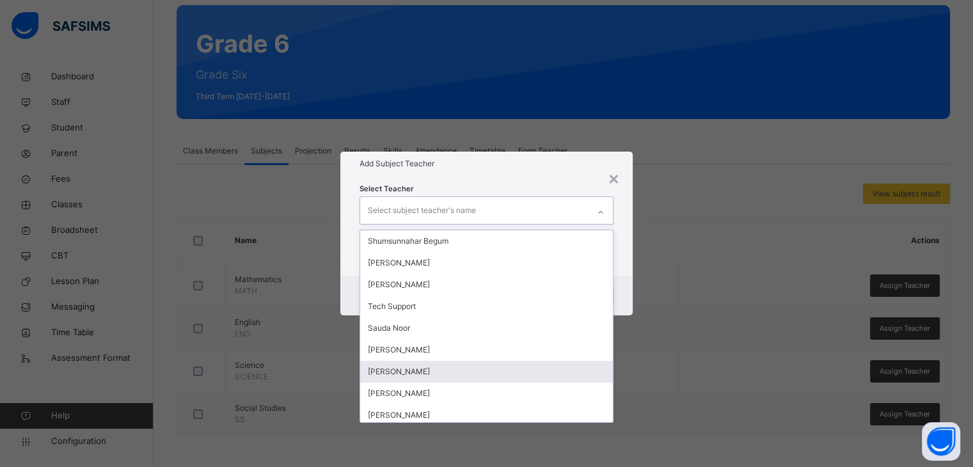
scroll to position [56, 0]
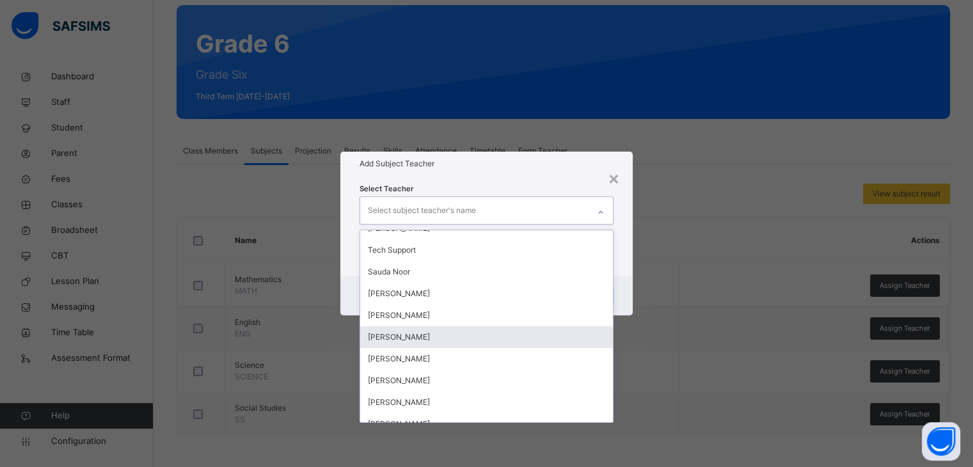
click at [450, 345] on div "[PERSON_NAME]" at bounding box center [486, 337] width 252 height 22
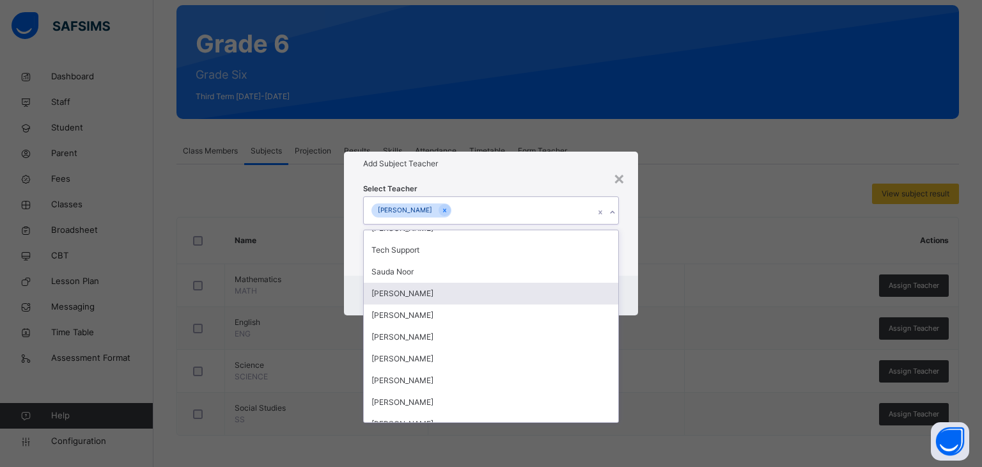
click at [629, 286] on div "Cancel Save" at bounding box center [491, 296] width 295 height 40
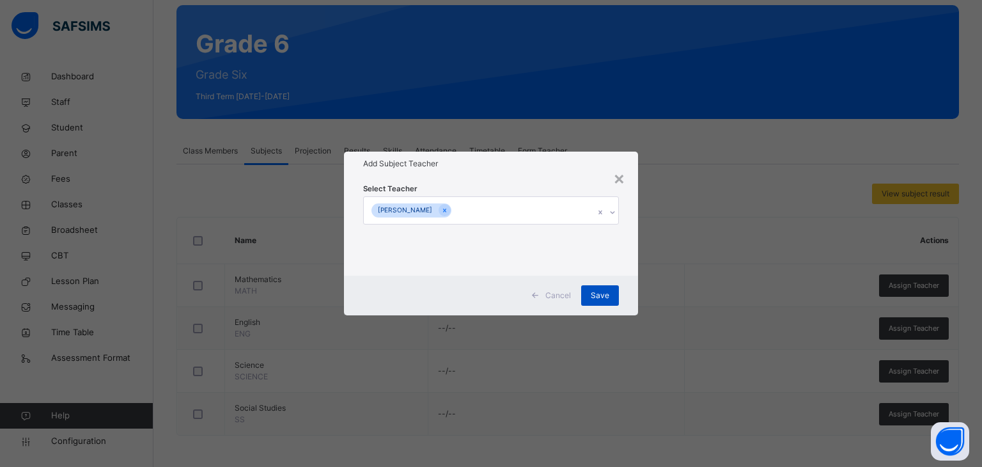
click at [604, 294] on span "Save" at bounding box center [600, 296] width 19 height 12
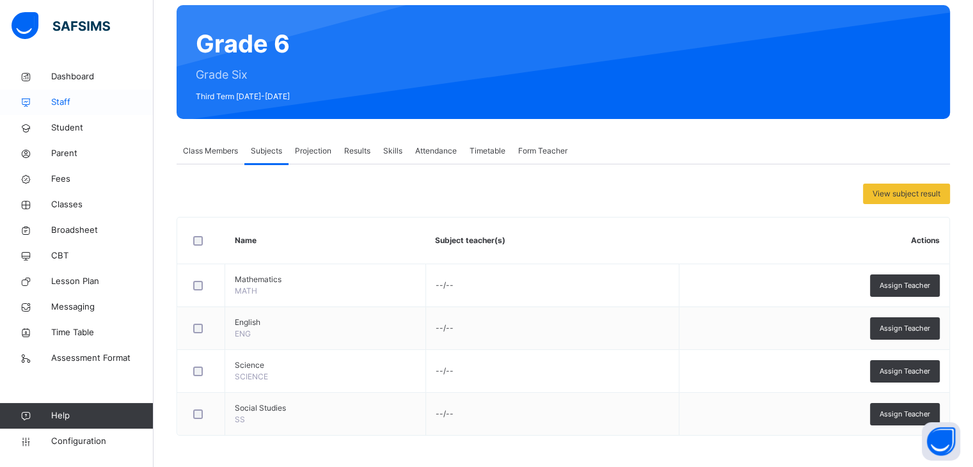
click at [97, 100] on span "Staff" at bounding box center [102, 102] width 102 height 13
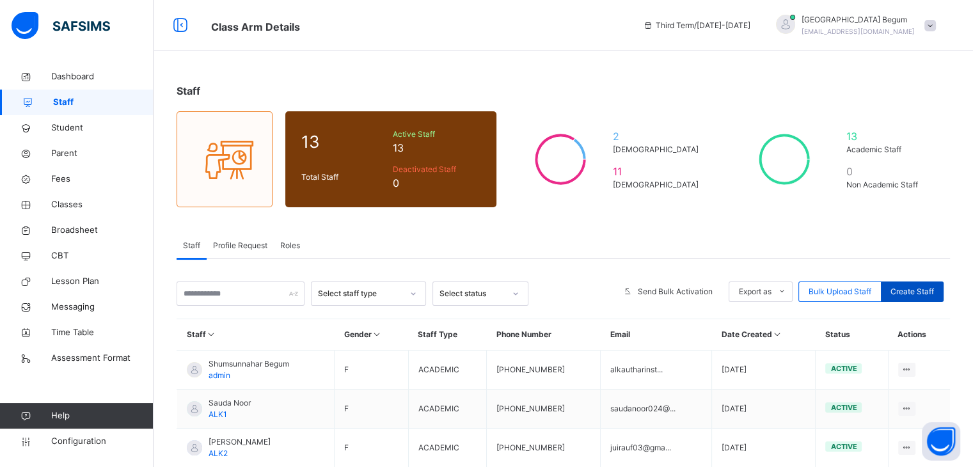
click at [907, 290] on span "Create Staff" at bounding box center [911, 292] width 43 height 12
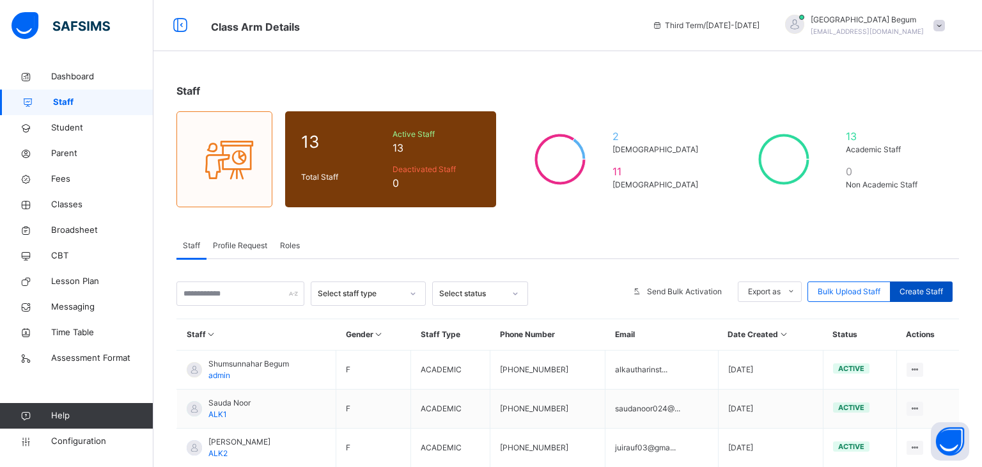
select select "**"
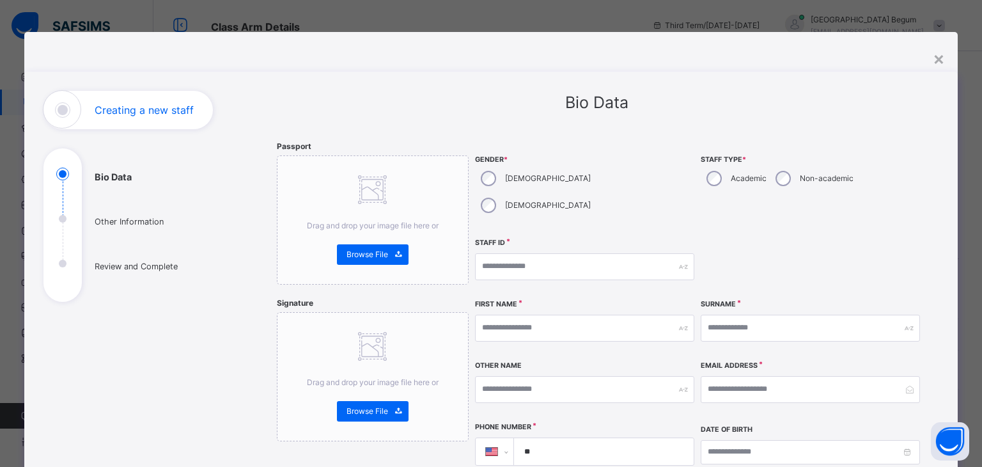
drag, startPoint x: 723, startPoint y: 171, endPoint x: 698, endPoint y: 179, distance: 26.7
click at [701, 179] on div "Academic" at bounding box center [735, 178] width 69 height 27
click at [590, 253] on input "text" at bounding box center [584, 266] width 219 height 27
type input "***"
click at [933, 59] on div "×" at bounding box center [939, 58] width 12 height 27
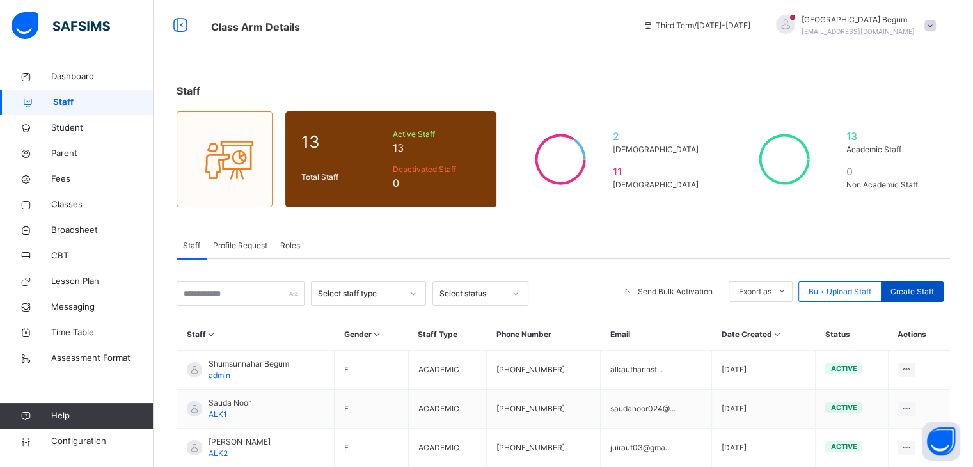
click at [934, 292] on span "Create Staff" at bounding box center [911, 292] width 43 height 12
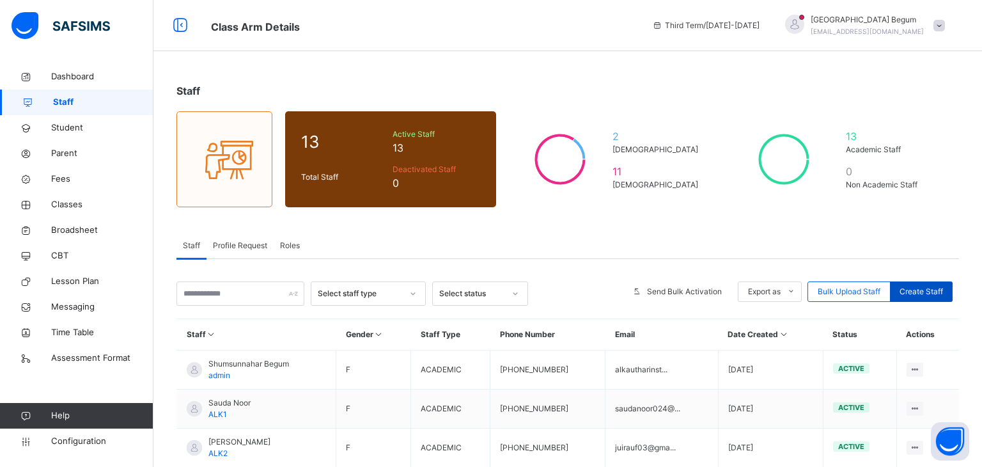
select select "**"
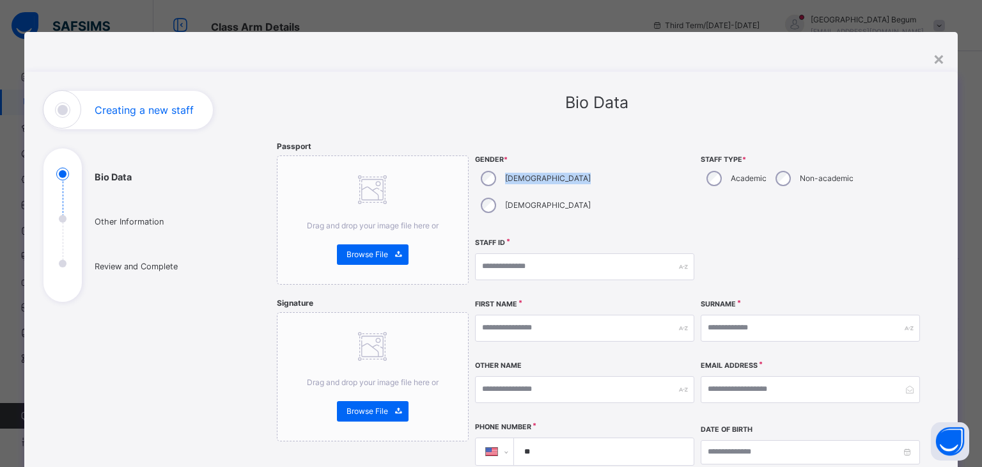
drag, startPoint x: 544, startPoint y: 185, endPoint x: 535, endPoint y: 152, distance: 33.8
click at [535, 152] on div "Gender * [DEMOGRAPHIC_DATA] [DEMOGRAPHIC_DATA]" at bounding box center [584, 187] width 219 height 92
click at [538, 253] on input "text" at bounding box center [584, 266] width 219 height 27
type input "*****"
click at [593, 315] on input "text" at bounding box center [584, 328] width 219 height 27
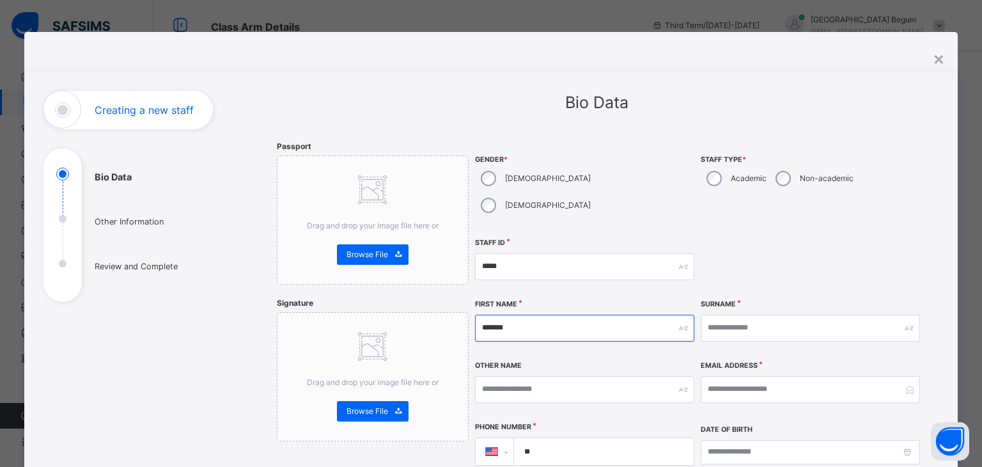
type input "*******"
click at [727, 315] on input "text" at bounding box center [810, 328] width 219 height 27
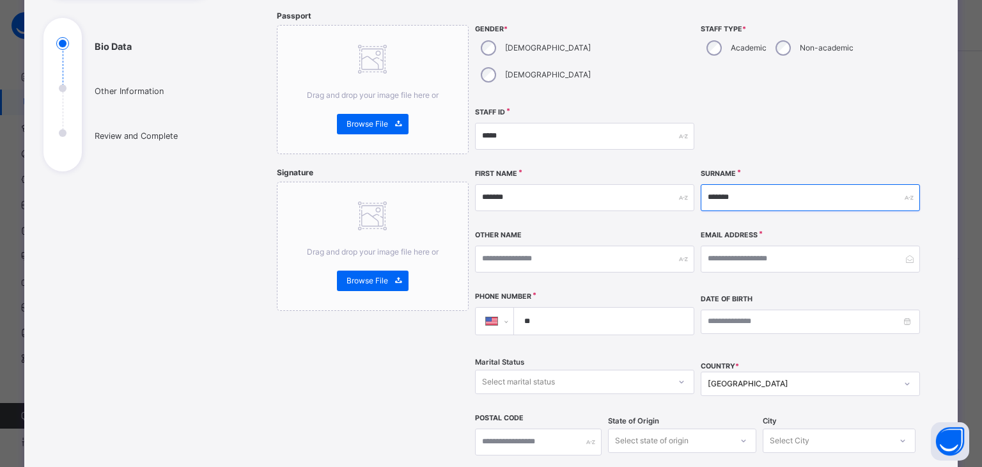
scroll to position [133, 0]
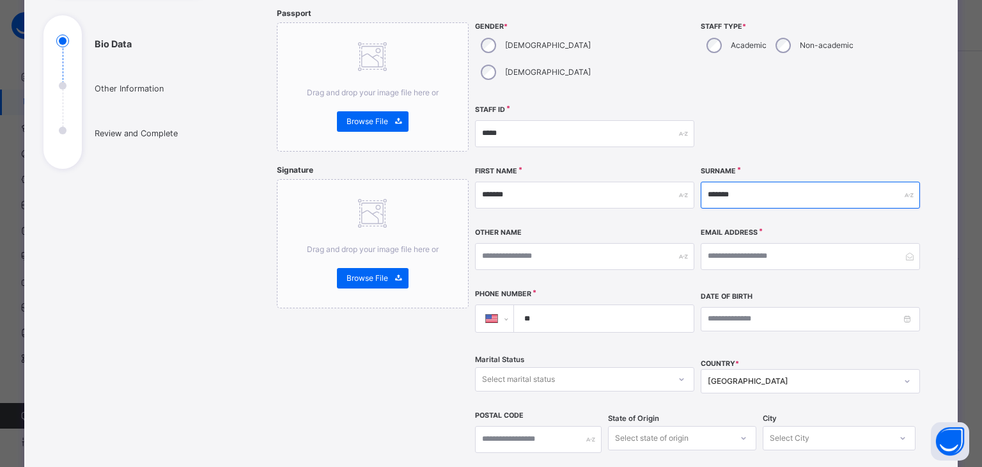
type input "*******"
click at [616, 305] on input "**" at bounding box center [601, 318] width 169 height 27
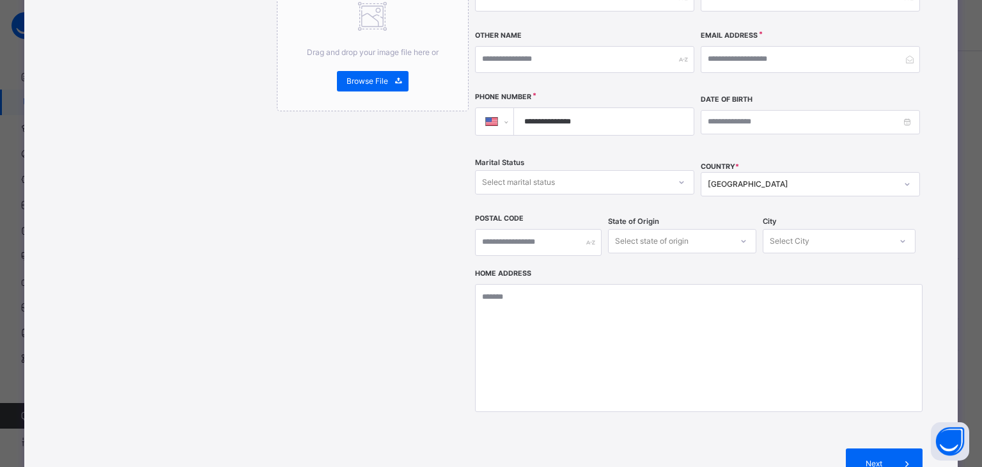
scroll to position [337, 0]
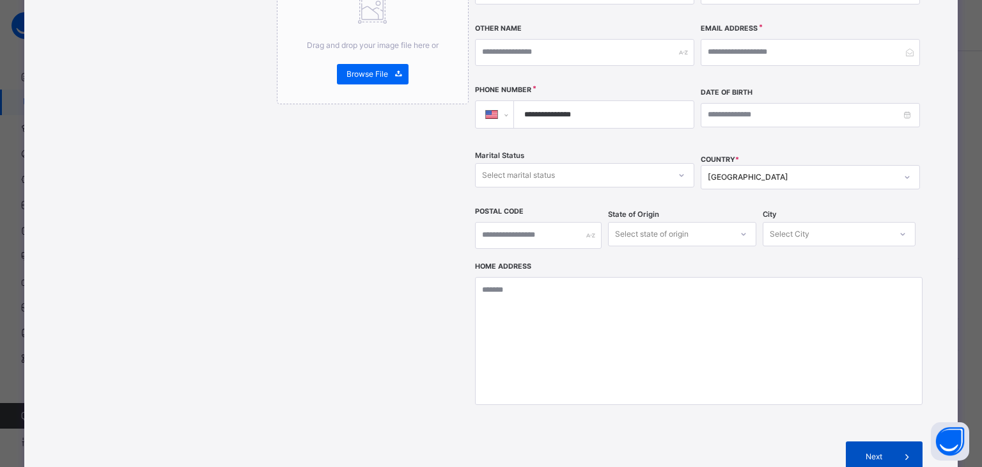
type input "**********"
click at [873, 441] on div "Next" at bounding box center [884, 456] width 77 height 31
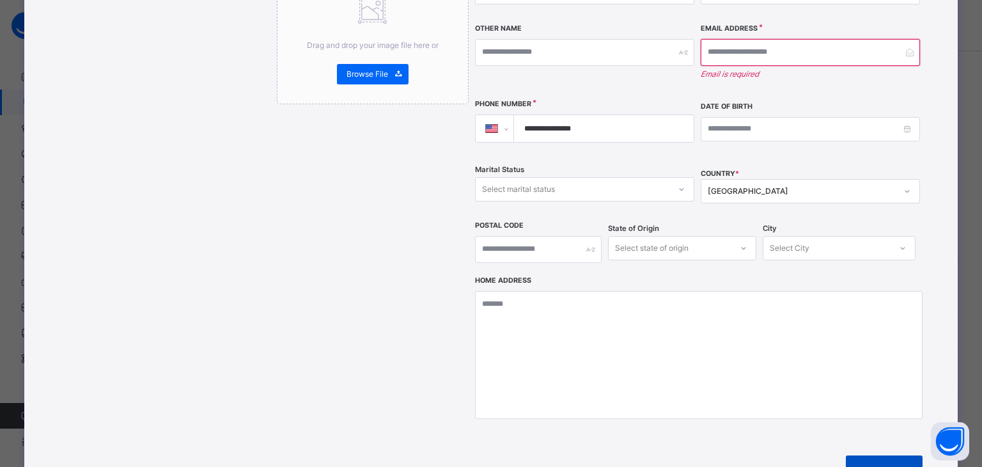
click at [858, 455] on div "Next" at bounding box center [884, 470] width 77 height 31
drag, startPoint x: 859, startPoint y: 430, endPoint x: 847, endPoint y: 401, distance: 32.1
click at [847, 401] on div "**********" at bounding box center [699, 154] width 448 height 701
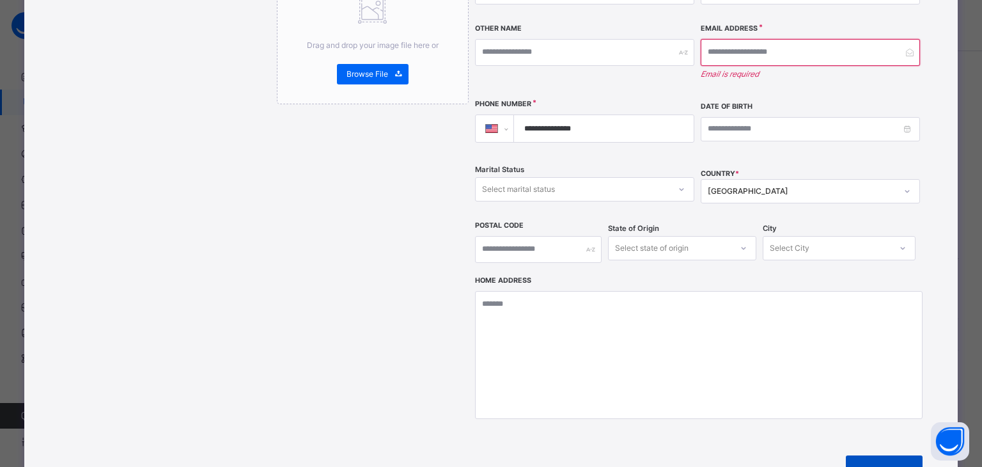
click at [866, 455] on div "Next" at bounding box center [884, 470] width 77 height 31
click at [867, 455] on div "Next" at bounding box center [884, 470] width 77 height 31
click at [760, 39] on input "email" at bounding box center [810, 52] width 219 height 27
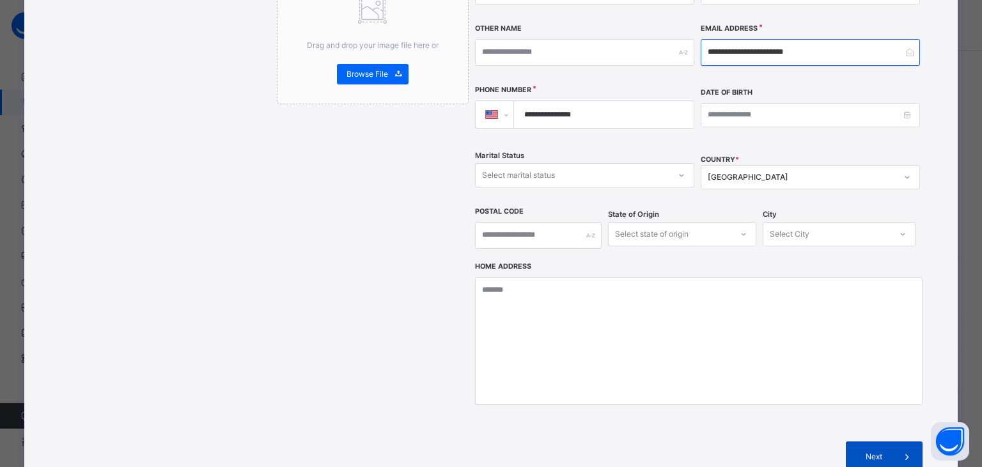
type input "**********"
click at [868, 441] on div "Next" at bounding box center [884, 456] width 77 height 31
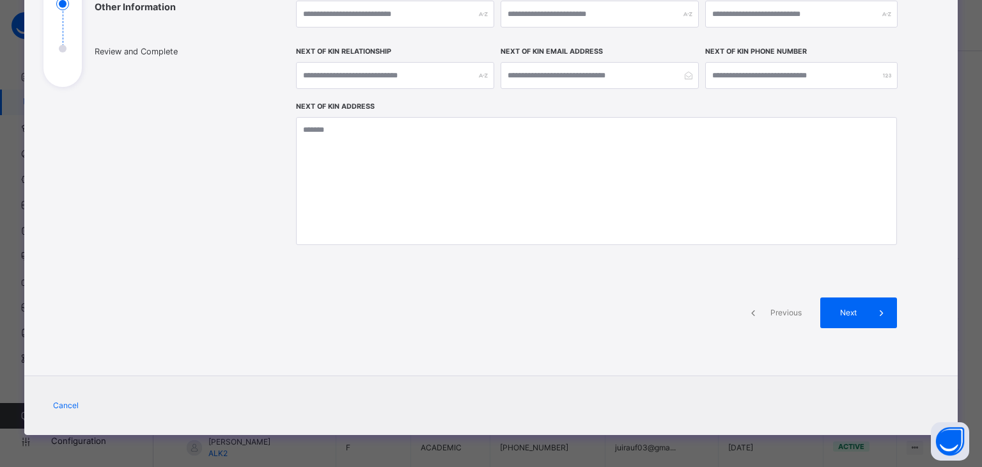
scroll to position [215, 0]
click at [854, 303] on div "Next" at bounding box center [858, 312] width 77 height 31
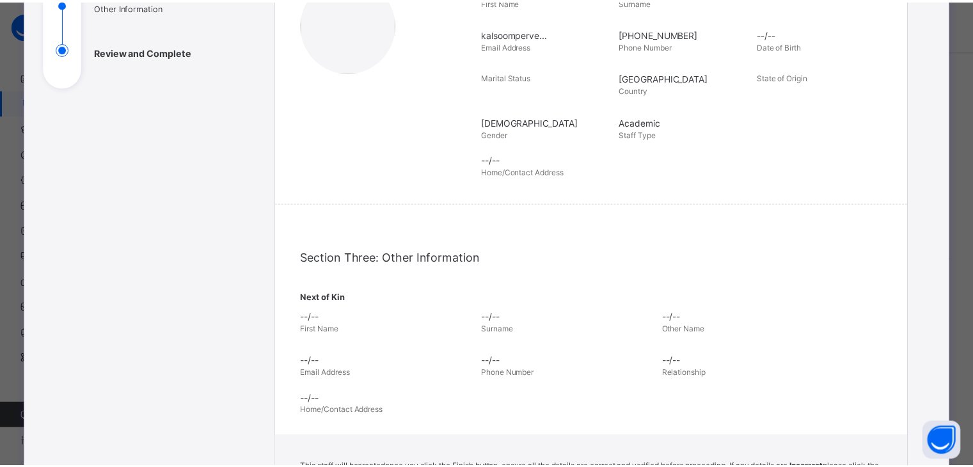
scroll to position [337, 0]
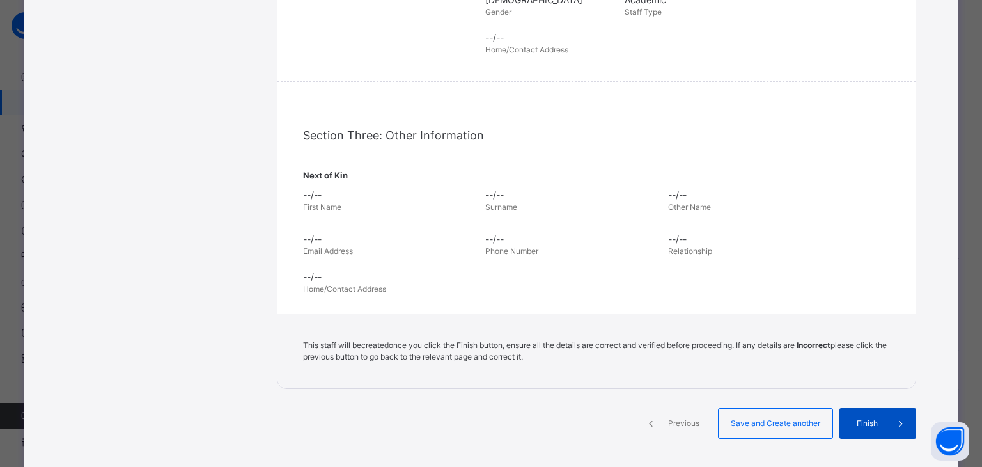
click at [861, 430] on div "Finish" at bounding box center [878, 423] width 77 height 31
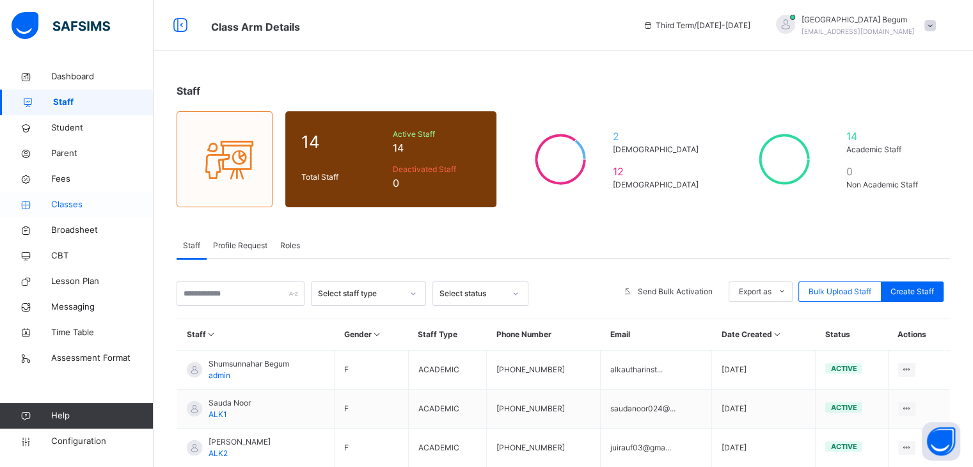
click at [107, 214] on link "Classes" at bounding box center [76, 205] width 153 height 26
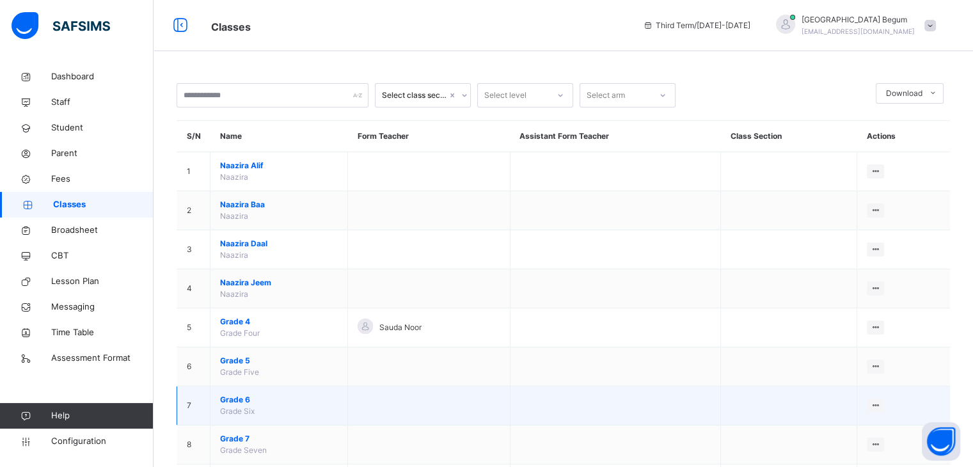
click at [243, 394] on span "Grade 6" at bounding box center [279, 400] width 118 height 12
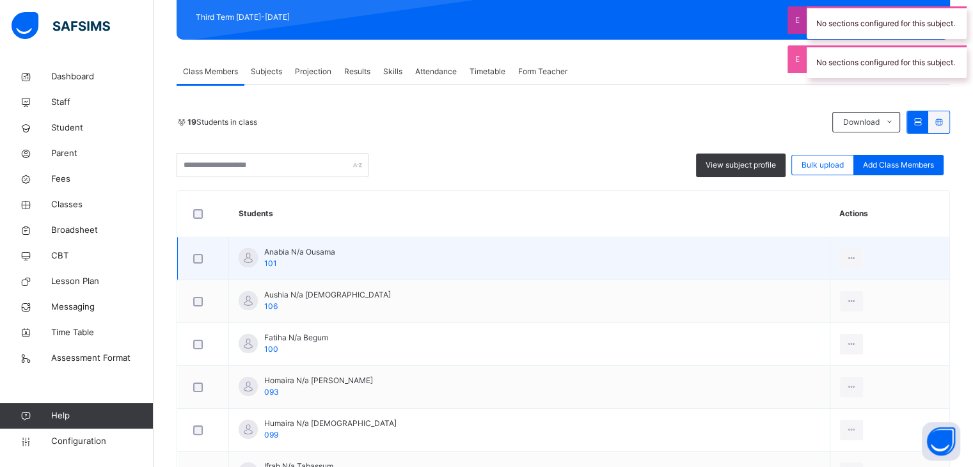
scroll to position [183, 0]
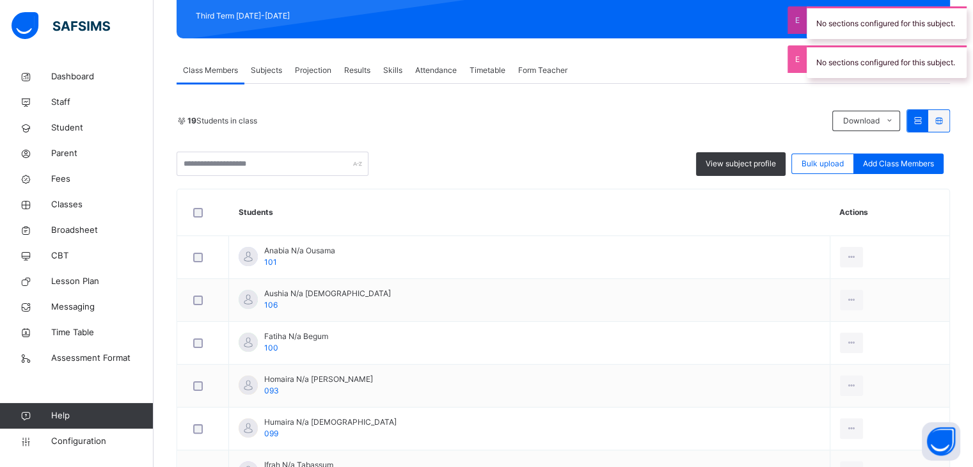
click at [262, 67] on span "Subjects" at bounding box center [266, 71] width 31 height 12
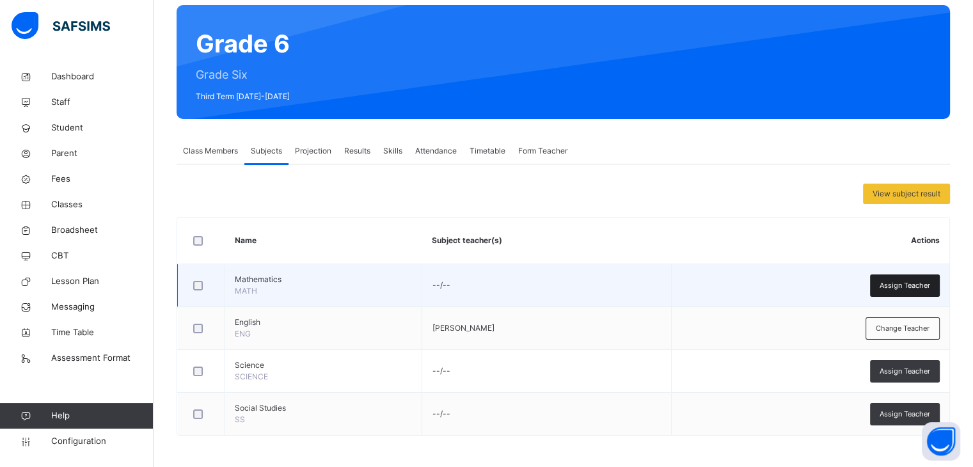
click at [893, 292] on div "Assign Teacher" at bounding box center [905, 285] width 70 height 22
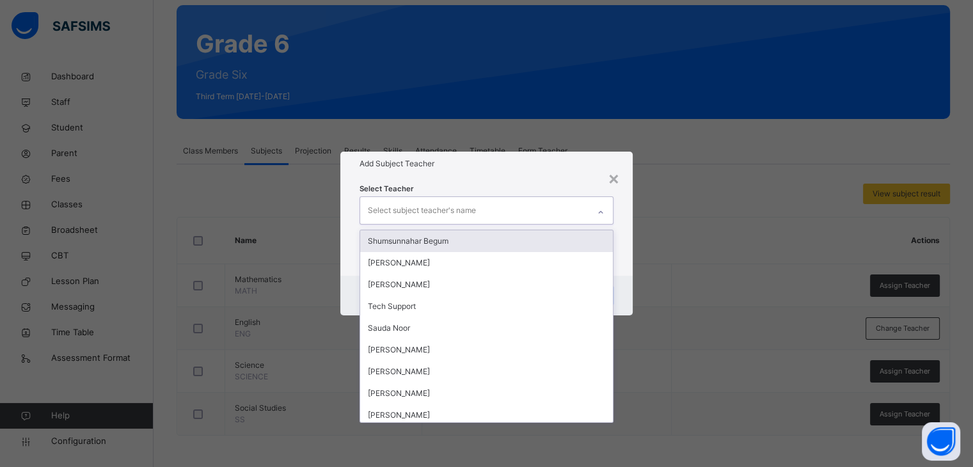
click at [571, 212] on div "Select subject teacher's name" at bounding box center [474, 210] width 228 height 27
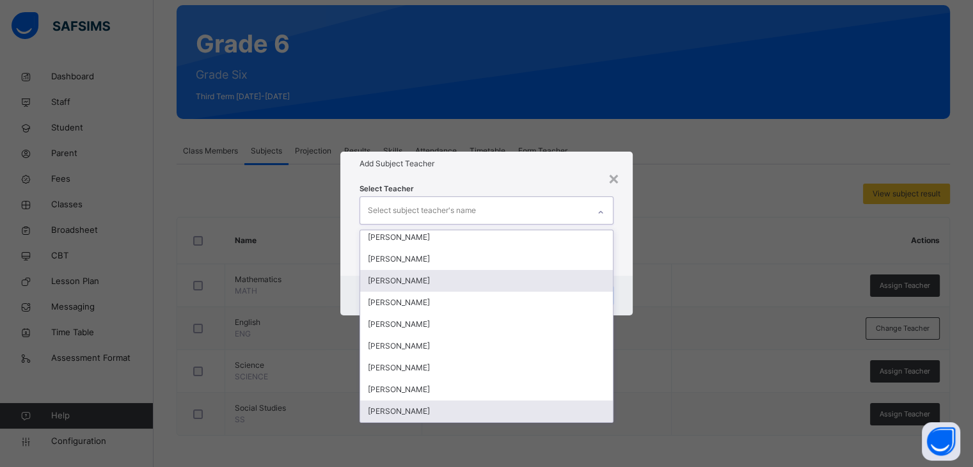
click at [450, 401] on div "[PERSON_NAME]" at bounding box center [486, 411] width 252 height 22
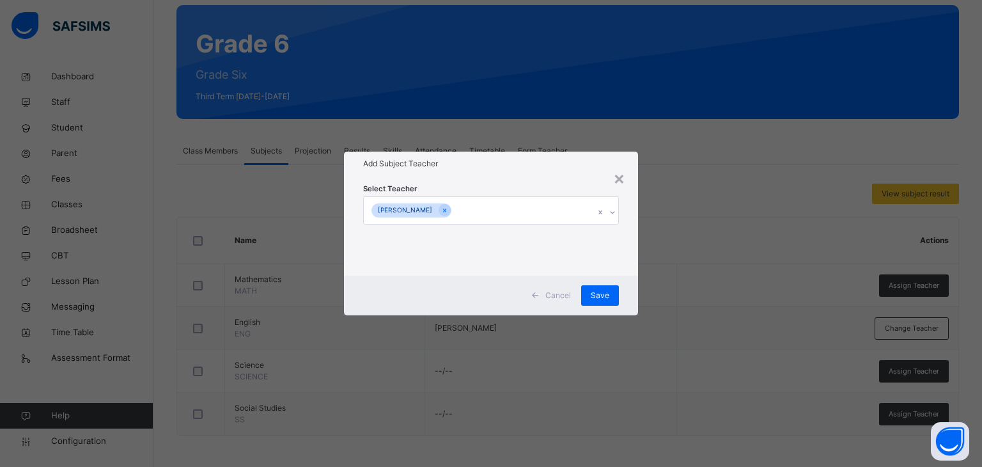
click at [561, 169] on div "Add Subject Teacher" at bounding box center [491, 164] width 295 height 24
click at [606, 295] on span "Save" at bounding box center [600, 296] width 19 height 12
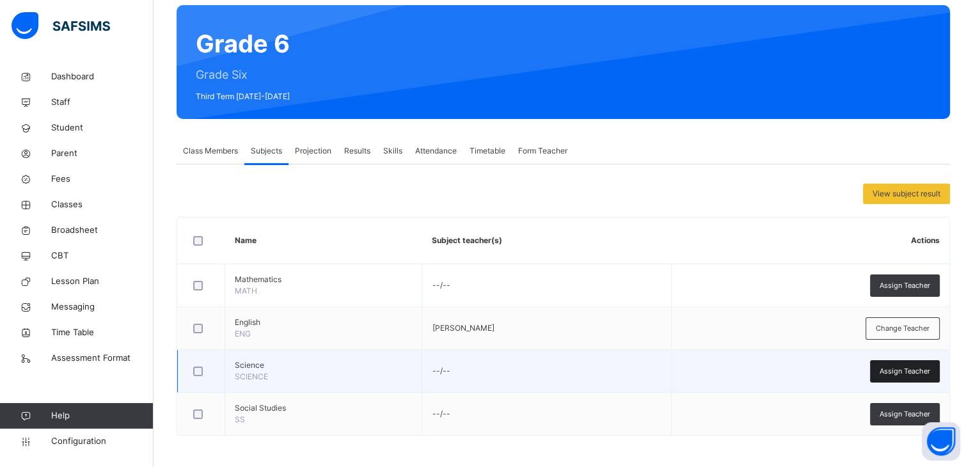
click at [908, 375] on span "Assign Teacher" at bounding box center [904, 371] width 51 height 11
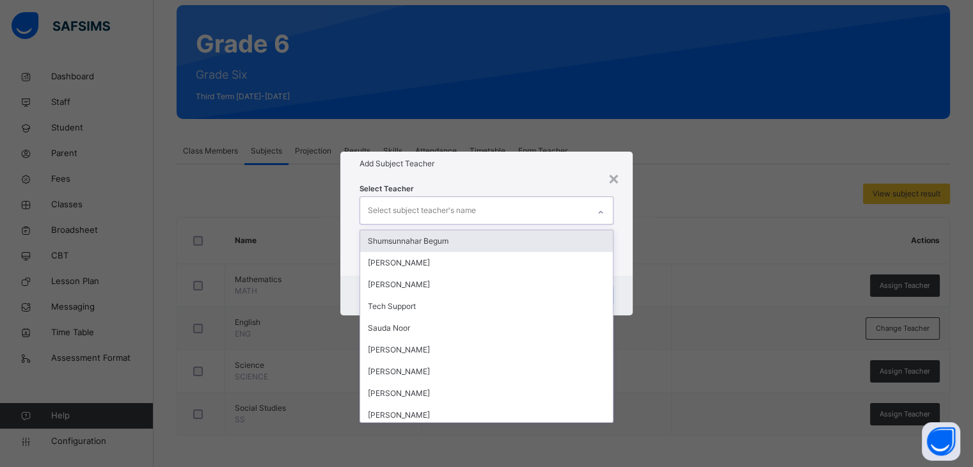
click at [593, 215] on div at bounding box center [601, 212] width 22 height 20
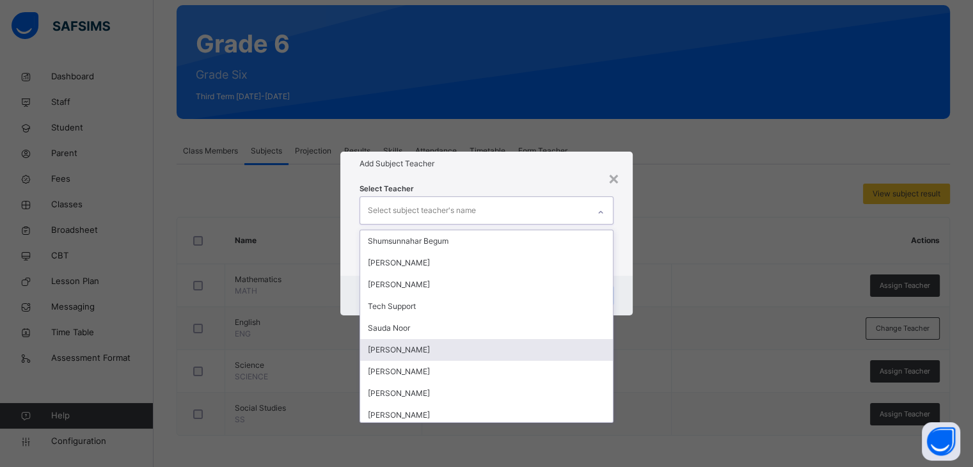
scroll to position [113, 0]
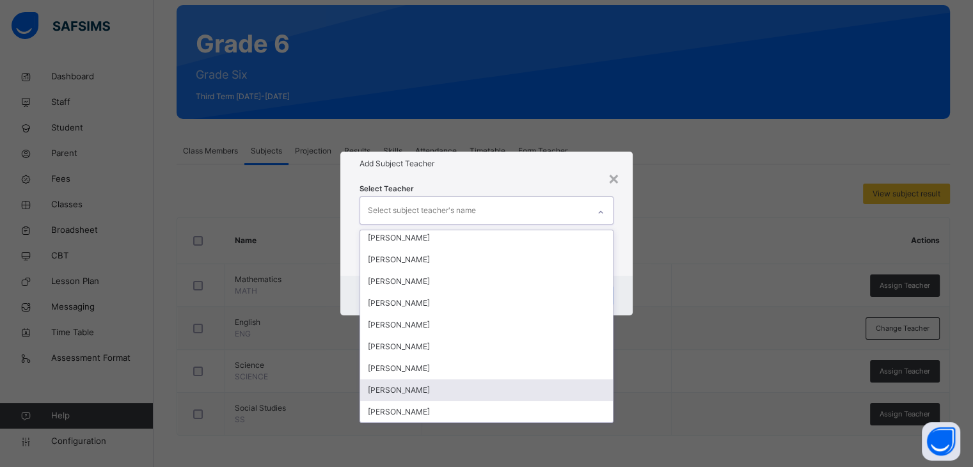
click at [459, 395] on div "[PERSON_NAME]" at bounding box center [486, 390] width 252 height 22
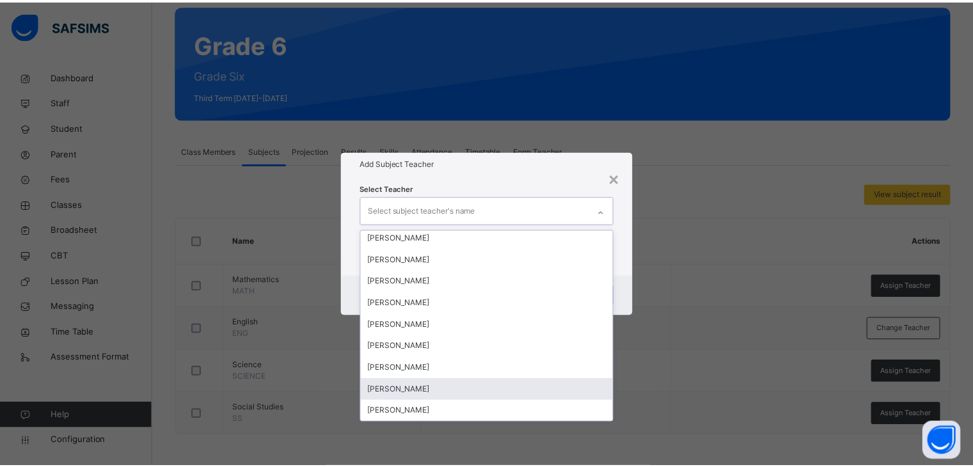
scroll to position [91, 0]
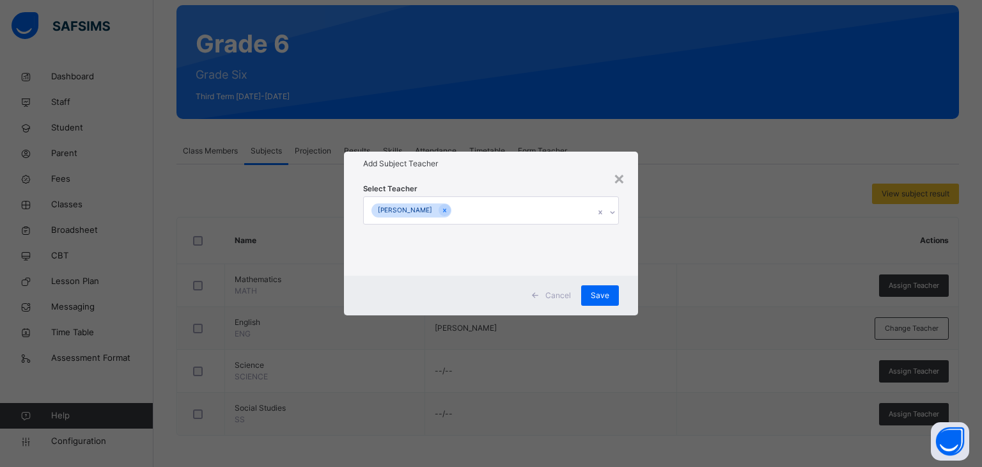
click at [629, 268] on div "Select Teacher [PERSON_NAME]" at bounding box center [491, 226] width 295 height 100
drag, startPoint x: 615, startPoint y: 283, endPoint x: 607, endPoint y: 302, distance: 20.3
click at [607, 302] on div "Cancel Save" at bounding box center [491, 296] width 295 height 40
click at [607, 302] on div "Save" at bounding box center [600, 295] width 38 height 20
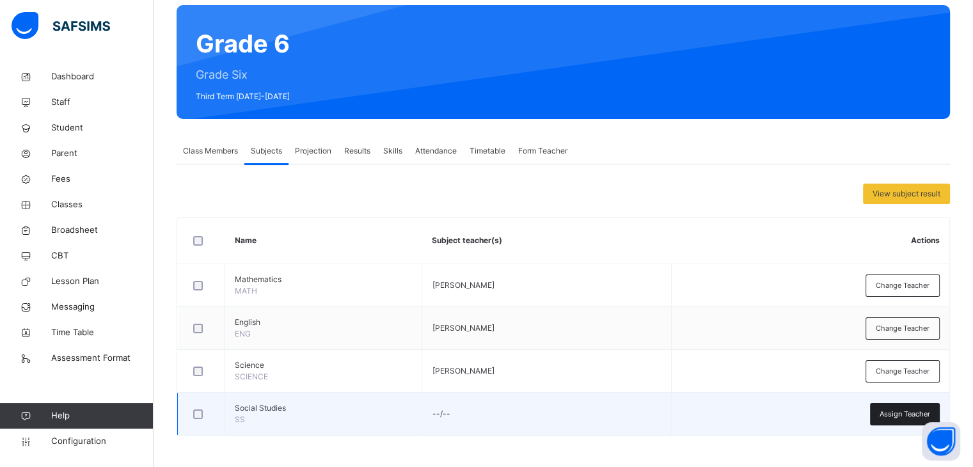
click at [888, 410] on span "Assign Teacher" at bounding box center [904, 414] width 51 height 11
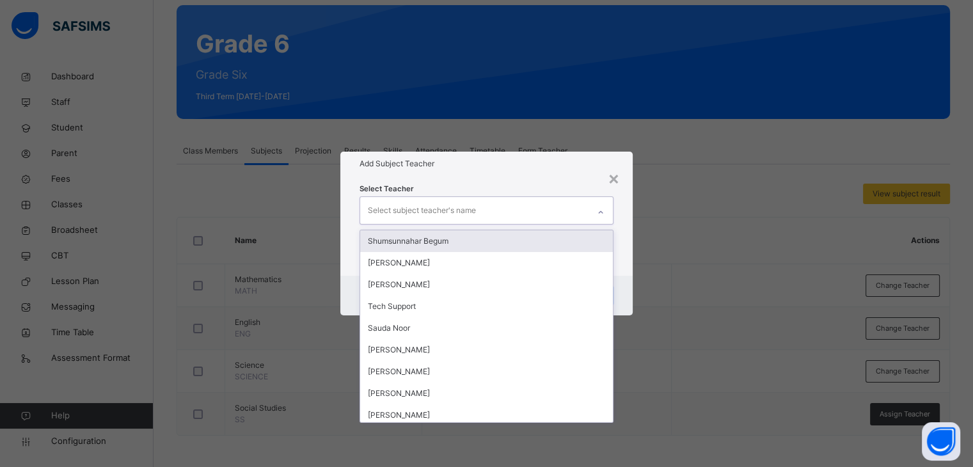
click at [515, 221] on div "Select subject teacher's name" at bounding box center [474, 210] width 228 height 27
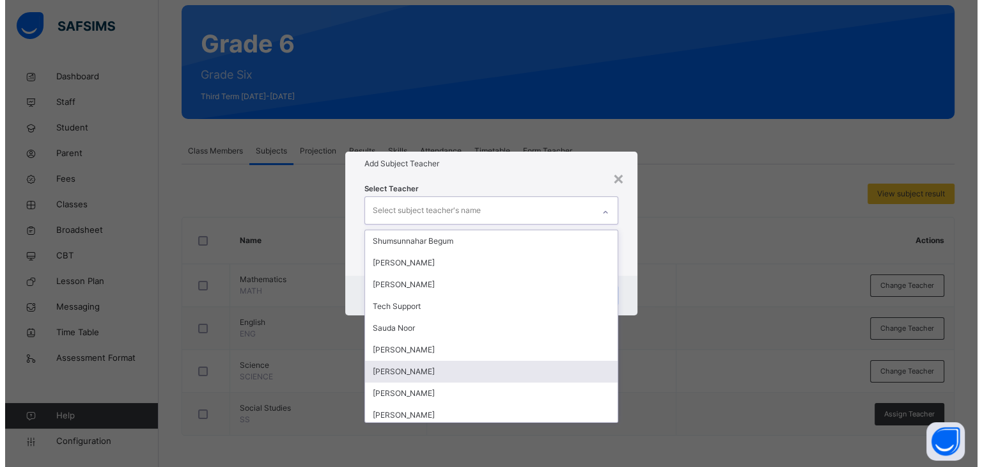
scroll to position [113, 0]
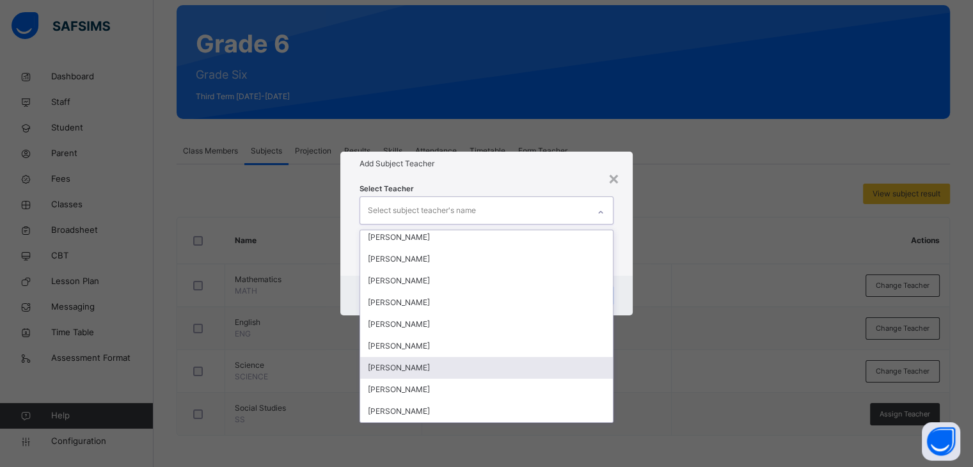
click at [478, 359] on div "[PERSON_NAME]" at bounding box center [486, 368] width 252 height 22
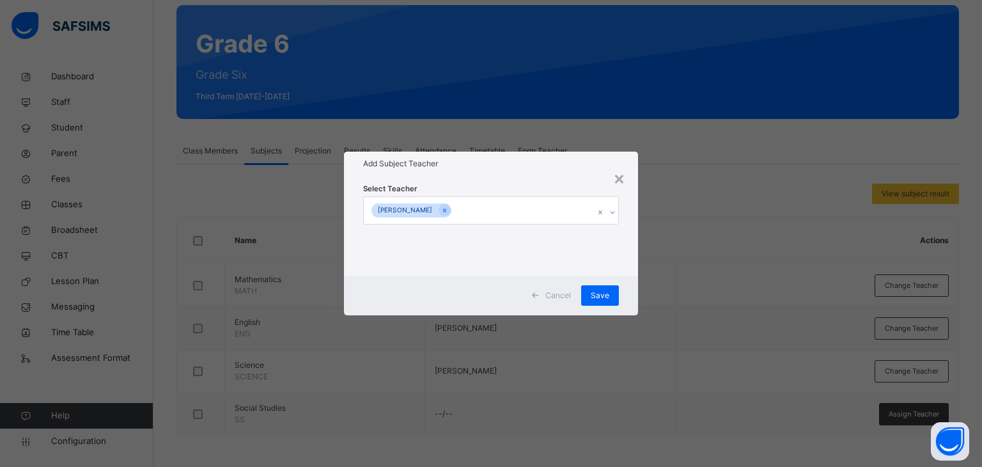
click at [578, 176] on div "Select Teacher [PERSON_NAME]" at bounding box center [491, 226] width 295 height 100
click at [606, 299] on span "Save" at bounding box center [600, 296] width 19 height 12
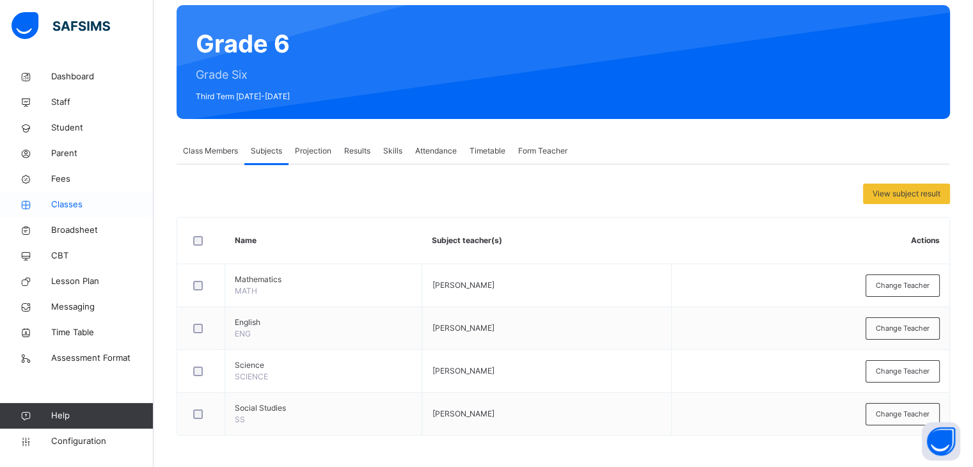
click at [81, 200] on span "Classes" at bounding box center [102, 204] width 102 height 13
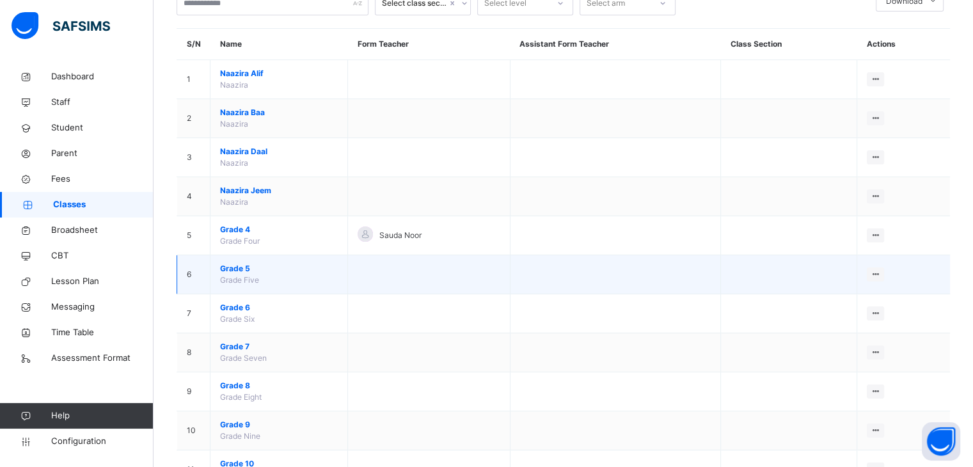
scroll to position [92, 0]
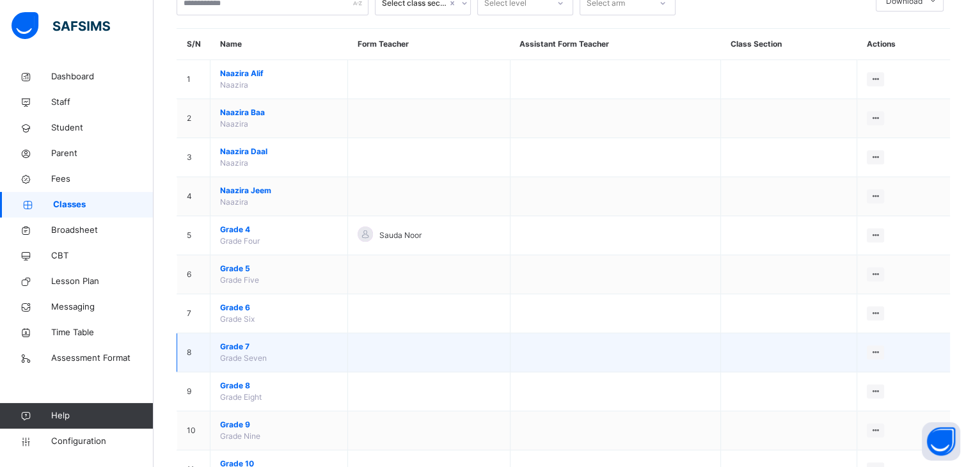
click at [243, 341] on span "Grade 7" at bounding box center [279, 347] width 118 height 12
